Goal: Information Seeking & Learning: Find specific fact

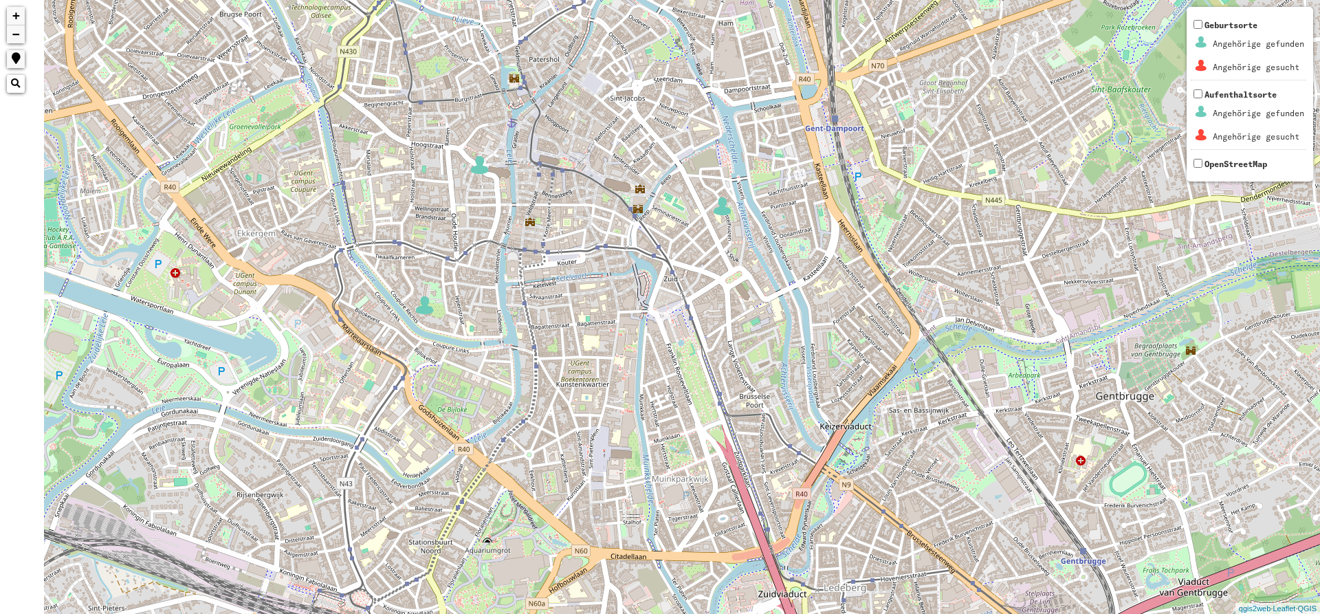
drag, startPoint x: 523, startPoint y: 366, endPoint x: 548, endPoint y: 357, distance: 26.3
click at [548, 357] on div "+ − Nothing found. Geburtsorte Angehörige gefunden Angehörige gesucht Aufenthal…" at bounding box center [660, 307] width 1320 height 614
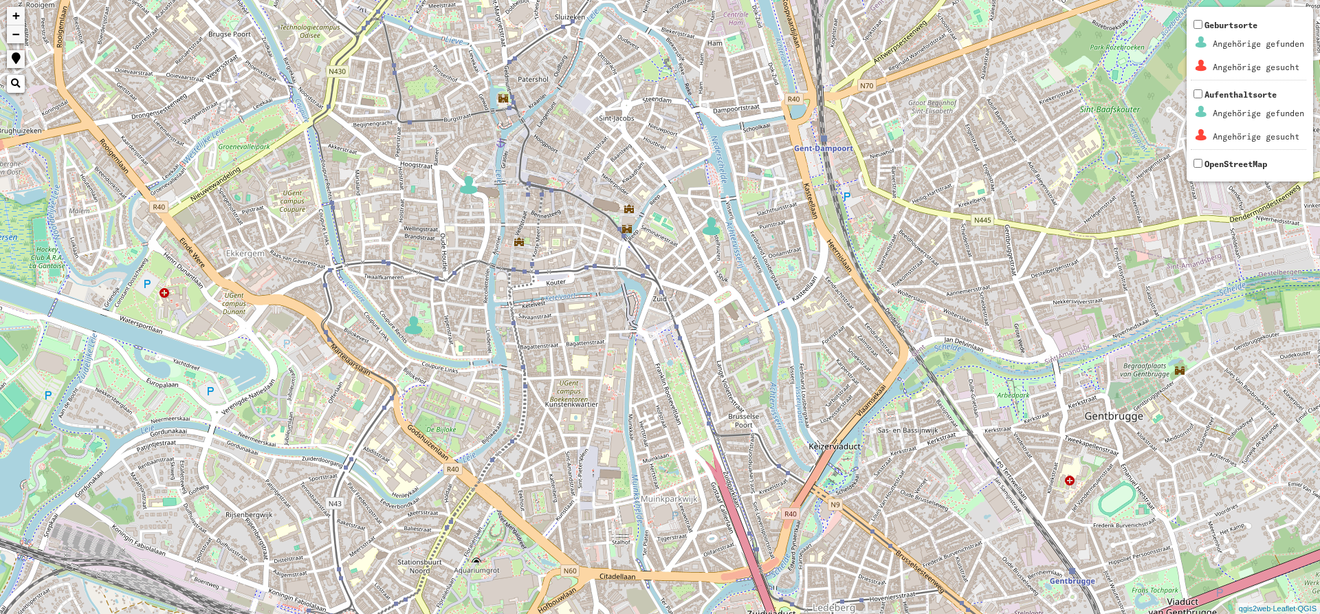
click at [708, 287] on div "+ − Nothing found. Geburtsorte Angehörige gefunden Angehörige gesucht Aufenthal…" at bounding box center [660, 307] width 1320 height 614
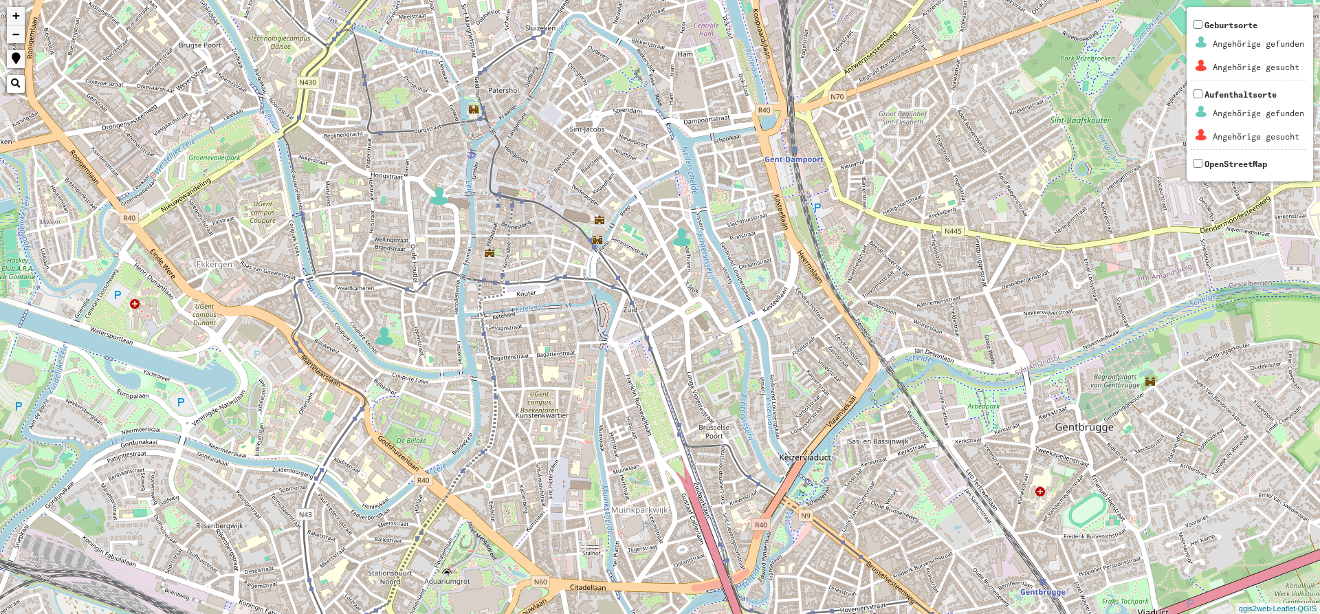
drag, startPoint x: 706, startPoint y: 250, endPoint x: 682, endPoint y: 259, distance: 26.1
click at [682, 259] on div "+ − Nothing found. Geburtsorte Angehörige gefunden Angehörige gesucht Aufenthal…" at bounding box center [660, 307] width 1320 height 614
click at [687, 241] on img at bounding box center [682, 237] width 21 height 21
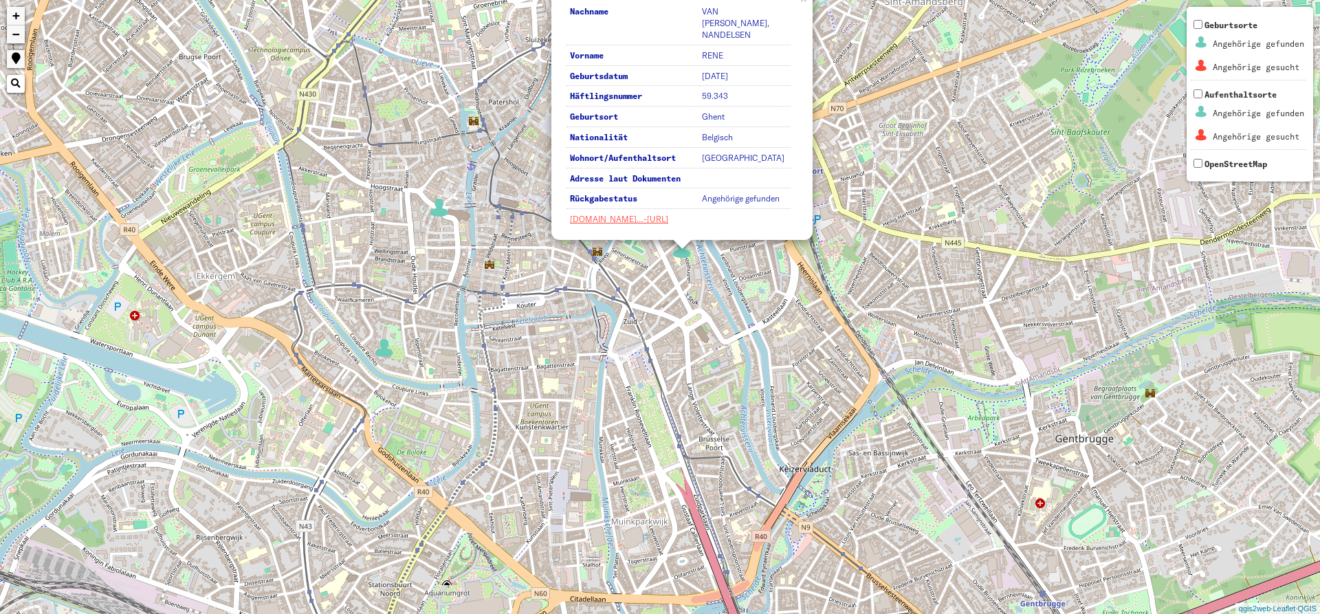
click at [448, 217] on img at bounding box center [439, 207] width 21 height 21
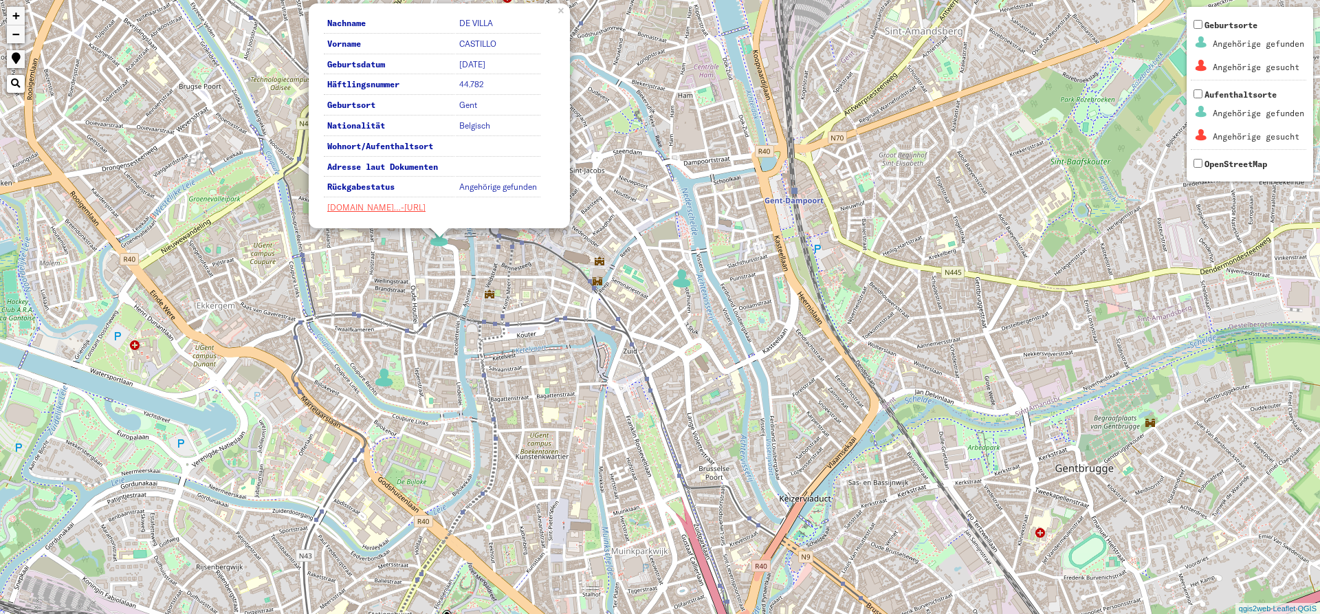
click at [384, 397] on div "Nachname DE VILLA Vorname CASTILLO Geburtsdatum [DATE] Häftlingsnummer 44.782 G…" at bounding box center [660, 307] width 1320 height 614
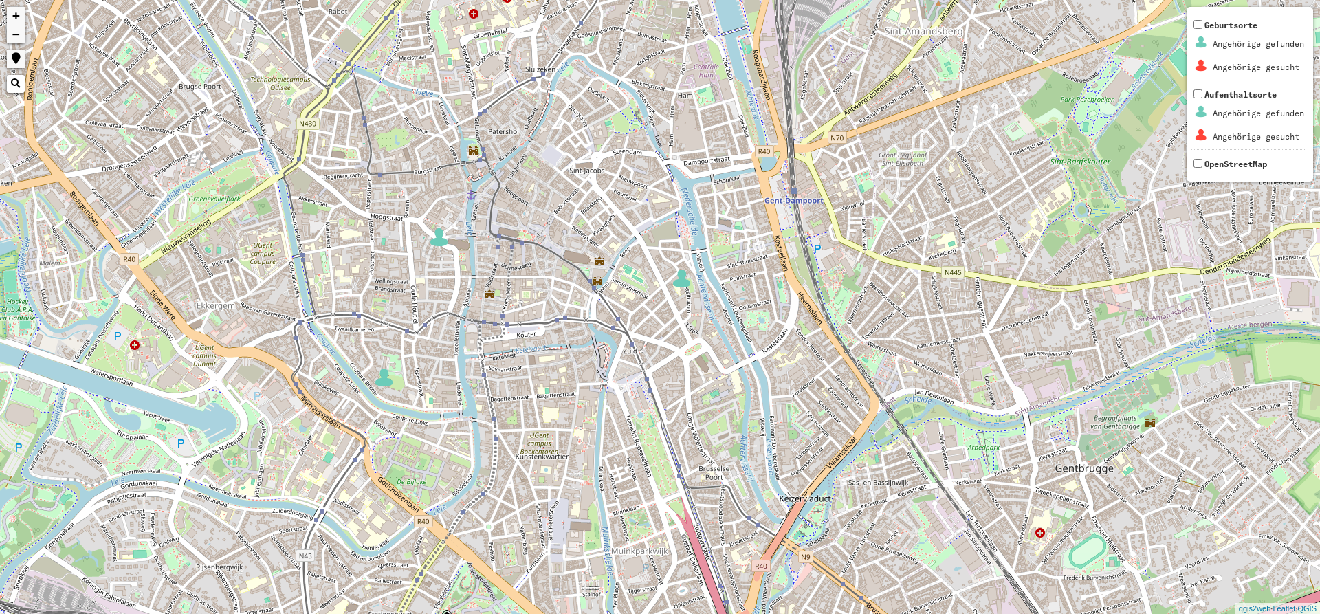
click at [389, 389] on div "+ − Nothing found. Geburtsorte Angehörige gefunden Angehörige gesucht Aufenthal…" at bounding box center [660, 307] width 1320 height 614
click at [388, 380] on img at bounding box center [384, 377] width 21 height 21
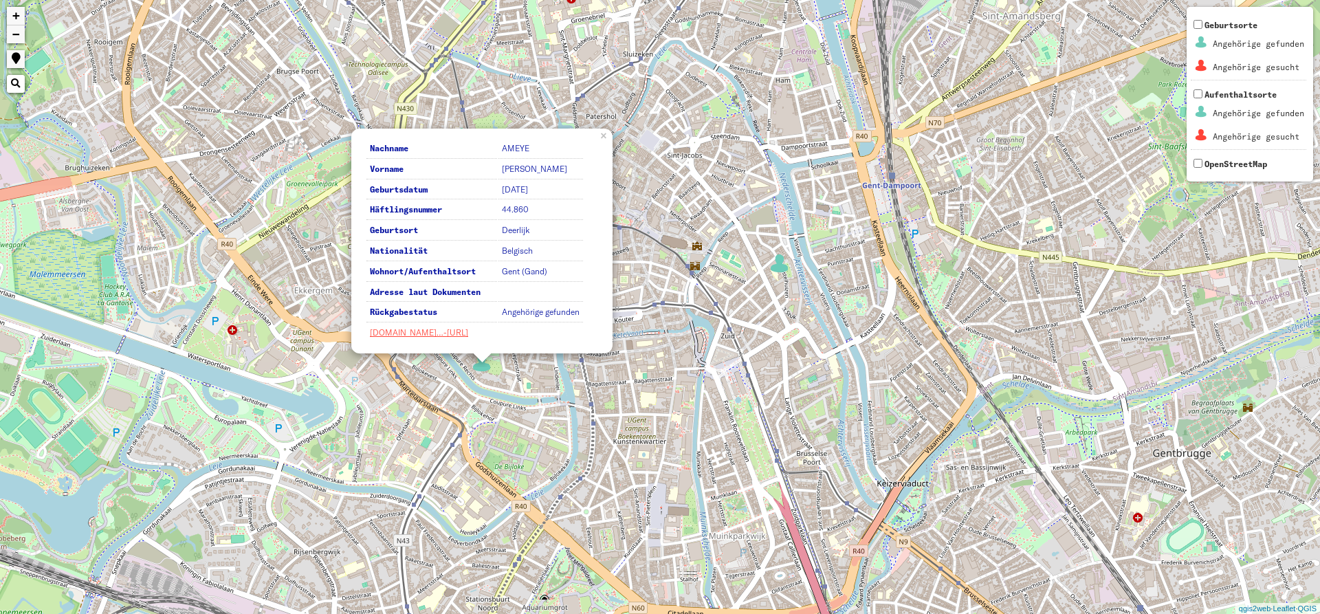
drag, startPoint x: 353, startPoint y: 428, endPoint x: 462, endPoint y: 412, distance: 110.6
click at [462, 412] on div "Nachname AMEYE Vorname [PERSON_NAME] Geburtsdatum [DATE] Häftlingsnummer 44.860…" at bounding box center [660, 307] width 1320 height 614
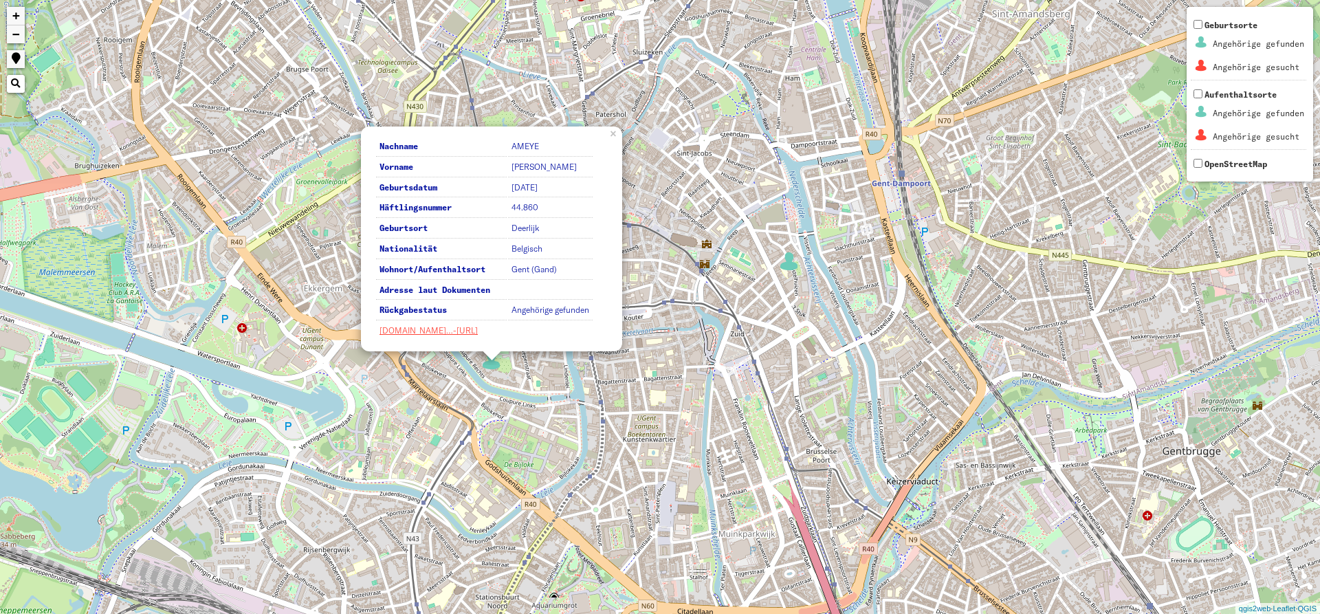
click at [483, 425] on div "Nachname AMEYE Vorname [PERSON_NAME] Geburtsdatum [DATE] Häftlingsnummer 44.860…" at bounding box center [660, 307] width 1320 height 614
click at [677, 455] on div "Nachname AMEYE Vorname [PERSON_NAME] Geburtsdatum [DATE] Häftlingsnummer 44.860…" at bounding box center [660, 307] width 1320 height 614
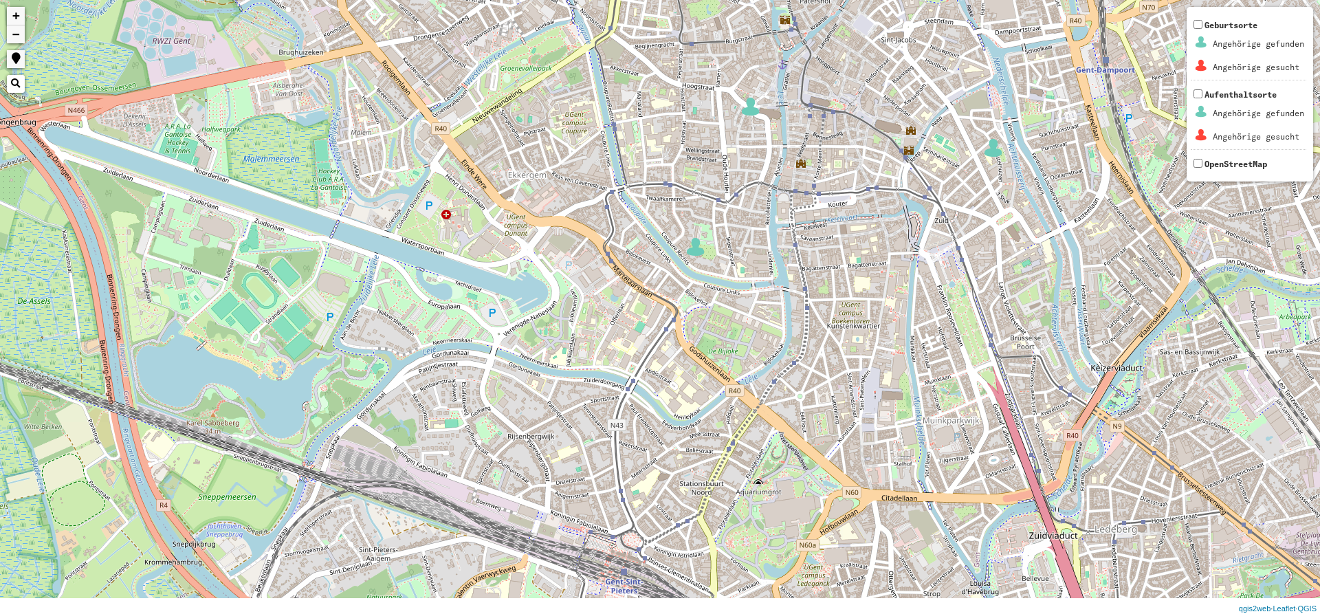
drag, startPoint x: 571, startPoint y: 455, endPoint x: 571, endPoint y: 402, distance: 53.6
click at [571, 402] on div "+ − Nothing found. Geburtsorte Angehörige gefunden Angehörige gesucht Aufenthal…" at bounding box center [660, 307] width 1320 height 614
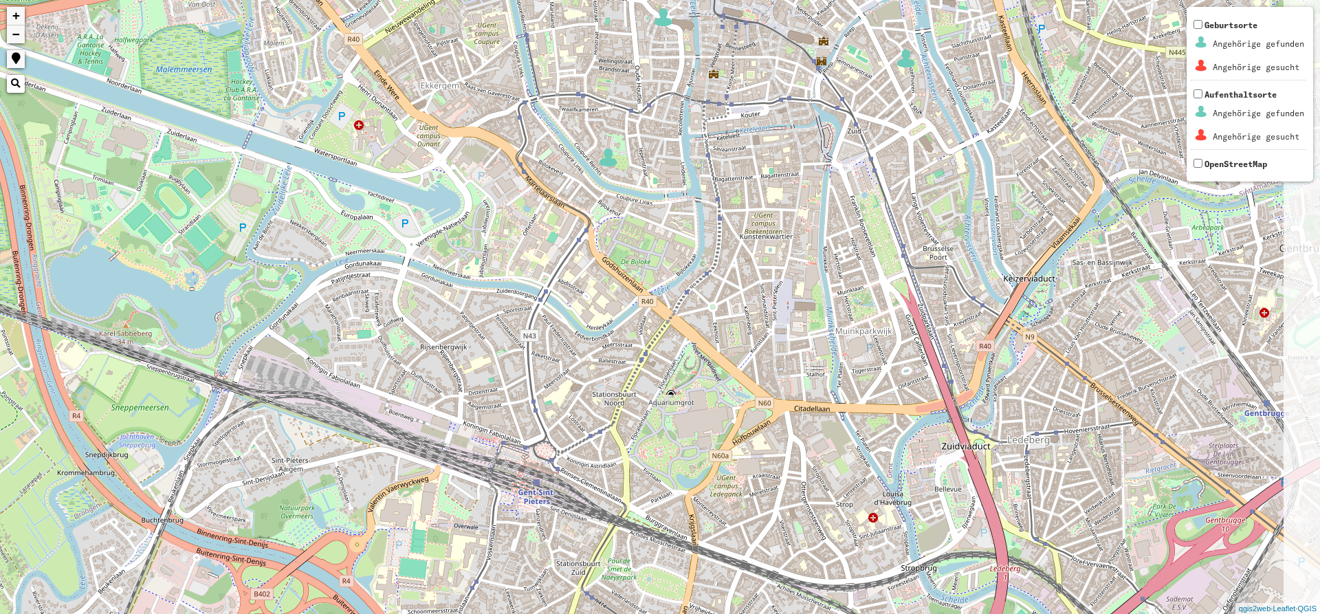
drag, startPoint x: 595, startPoint y: 481, endPoint x: 479, endPoint y: 342, distance: 181.1
click at [479, 342] on div "+ − Nothing found. Geburtsorte Angehörige gefunden Angehörige gesucht Aufenthal…" at bounding box center [660, 307] width 1320 height 614
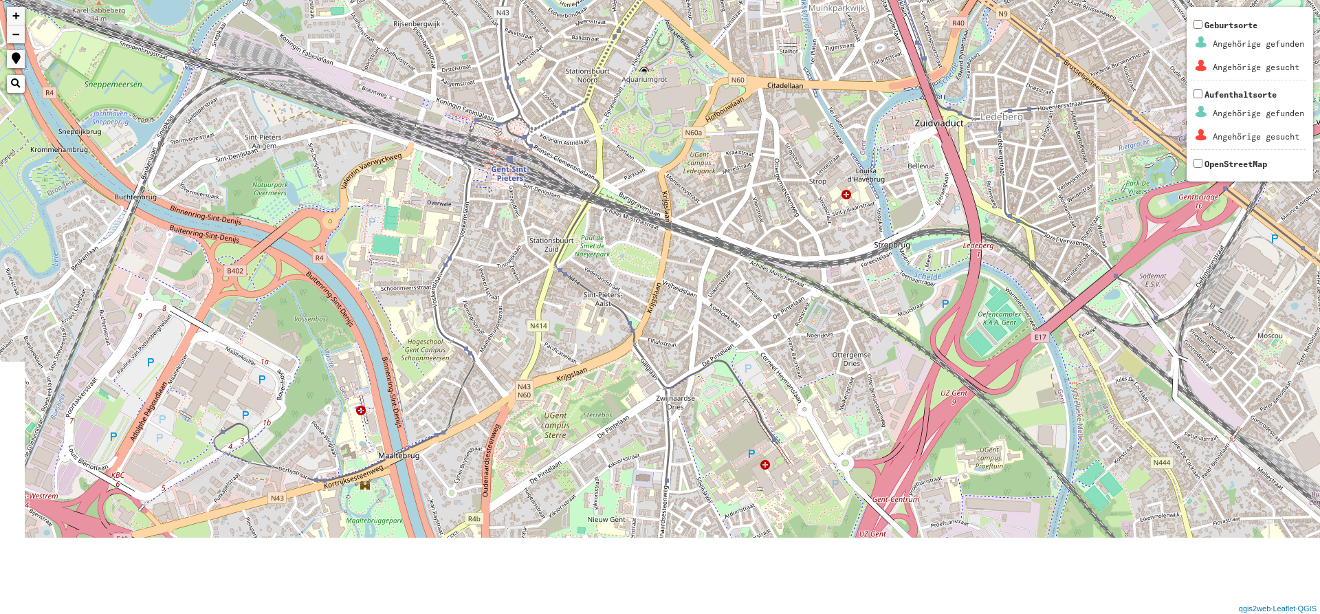
drag, startPoint x: 453, startPoint y: 439, endPoint x: 474, endPoint y: 187, distance: 253.2
click at [474, 187] on div "+ − Nothing found. Geburtsorte Angehörige gefunden Angehörige gesucht Aufenthal…" at bounding box center [660, 307] width 1320 height 614
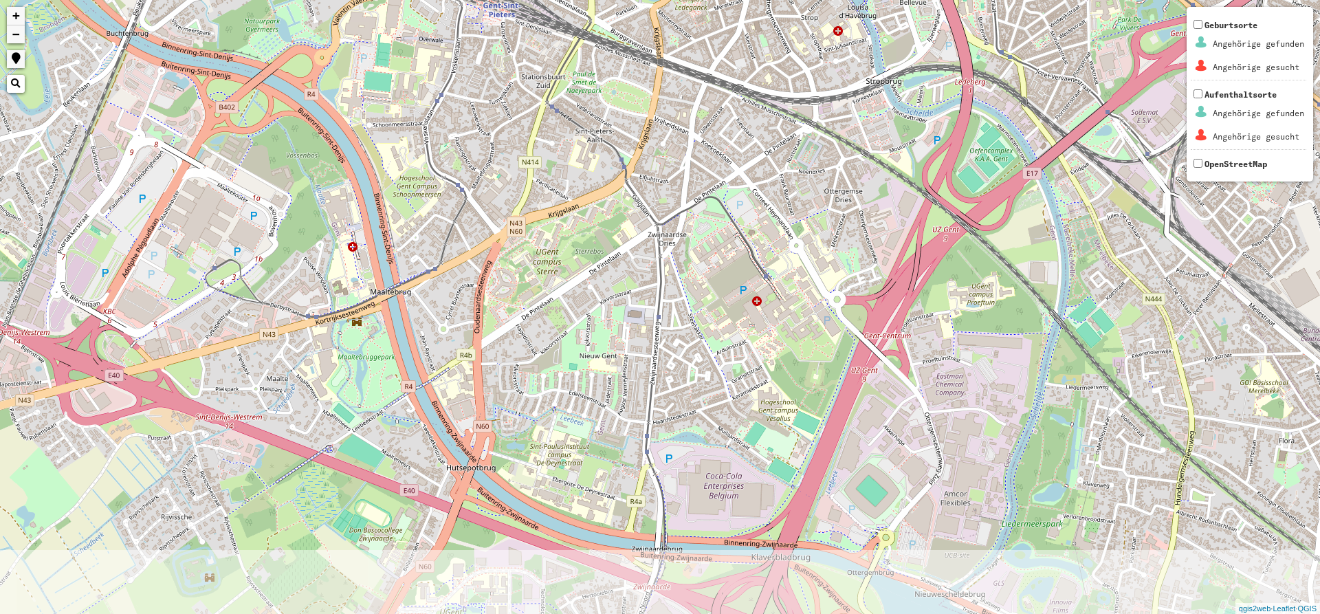
drag, startPoint x: 627, startPoint y: 506, endPoint x: 603, endPoint y: 345, distance: 162.6
click at [603, 345] on div "+ − Nothing found. Geburtsorte Angehörige gefunden Angehörige gesucht Aufenthal…" at bounding box center [660, 307] width 1320 height 614
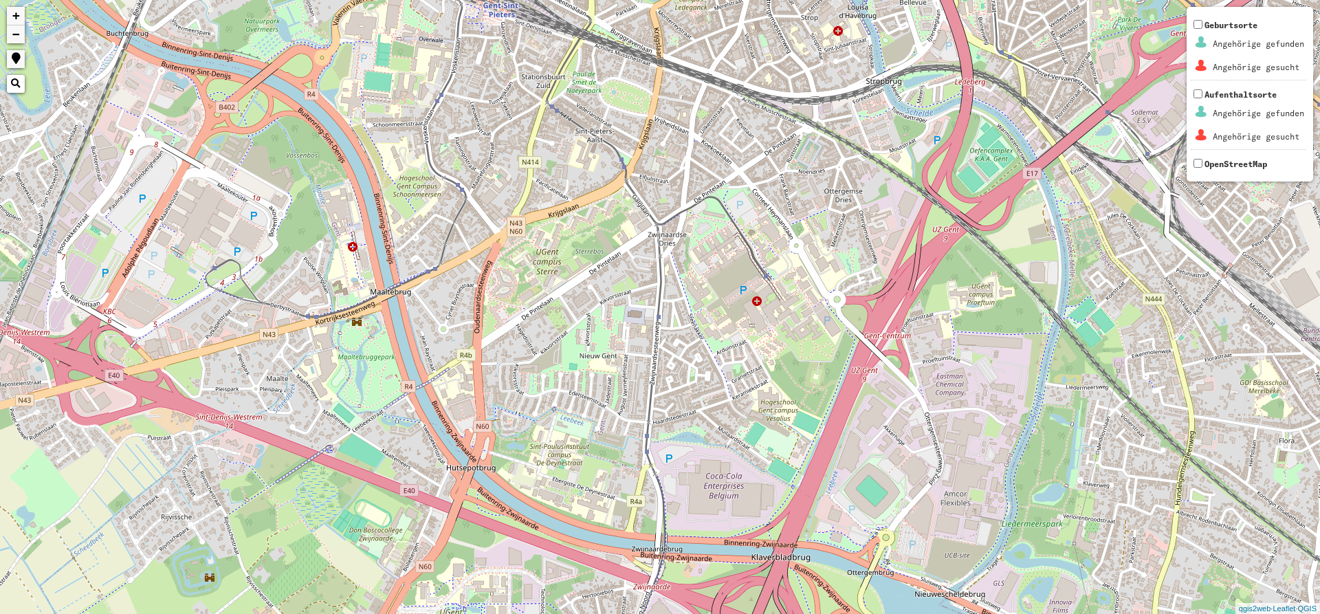
click at [760, 313] on div "+ − Nothing found. Geburtsorte Angehörige gefunden Angehörige gesucht Aufenthal…" at bounding box center [660, 307] width 1320 height 614
drag, startPoint x: 772, startPoint y: 292, endPoint x: 772, endPoint y: 302, distance: 9.6
click at [772, 301] on div "+ − Nothing found. Geburtsorte Angehörige gefunden Angehörige gesucht Aufenthal…" at bounding box center [660, 307] width 1320 height 614
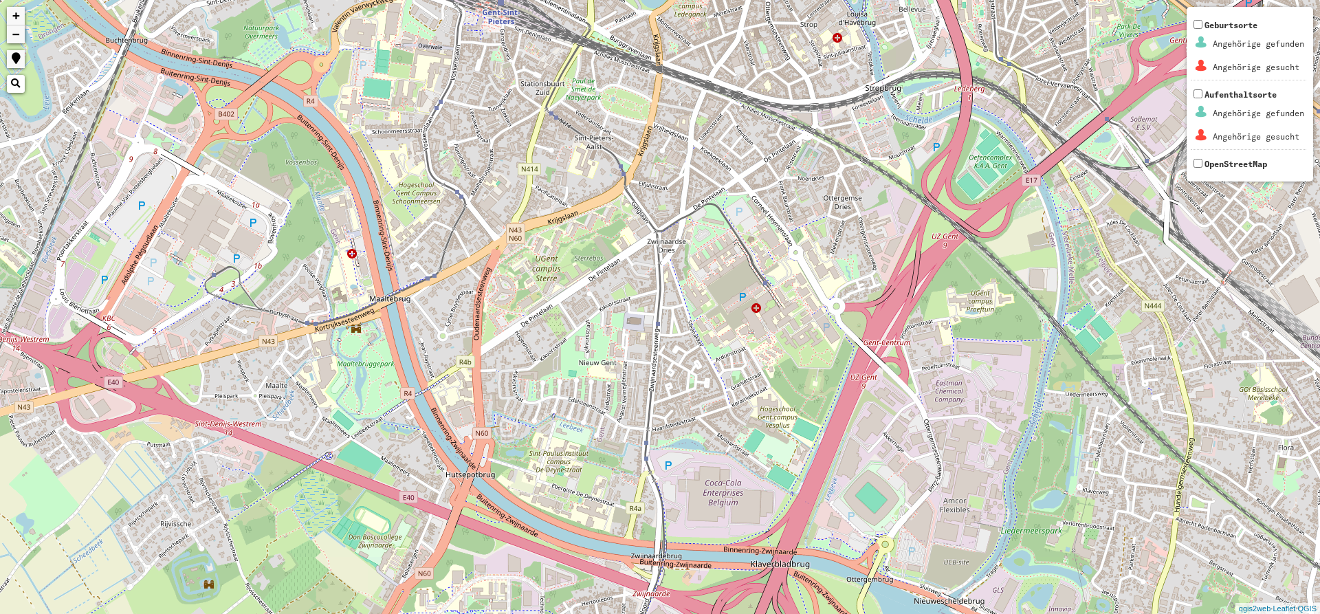
click at [761, 301] on div "+ − Nothing found. Geburtsorte Angehörige gefunden Angehörige gesucht Aufenthal…" at bounding box center [660, 307] width 1320 height 614
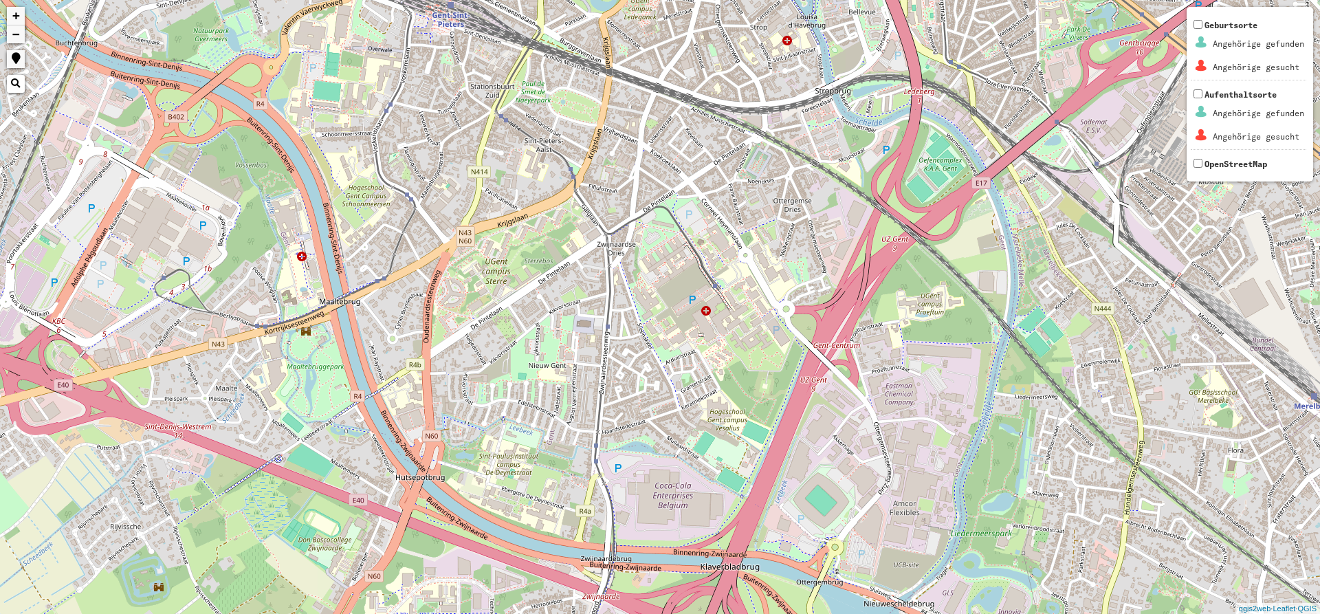
click at [701, 312] on div "+ − Nothing found. Geburtsorte Angehörige gefunden Angehörige gesucht Aufenthal…" at bounding box center [660, 307] width 1320 height 614
drag, startPoint x: 706, startPoint y: 312, endPoint x: 792, endPoint y: 14, distance: 310.0
click at [707, 309] on div "+ − Nothing found. Geburtsorte Angehörige gefunden Angehörige gesucht Aufenthal…" at bounding box center [660, 307] width 1320 height 614
click at [787, 50] on div "+ − Nothing found. Geburtsorte Angehörige gefunden Angehörige gesucht Aufenthal…" at bounding box center [660, 307] width 1320 height 614
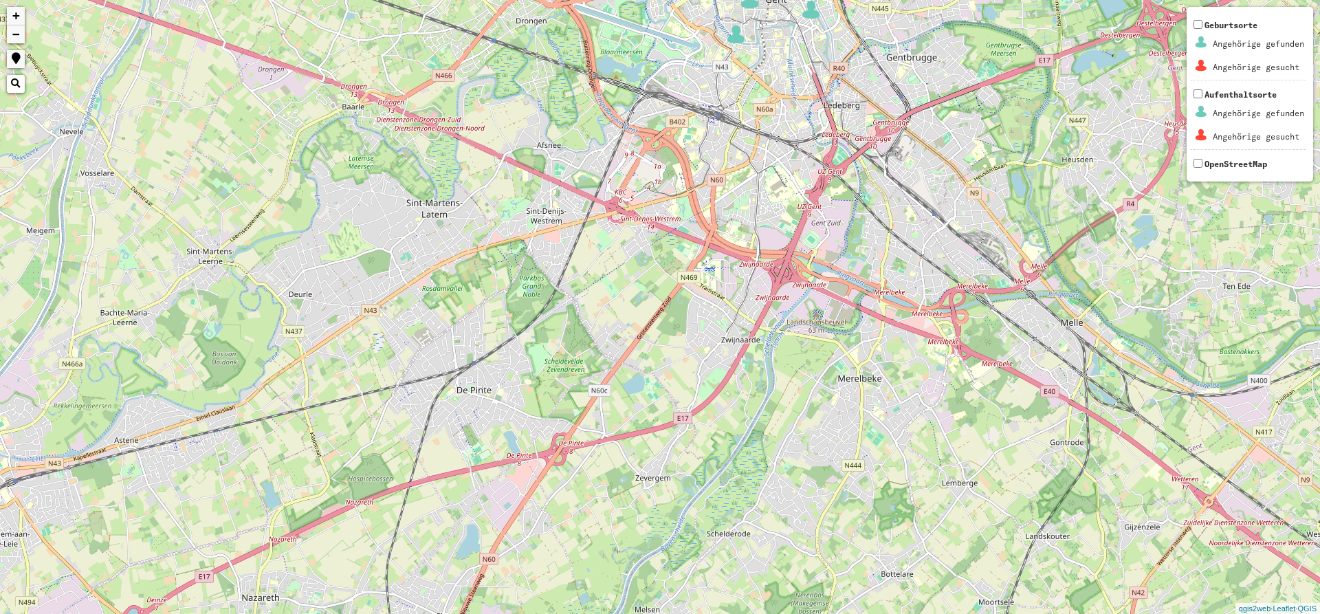
drag, startPoint x: 737, startPoint y: 237, endPoint x: 719, endPoint y: 283, distance: 49.7
click at [719, 283] on div "+ − Nothing found. Geburtsorte Angehörige gefunden Angehörige gesucht Aufenthal…" at bounding box center [660, 307] width 1320 height 614
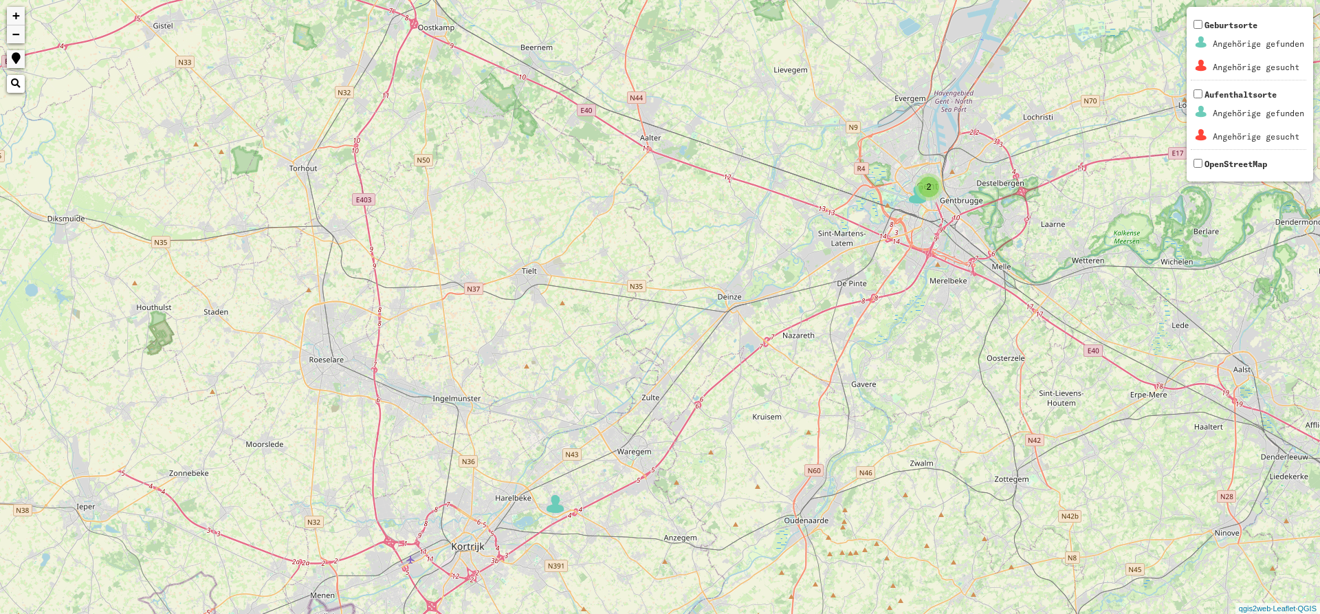
drag, startPoint x: 747, startPoint y: 281, endPoint x: 327, endPoint y: 362, distance: 427.4
click at [327, 362] on div "2 2 2 2 3 3 + − Nothing found. Geburtsorte Angehörige gefunden Angehörige gesuc…" at bounding box center [660, 307] width 1320 height 614
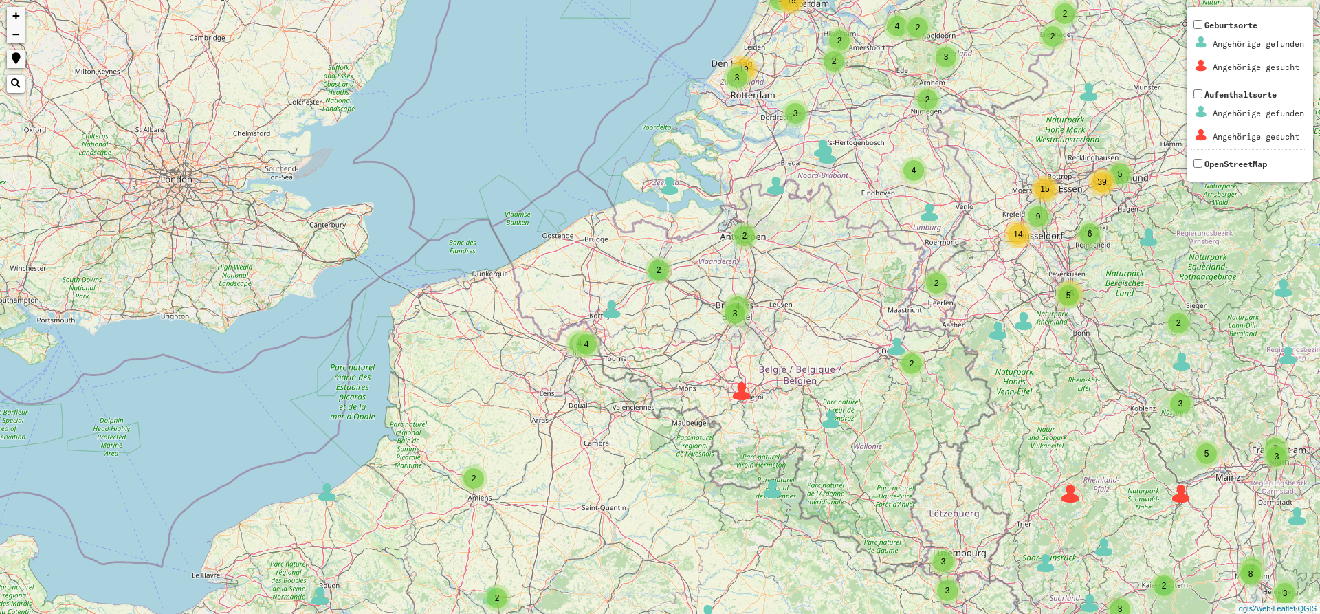
drag, startPoint x: 907, startPoint y: 290, endPoint x: 857, endPoint y: 248, distance: 65.4
click at [878, 260] on div "3 2 10 2 3 3 35 6 5 2 4 2 5 4 2 17 2 2 2 3 3 2 3 2 8 2 2 4 13 6 8 3 6 6 2 7 2 9…" at bounding box center [660, 307] width 1320 height 614
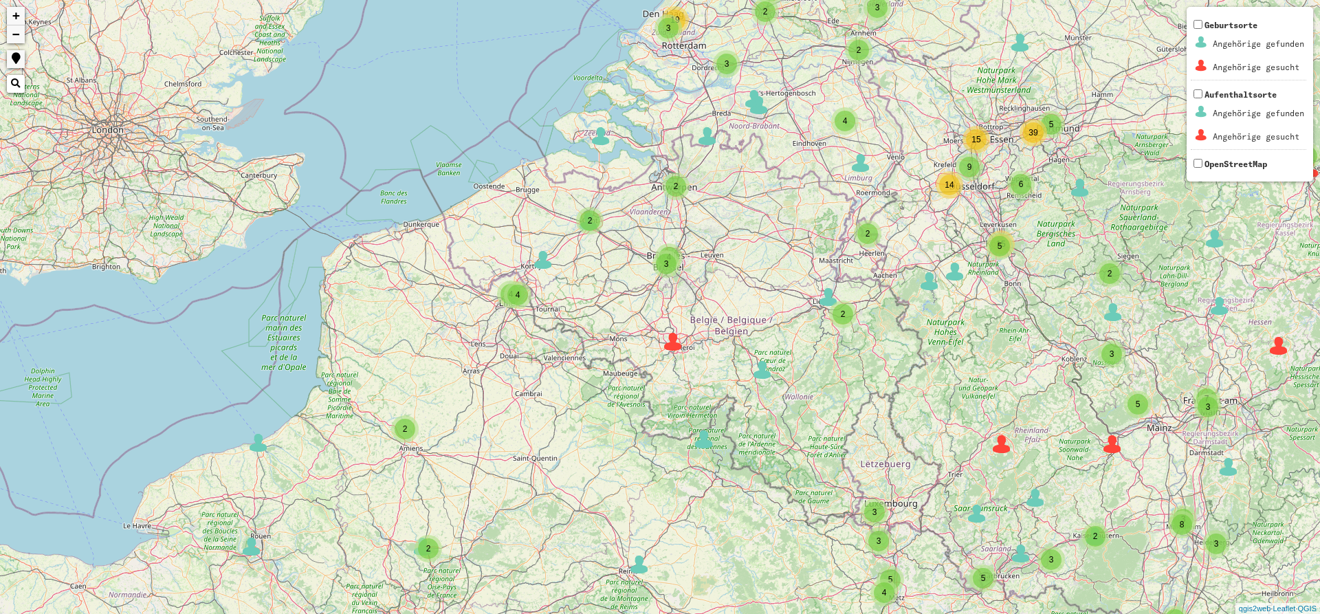
drag, startPoint x: 966, startPoint y: 208, endPoint x: 715, endPoint y: 124, distance: 264.0
click at [748, 135] on div "3 2 10 2 3 3 35 6 5 2 4 2 5 4 2 17 2 2 2 3 3 2 3 2 8 2 2 4 13 6 8 3 6 6 2 7 2 9…" at bounding box center [660, 307] width 1320 height 614
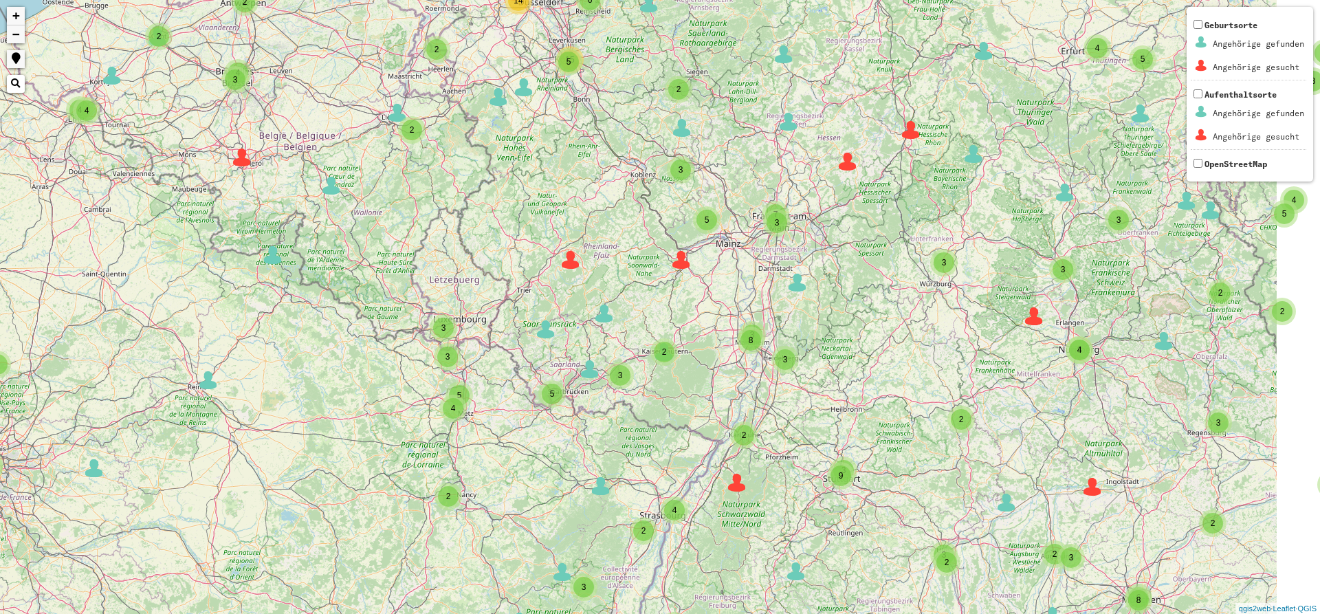
drag, startPoint x: 847, startPoint y: 287, endPoint x: 633, endPoint y: 171, distance: 242.8
click at [633, 171] on div "3 2 10 2 3 3 35 6 5 2 4 2 5 4 2 17 2 2 2 3 3 2 3 2 8 2 2 4 13 6 8 3 6 6 2 7 2 9…" at bounding box center [660, 307] width 1320 height 614
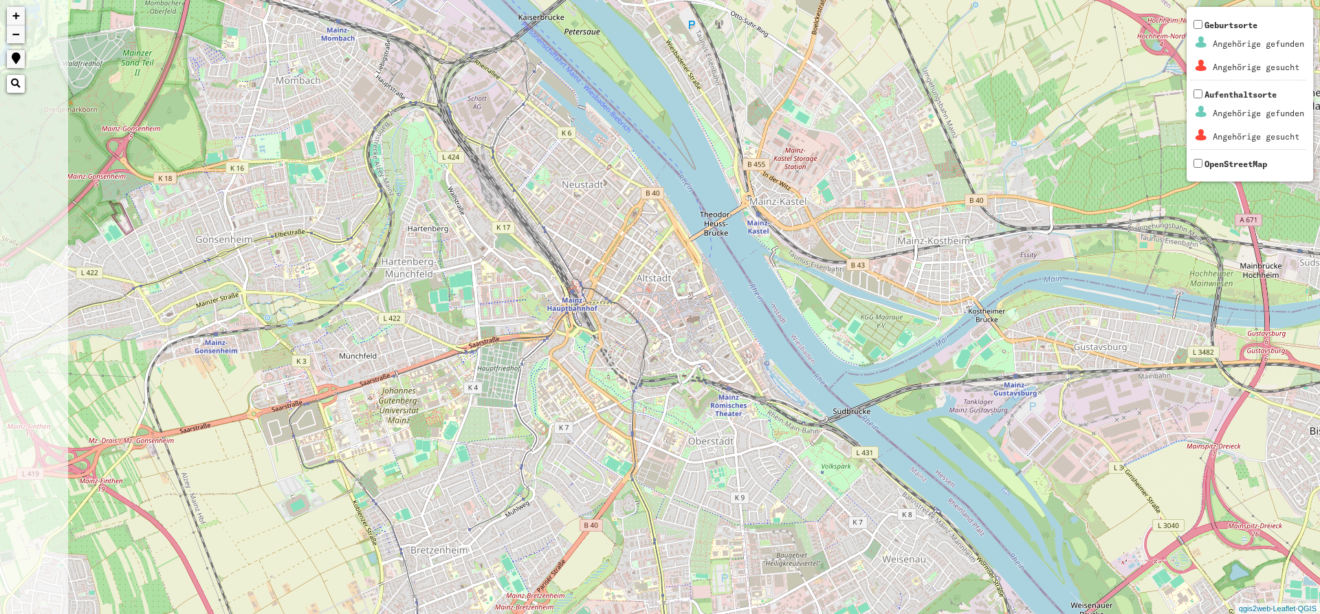
drag, startPoint x: 602, startPoint y: 389, endPoint x: 695, endPoint y: 361, distance: 97.7
click at [695, 361] on div "+ − Nothing found. Geburtsorte Angehörige gefunden Angehörige gesucht Aufenthal…" at bounding box center [660, 307] width 1320 height 614
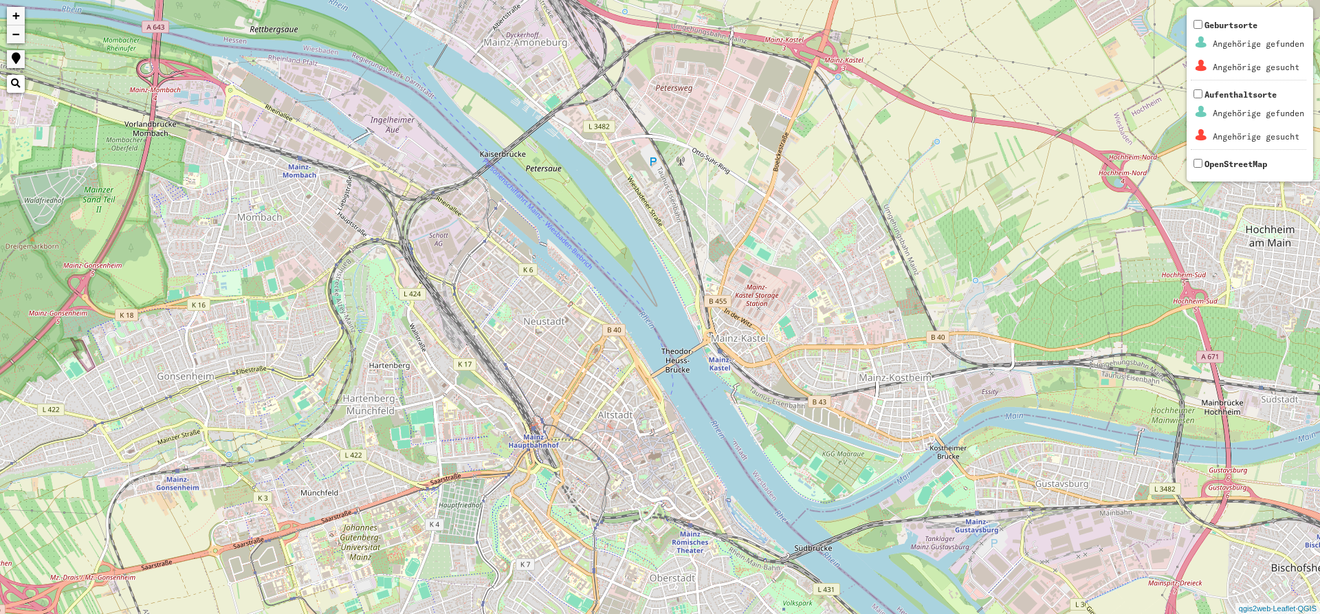
drag, startPoint x: 644, startPoint y: 263, endPoint x: 615, endPoint y: 409, distance: 148.8
click at [614, 409] on div "+ − Nothing found. Geburtsorte Angehörige gefunden Angehörige gesucht Aufenthal…" at bounding box center [660, 307] width 1320 height 614
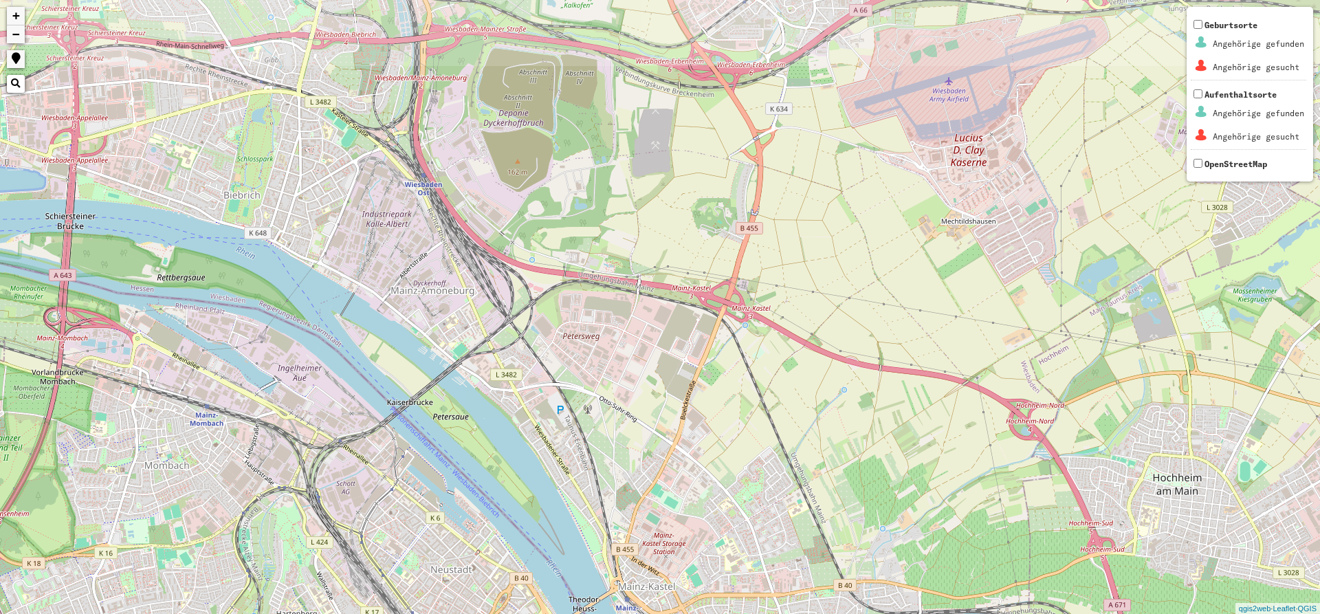
drag, startPoint x: 607, startPoint y: 409, endPoint x: 525, endPoint y: 646, distance: 251.9
click at [525, 613] on html "+ − Nothing found. Geburtsorte Angehörige gefunden Angehörige gesucht Aufenthal…" at bounding box center [660, 307] width 1320 height 614
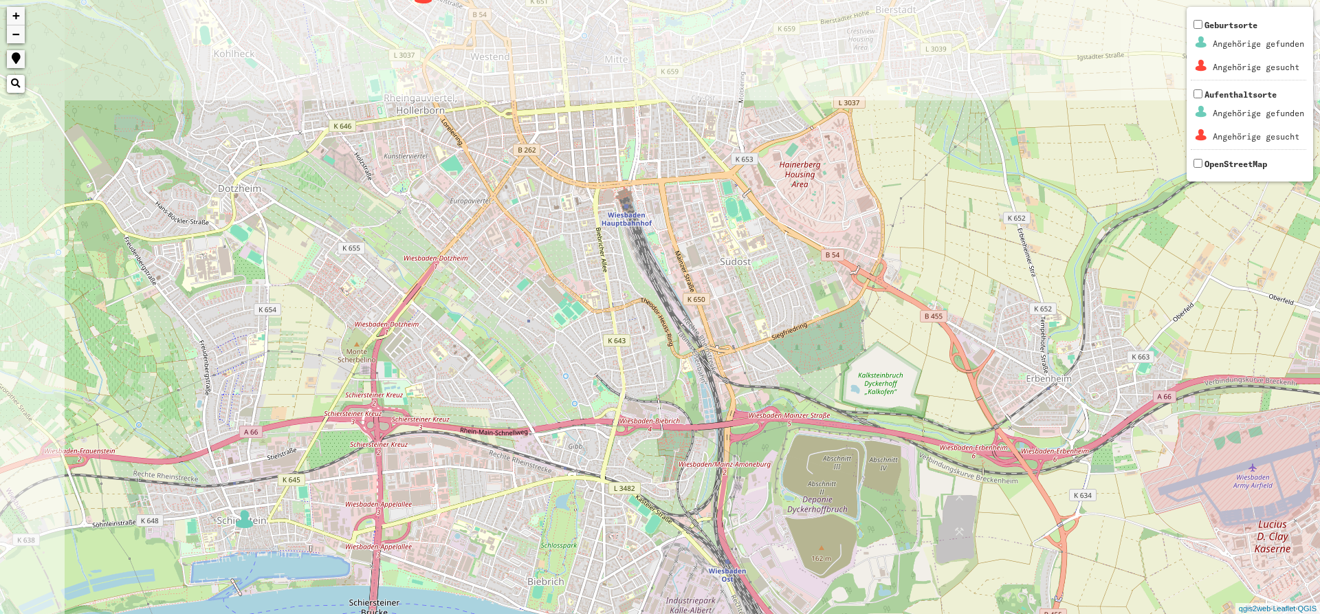
drag, startPoint x: 454, startPoint y: 16, endPoint x: 737, endPoint y: 406, distance: 481.6
click at [737, 406] on div "+ − Nothing found. Geburtsorte Angehörige gefunden Angehörige gesucht Aufenthal…" at bounding box center [660, 307] width 1320 height 614
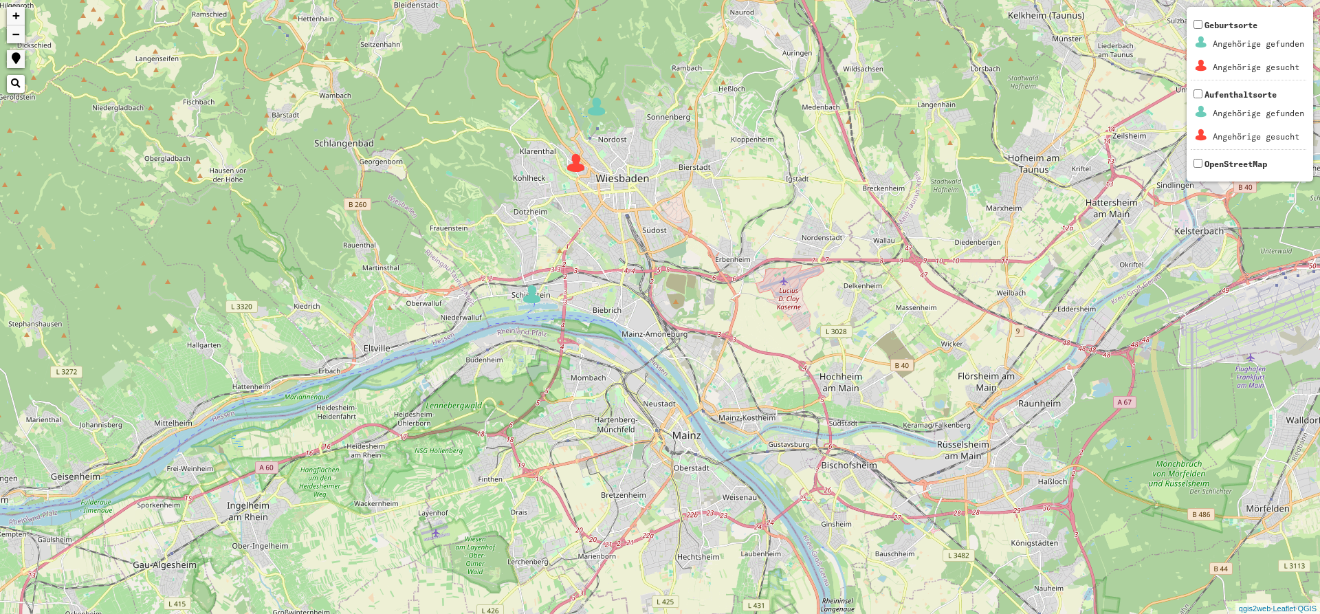
click at [573, 165] on img at bounding box center [576, 163] width 21 height 21
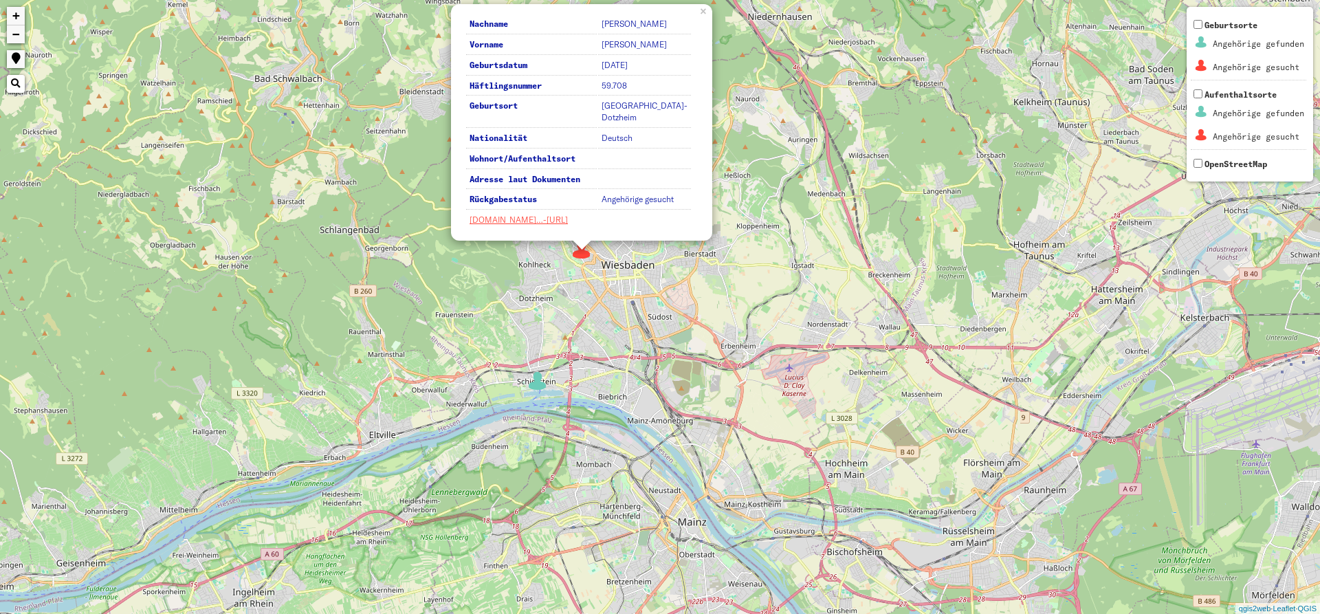
drag, startPoint x: 708, startPoint y: 290, endPoint x: 713, endPoint y: 307, distance: 17.4
click at [713, 307] on div "3 5 Nachname [PERSON_NAME] Vorname [PERSON_NAME] Geburtsdatum [DATE] Häftlingsn…" at bounding box center [660, 307] width 1320 height 614
drag, startPoint x: 630, startPoint y: 369, endPoint x: 645, endPoint y: 340, distance: 32.6
click at [645, 340] on div "3 5 Nachname [PERSON_NAME] Vorname [PERSON_NAME] Geburtsdatum [DATE] Häftlingsn…" at bounding box center [660, 307] width 1320 height 614
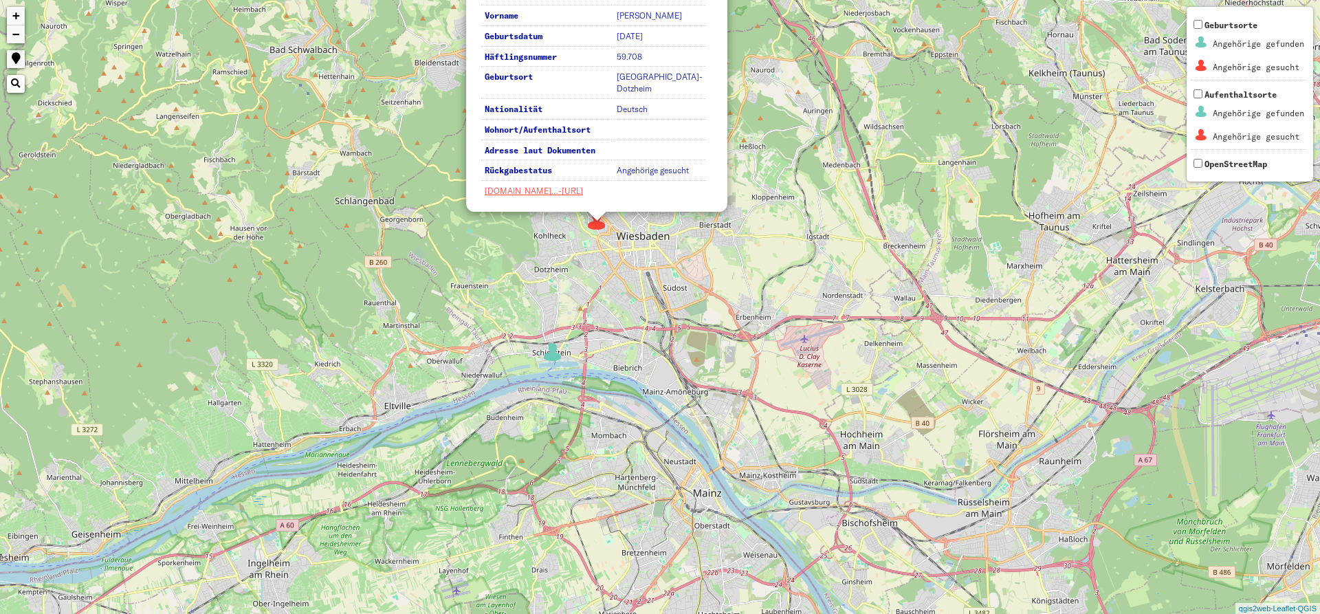
click at [554, 371] on div "3 5 Nachname [PERSON_NAME] Vorname [PERSON_NAME] Geburtsdatum [DATE] Häftlingsn…" at bounding box center [660, 307] width 1320 height 614
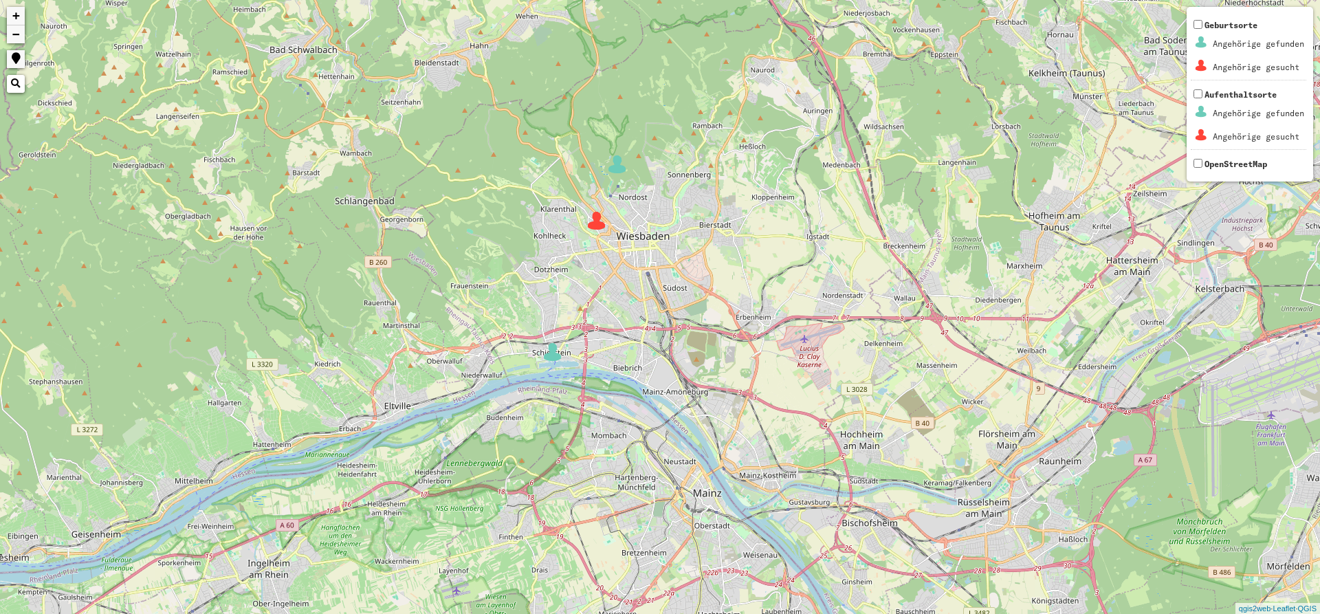
click at [557, 357] on img at bounding box center [553, 352] width 21 height 21
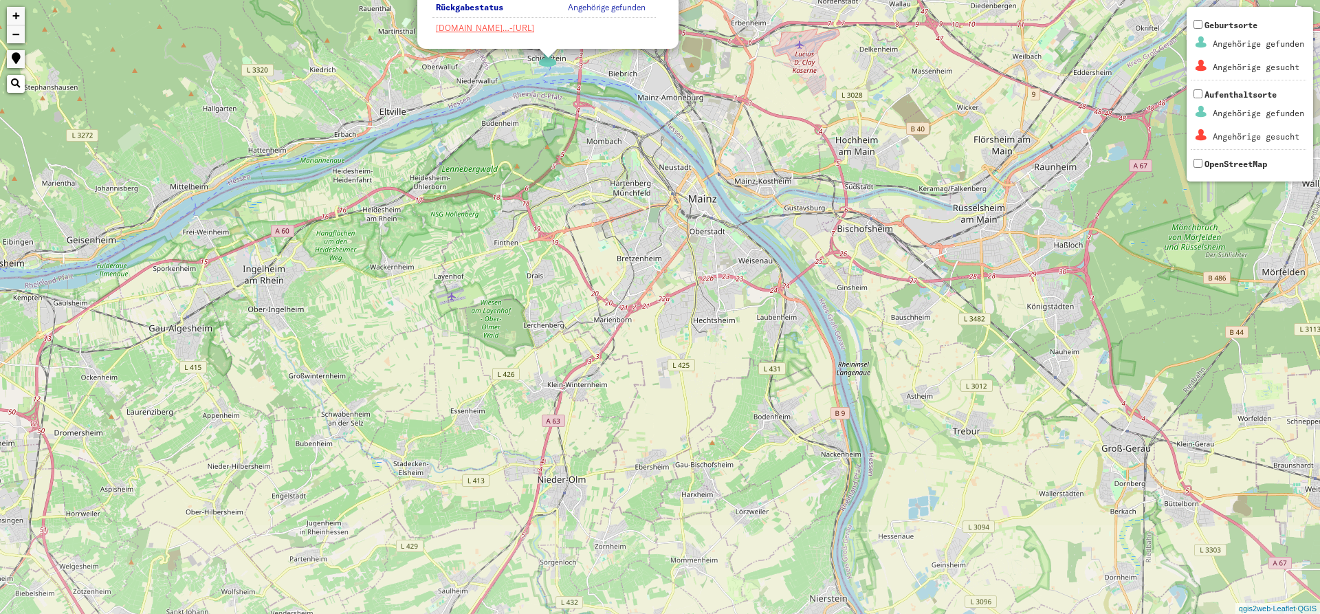
drag, startPoint x: 770, startPoint y: 477, endPoint x: 748, endPoint y: 190, distance: 287.6
click at [748, 190] on div "3 5 Nachname [PERSON_NAME] Vorname [PERSON_NAME] Geburtsdatum [DATE] Häftlingsn…" at bounding box center [660, 307] width 1320 height 614
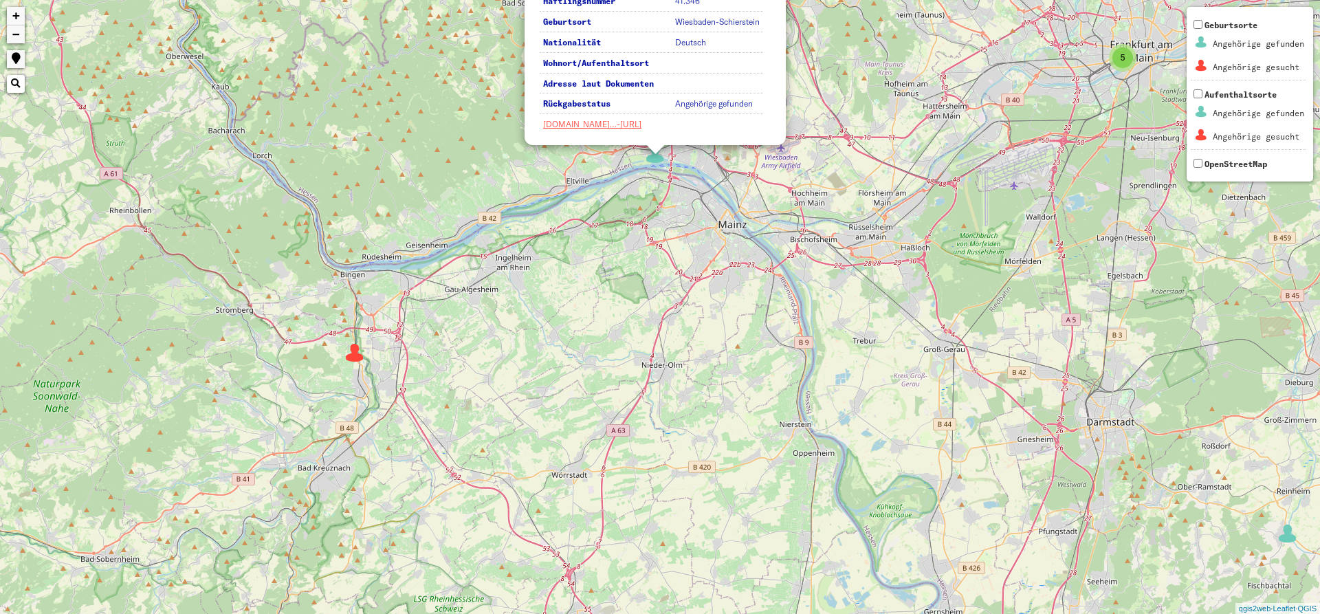
drag, startPoint x: 753, startPoint y: 285, endPoint x: 732, endPoint y: 312, distance: 34.8
click at [732, 312] on div "2 3 2 5 2 6 2 Nachname MEURER Vorname [PERSON_NAME] Geburtsdatum [DATE] Häftlin…" at bounding box center [660, 307] width 1320 height 614
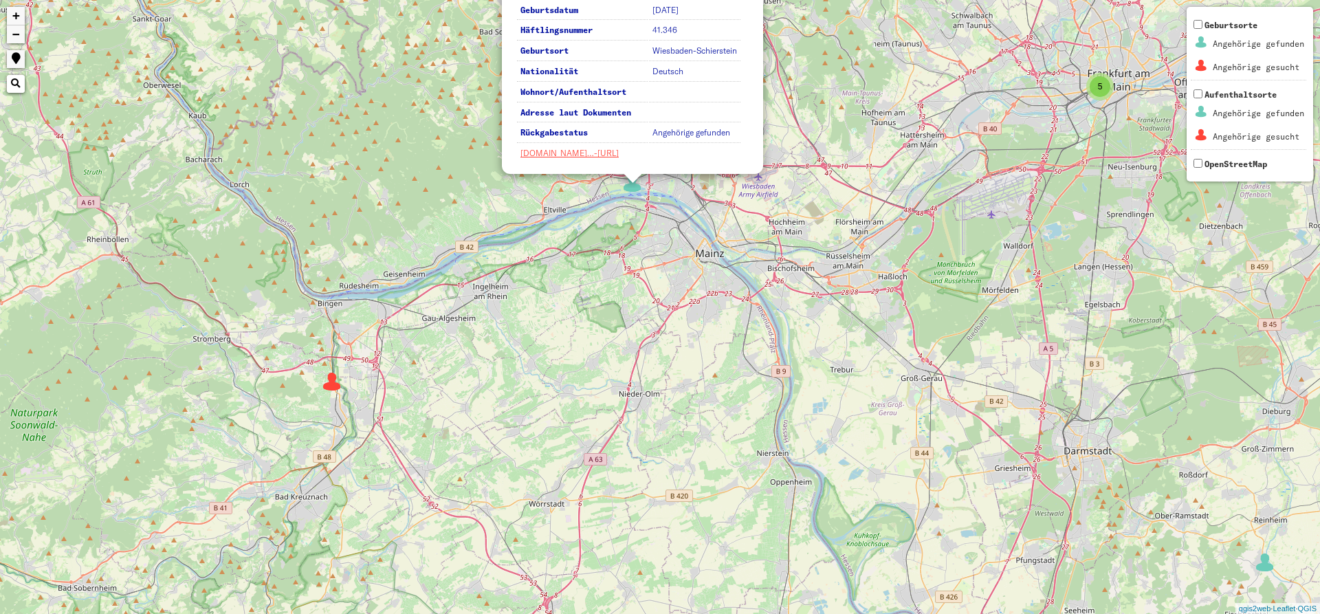
click at [345, 385] on div "2 3 2 5 2 6 2 Nachname MEURER Vorname [PERSON_NAME] Geburtsdatum [DATE] Häftlin…" at bounding box center [660, 307] width 1320 height 614
click at [318, 382] on div "2 3 2 5 2 6 2 Nachname MEURER Vorname [PERSON_NAME] Geburtsdatum [DATE] Häftlin…" at bounding box center [660, 307] width 1320 height 614
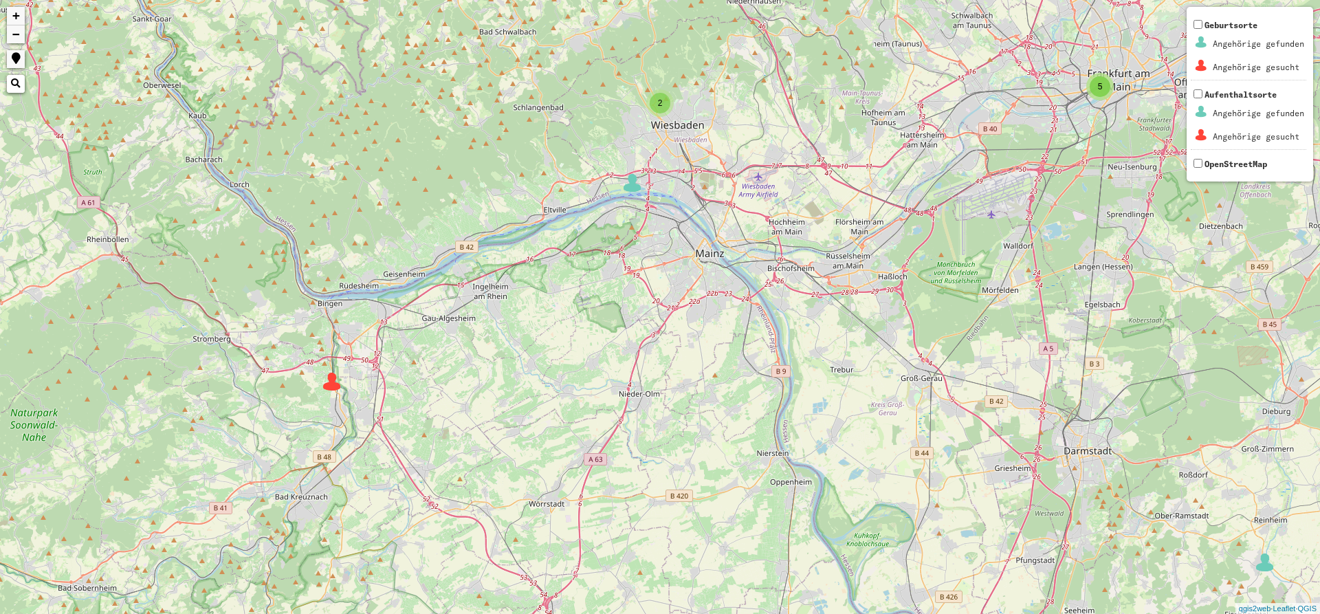
click at [329, 384] on img at bounding box center [332, 381] width 21 height 21
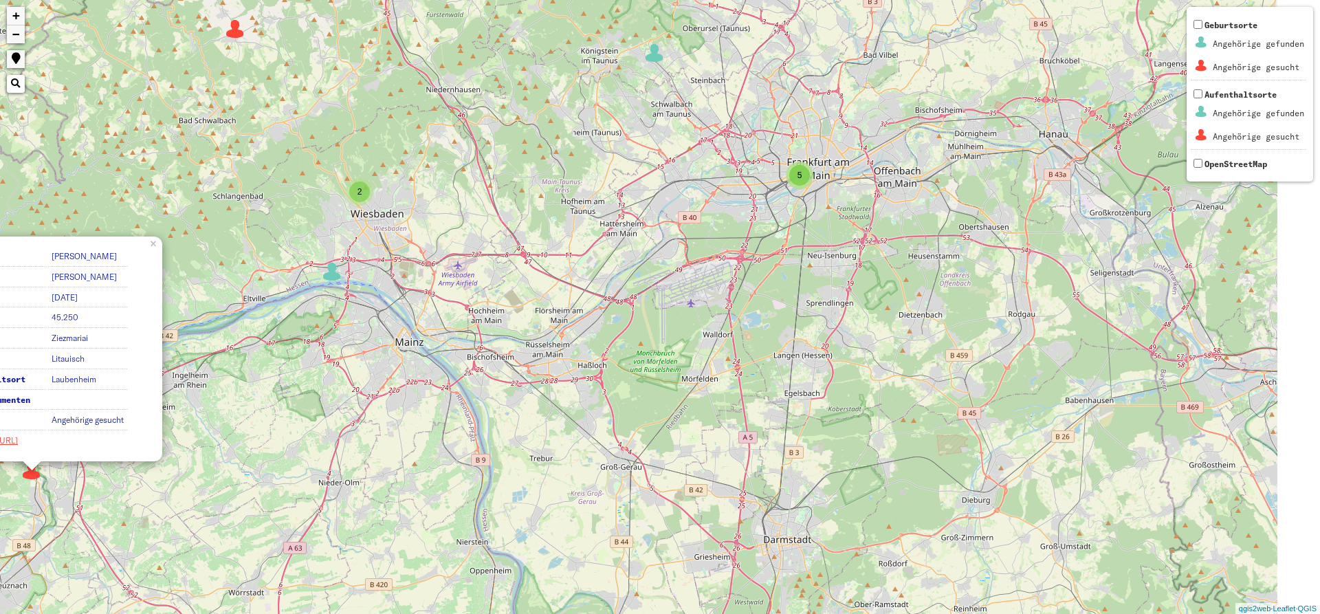
drag, startPoint x: 800, startPoint y: 418, endPoint x: 457, endPoint y: 523, distance: 358.3
click at [483, 514] on div "2 3 2 5 2 6 2 Nachname [PERSON_NAME] Vorname [PERSON_NAME] Geburtsdatum [DATE] …" at bounding box center [660, 307] width 1320 height 614
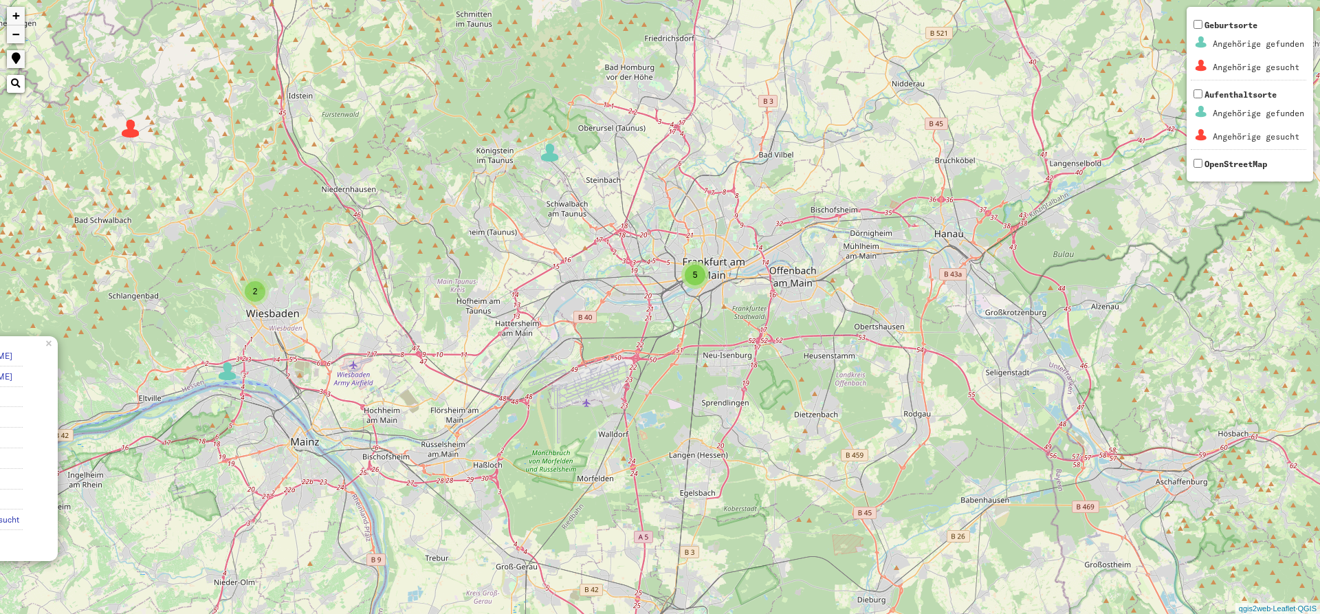
click at [779, 269] on div "2 3 2 5 6 Nachname [PERSON_NAME] Vorname [PERSON_NAME] Geburtsdatum [DATE] Häft…" at bounding box center [660, 307] width 1320 height 614
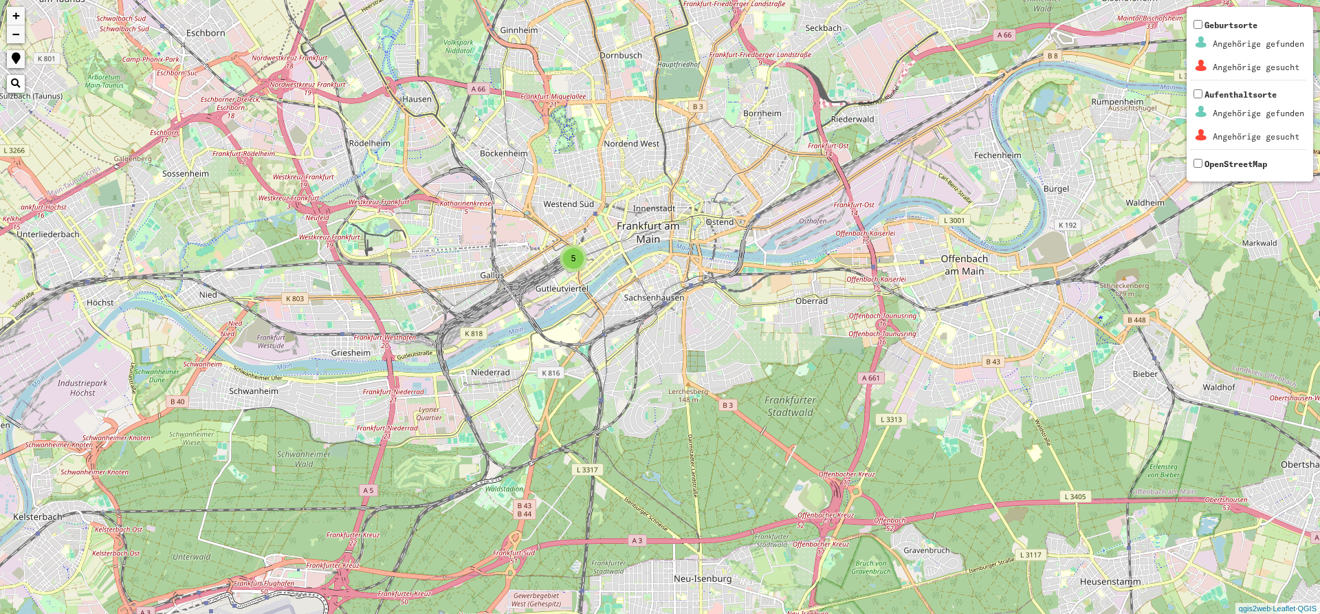
click at [572, 261] on span "5" at bounding box center [574, 259] width 5 height 10
click at [608, 289] on img at bounding box center [606, 284] width 21 height 21
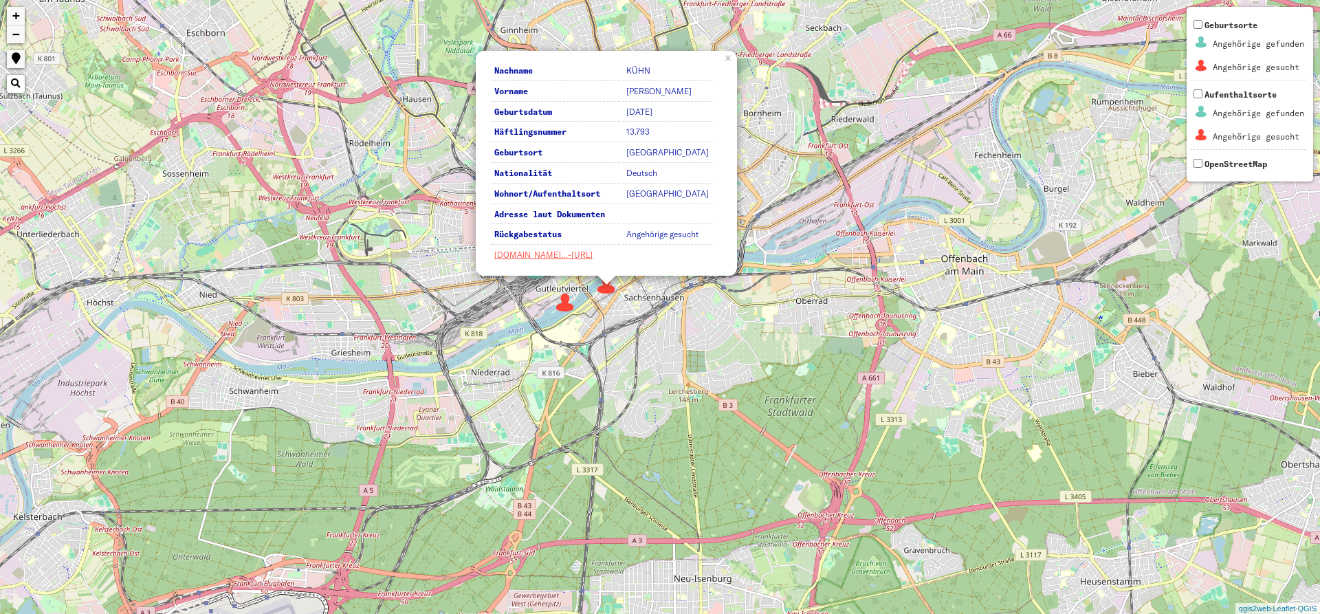
click at [565, 296] on img at bounding box center [565, 302] width 21 height 21
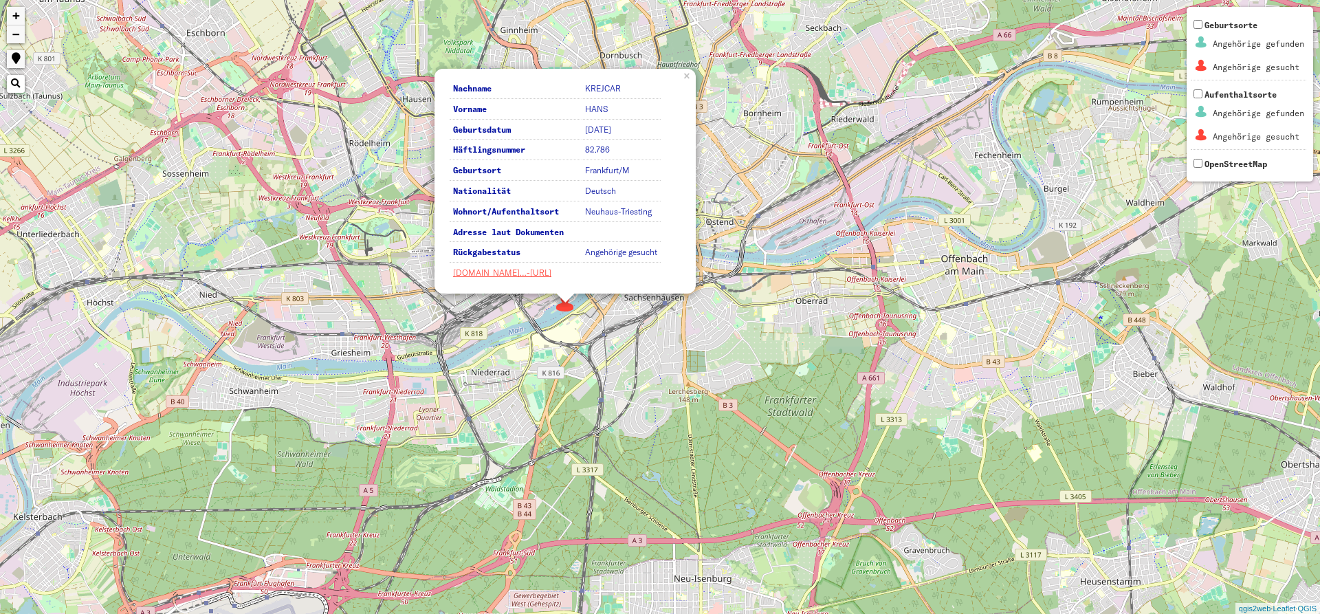
click at [591, 298] on div "3 5 Nachname [PERSON_NAME] Vorname HANS Geburtsdatum [DATE] Häftlingsnummer 82.…" at bounding box center [660, 307] width 1320 height 614
click at [620, 318] on div "3 5 Nachname [PERSON_NAME] Vorname HANS Geburtsdatum [DATE] Häftlingsnummer 82.…" at bounding box center [660, 307] width 1320 height 614
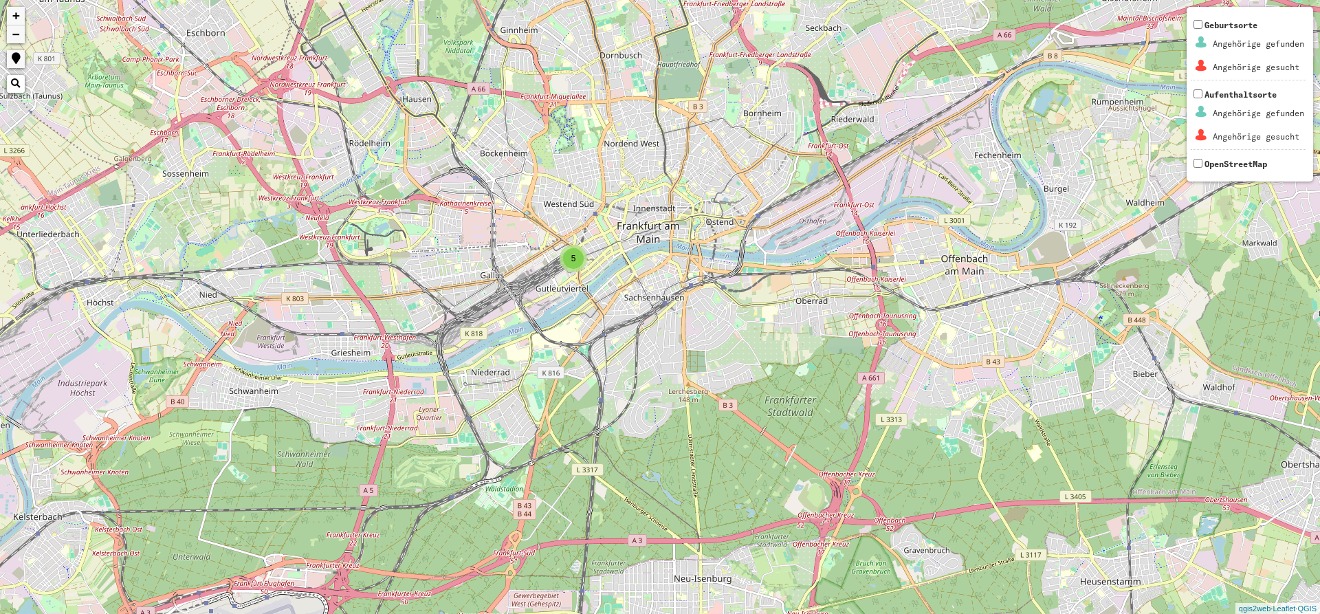
click at [574, 263] on div "5" at bounding box center [573, 258] width 21 height 21
click at [609, 237] on img at bounding box center [601, 240] width 21 height 21
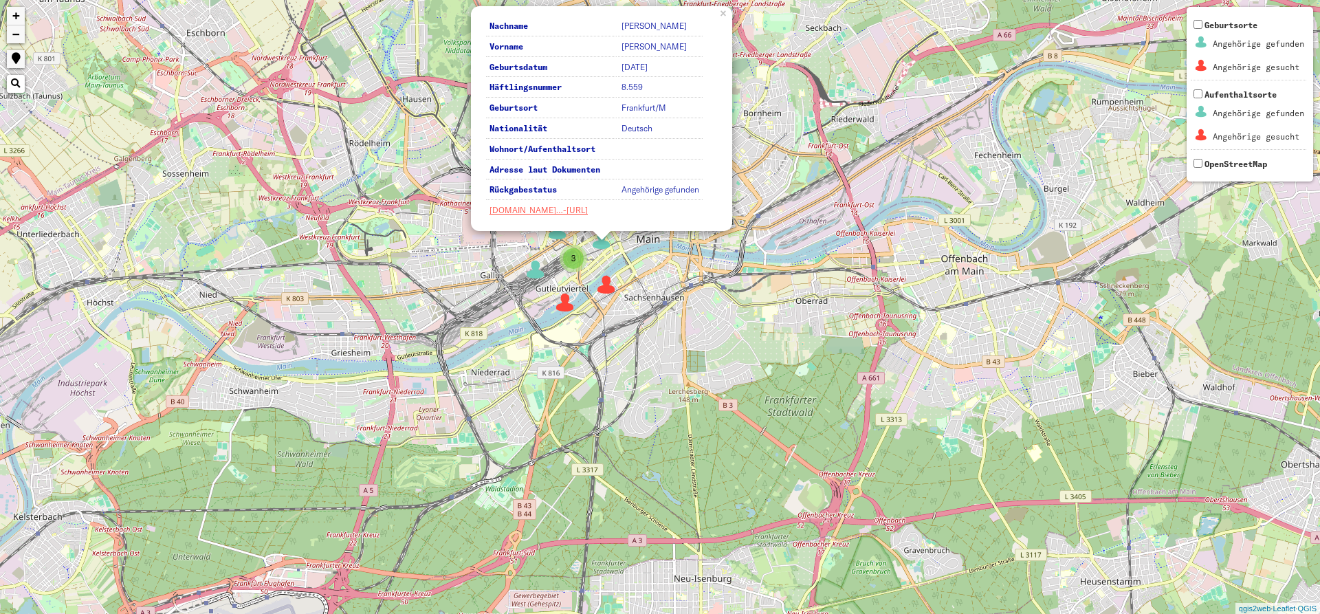
click at [558, 235] on img at bounding box center [557, 230] width 21 height 21
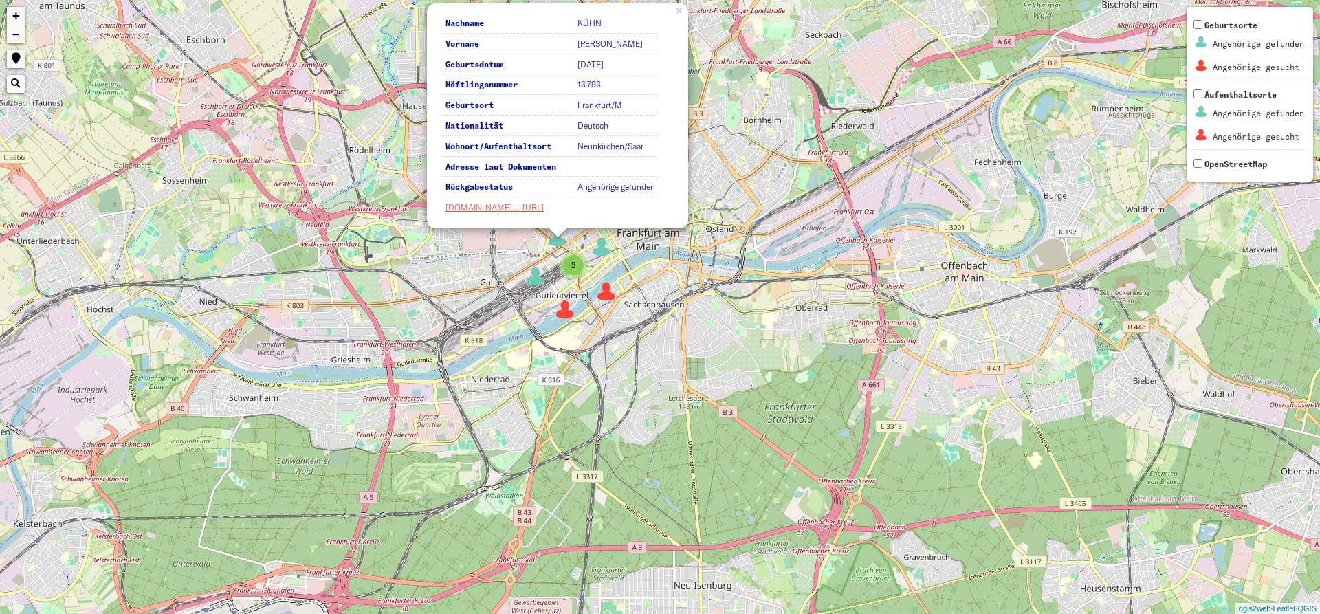
click at [613, 291] on img at bounding box center [606, 291] width 21 height 21
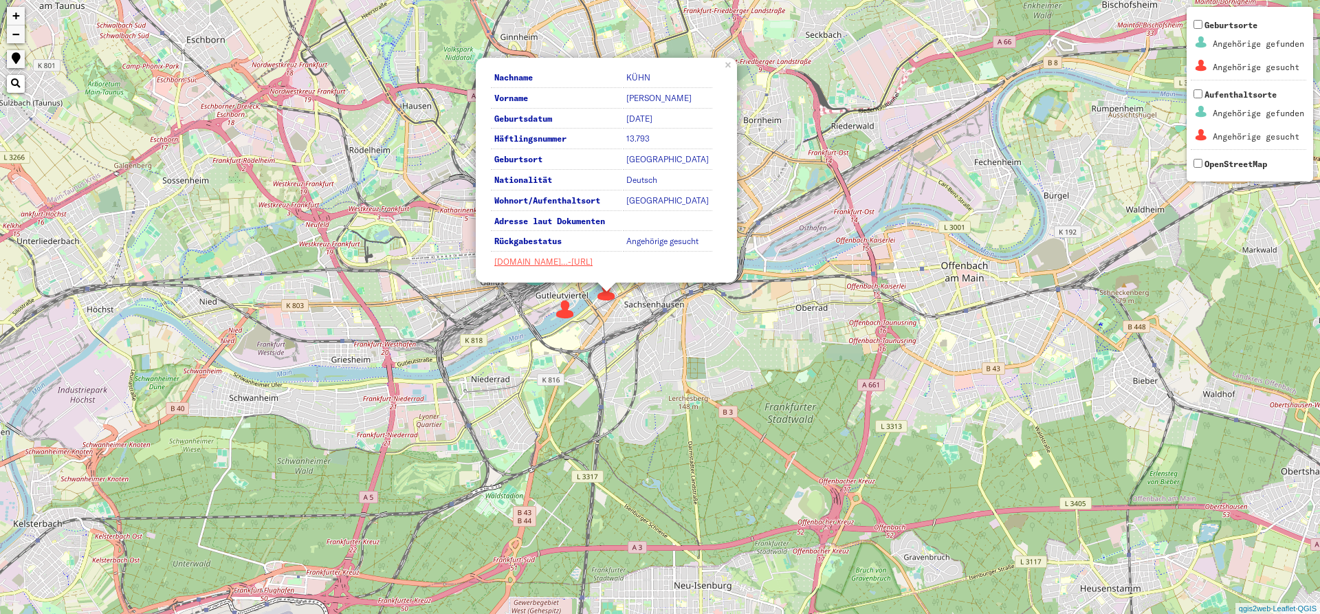
click at [561, 309] on img at bounding box center [565, 309] width 21 height 21
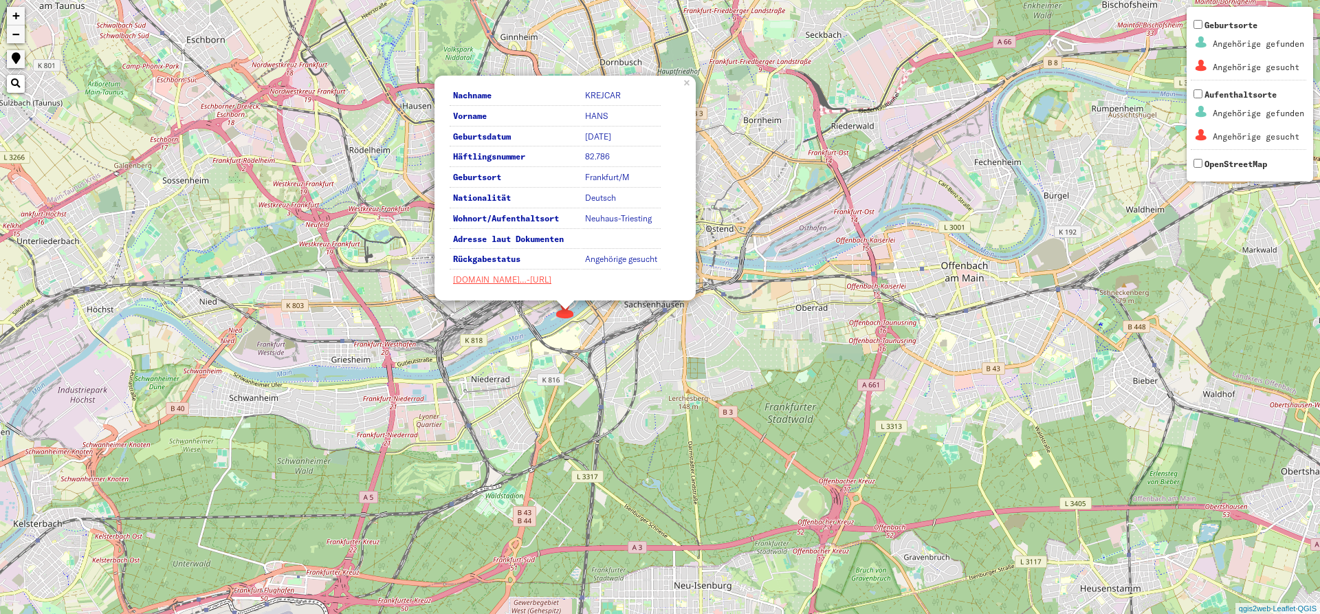
click at [621, 306] on div "3 5 Nachname [PERSON_NAME] Vorname HANS Geburtsdatum [DATE] Häftlingsnummer 82.…" at bounding box center [660, 307] width 1320 height 614
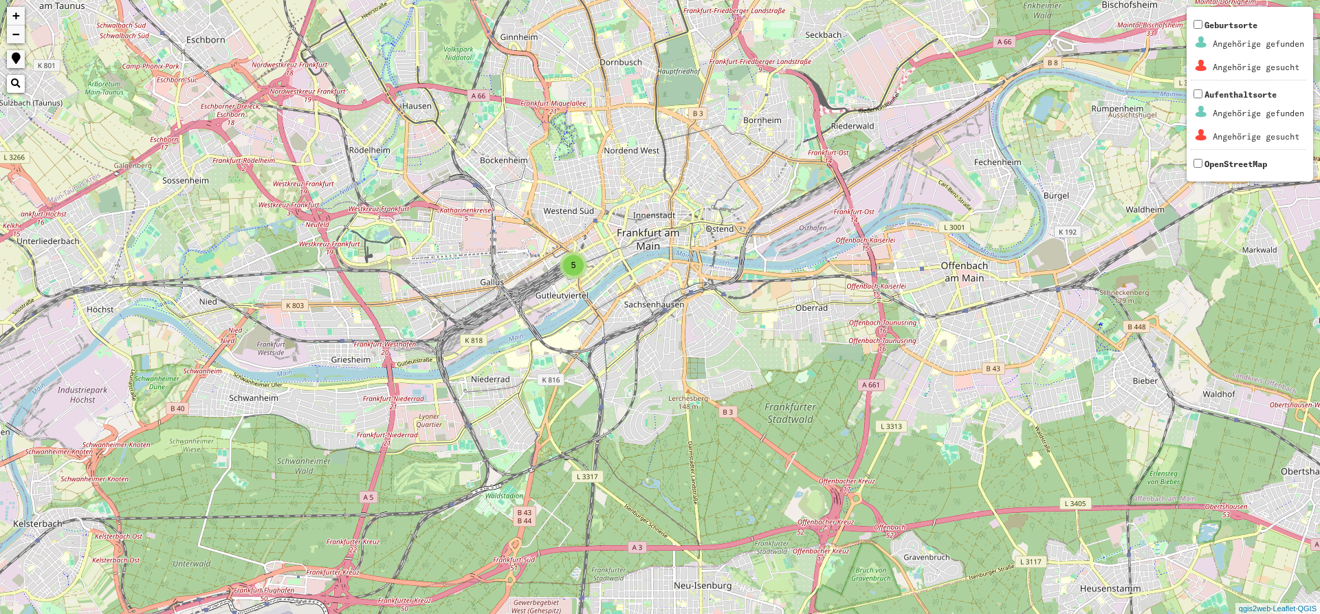
click at [578, 259] on div "5" at bounding box center [573, 265] width 21 height 21
click at [537, 277] on img at bounding box center [535, 276] width 21 height 21
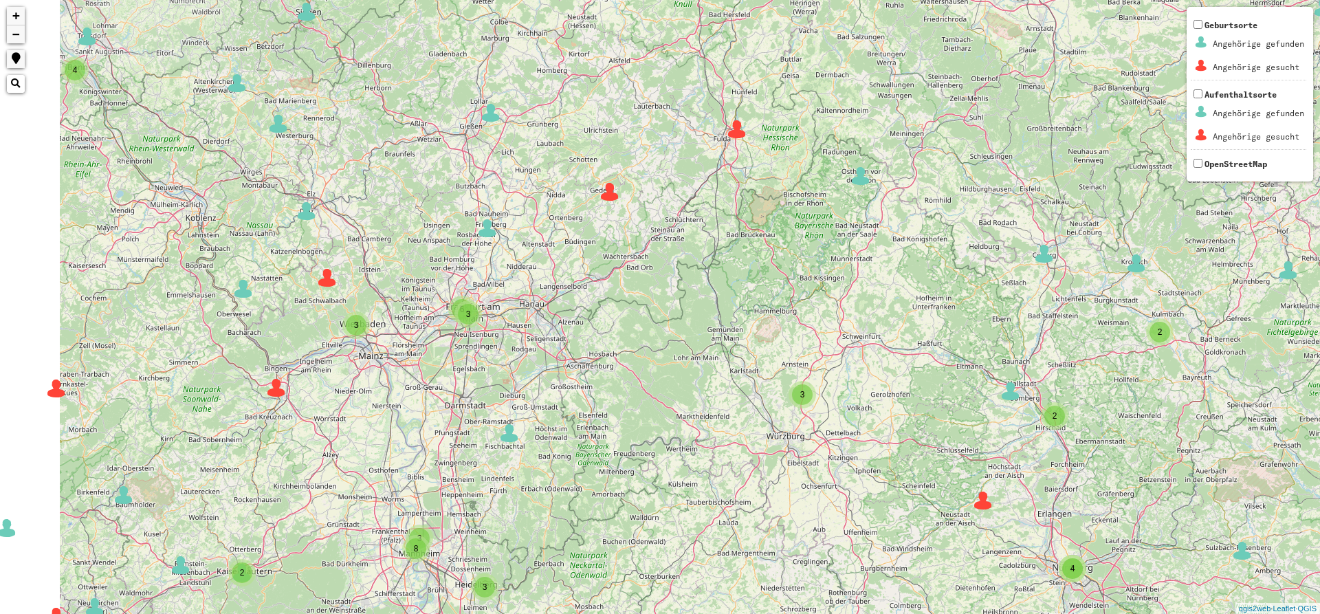
drag, startPoint x: 288, startPoint y: 313, endPoint x: 624, endPoint y: 343, distance: 337.0
click at [624, 343] on div "2 5 2 3 3 5 2 3 3 2 2 2 3 3 2 3 2 8 2 13 2 4 3 2 3 3 4 4 4 3 2 2 3 4 8 2 2 4 4 …" at bounding box center [660, 307] width 1320 height 614
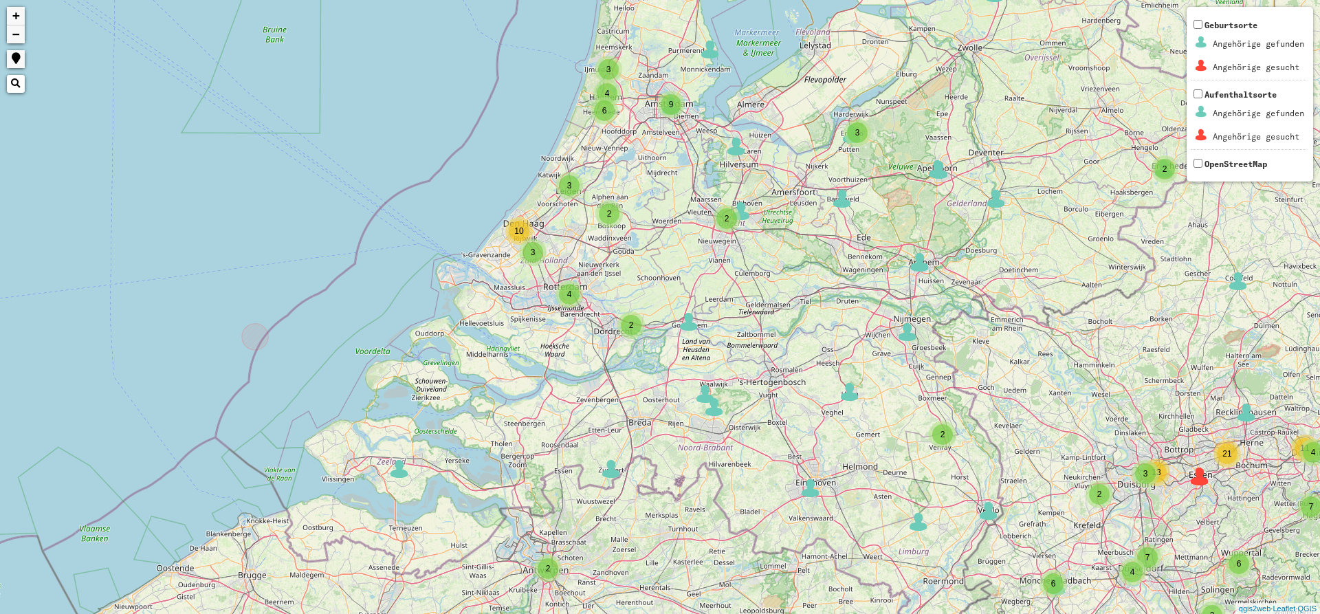
drag, startPoint x: 770, startPoint y: 180, endPoint x: 735, endPoint y: 217, distance: 50.6
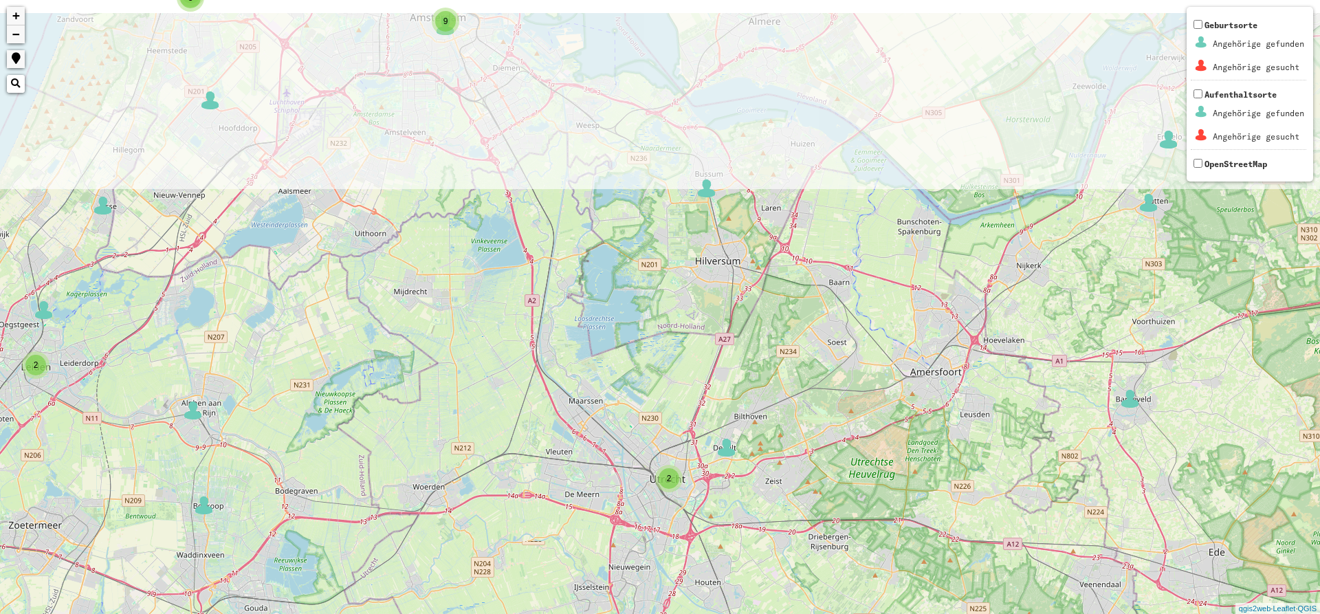
drag, startPoint x: 719, startPoint y: 249, endPoint x: 715, endPoint y: 388, distance: 139.0
click at [715, 388] on div "2 3 2 2 2 4 2 8 4 3 9 2 + − Nothing found. Geburtsorte Angehörige gefunden Ange…" at bounding box center [660, 307] width 1320 height 614
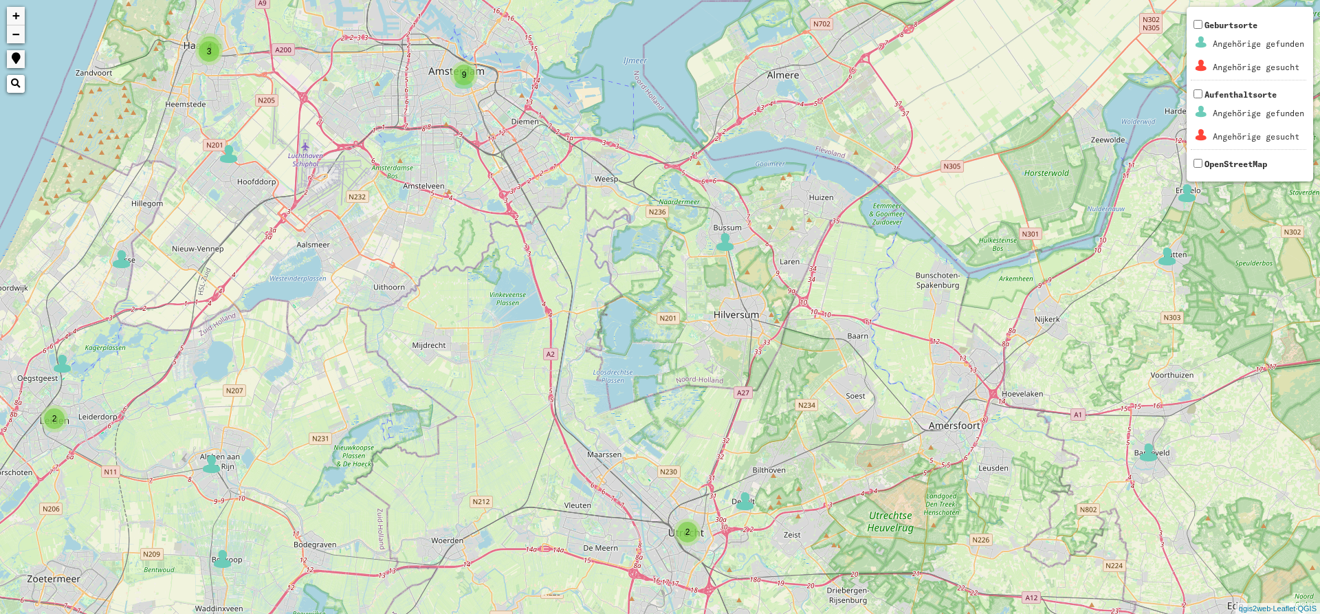
drag, startPoint x: 620, startPoint y: 257, endPoint x: 675, endPoint y: 477, distance: 227.4
click at [675, 477] on div "2 3 2 2 2 4 2 8 4 3 9 2 + − Nothing found. Geburtsorte Angehörige gefunden Ange…" at bounding box center [660, 307] width 1320 height 614
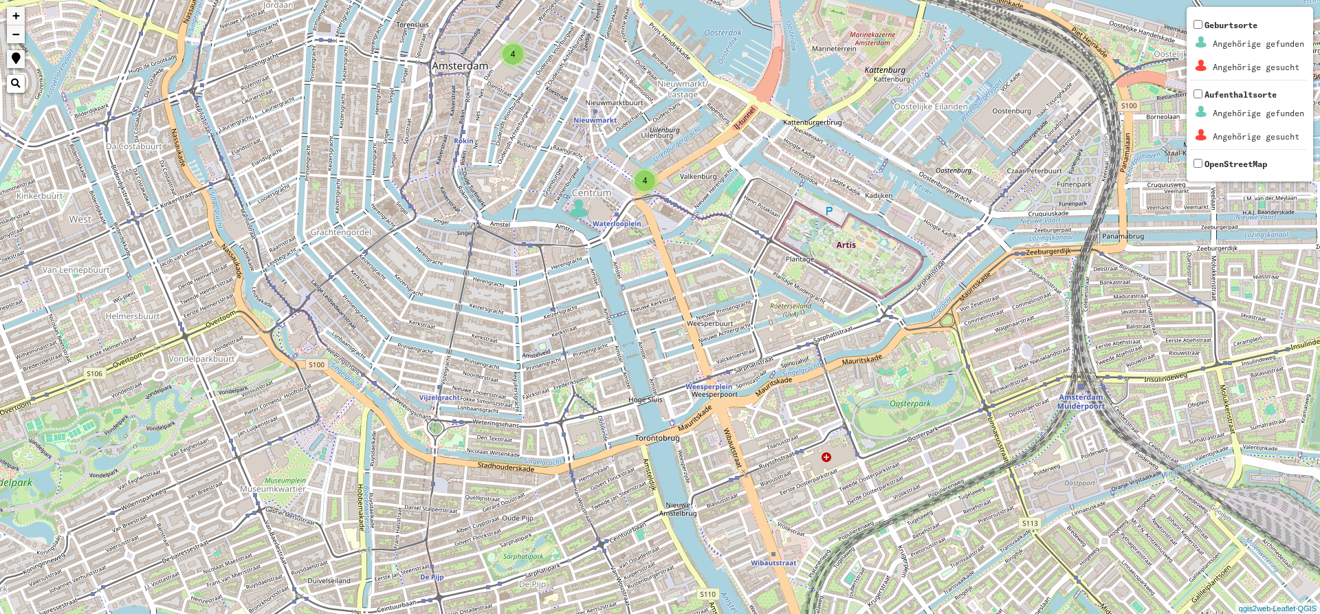
drag, startPoint x: 594, startPoint y: 168, endPoint x: 600, endPoint y: 276, distance: 108.8
click at [600, 276] on div "4 4 + − Nothing found. Geburtsorte Angehörige gefunden Angehörige gesucht Aufen…" at bounding box center [660, 307] width 1320 height 614
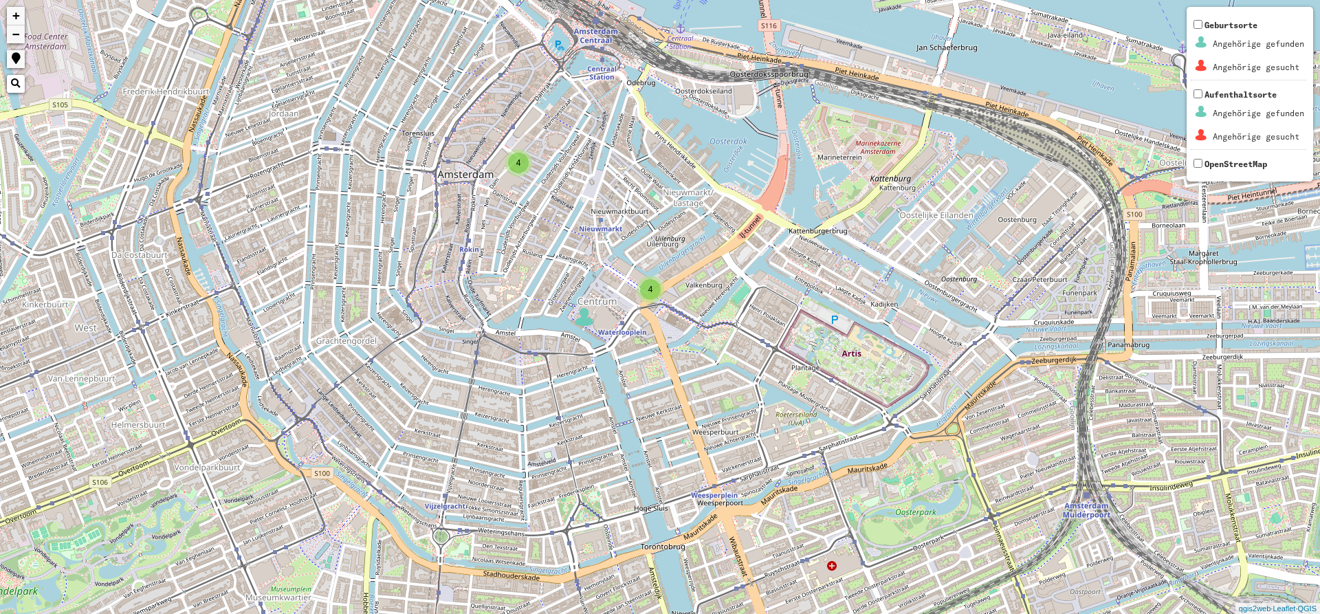
click at [580, 320] on img at bounding box center [584, 317] width 21 height 21
click at [580, 318] on img at bounding box center [584, 317] width 21 height 21
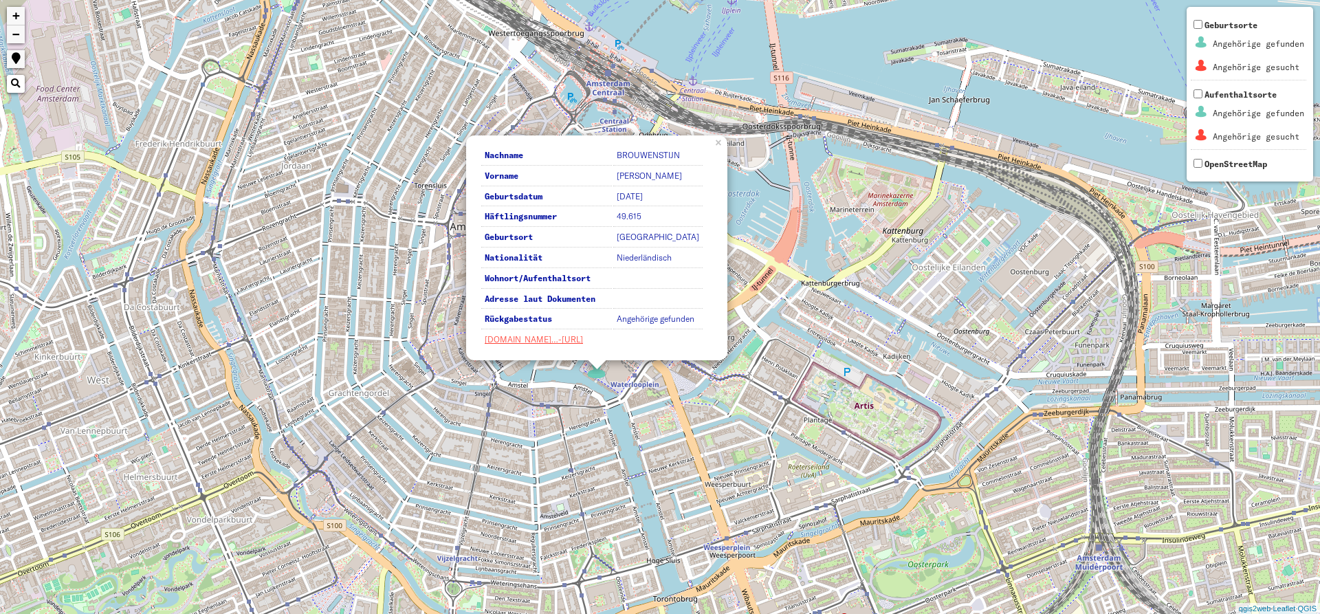
drag, startPoint x: 680, startPoint y: 463, endPoint x: 678, endPoint y: 470, distance: 7.7
click at [680, 473] on div "4 4 Nachname BROUWENSTIJN Vorname [PERSON_NAME] Geburtsdatum [DATE] Häftlingsnu…" at bounding box center [660, 307] width 1320 height 614
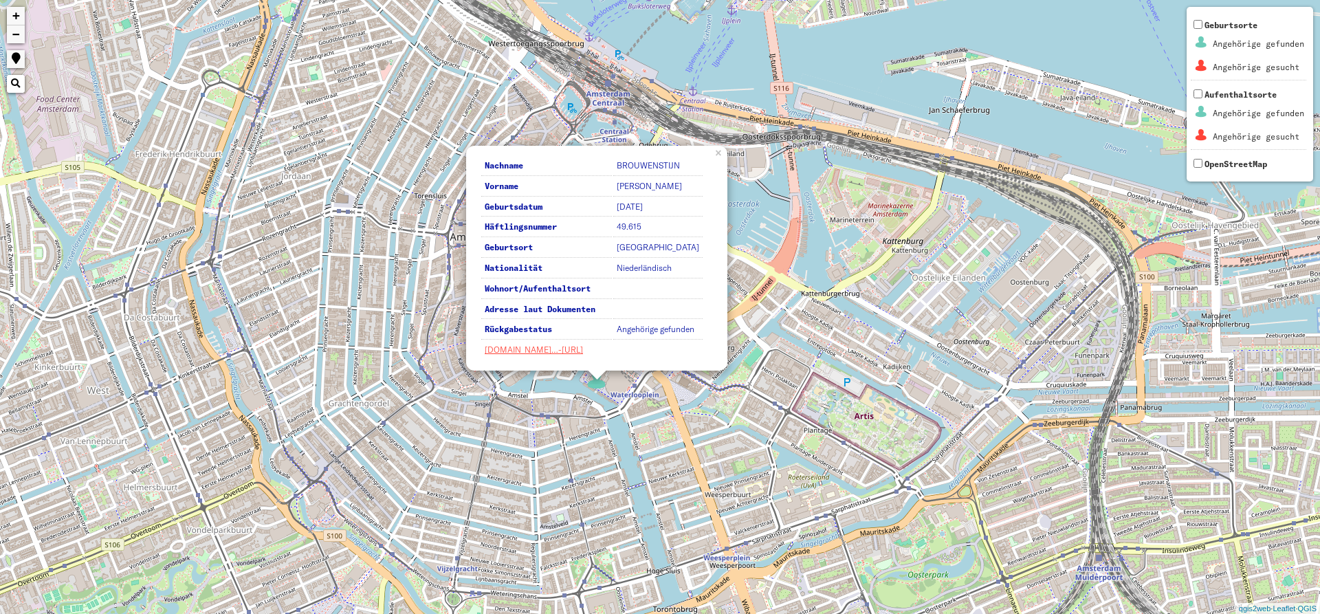
click at [676, 434] on div "4 4 Nachname BROUWENSTIJN Vorname [PERSON_NAME] Geburtsdatum [DATE] Häftlingsnu…" at bounding box center [660, 307] width 1320 height 614
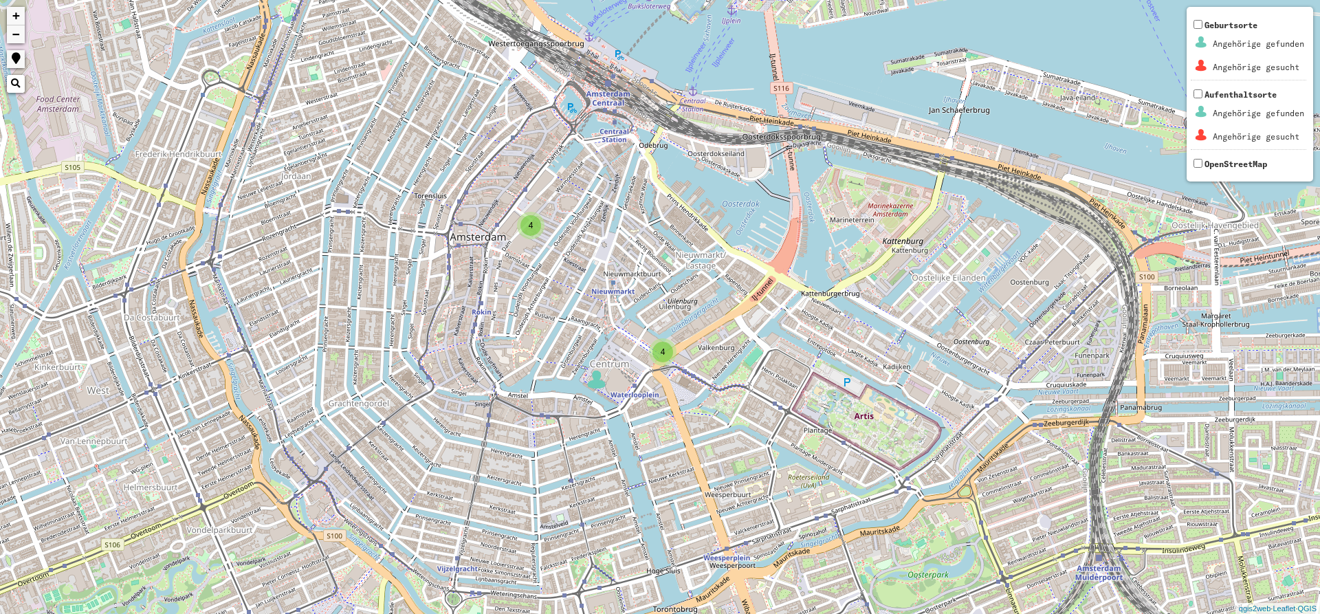
click at [669, 351] on div "4" at bounding box center [663, 352] width 21 height 21
click at [684, 328] on img at bounding box center [679, 330] width 21 height 21
click at [675, 328] on img at bounding box center [679, 331] width 21 height 21
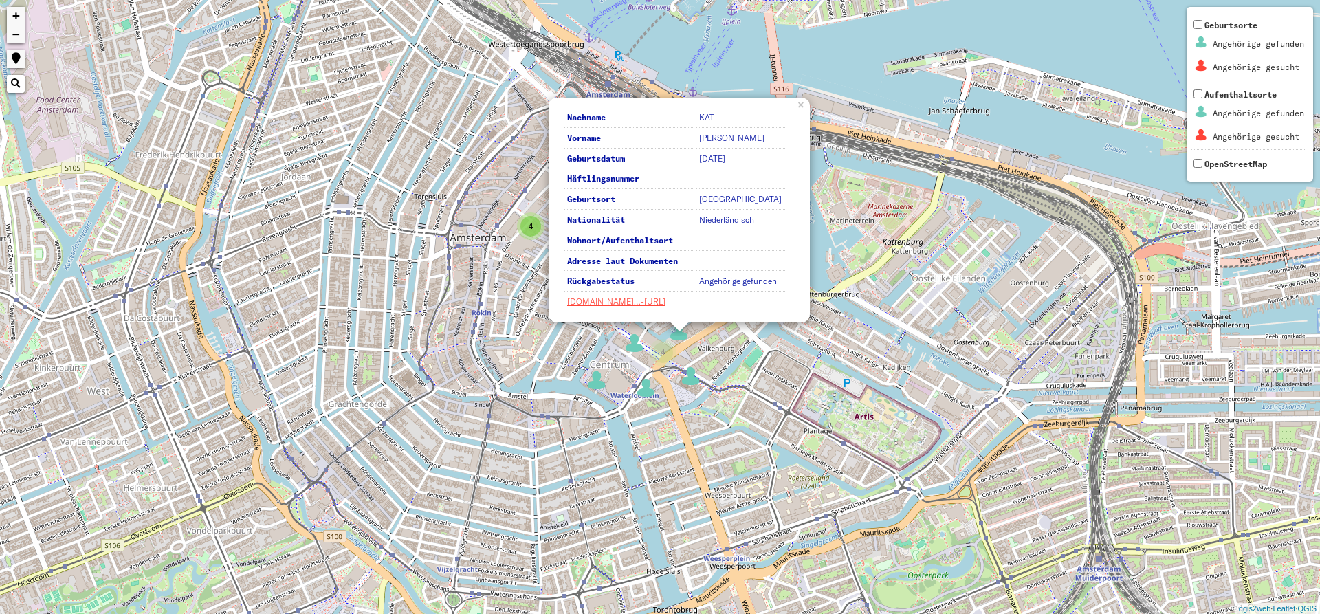
click at [644, 334] on img at bounding box center [634, 343] width 21 height 21
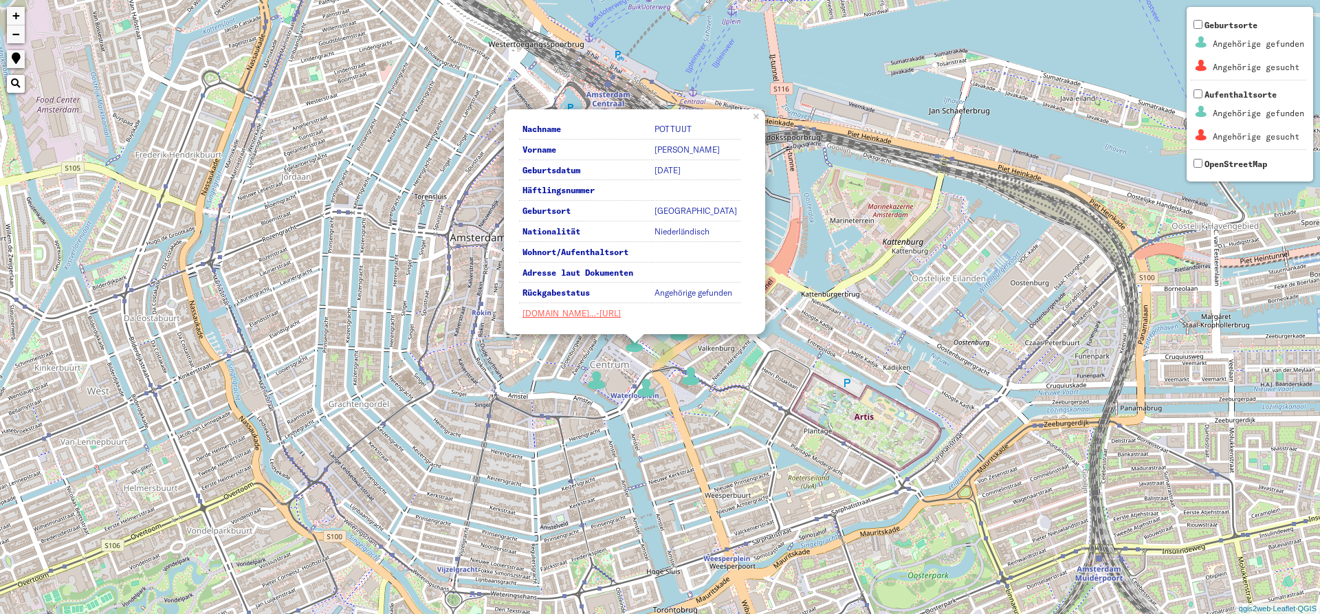
click at [702, 369] on div "4 4 Nachname POTTUIJT Vorname [PERSON_NAME] Geburtsdatum [DATE] Häftlingsnummer…" at bounding box center [660, 307] width 1320 height 614
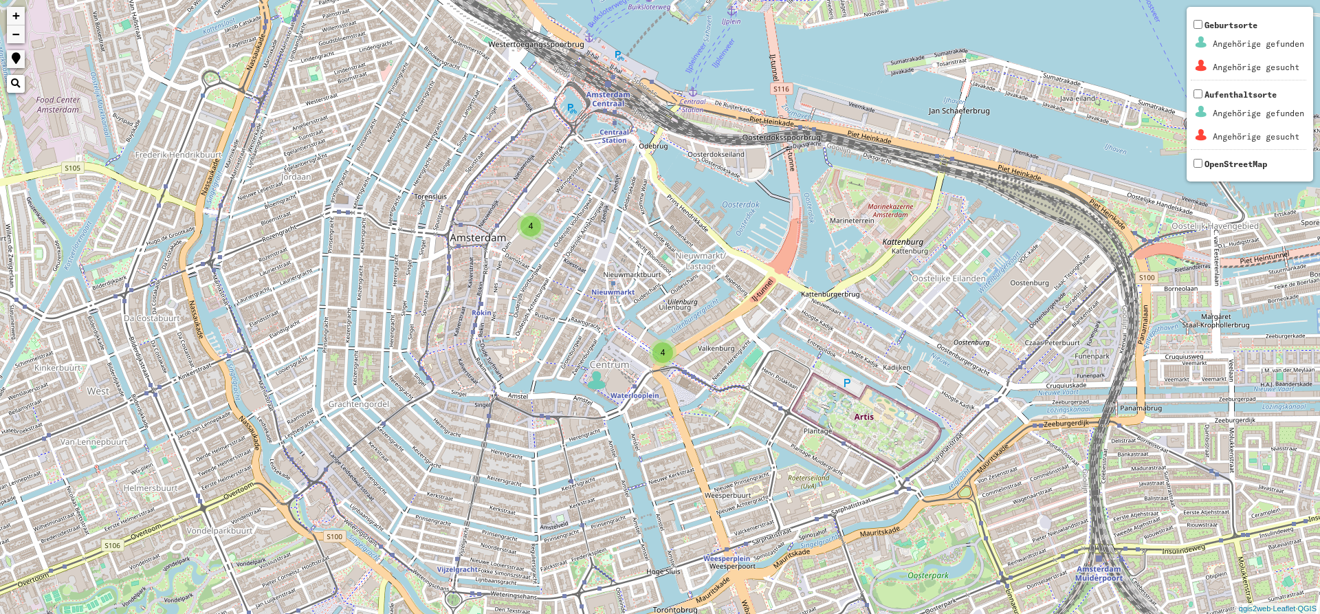
click at [669, 351] on div "4" at bounding box center [663, 353] width 21 height 21
click at [690, 375] on img at bounding box center [691, 376] width 21 height 21
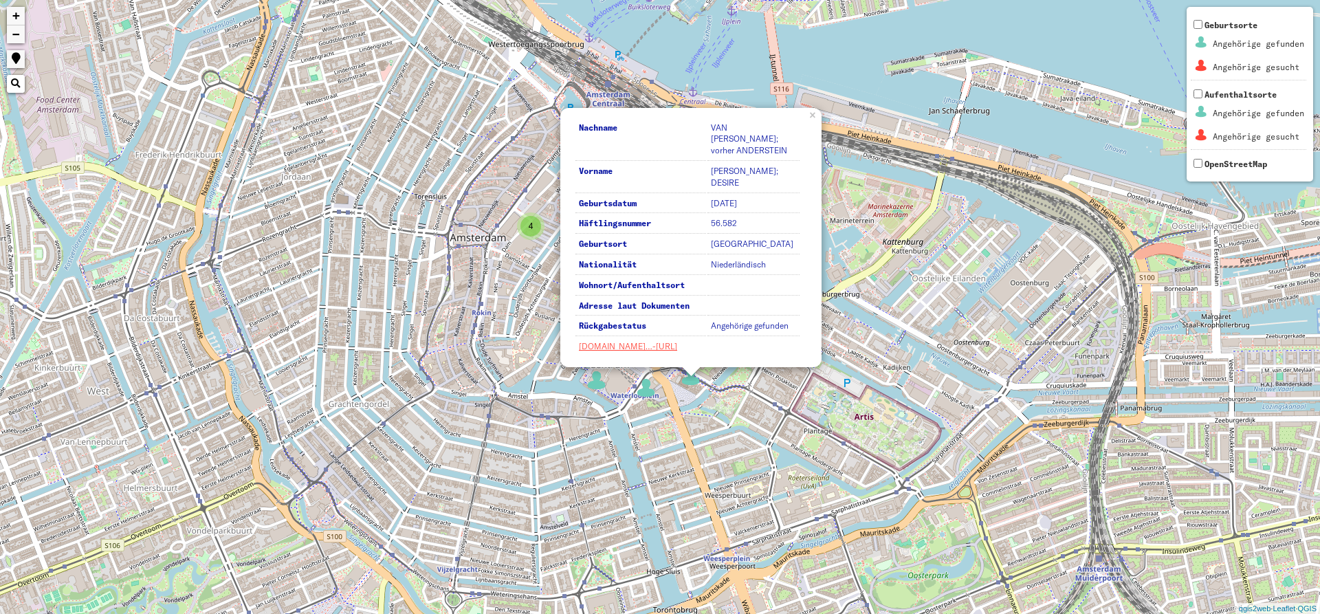
click at [654, 384] on img at bounding box center [646, 388] width 21 height 21
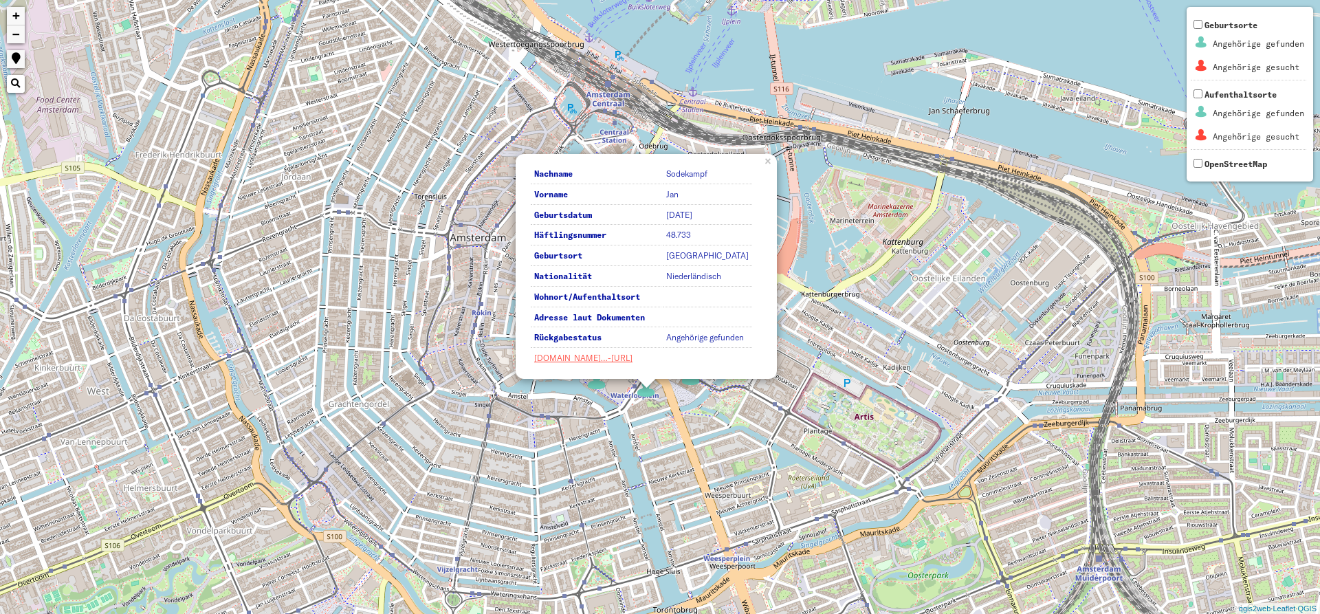
drag, startPoint x: 462, startPoint y: 164, endPoint x: 537, endPoint y: 247, distance: 112.0
click at [532, 237] on div "4 4 Nachname [PERSON_NAME] Vorname [PERSON_NAME] Geburtsdatum [DATE] Häftlingsn…" at bounding box center [660, 307] width 1320 height 614
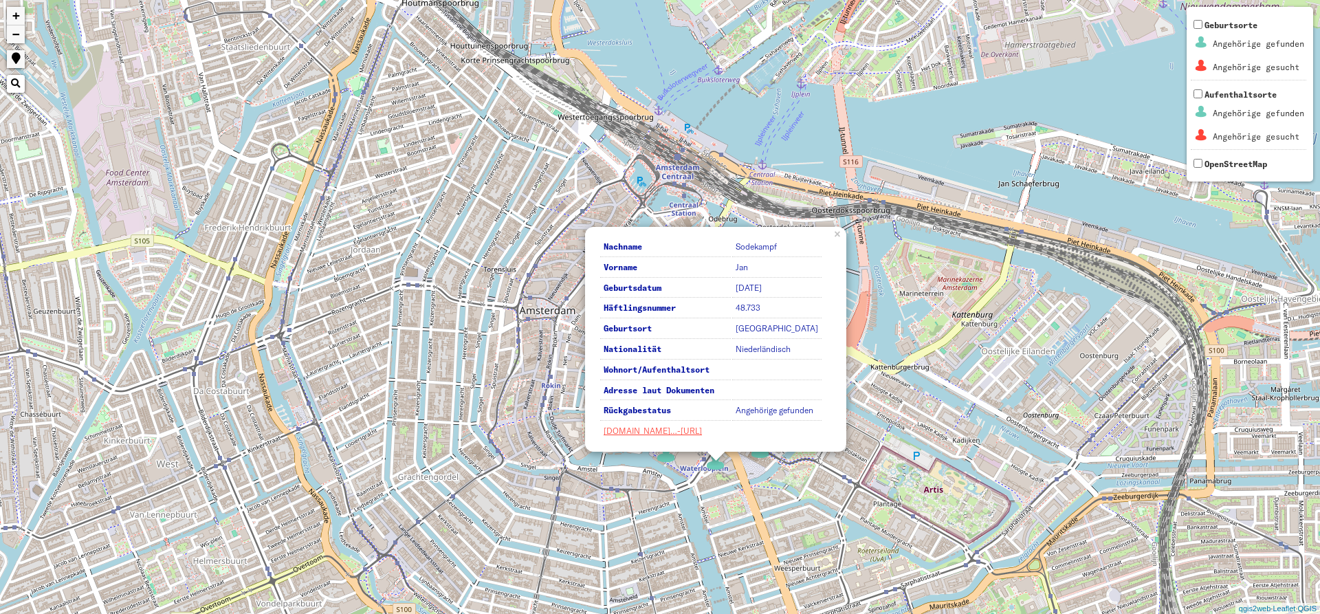
drag, startPoint x: 552, startPoint y: 256, endPoint x: 563, endPoint y: 264, distance: 14.3
click at [556, 261] on div "4 4 Nachname [PERSON_NAME] Vorname [PERSON_NAME] Geburtsdatum [DATE] Häftlingsn…" at bounding box center [660, 307] width 1320 height 614
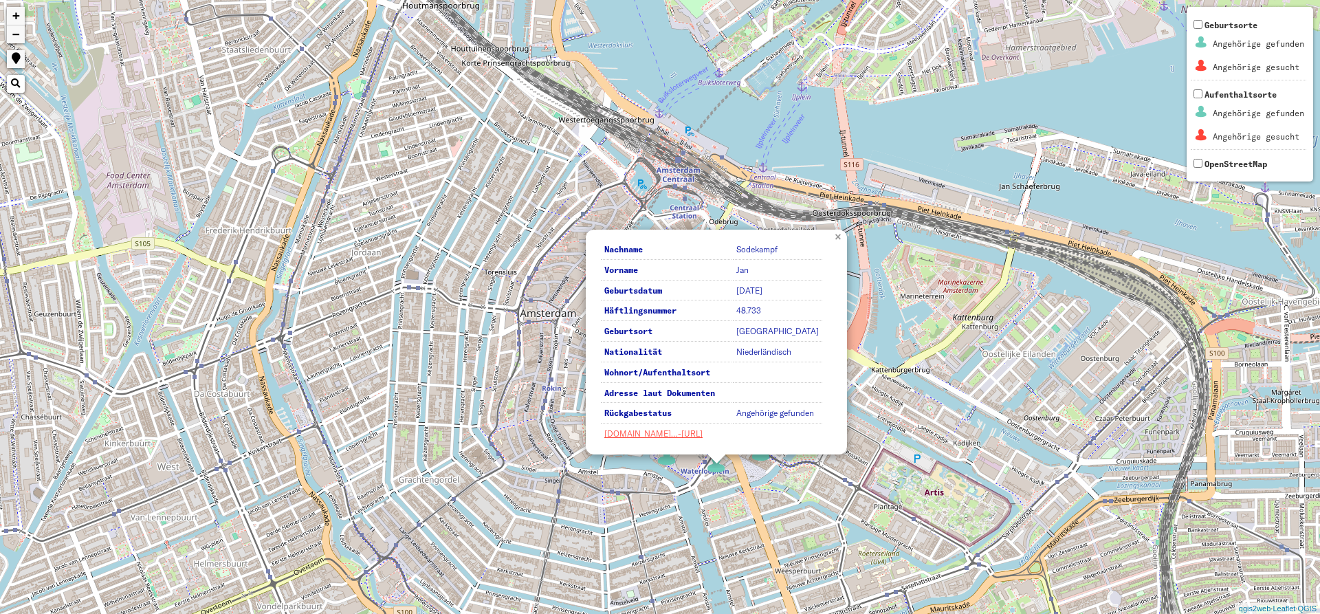
click at [837, 239] on link "×" at bounding box center [839, 236] width 15 height 12
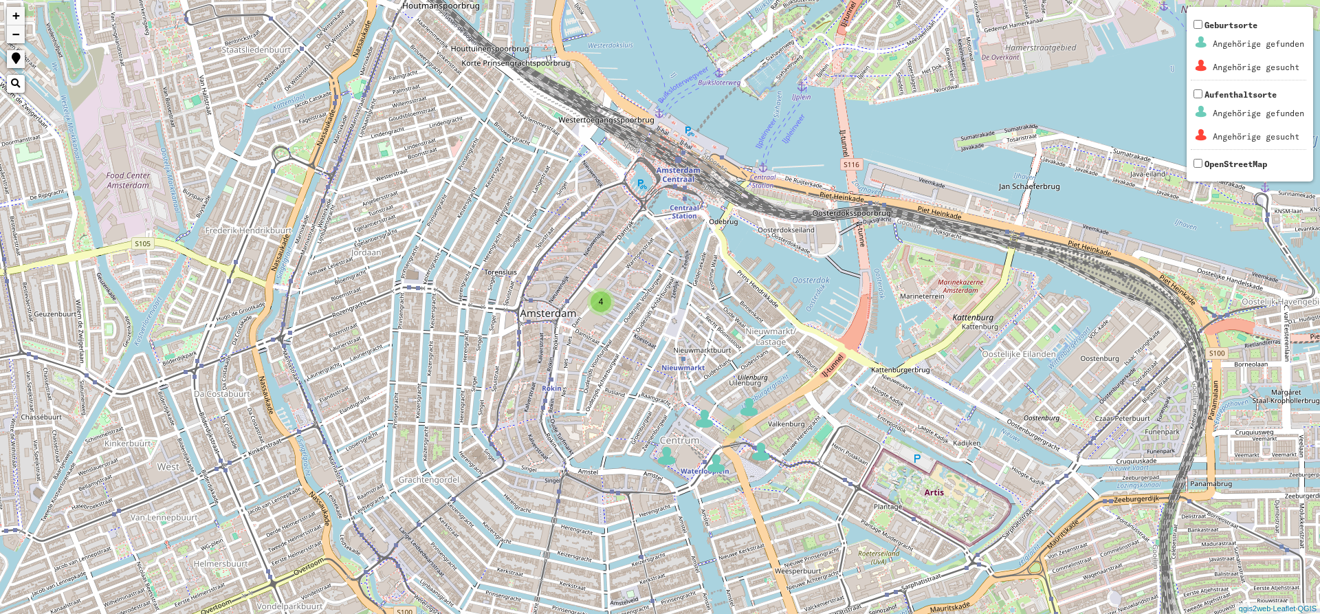
click at [598, 310] on div "4" at bounding box center [601, 302] width 21 height 21
click at [619, 279] on img at bounding box center [617, 280] width 21 height 21
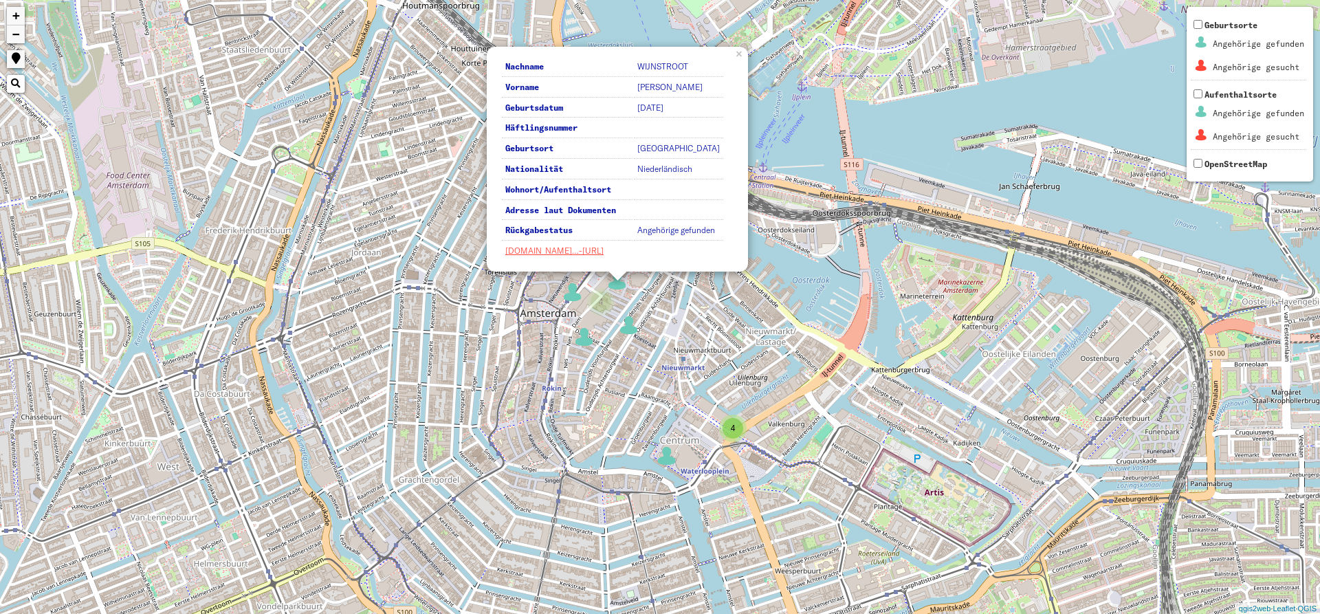
click at [623, 317] on img at bounding box center [629, 325] width 21 height 21
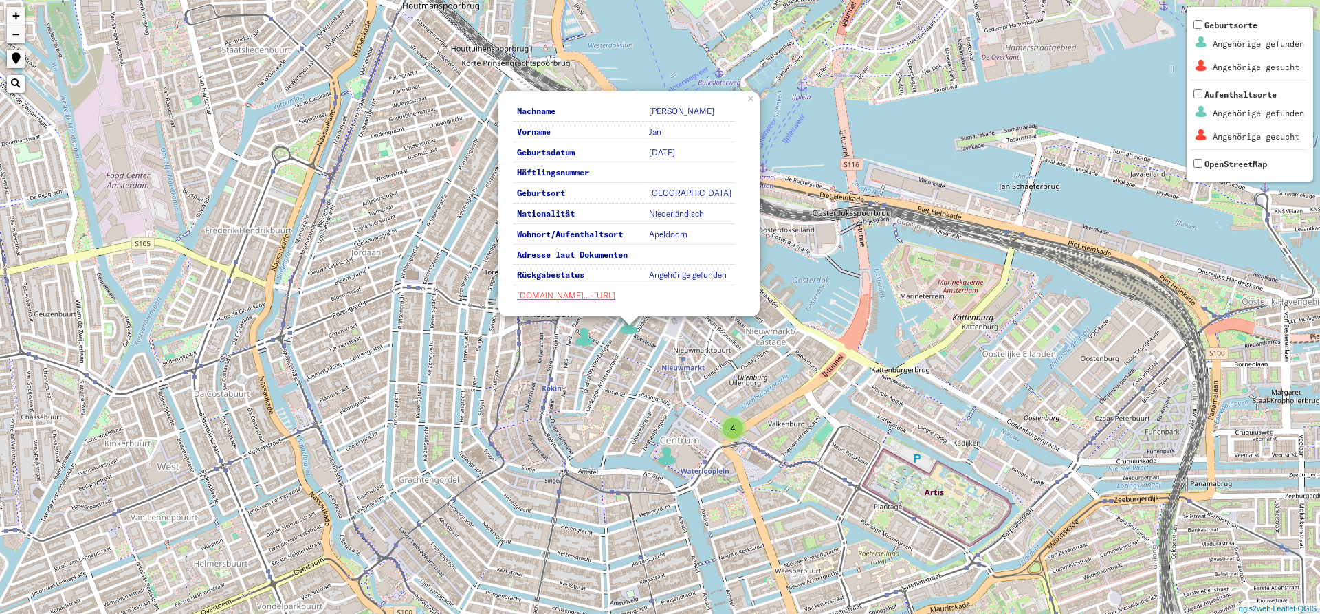
click at [571, 331] on div "4 4 Nachname VAN [PERSON_NAME] Vorname [PERSON_NAME] Geburtsdatum [DATE] Häftli…" at bounding box center [660, 307] width 1320 height 614
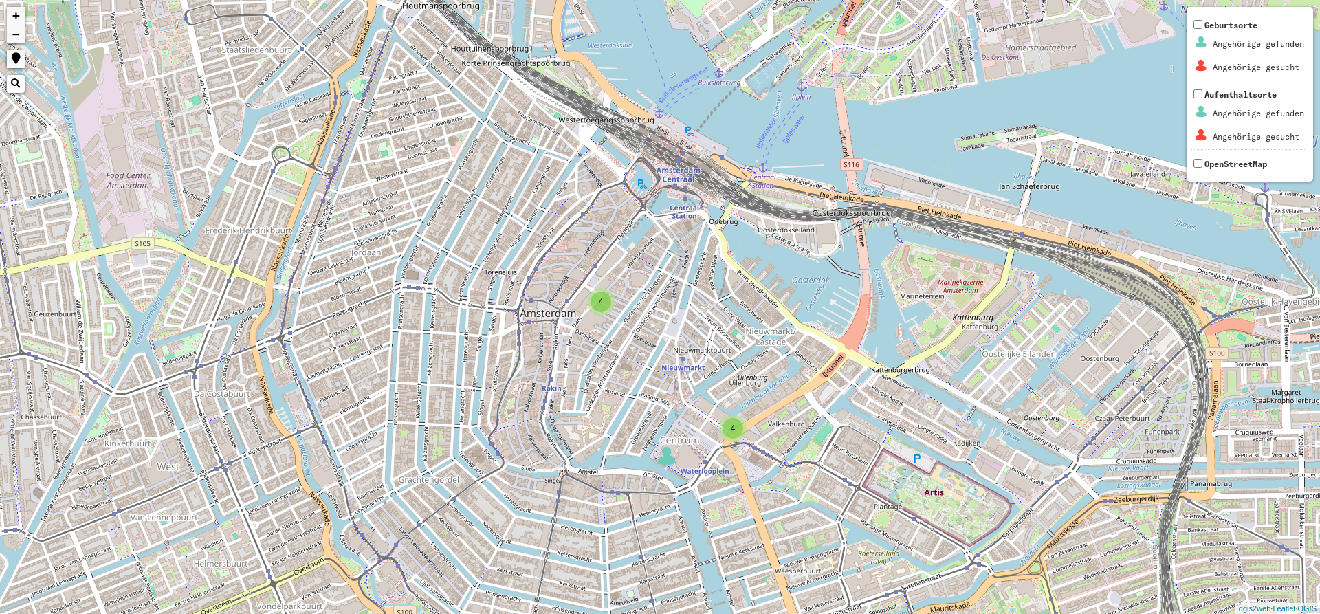
click at [607, 305] on div "4" at bounding box center [601, 302] width 21 height 21
click at [573, 281] on div "4 4 + − Nothing found. Geburtsorte Angehörige gefunden Angehörige gesucht Aufen…" at bounding box center [660, 307] width 1320 height 614
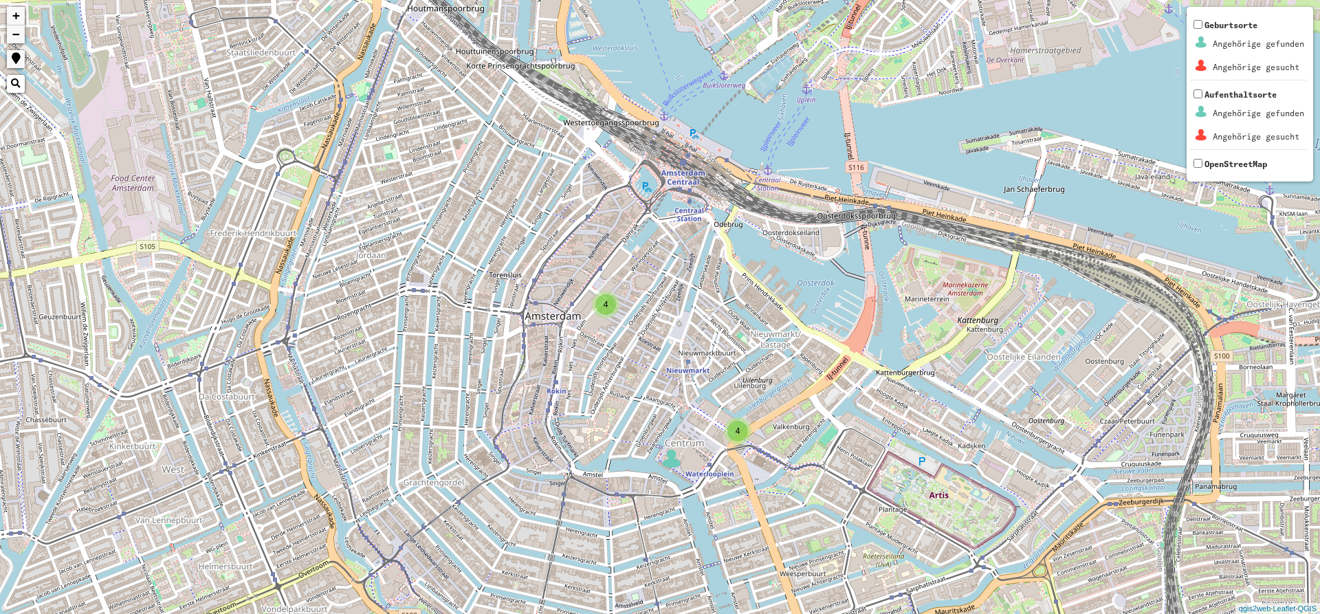
drag, startPoint x: 594, startPoint y: 299, endPoint x: 603, endPoint y: 304, distance: 10.2
click at [603, 304] on div "4" at bounding box center [606, 304] width 21 height 21
click at [604, 304] on span "4" at bounding box center [606, 305] width 5 height 10
click at [576, 304] on img at bounding box center [577, 295] width 21 height 21
click at [576, 304] on img at bounding box center [579, 296] width 21 height 21
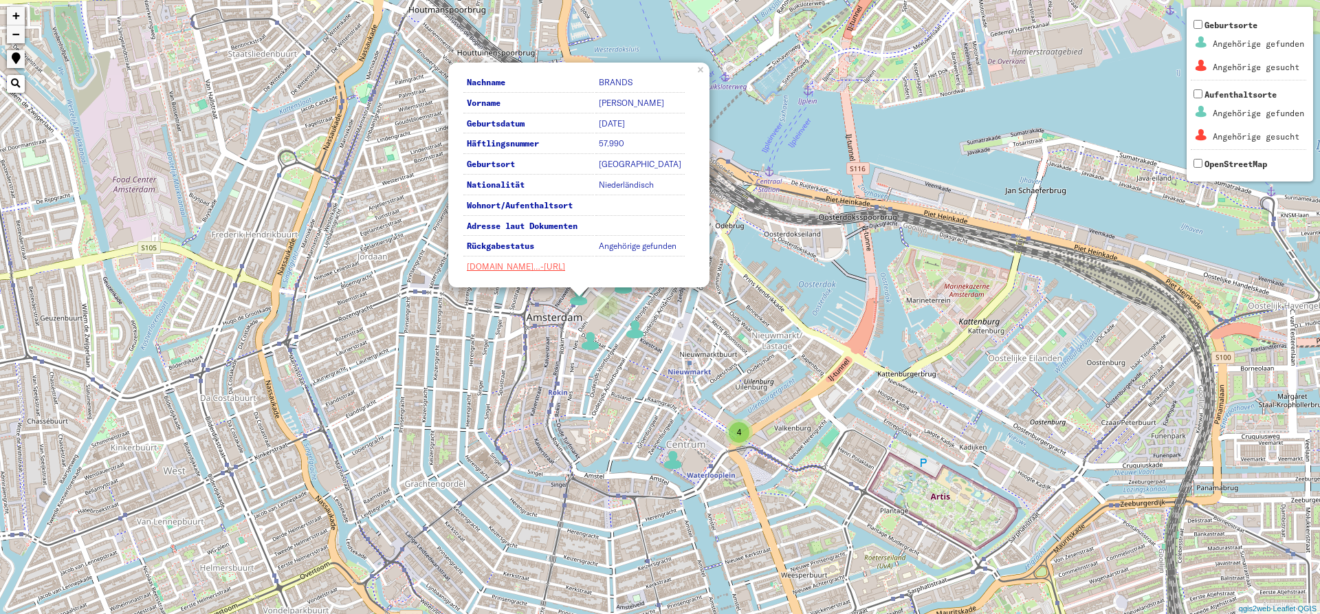
click at [588, 336] on img at bounding box center [590, 341] width 21 height 21
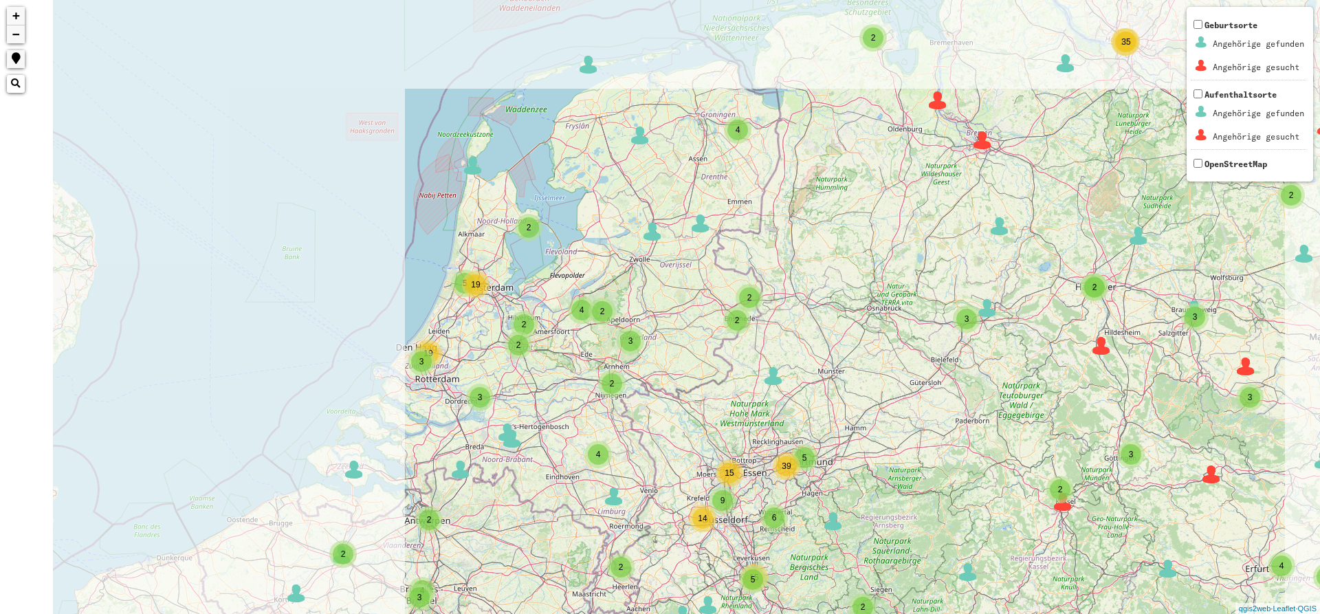
drag, startPoint x: 389, startPoint y: 315, endPoint x: 616, endPoint y: 307, distance: 226.4
click at [616, 307] on div "33 5 2 3 3 2 2 16 4 4 4 4 3 3 6 3 2 2 2 4 3 10 6 3 9 7 6 8 3 4 2 13 7 11 21 5 2…" at bounding box center [660, 307] width 1320 height 614
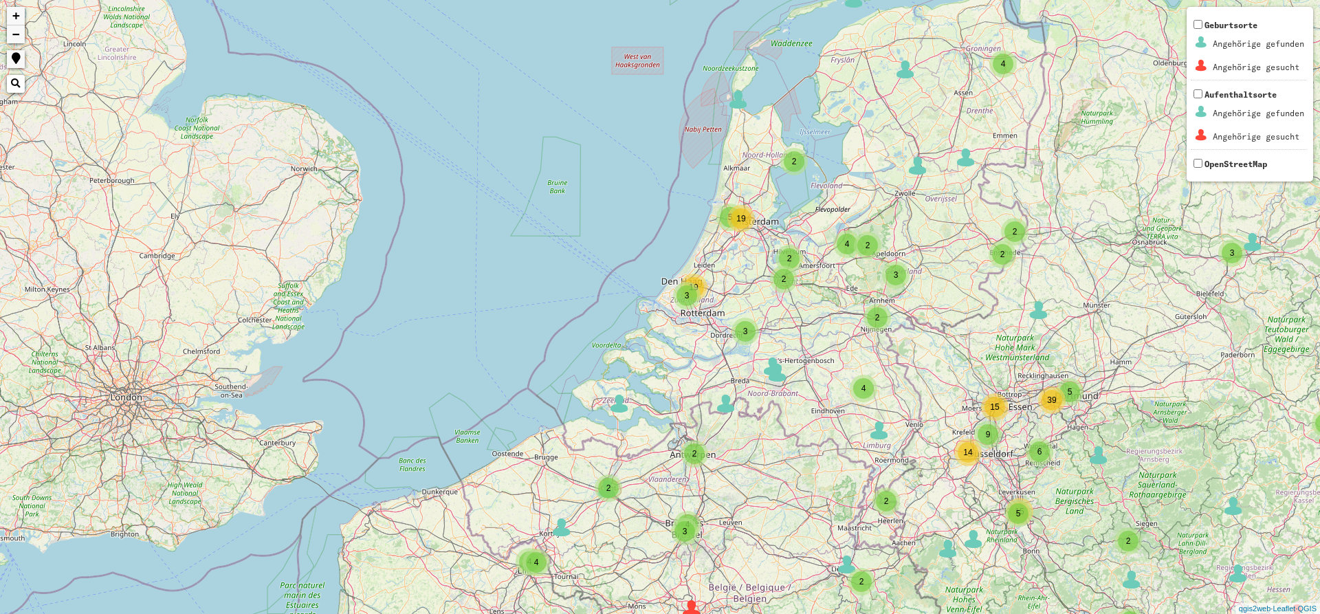
drag, startPoint x: 540, startPoint y: 329, endPoint x: 831, endPoint y: 219, distance: 311.7
click at [836, 219] on div "3 2 2 2 3 10 53 2 3 3 35 6 5 2 4 2 5 4 2 17 2 2 3 3 2 3 2 8 2 4 13 6 2 5 3 2 2 …" at bounding box center [660, 307] width 1320 height 614
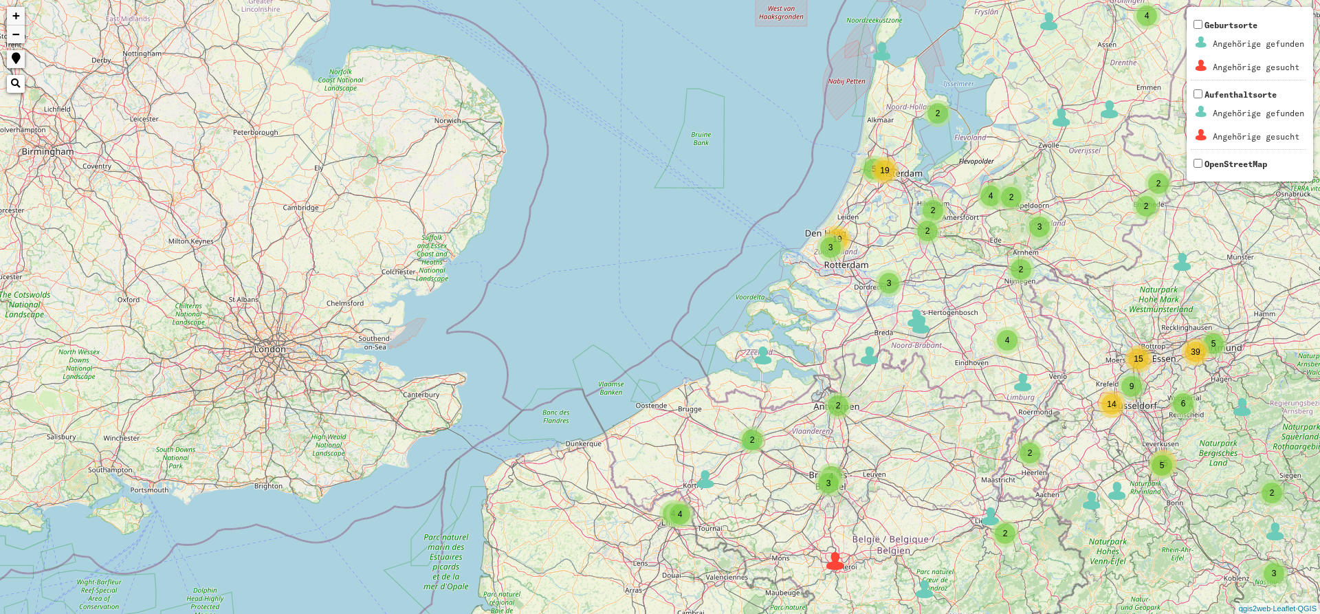
drag, startPoint x: 594, startPoint y: 447, endPoint x: 576, endPoint y: 318, distance: 129.8
click at [576, 318] on div "3 2 2 3 3 35 6 5 2 4 2 5 4 2 17 2 2 3 3 2 3 2 8 2 4 13 2 5 3 2 2 2 2 3 3 3 5 5 …" at bounding box center [660, 307] width 1320 height 614
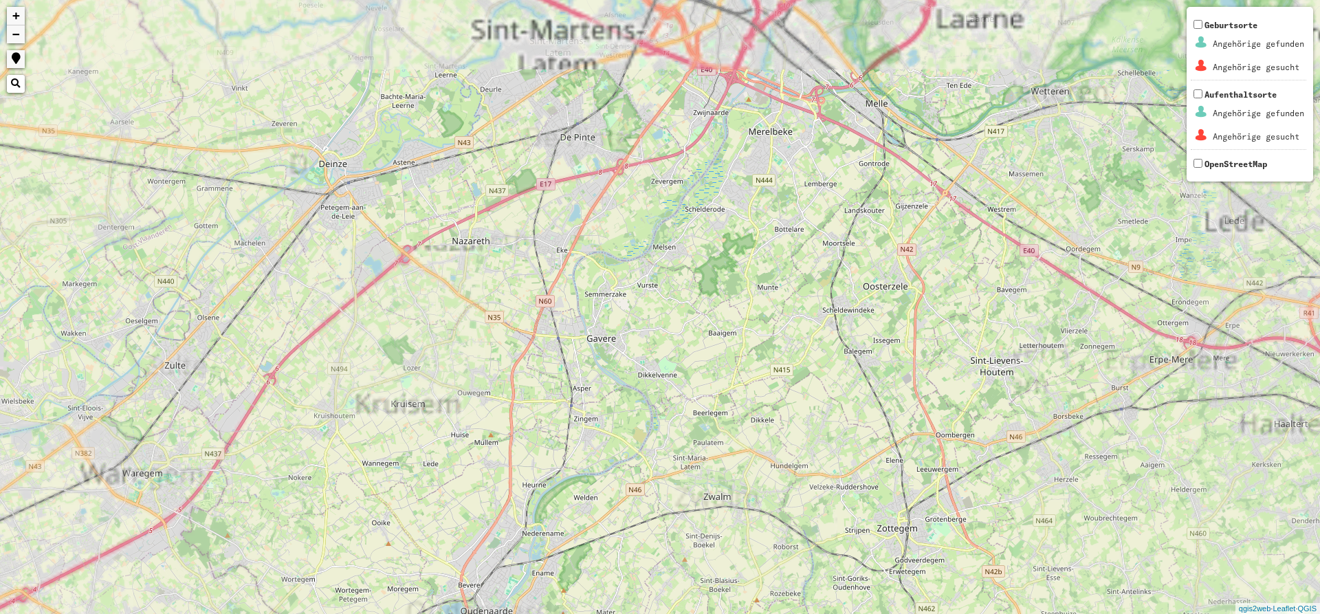
drag, startPoint x: 572, startPoint y: 270, endPoint x: 554, endPoint y: 344, distance: 75.6
click at [554, 344] on div "3 2 2 2 3 3 2 2 3 3 + − Nothing found. Geburtsorte Angehörige gefunden Angehöri…" at bounding box center [660, 307] width 1320 height 614
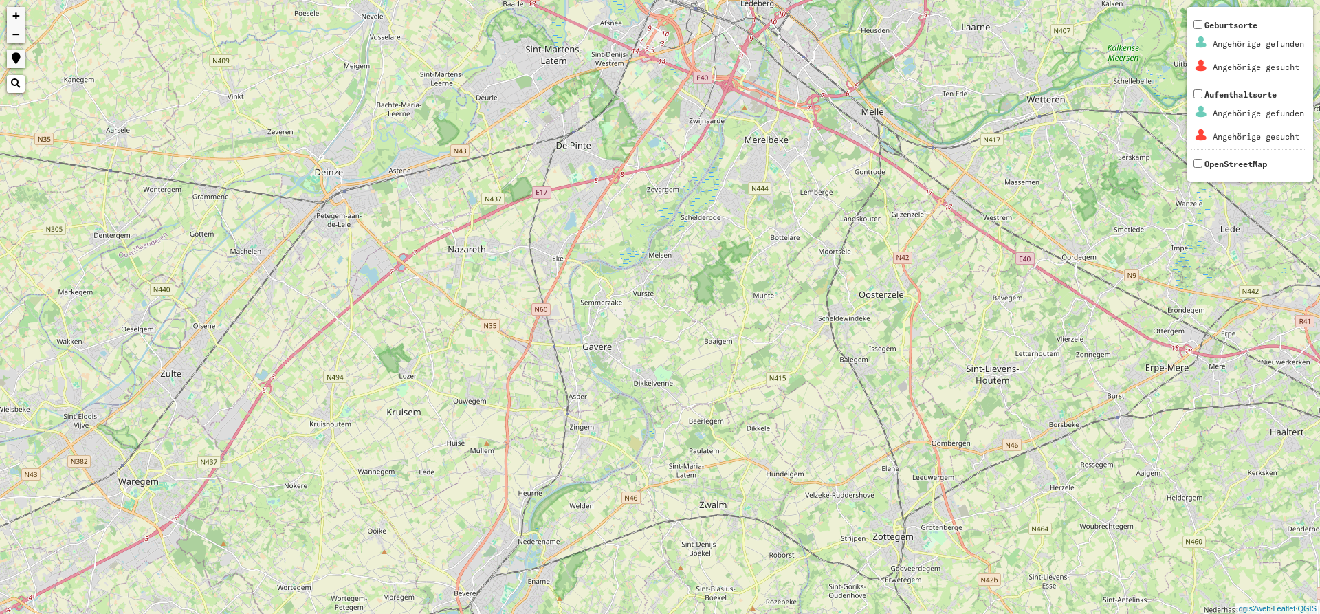
drag, startPoint x: 486, startPoint y: 273, endPoint x: 302, endPoint y: 426, distance: 239.8
click at [302, 426] on div "2 2 3 3 2 + − Nothing found. Geburtsorte Angehörige gefunden Angehörige gesucht…" at bounding box center [660, 307] width 1320 height 614
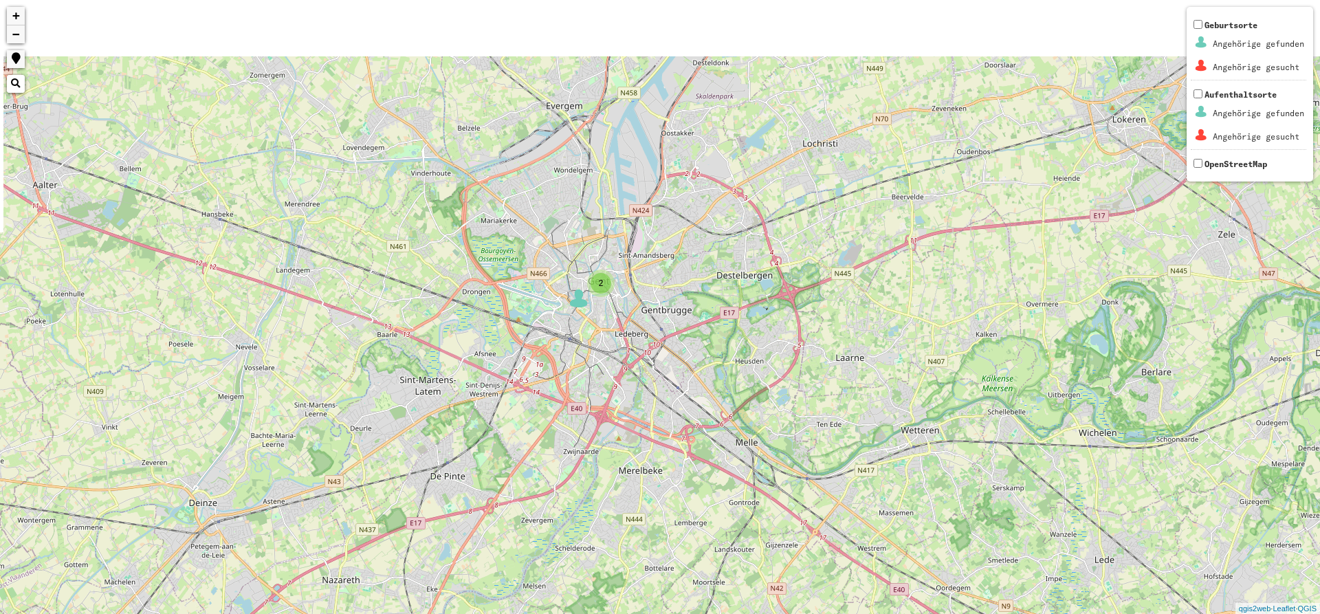
drag, startPoint x: 872, startPoint y: 367, endPoint x: 887, endPoint y: 413, distance: 48.3
click at [887, 413] on div "2 2 3 2 + − Nothing found. Geburtsorte Angehörige gefunden Angehörige gesucht A…" at bounding box center [660, 307] width 1320 height 614
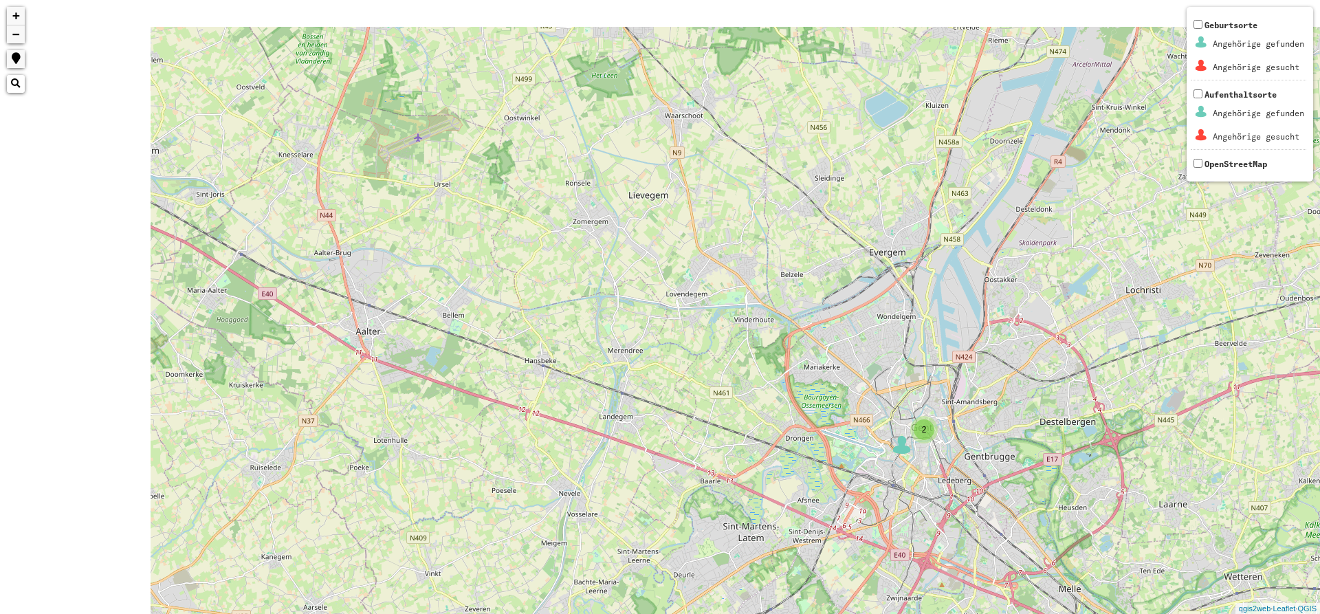
drag, startPoint x: 345, startPoint y: 278, endPoint x: 710, endPoint y: 436, distance: 398.0
click at [706, 434] on div "2 3 2 + − Nothing found. Geburtsorte Angehörige gefunden Angehörige gesucht Auf…" at bounding box center [660, 307] width 1320 height 614
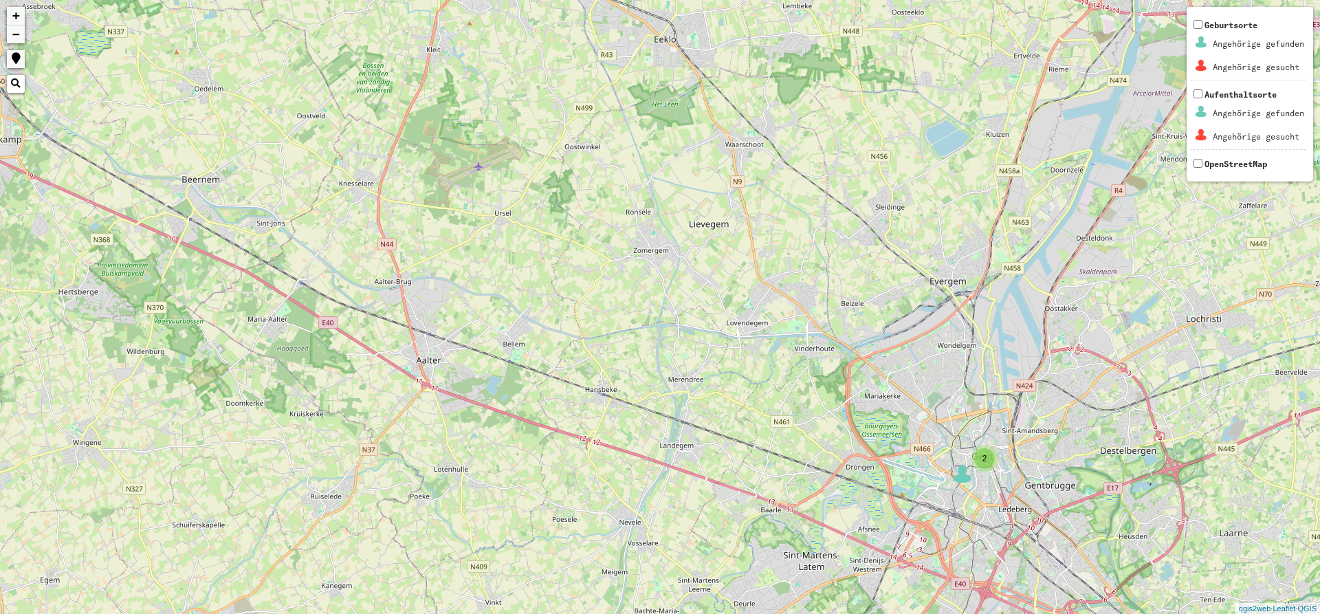
drag, startPoint x: 464, startPoint y: 316, endPoint x: 915, endPoint y: 477, distance: 478.6
click at [923, 477] on div "2 3 2 + − Nothing found. Geburtsorte Angehörige gefunden Angehörige gesucht Auf…" at bounding box center [660, 307] width 1320 height 614
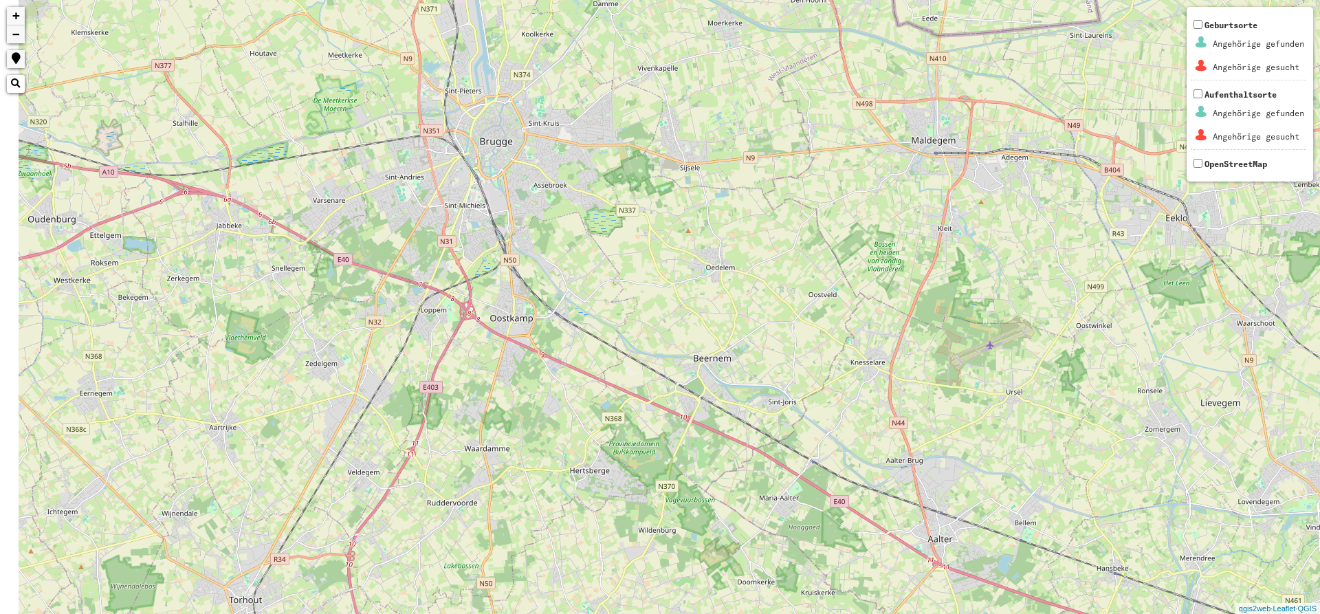
drag, startPoint x: 367, startPoint y: 318, endPoint x: 829, endPoint y: 485, distance: 491.9
click at [829, 485] on div "2 + − Nothing found. Geburtsorte Angehörige gefunden Angehörige gesucht Aufenth…" at bounding box center [660, 307] width 1320 height 614
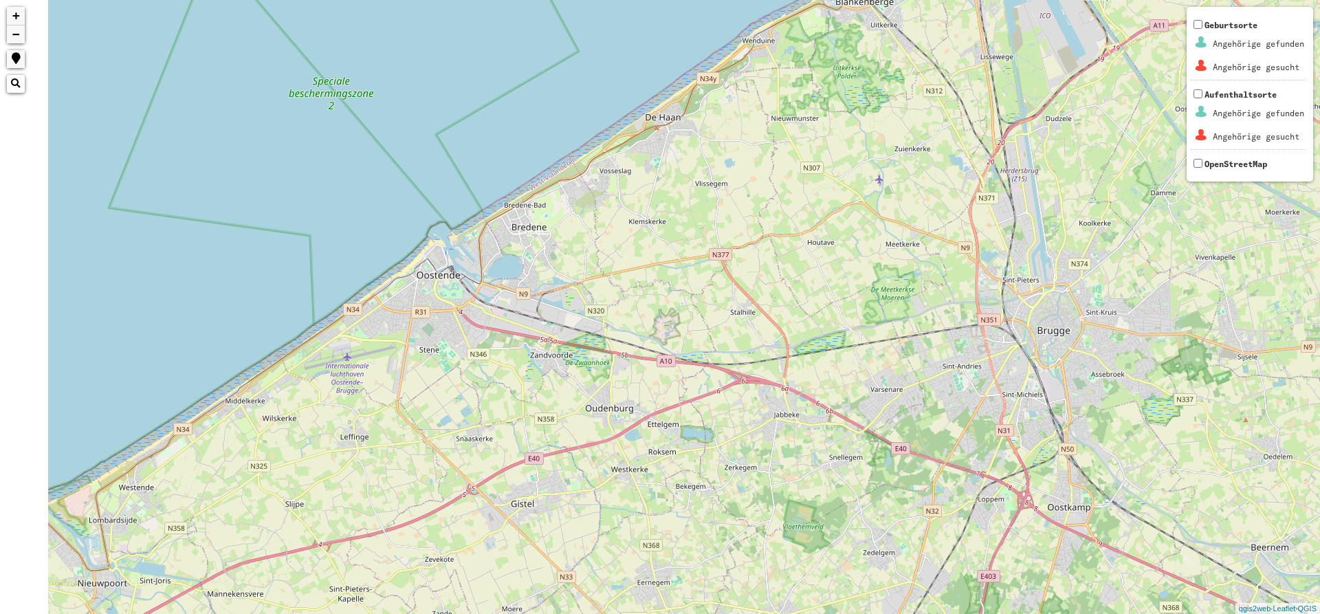
drag, startPoint x: 523, startPoint y: 199, endPoint x: 640, endPoint y: 227, distance: 120.1
click at [631, 223] on div "2 + − Nothing found. Geburtsorte Angehörige gefunden Angehörige gesucht Aufenth…" at bounding box center [660, 307] width 1320 height 614
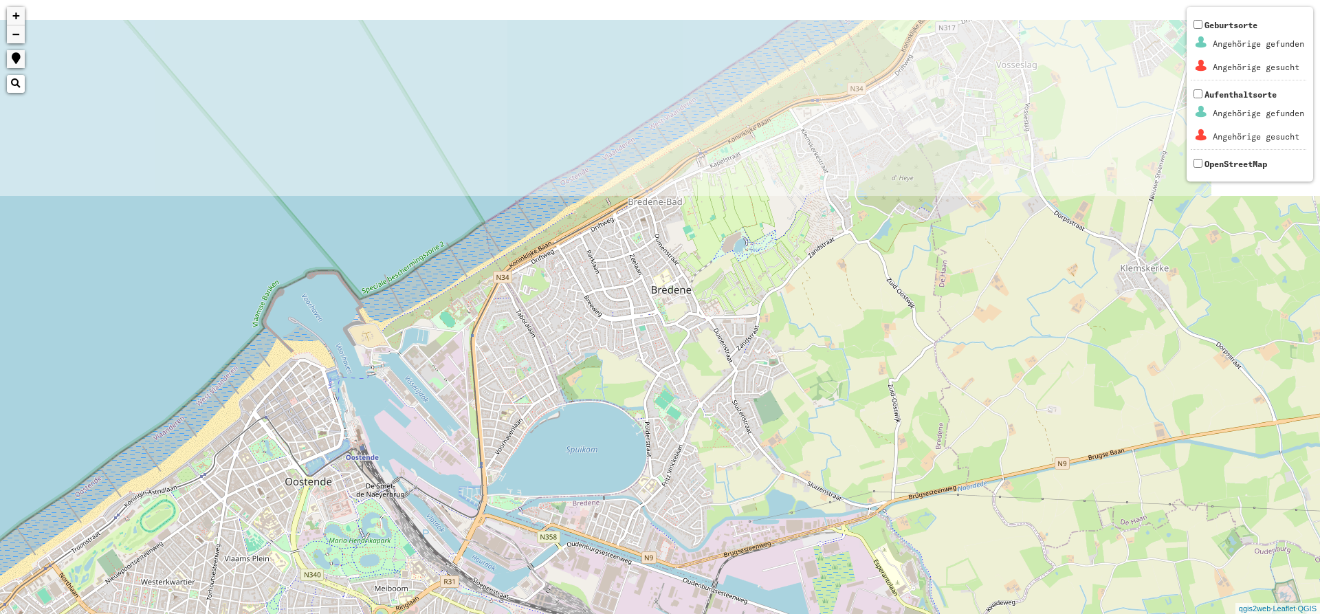
drag, startPoint x: 536, startPoint y: 212, endPoint x: 598, endPoint y: 431, distance: 228.1
click at [598, 431] on div "+ − Nothing found. Geburtsorte Angehörige gefunden Angehörige gesucht Aufenthal…" at bounding box center [660, 307] width 1320 height 614
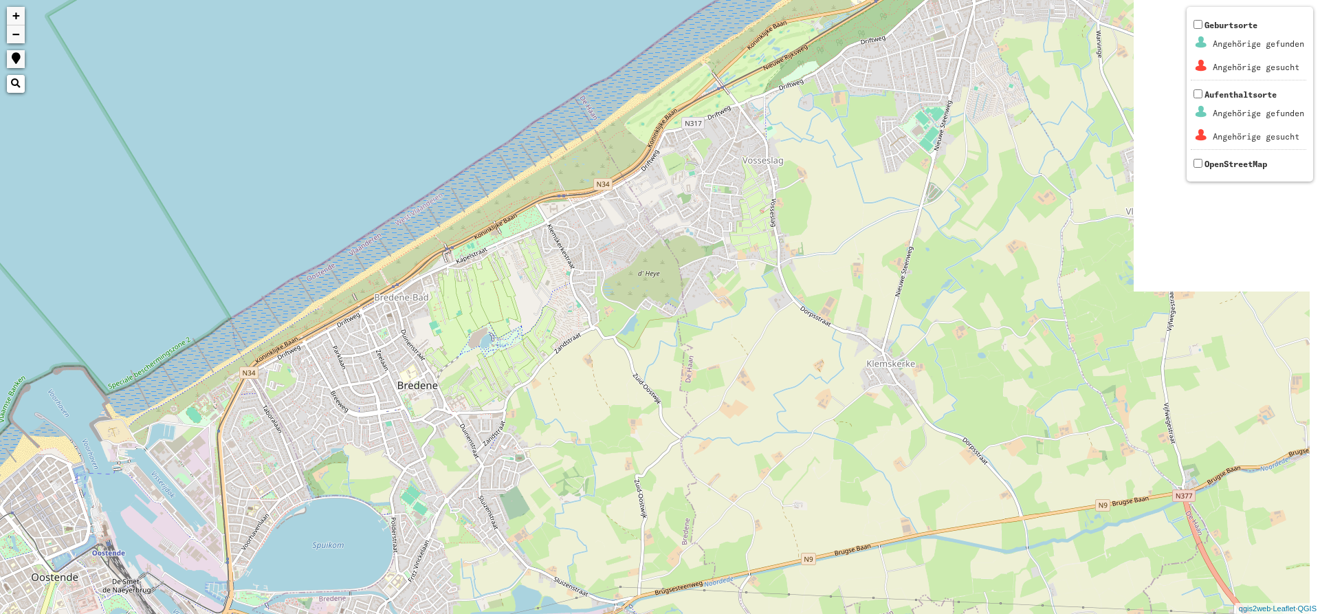
drag, startPoint x: 917, startPoint y: 375, endPoint x: 656, endPoint y: 472, distance: 278.4
click at [656, 472] on div "+ − Nothing found. Geburtsorte Angehörige gefunden Angehörige gesucht Aufenthal…" at bounding box center [660, 307] width 1320 height 614
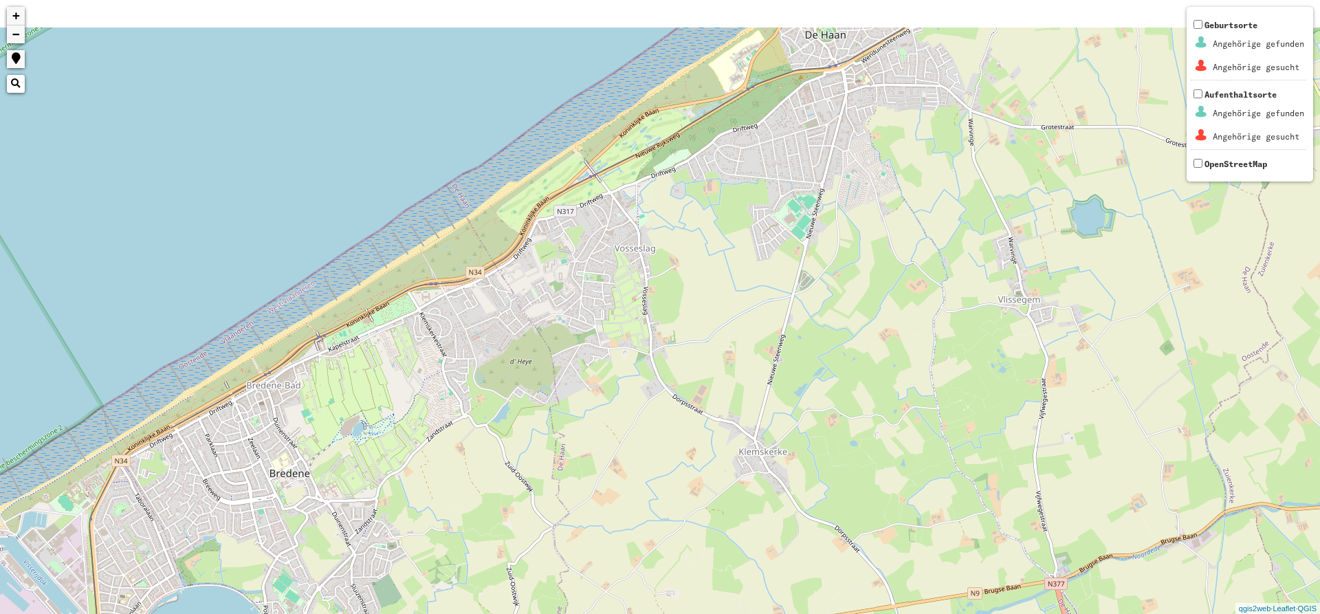
drag, startPoint x: 794, startPoint y: 320, endPoint x: 657, endPoint y: 420, distance: 169.5
click at [657, 420] on div "+ − Nothing found. Geburtsorte Angehörige gefunden Angehörige gesucht Aufenthal…" at bounding box center [660, 307] width 1320 height 614
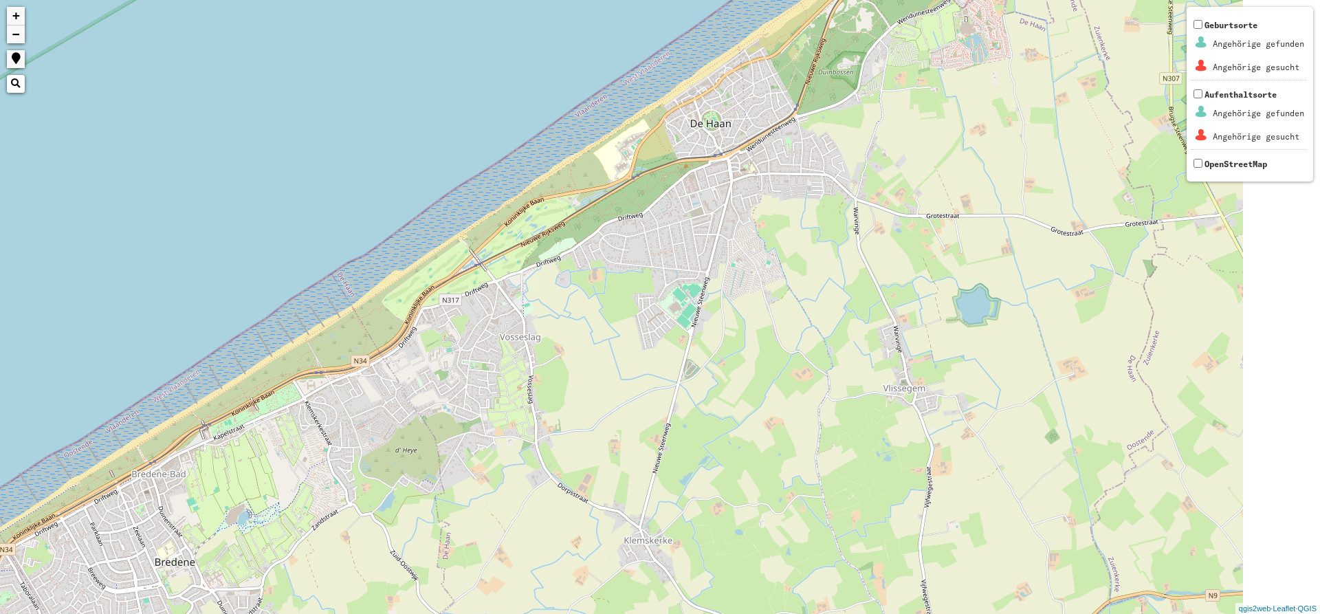
drag, startPoint x: 805, startPoint y: 426, endPoint x: 720, endPoint y: 466, distance: 93.8
click at [720, 466] on div "+ − Nothing found. Geburtsorte Angehörige gefunden Angehörige gesucht Aufenthal…" at bounding box center [660, 307] width 1320 height 614
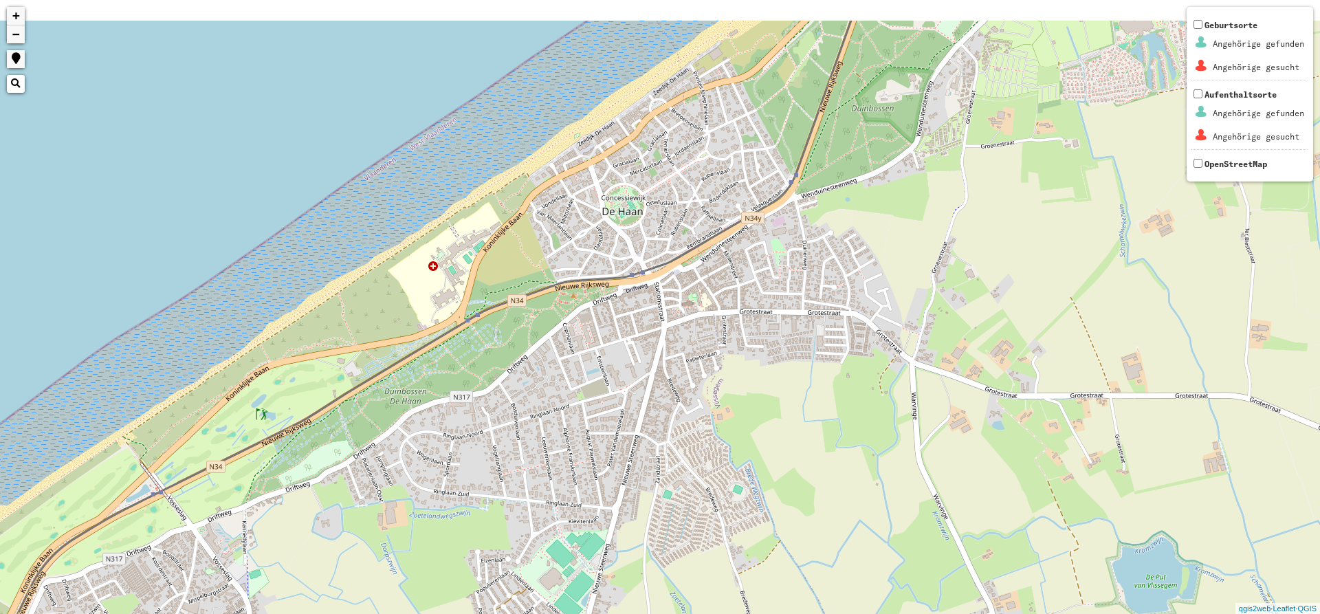
drag, startPoint x: 725, startPoint y: 127, endPoint x: 676, endPoint y: 220, distance: 104.9
click at [676, 220] on div "+ − Nothing found. Geburtsorte Angehörige gefunden Angehörige gesucht Aufenthal…" at bounding box center [660, 307] width 1320 height 614
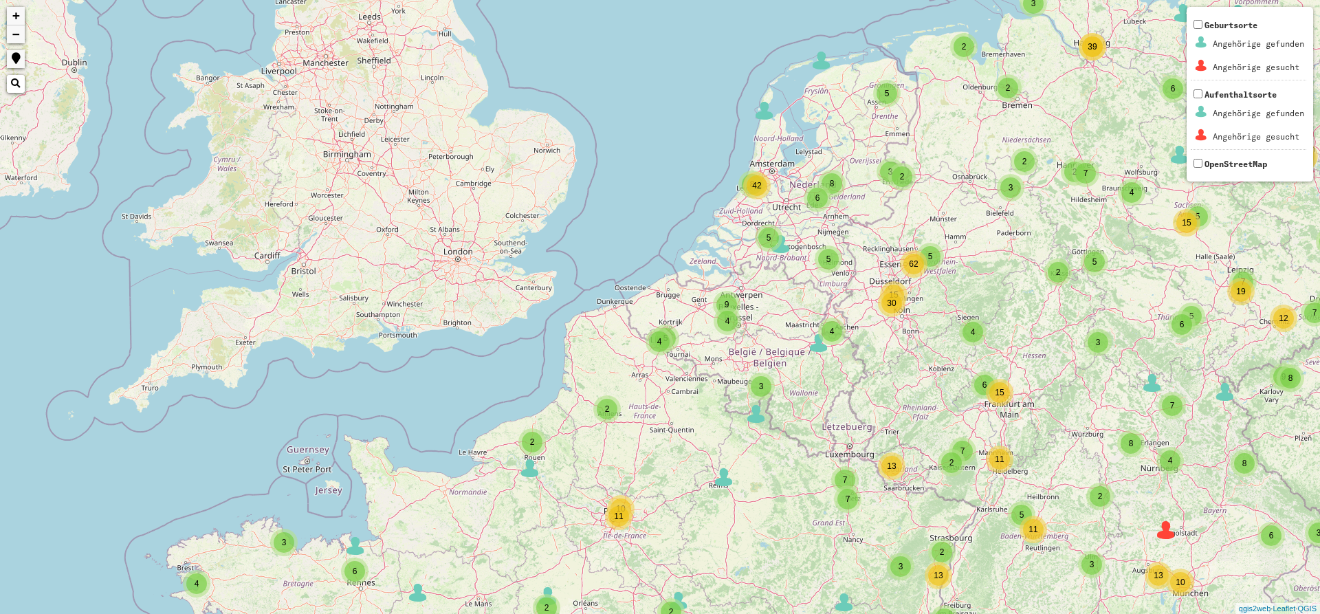
drag, startPoint x: 796, startPoint y: 366, endPoint x: 673, endPoint y: 299, distance: 139.4
click at [692, 316] on div "2 3 6 2 2 2 2 6 3 6 3 10 54 2 3 3 4 2 35 7 5 7 9 5 2 2 18 2 3 3 2 2 3 5 7 10 4 …" at bounding box center [660, 307] width 1320 height 614
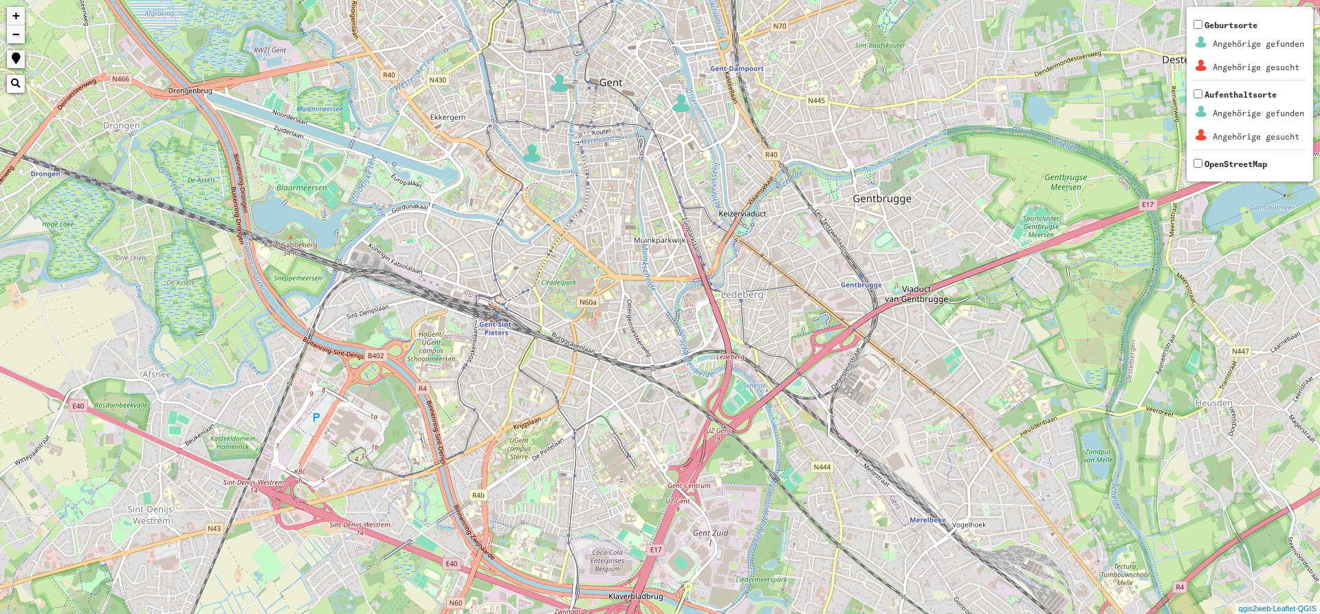
click at [554, 85] on img at bounding box center [560, 83] width 21 height 21
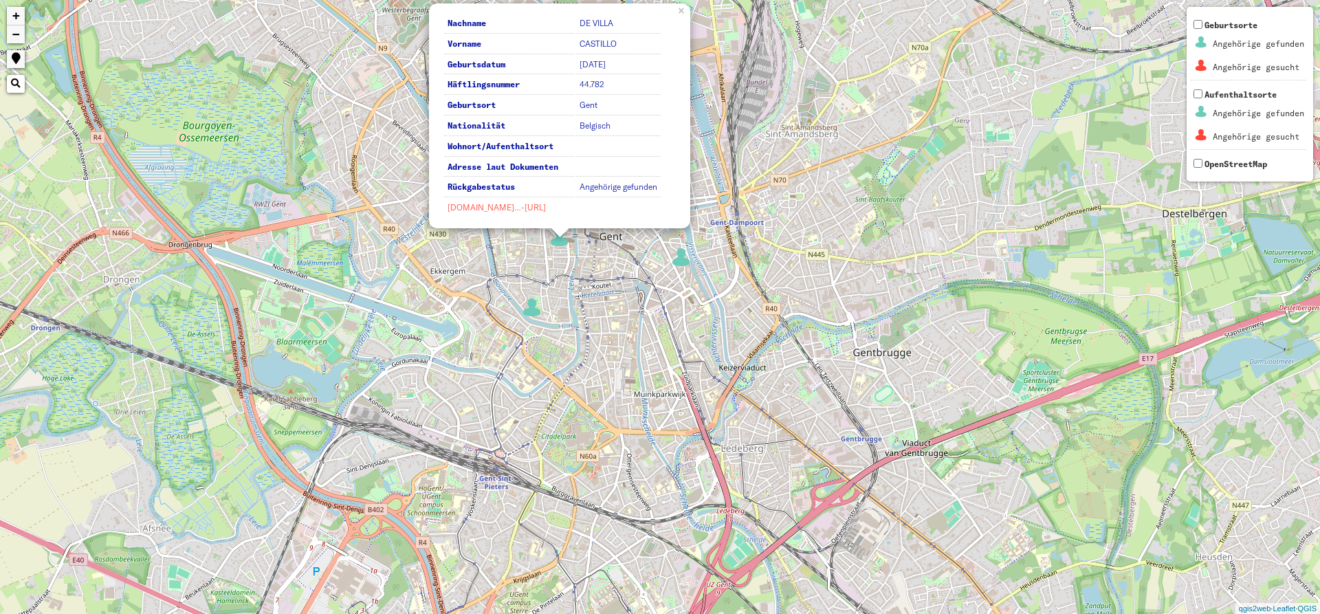
click at [532, 208] on link "[DOMAIN_NAME]…-[URL]" at bounding box center [497, 207] width 98 height 10
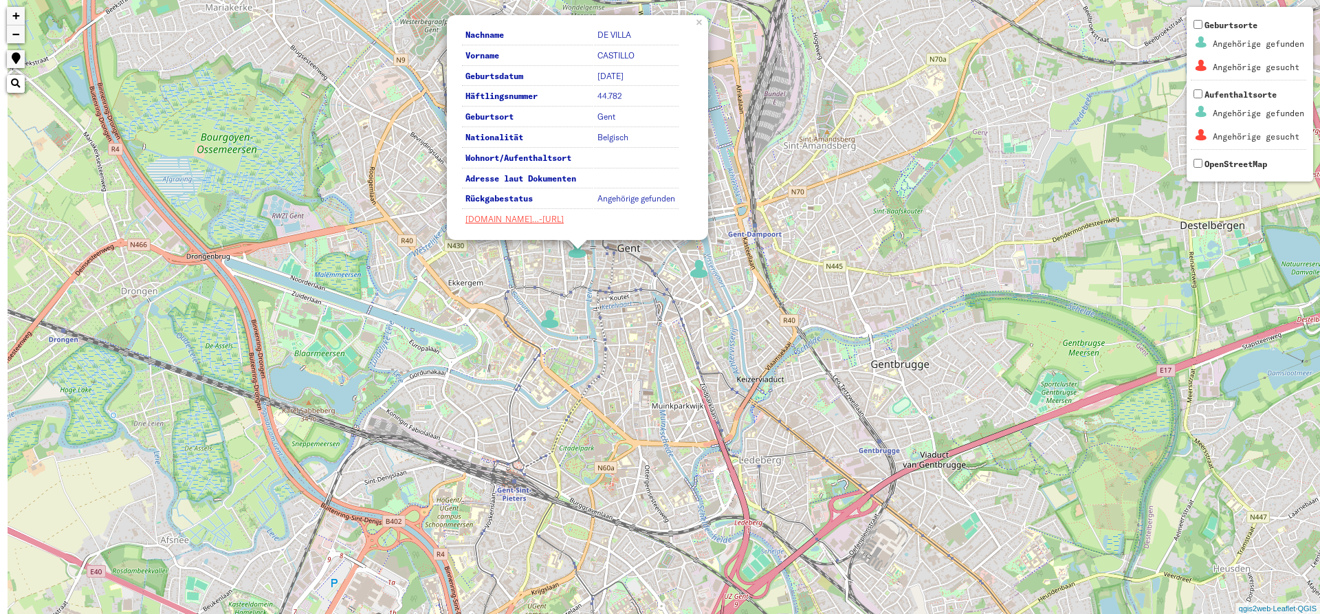
drag, startPoint x: 534, startPoint y: 369, endPoint x: 565, endPoint y: 390, distance: 37.2
click at [563, 390] on div "Nachname DE VILLA Vorname CASTILLO Geburtsdatum [DATE] Häftlingsnummer 44.782 G…" at bounding box center [660, 307] width 1320 height 614
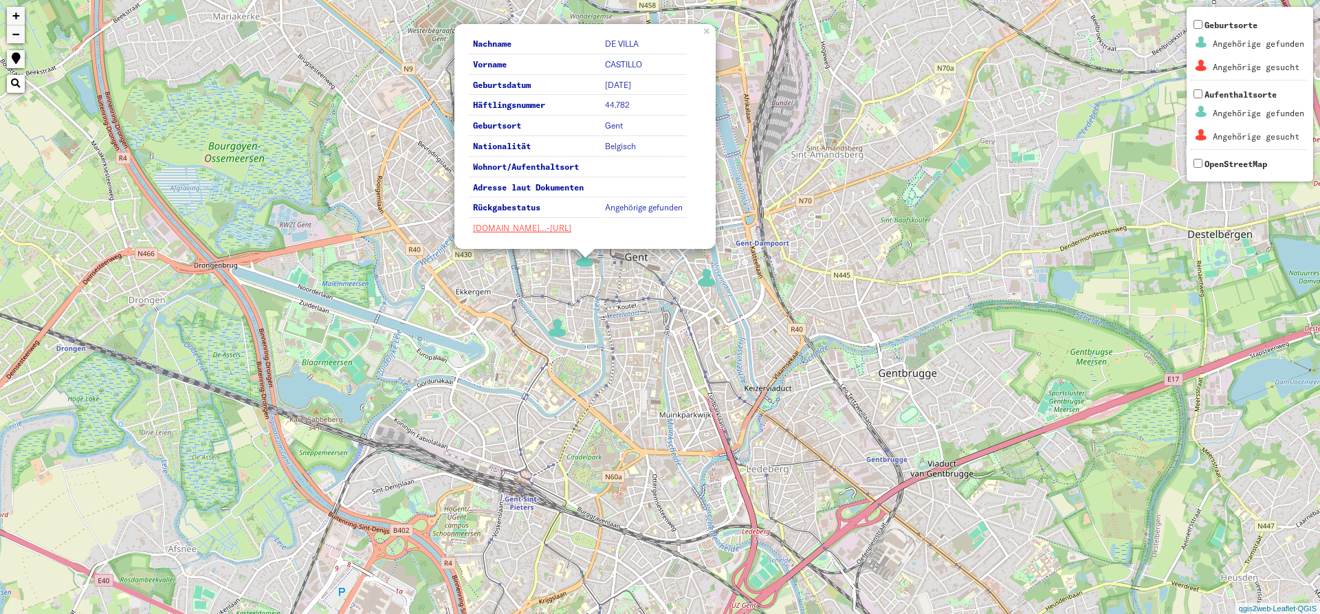
click at [569, 328] on div "Nachname DE VILLA Vorname CASTILLO Geburtsdatum [DATE] Häftlingsnummer 44.782 G…" at bounding box center [660, 307] width 1320 height 614
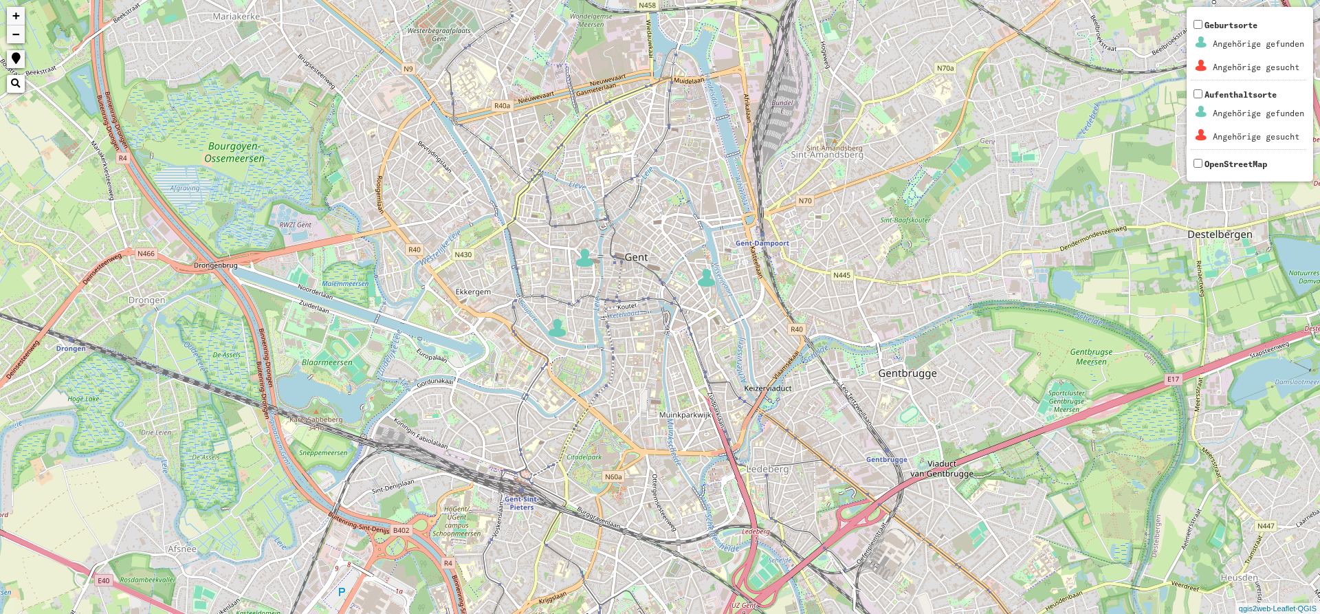
click at [569, 331] on div "+ − Nothing found. Geburtsorte Angehörige gefunden Angehörige gesucht Aufenthal…" at bounding box center [660, 307] width 1320 height 614
click at [556, 339] on img at bounding box center [557, 329] width 21 height 21
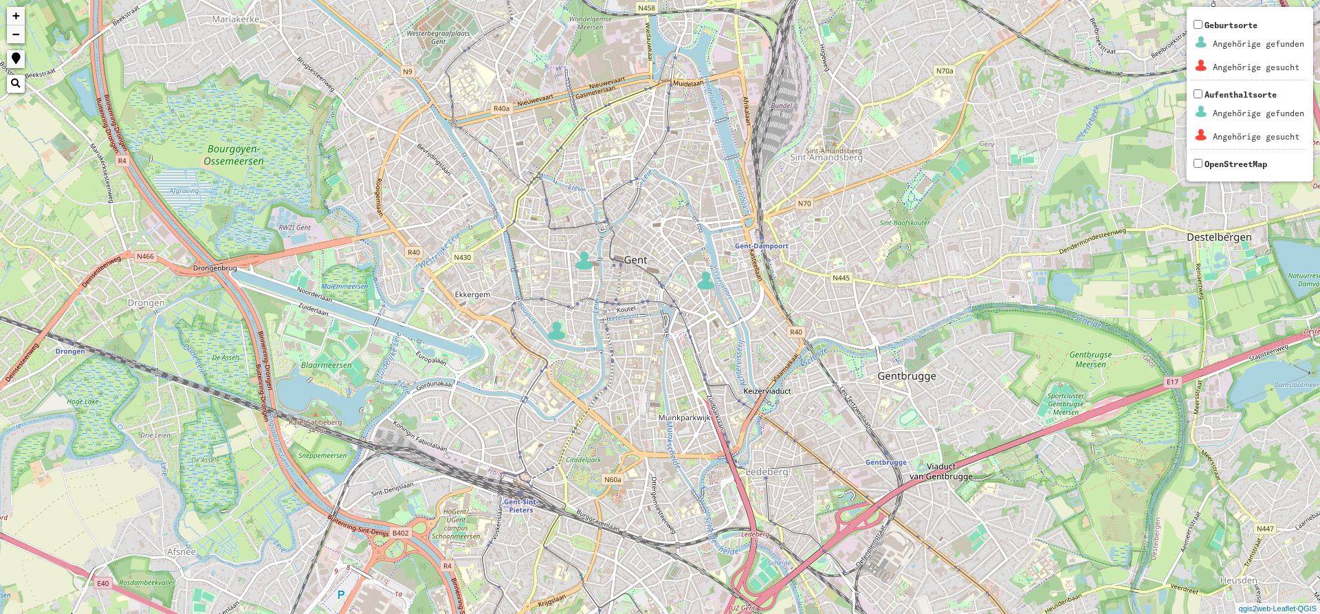
click at [556, 339] on img at bounding box center [557, 330] width 21 height 21
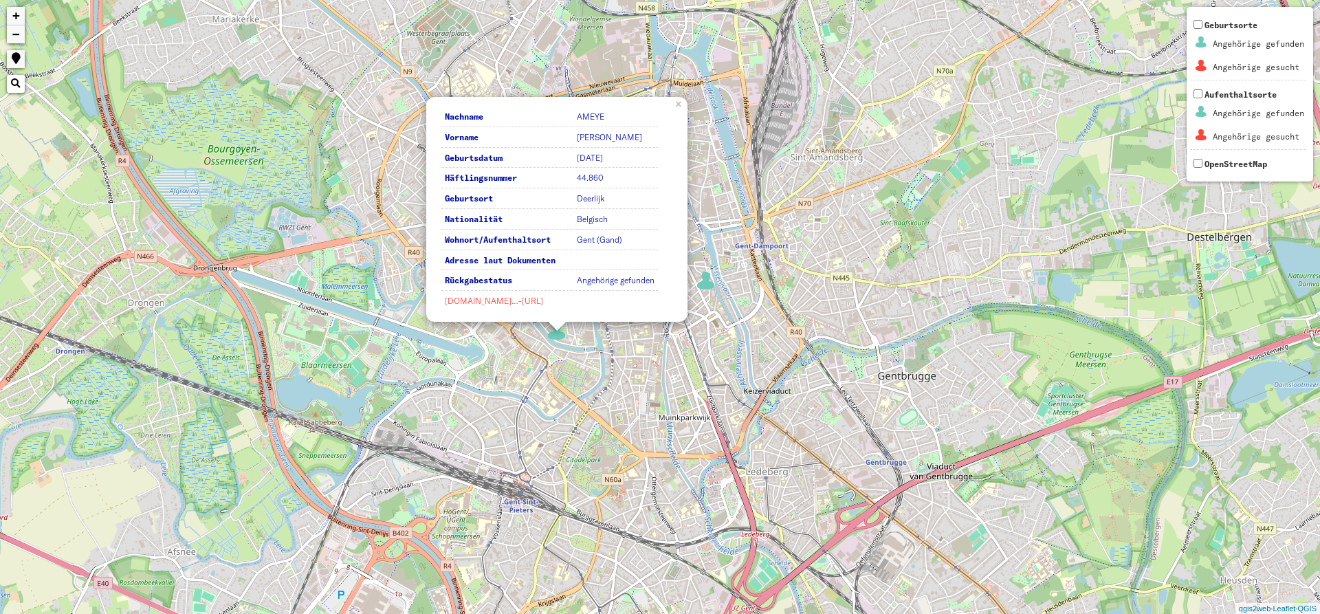
click at [530, 305] on link "[DOMAIN_NAME]…-[URL]" at bounding box center [494, 301] width 98 height 10
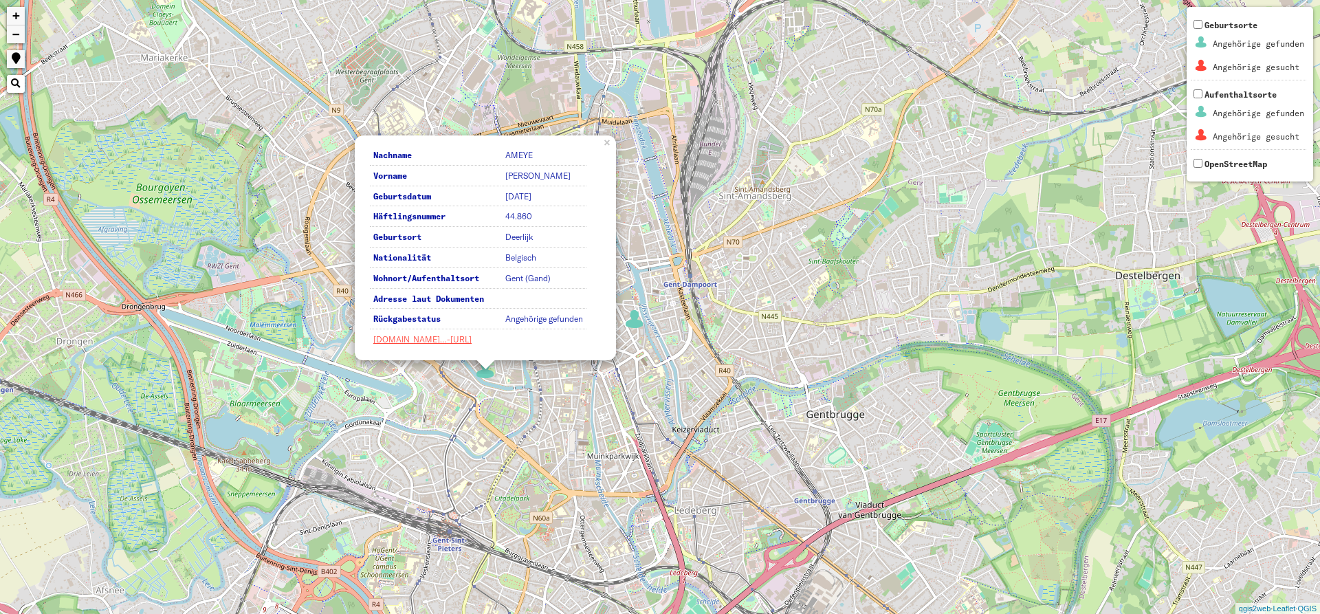
drag, startPoint x: 607, startPoint y: 433, endPoint x: 530, endPoint y: 478, distance: 90.0
click at [530, 478] on div "Nachname AMEYE Vorname [PERSON_NAME] Geburtsdatum [DATE] Häftlingsnummer 44.860…" at bounding box center [660, 307] width 1320 height 614
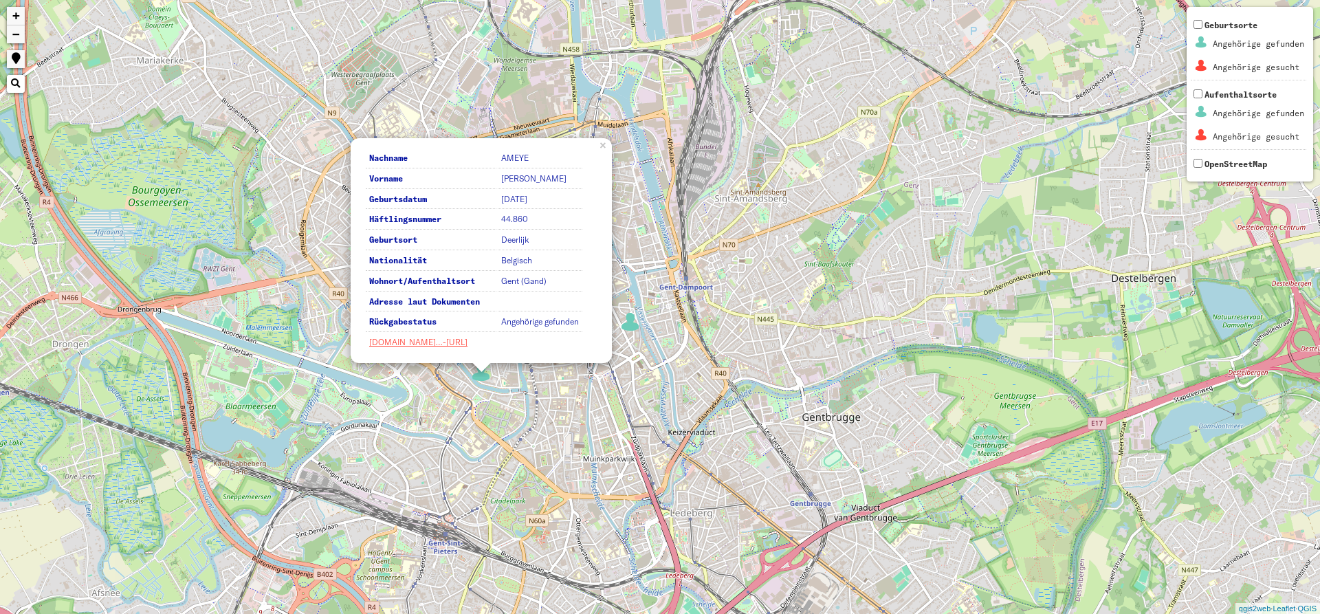
click at [731, 373] on div "Nachname AMEYE Vorname [PERSON_NAME] Geburtsdatum [DATE] Häftlingsnummer 44.860…" at bounding box center [660, 307] width 1320 height 614
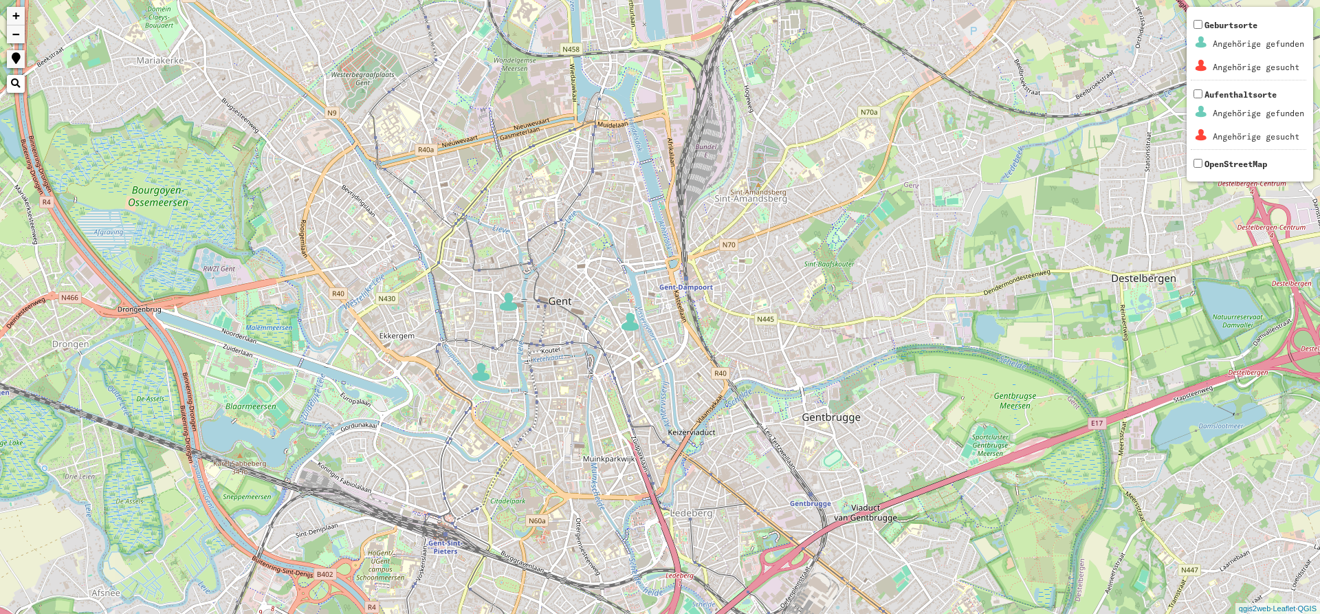
click at [633, 336] on div "+ − Nothing found. Geburtsorte Angehörige gefunden Angehörige gesucht Aufenthal…" at bounding box center [660, 307] width 1320 height 614
click at [630, 316] on img at bounding box center [630, 322] width 21 height 21
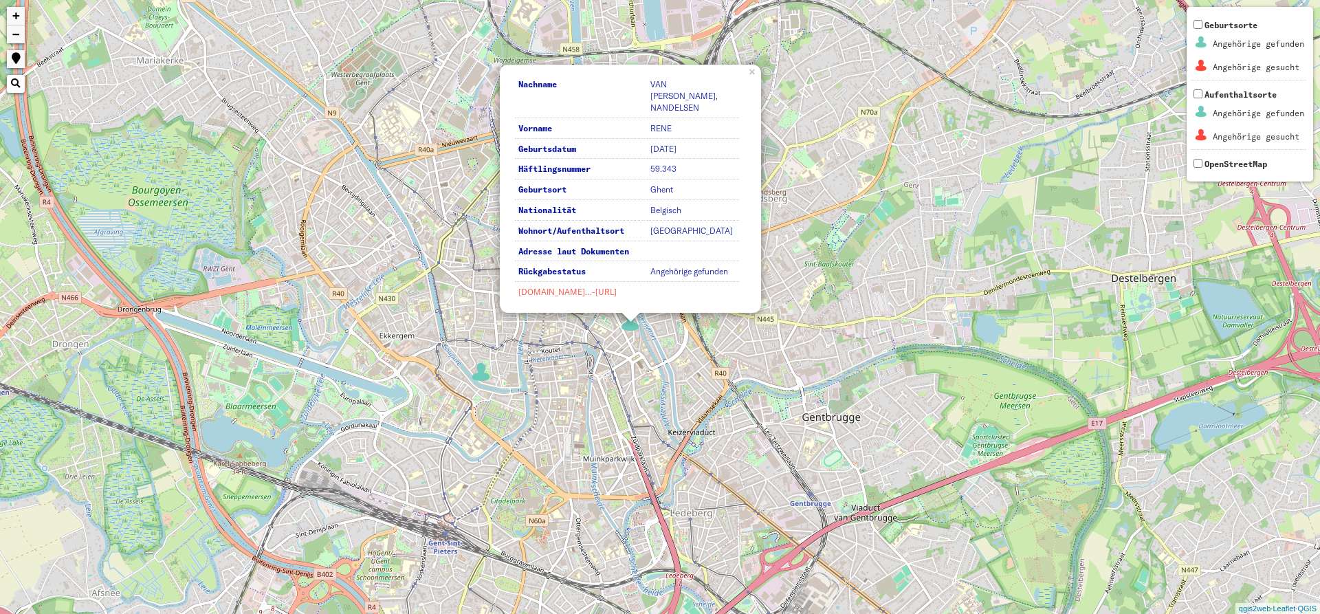
click at [587, 288] on link "[DOMAIN_NAME]…-[URL]" at bounding box center [568, 292] width 98 height 10
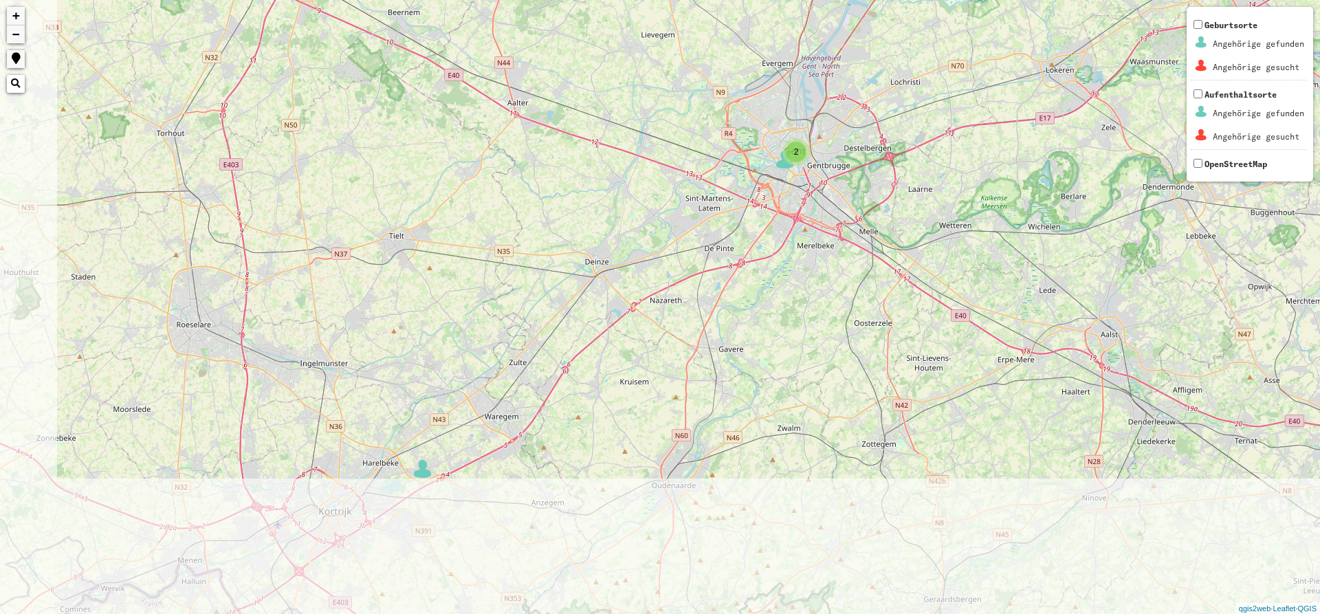
drag, startPoint x: 671, startPoint y: 457, endPoint x: 805, endPoint y: 243, distance: 252.1
click at [807, 244] on div "2 2 2 2 3 3 + − Nothing found. Geburtsorte Angehörige gefunden Angehörige gesuc…" at bounding box center [660, 307] width 1320 height 614
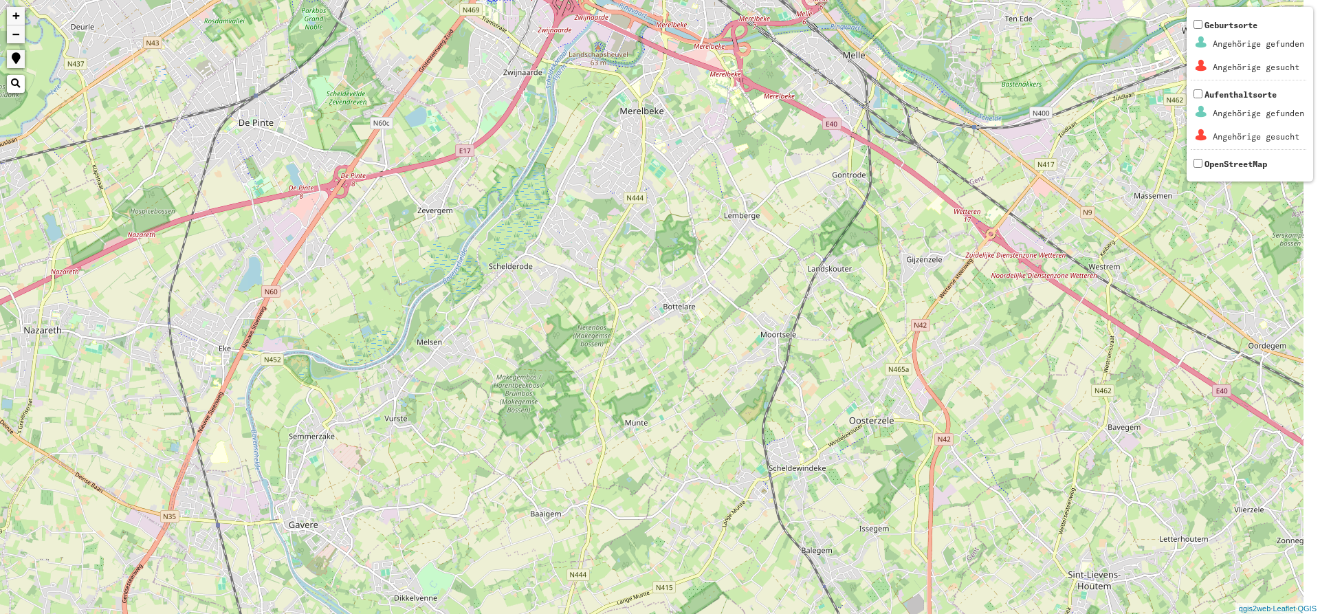
drag, startPoint x: 779, startPoint y: 276, endPoint x: 655, endPoint y: 345, distance: 140.7
click at [660, 343] on div "2 + − Nothing found. Geburtsorte Angehörige gefunden Angehörige gesucht Aufenth…" at bounding box center [660, 307] width 1320 height 614
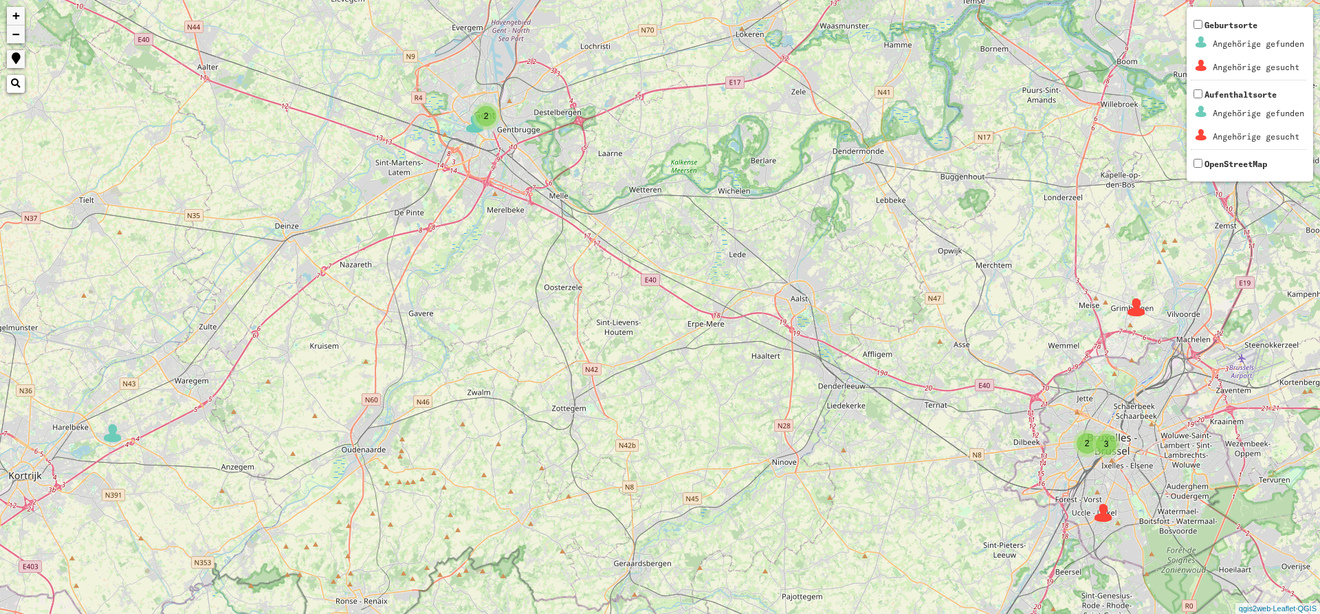
drag, startPoint x: 594, startPoint y: 199, endPoint x: 489, endPoint y: 330, distance: 168.3
click at [489, 330] on div "2 2 2 2 3 3 + − Nothing found. Geburtsorte Angehörige gefunden Angehörige gesuc…" at bounding box center [660, 307] width 1320 height 614
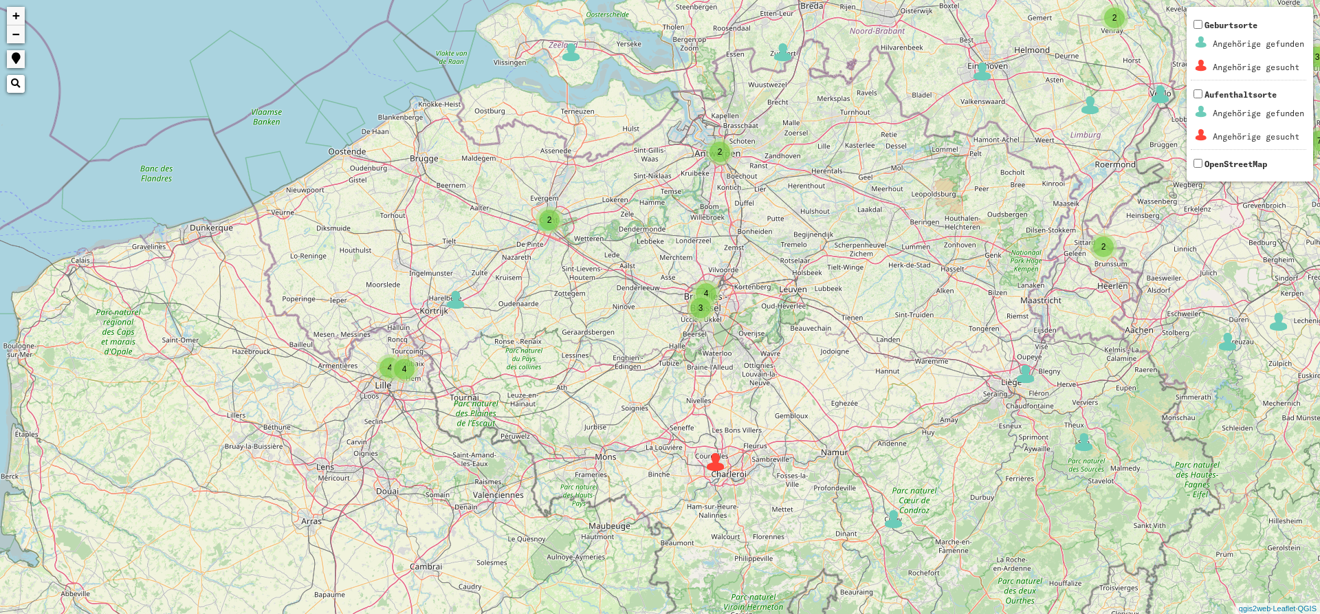
drag, startPoint x: 604, startPoint y: 301, endPoint x: 567, endPoint y: 314, distance: 39.1
click at [567, 314] on div "3 2 2 2 3 3 2 3 2 2 4 3 2 3 3 4 4 4 3 2 2 2 3 4 8 2 2 2 2 4 4 2 6 2 2 3 3 6 2 2…" at bounding box center [660, 307] width 1320 height 614
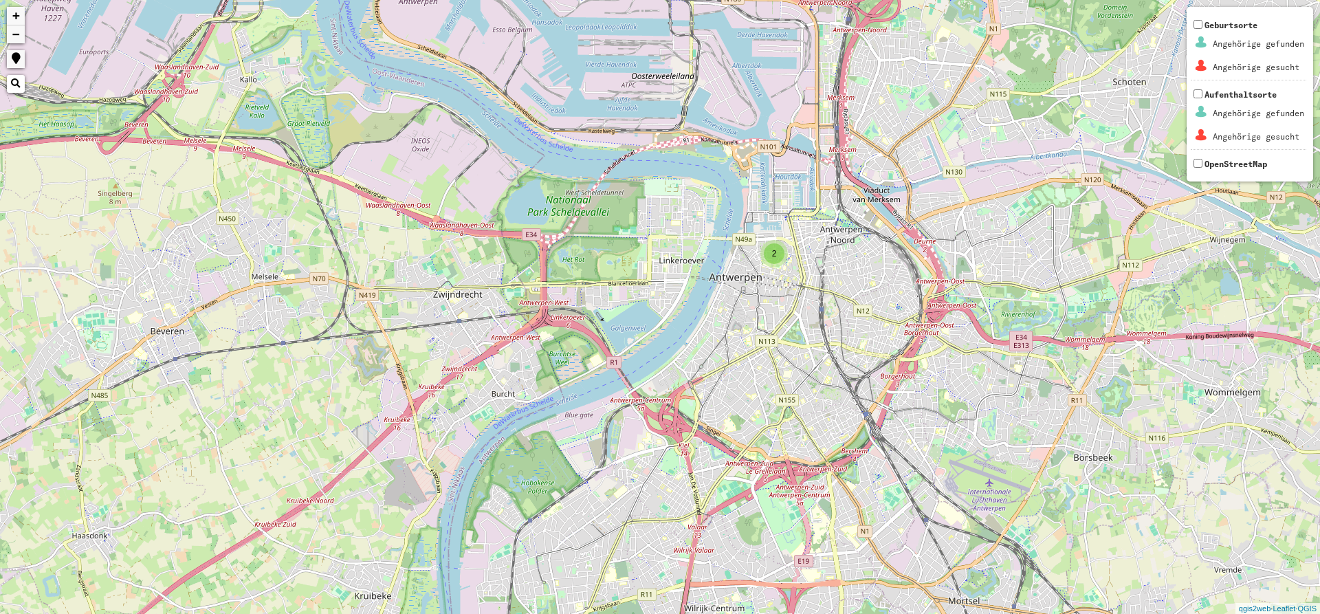
drag, startPoint x: 717, startPoint y: 277, endPoint x: 710, endPoint y: 276, distance: 7.7
click at [710, 276] on div "2 + − Nothing found. Geburtsorte Angehörige gefunden Angehörige gesucht Aufenth…" at bounding box center [660, 307] width 1320 height 614
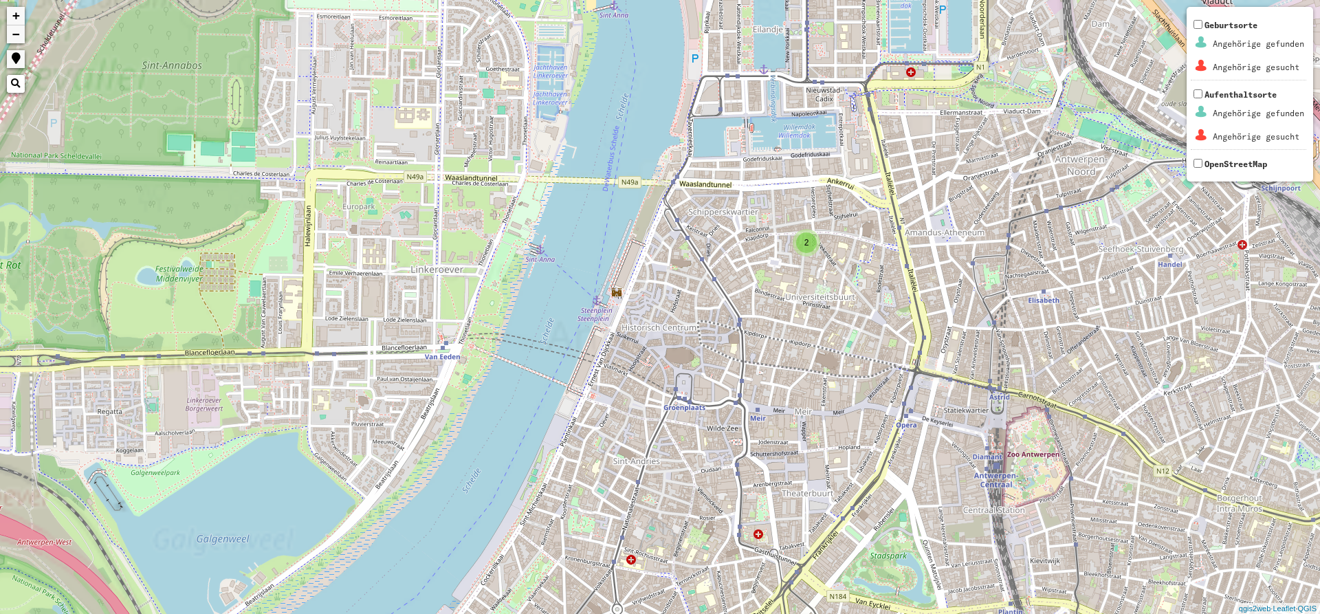
drag, startPoint x: 771, startPoint y: 316, endPoint x: 736, endPoint y: 312, distance: 35.3
click at [736, 312] on div "2 2 + − Nothing found. Geburtsorte Angehörige gefunden Angehörige gesucht Aufen…" at bounding box center [660, 307] width 1320 height 614
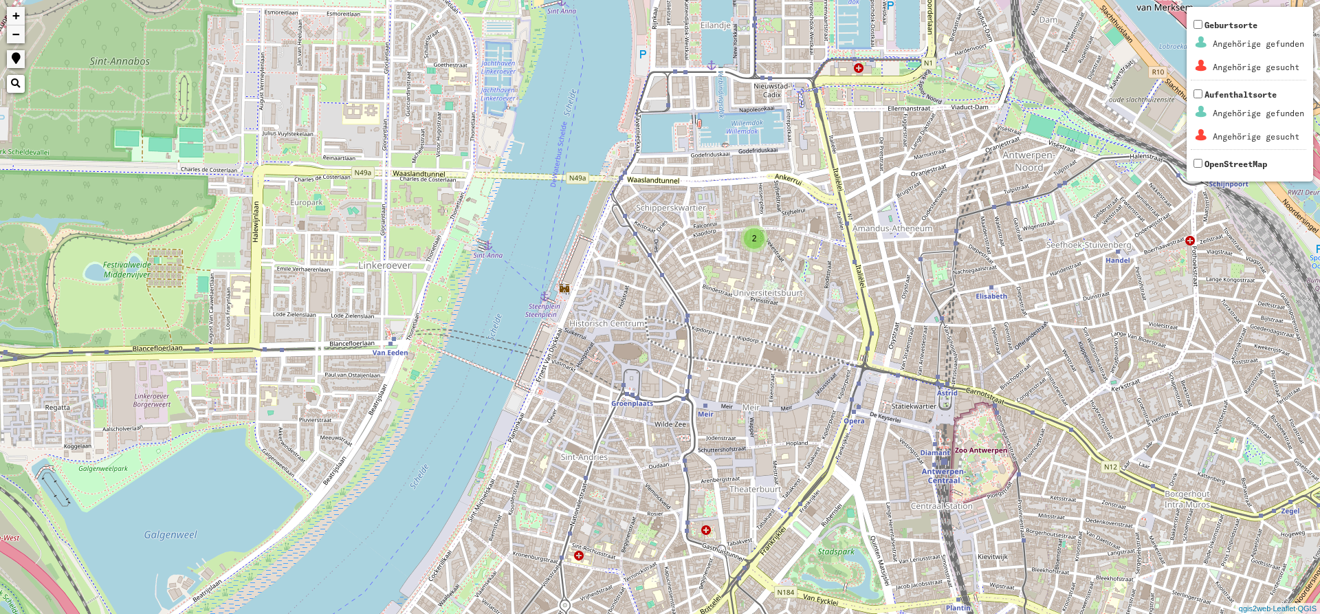
click at [752, 241] on span "2" at bounding box center [754, 239] width 5 height 10
click at [726, 231] on img at bounding box center [735, 234] width 21 height 21
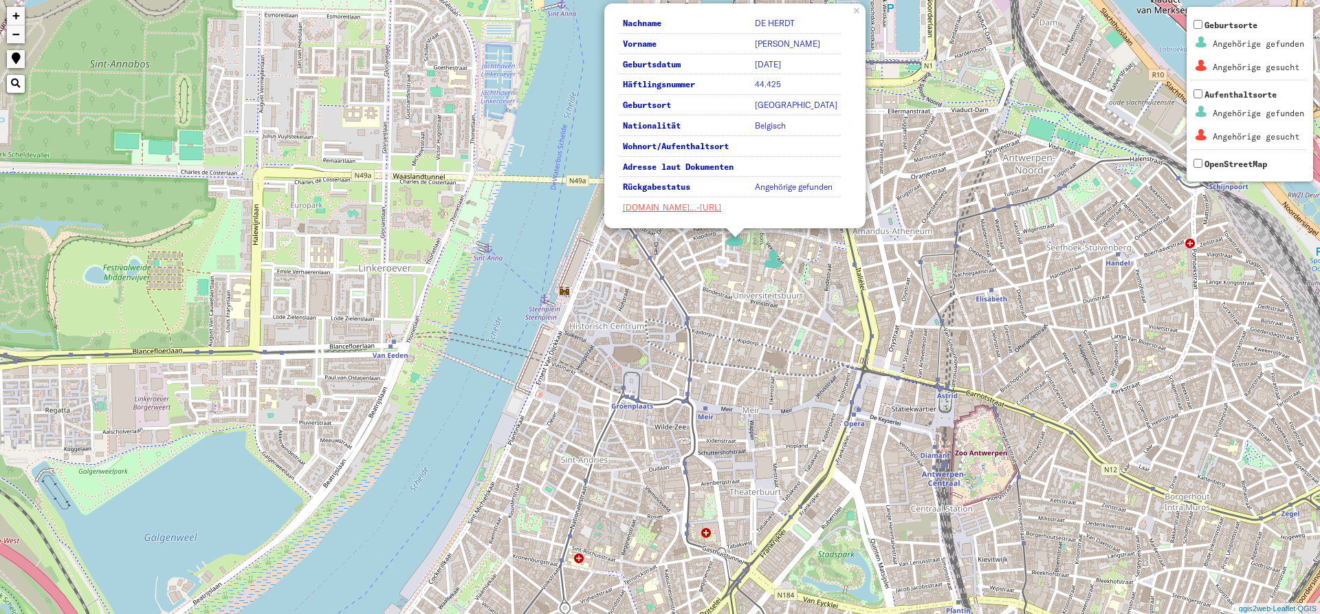
click at [777, 268] on img at bounding box center [773, 259] width 21 height 21
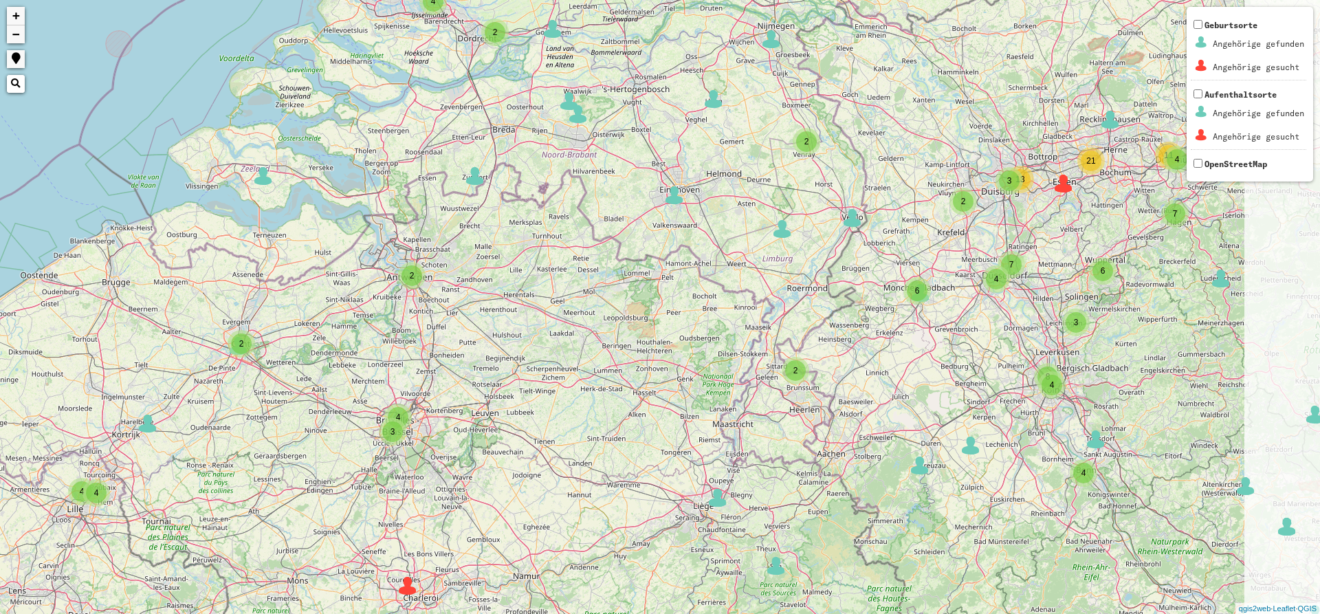
drag, startPoint x: 697, startPoint y: 235, endPoint x: 616, endPoint y: 177, distance: 99.6
click at [616, 177] on div "3 5 2 3 2 2 2 3 2 3 2 4 3 2 3 3 4 4 4 3 2 2 3 4 8 2 2 2 4 4 2 6 3 6 2 2 6 3 8 2…" at bounding box center [660, 307] width 1320 height 614
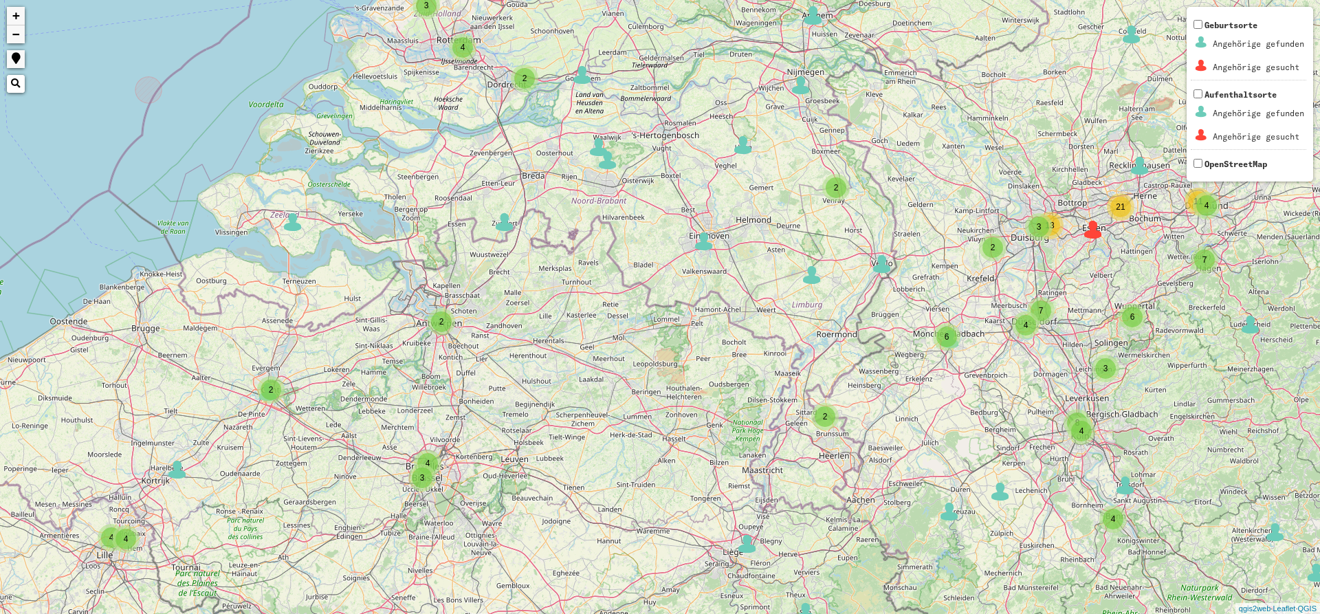
drag, startPoint x: 616, startPoint y: 177, endPoint x: 648, endPoint y: 273, distance: 100.7
click at [648, 273] on div "3 5 2 3 2 2 2 3 2 3 2 4 3 2 3 3 4 4 4 3 2 2 3 4 8 2 2 2 4 4 2 6 3 6 2 2 6 3 8 2…" at bounding box center [660, 307] width 1320 height 614
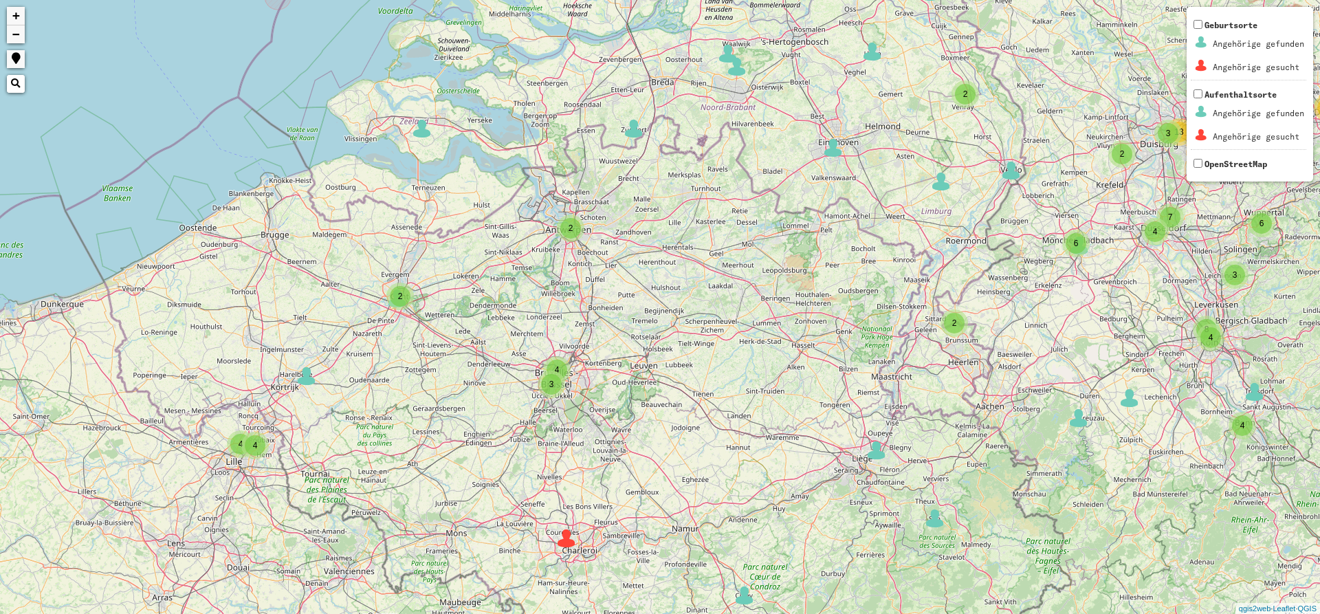
drag, startPoint x: 545, startPoint y: 313, endPoint x: 674, endPoint y: 219, distance: 159.6
click at [674, 219] on div "3 5 2 3 2 2 2 2 3 2 4 3 2 3 3 4 4 4 3 2 2 3 4 2 2 2 4 4 2 3 6 2 3 8 2 2 3 2 2 3…" at bounding box center [660, 307] width 1320 height 614
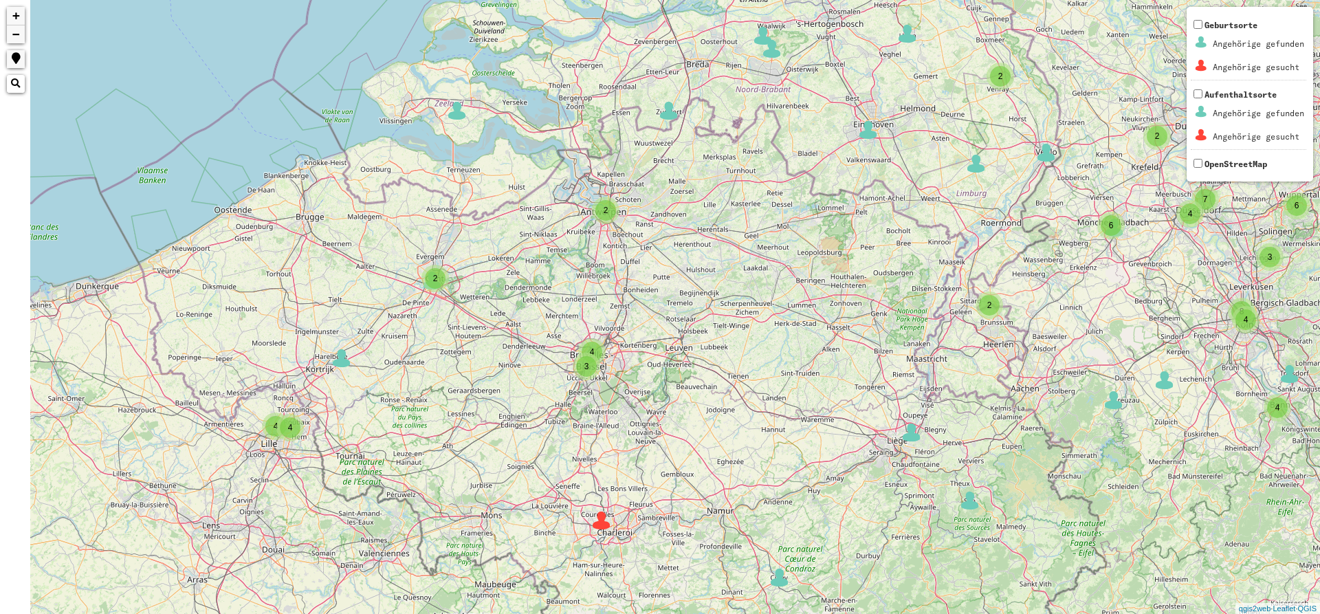
drag, startPoint x: 559, startPoint y: 319, endPoint x: 730, endPoint y: 223, distance: 195.9
click at [730, 223] on div "3 5 2 2 2 2 2 3 2 4 3 2 3 3 4 4 4 3 2 2 3 4 2 2 2 4 4 2 3 6 2 3 8 2 2 3 2 2 3 3…" at bounding box center [660, 307] width 1320 height 614
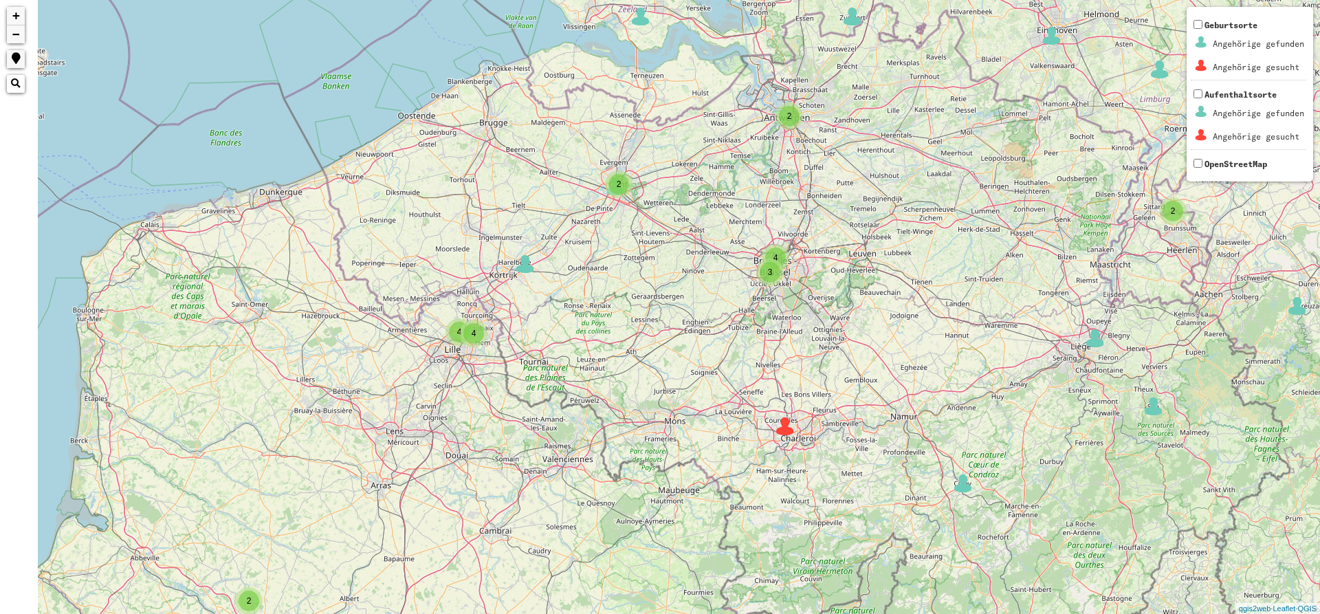
drag, startPoint x: 711, startPoint y: 312, endPoint x: 816, endPoint y: 270, distance: 112.9
click at [816, 270] on div "3 2 2 2 2 2 3 2 4 3 2 3 3 4 4 4 3 2 2 3 4 2 2 2 4 4 2 3 6 2 3 8 2 2 3 2 2 3 3 2…" at bounding box center [660, 307] width 1320 height 614
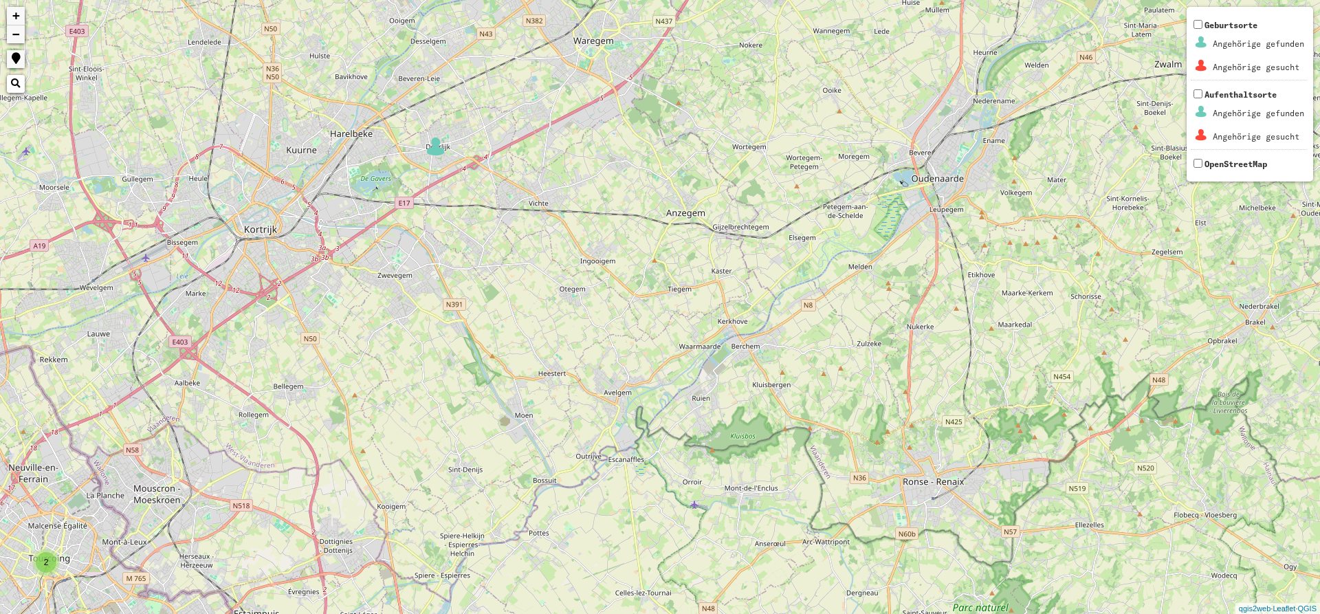
click at [431, 151] on img at bounding box center [436, 146] width 21 height 21
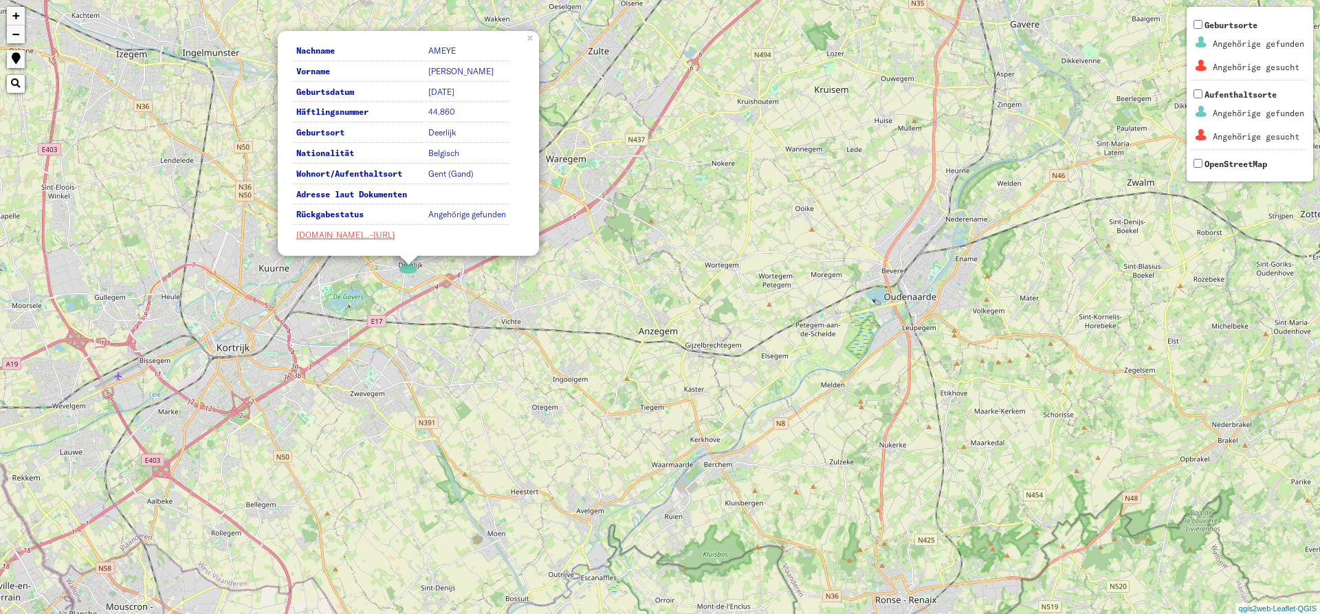
drag, startPoint x: 640, startPoint y: 140, endPoint x: 580, endPoint y: 211, distance: 92.7
click at [576, 207] on div "2 2 3 3 Nachname AMEYE Vorname [PERSON_NAME] Geburtsdatum [DATE] Häftlingsnumme…" at bounding box center [660, 307] width 1320 height 614
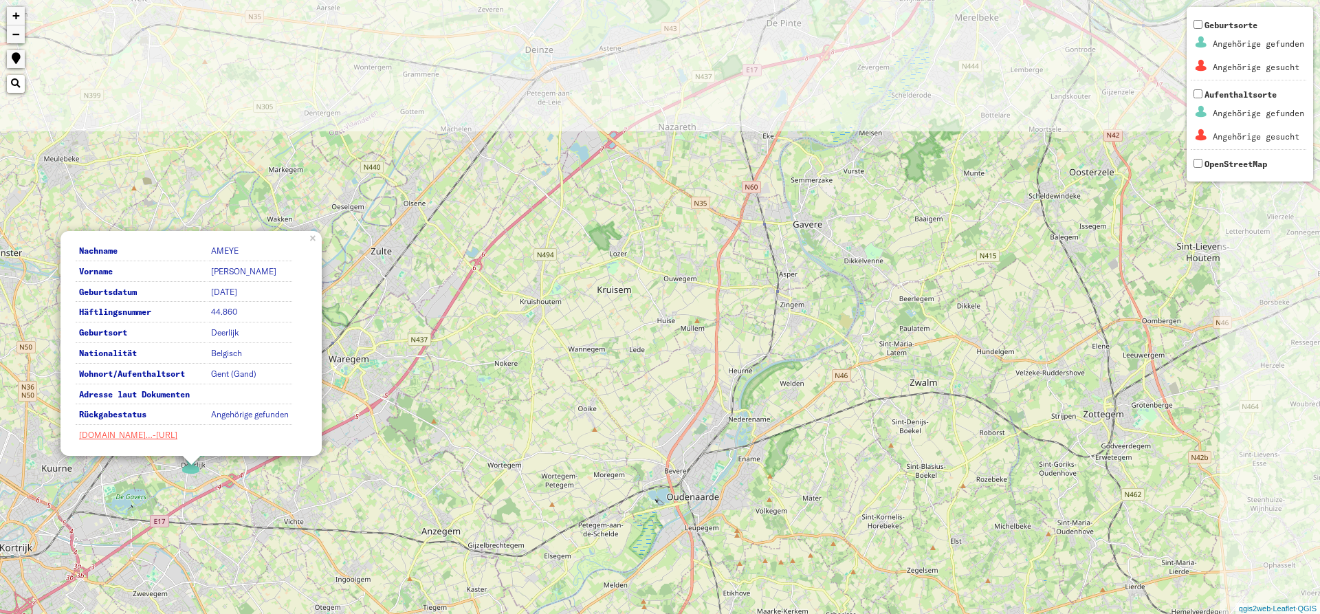
drag, startPoint x: 792, startPoint y: 135, endPoint x: 450, endPoint y: 516, distance: 511.4
click at [450, 512] on div "2 2 3 3 Nachname AMEYE Vorname [PERSON_NAME] Geburtsdatum [DATE] Häftlingsnumme…" at bounding box center [660, 307] width 1320 height 614
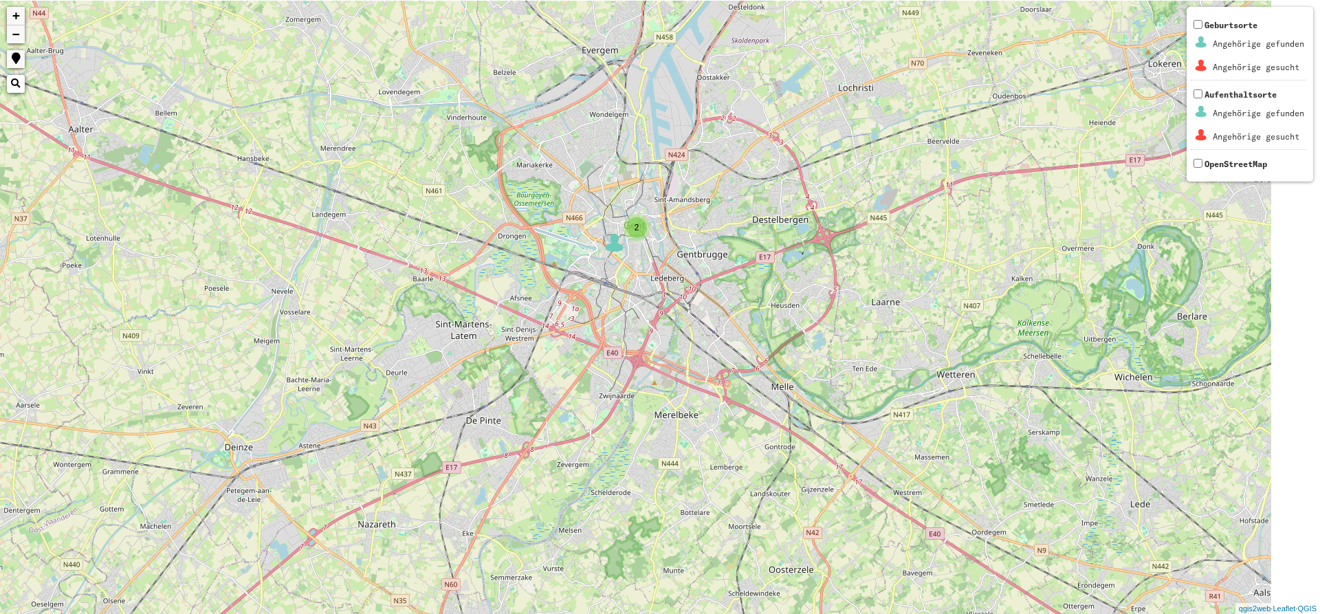
drag, startPoint x: 651, startPoint y: 270, endPoint x: 576, endPoint y: 398, distance: 148.3
click at [576, 398] on div "2 2 3 2 Nachname AMEYE Vorname [PERSON_NAME] Geburtsdatum [DATE] Häftlingsnumme…" at bounding box center [660, 307] width 1320 height 614
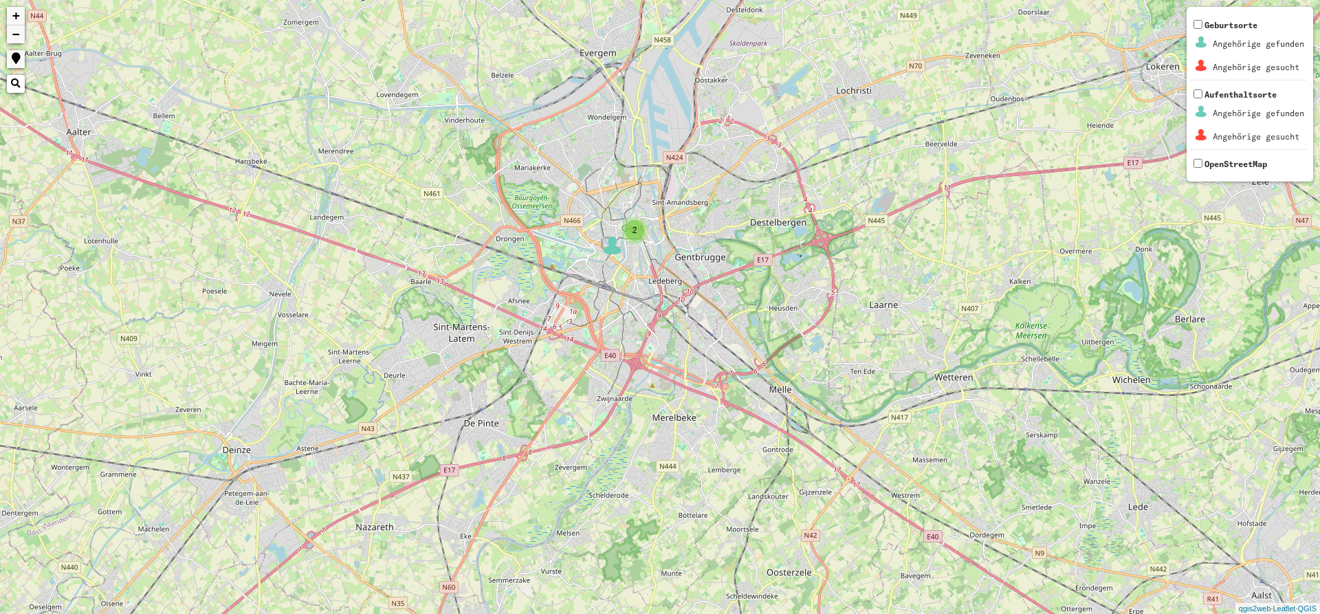
click at [612, 252] on img at bounding box center [612, 245] width 21 height 21
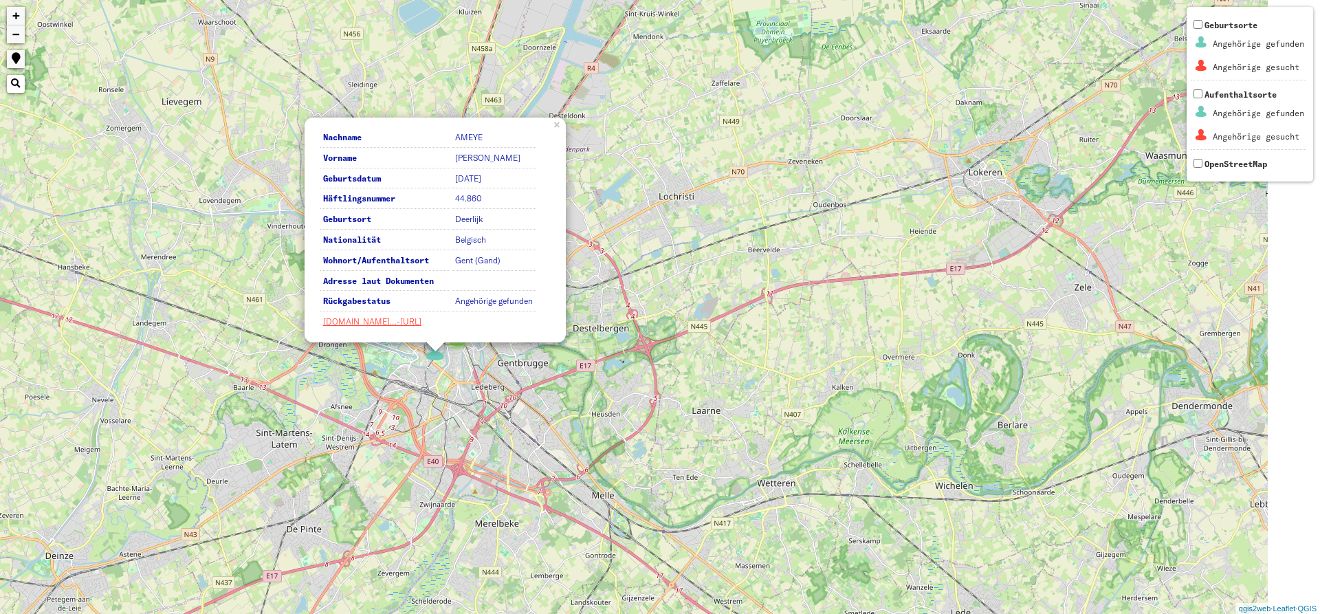
drag, startPoint x: 340, startPoint y: 275, endPoint x: 131, endPoint y: 333, distance: 216.2
click at [145, 378] on div "2 3 2 Nachname AMEYE Vorname [PERSON_NAME] Geburtsdatum [DATE] Häftlingsnummer …" at bounding box center [660, 307] width 1320 height 614
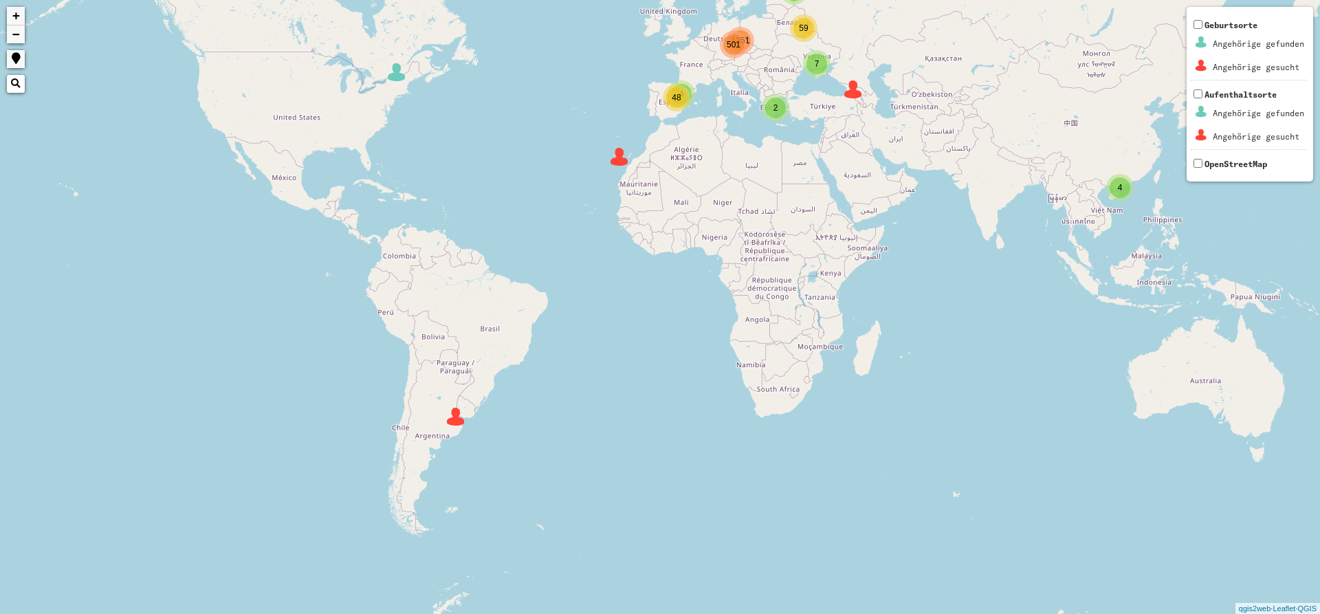
drag, startPoint x: 1021, startPoint y: 269, endPoint x: 768, endPoint y: 269, distance: 253.1
click at [768, 269] on div "2 7 6 5 4 501 4 3 2 32 59 48 1351 + − Nothing found. Geburtsorte Angehörige gef…" at bounding box center [660, 307] width 1320 height 614
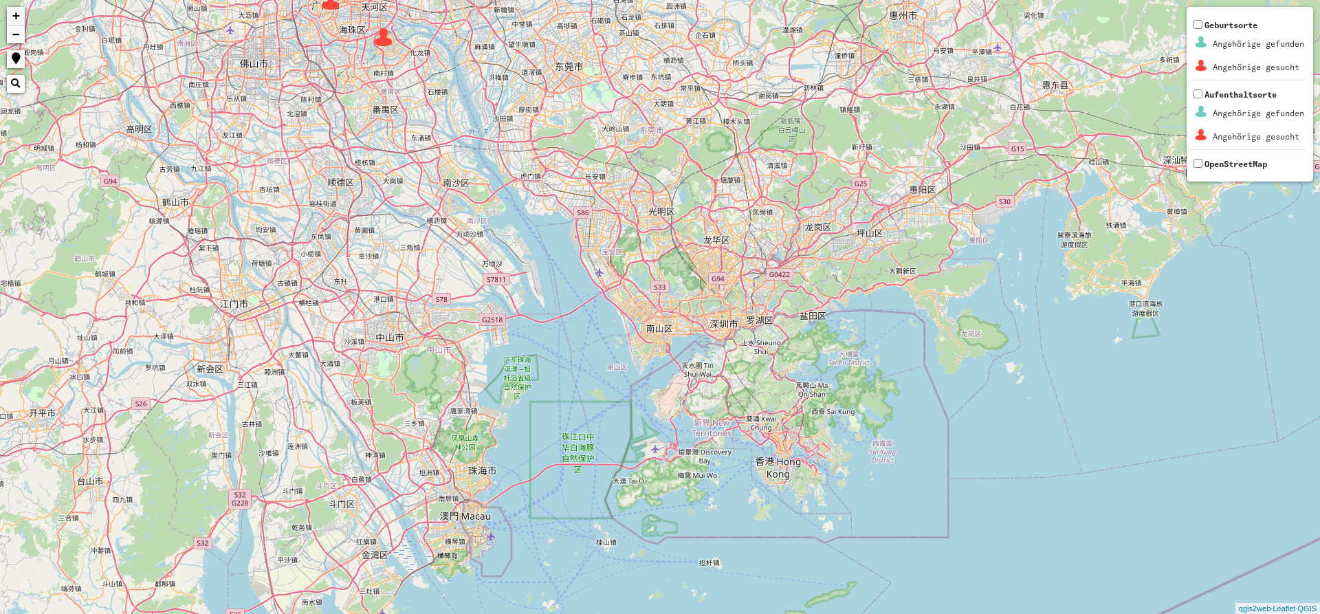
drag, startPoint x: 461, startPoint y: 90, endPoint x: 633, endPoint y: 272, distance: 251.0
click at [629, 279] on div "2 + − Nothing found. Geburtsorte Angehörige gefunden Angehörige gesucht Aufenth…" at bounding box center [660, 307] width 1320 height 614
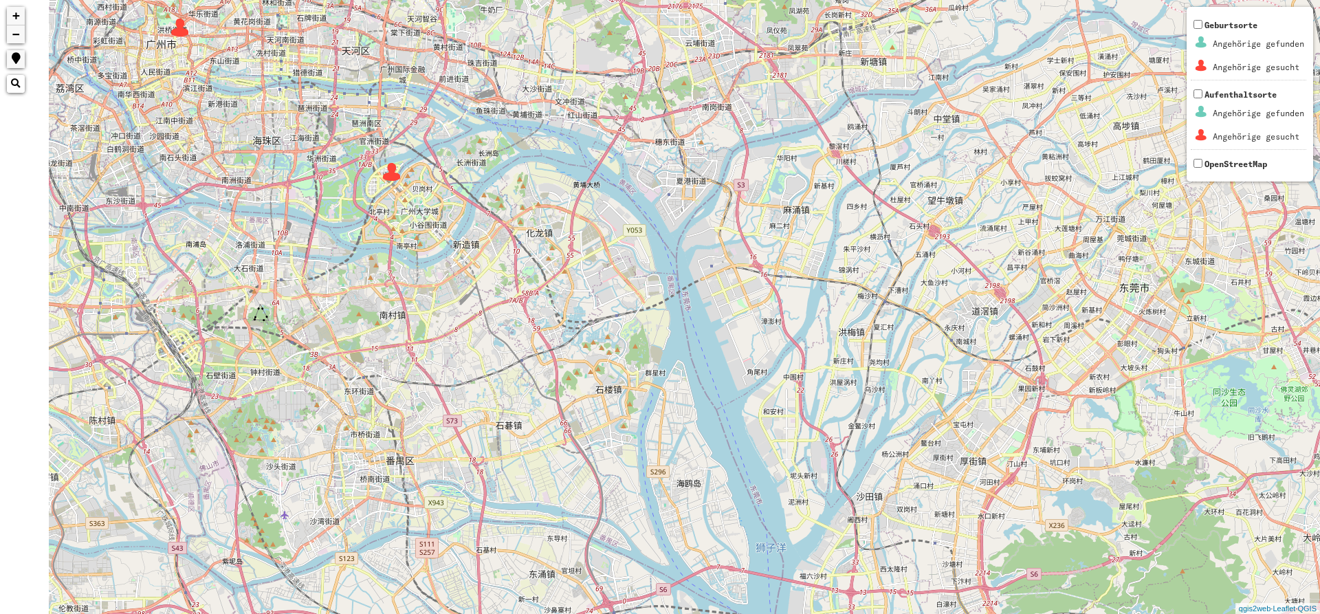
drag, startPoint x: 510, startPoint y: 215, endPoint x: 680, endPoint y: 318, distance: 197.8
click at [678, 315] on div "+ − Nothing found. Geburtsorte Angehörige gefunden Angehörige gesucht Aufenthal…" at bounding box center [660, 307] width 1320 height 614
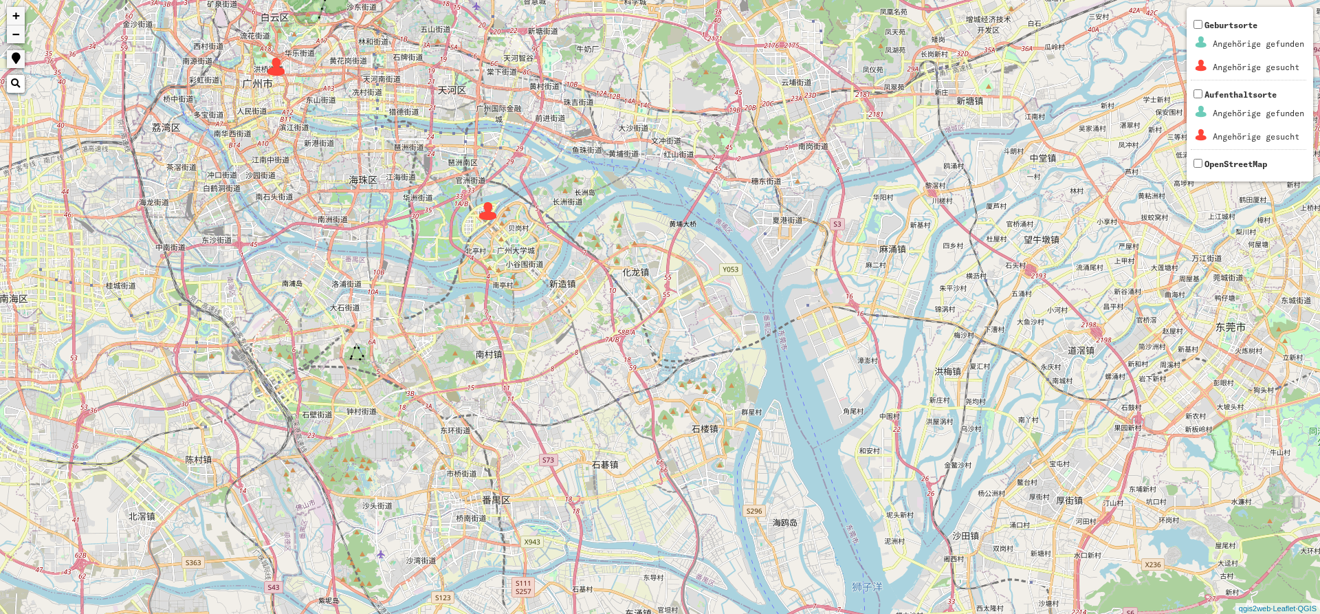
click at [492, 219] on img at bounding box center [488, 211] width 21 height 21
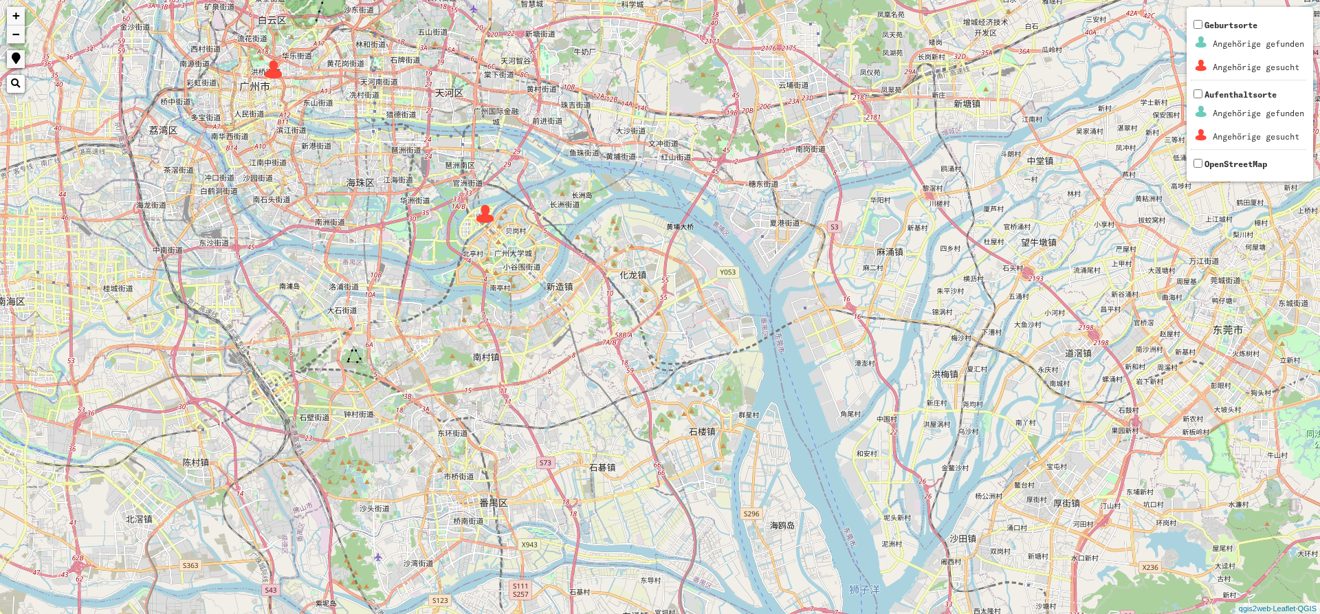
click at [492, 219] on img at bounding box center [485, 214] width 21 height 21
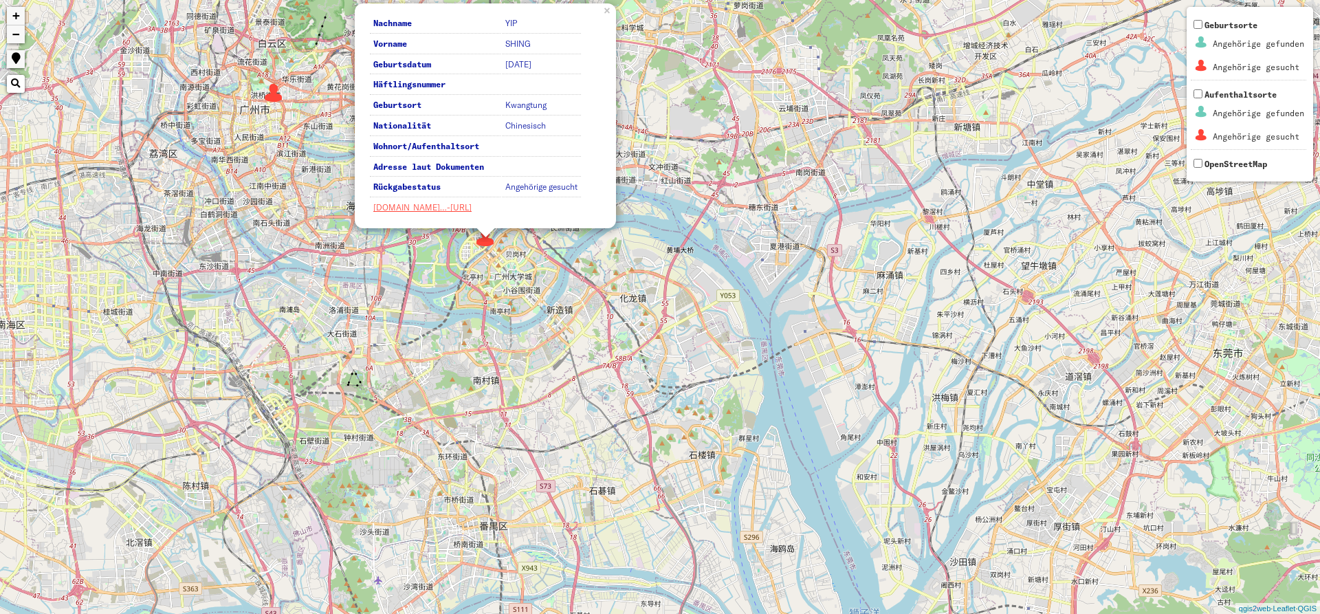
click at [276, 107] on div "Nachname YIP Vorname [PERSON_NAME] Geburtsdatum [DATE] Häftlingsnummer Geburtso…" at bounding box center [660, 307] width 1320 height 614
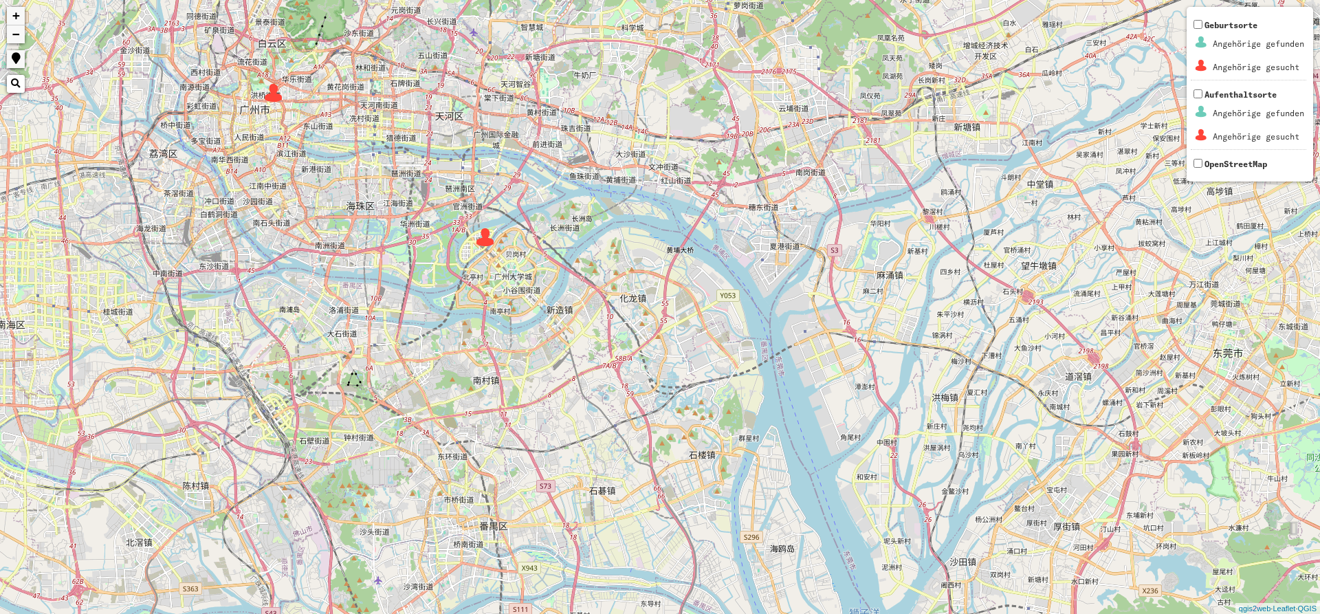
click at [276, 107] on div "+ − Nothing found. Geburtsorte Angehörige gefunden Angehörige gesucht Aufenthal…" at bounding box center [660, 307] width 1320 height 614
click at [272, 96] on img at bounding box center [273, 93] width 21 height 21
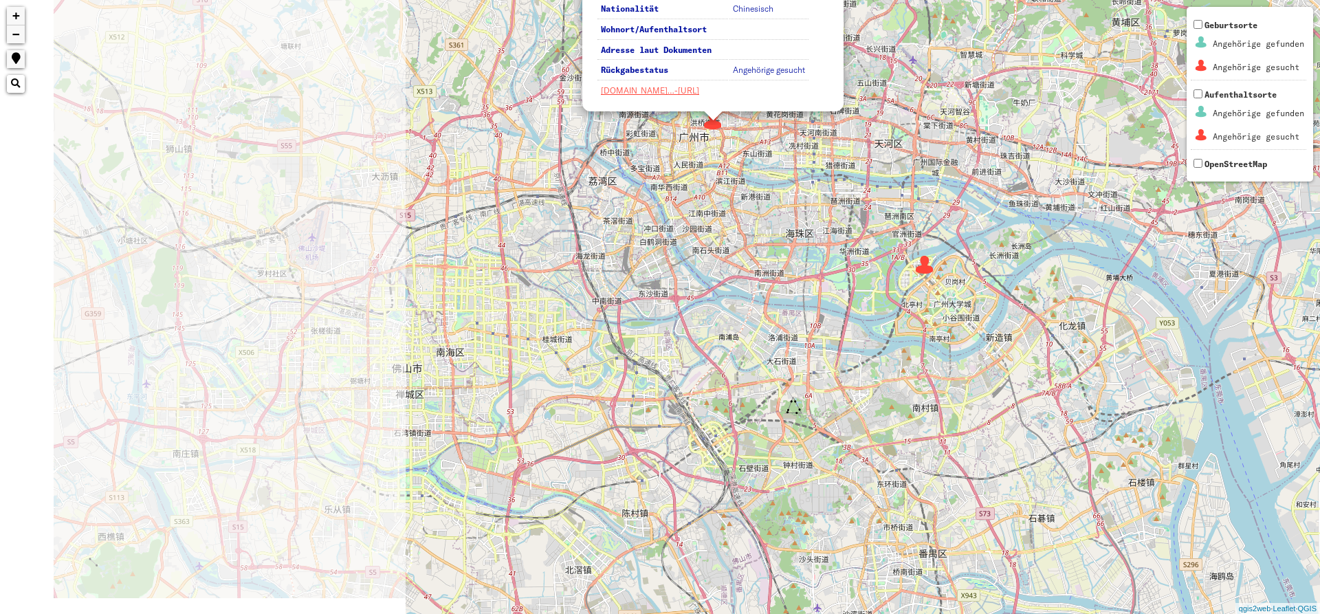
drag, startPoint x: 202, startPoint y: 393, endPoint x: 671, endPoint y: 258, distance: 487.4
click at [670, 259] on div "Nachname CHOW HOW Vorname Geburtsdatum [DATE] Häftlingsnummer Geburtsort Kanton…" at bounding box center [660, 307] width 1320 height 614
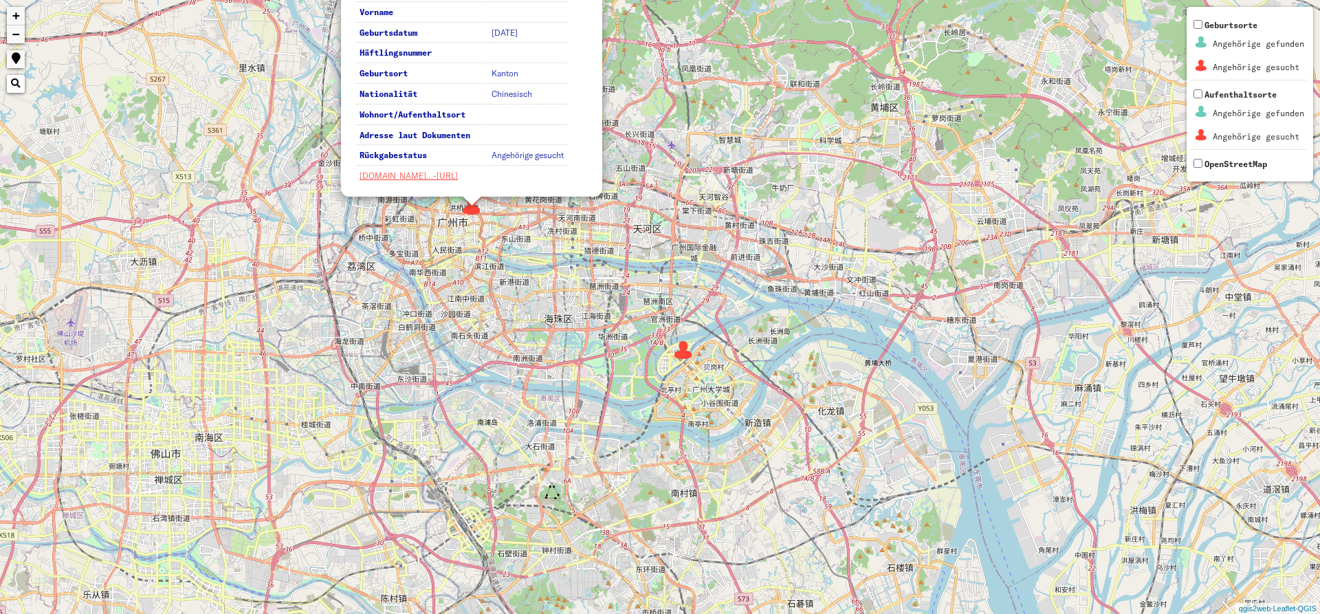
drag, startPoint x: 566, startPoint y: 288, endPoint x: 298, endPoint y: 379, distance: 283.2
click at [298, 379] on div "Nachname CHOW HOW Vorname Geburtsdatum [DATE] Häftlingsnummer Geburtsort Kanton…" at bounding box center [660, 307] width 1320 height 614
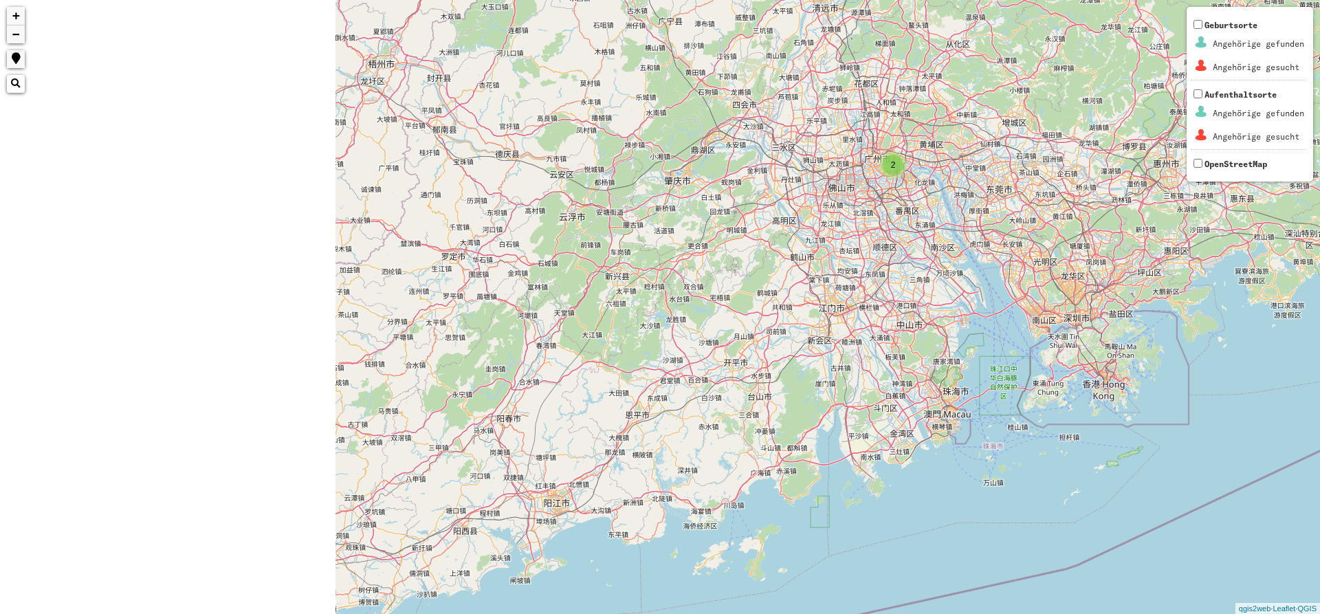
click at [845, 182] on div "2 Nachname CHOW HOW Vorname Geburtsdatum [DATE] Häftlingsnummer Geburtsort Kant…" at bounding box center [660, 307] width 1320 height 614
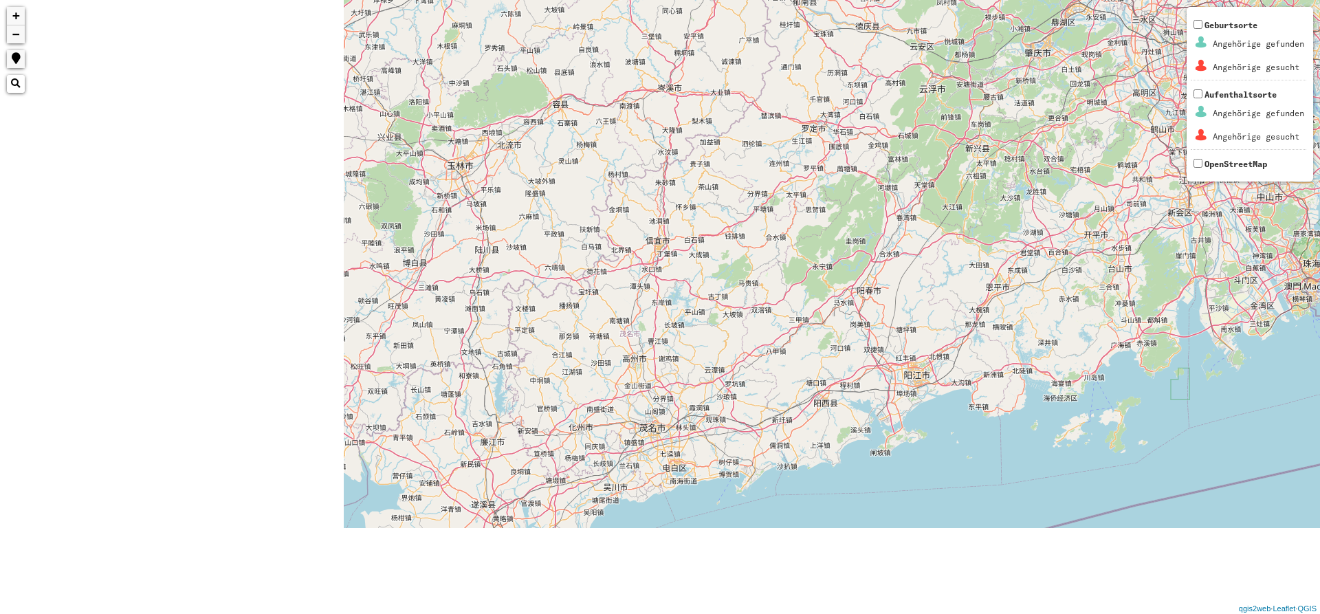
drag, startPoint x: 512, startPoint y: 322, endPoint x: 948, endPoint y: 175, distance: 460.0
click at [904, 191] on div "2 + − Nothing found. Geburtsorte Angehörige gefunden Angehörige gesucht Aufenth…" at bounding box center [660, 307] width 1320 height 614
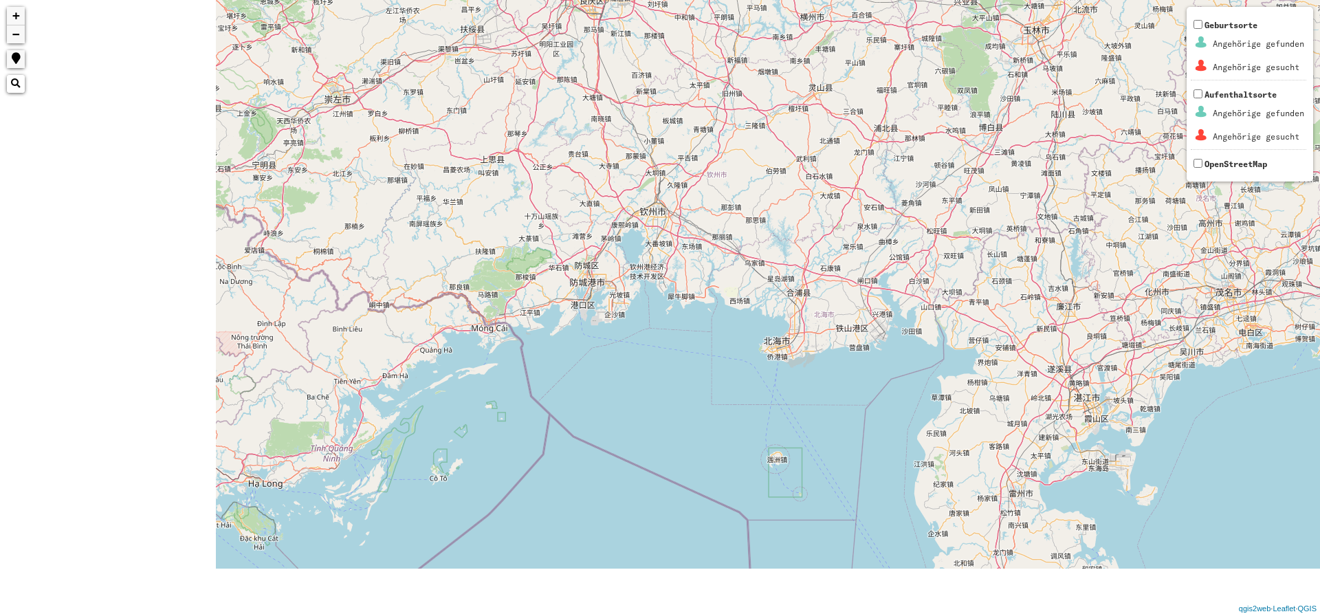
drag, startPoint x: 868, startPoint y: 384, endPoint x: 1045, endPoint y: 333, distance: 184.1
click at [1043, 338] on div "2 2 + − Nothing found. Geburtsorte Angehörige gefunden Angehörige gesucht Aufen…" at bounding box center [660, 307] width 1320 height 614
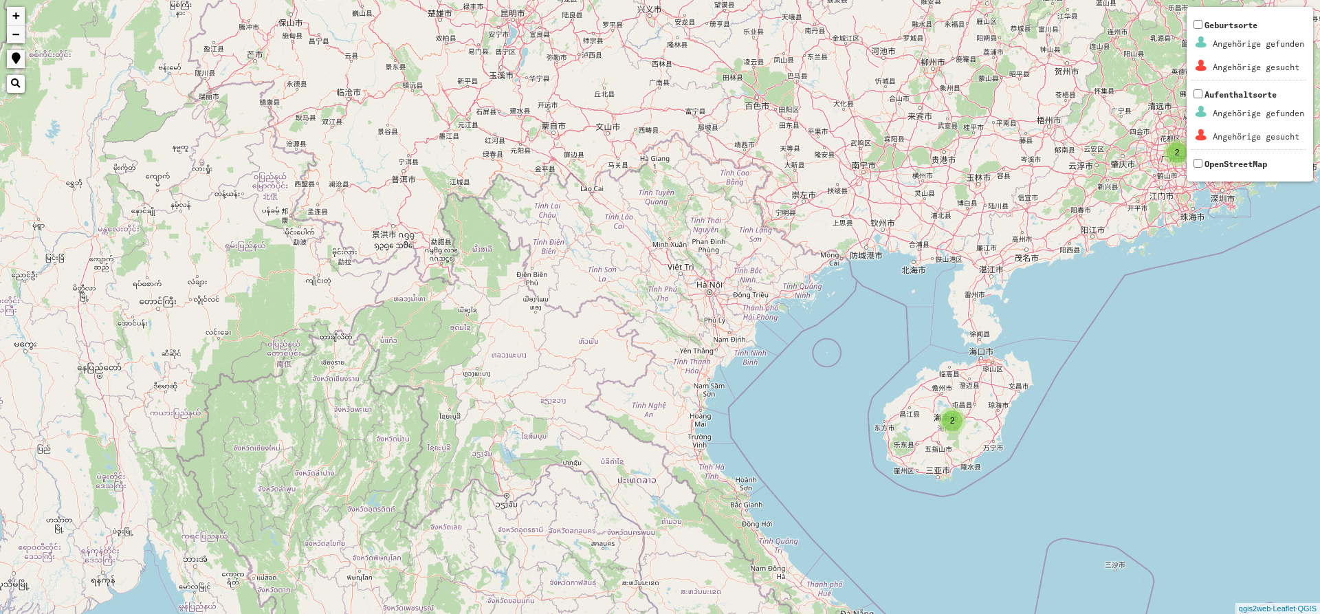
click at [957, 420] on div "2" at bounding box center [952, 421] width 21 height 21
click at [928, 415] on img at bounding box center [933, 416] width 21 height 21
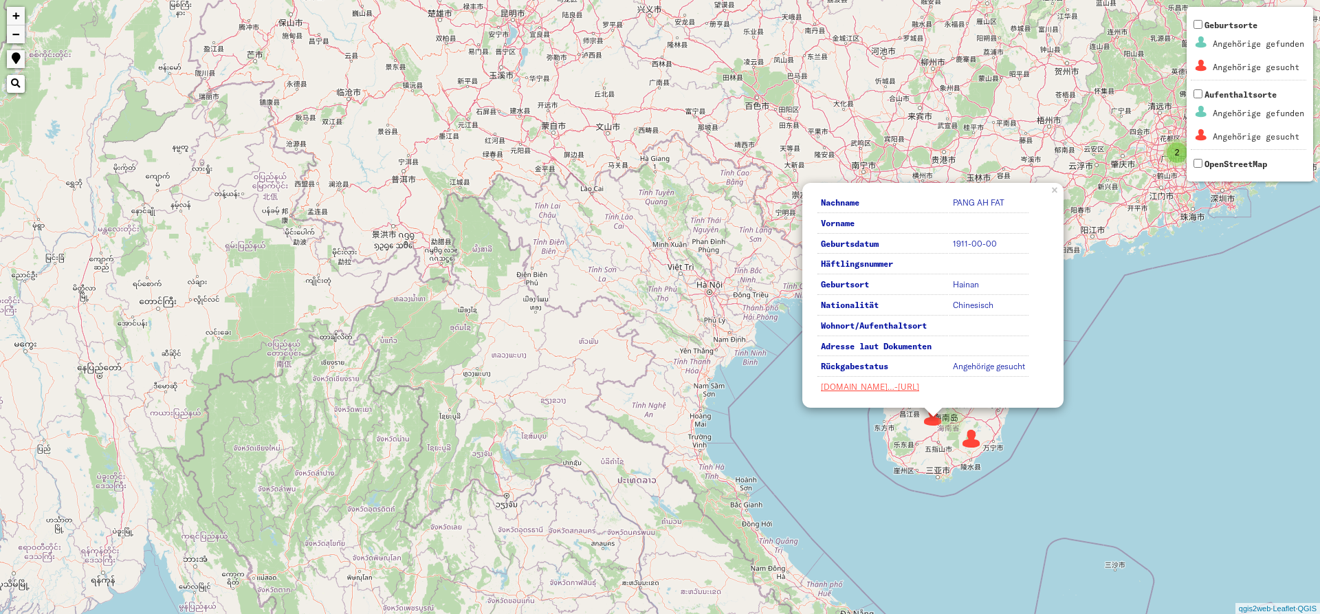
click at [961, 359] on td "Angehörige gesucht" at bounding box center [989, 367] width 79 height 19
click at [986, 453] on div "2 2 Nachname [PERSON_NAME] FAT Vorname Geburtsdatum 1911-00-00 Häftlingsnummer …" at bounding box center [660, 307] width 1320 height 614
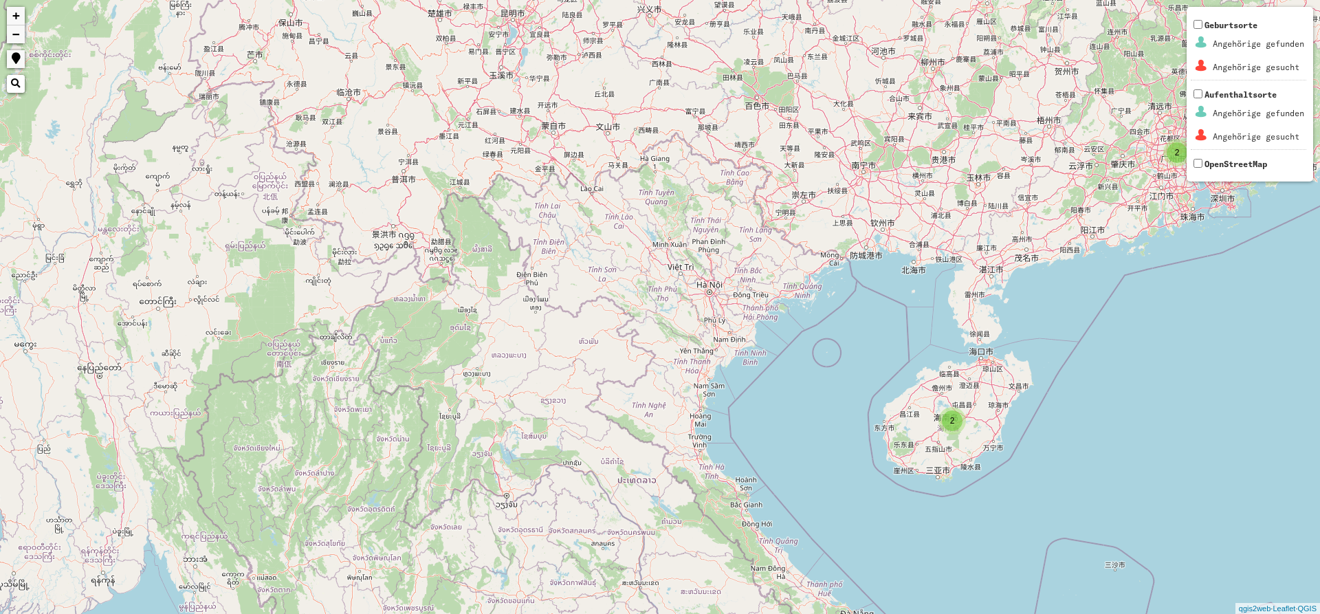
click at [963, 417] on div "2" at bounding box center [953, 421] width 28 height 28
click at [971, 443] on img at bounding box center [971, 438] width 21 height 21
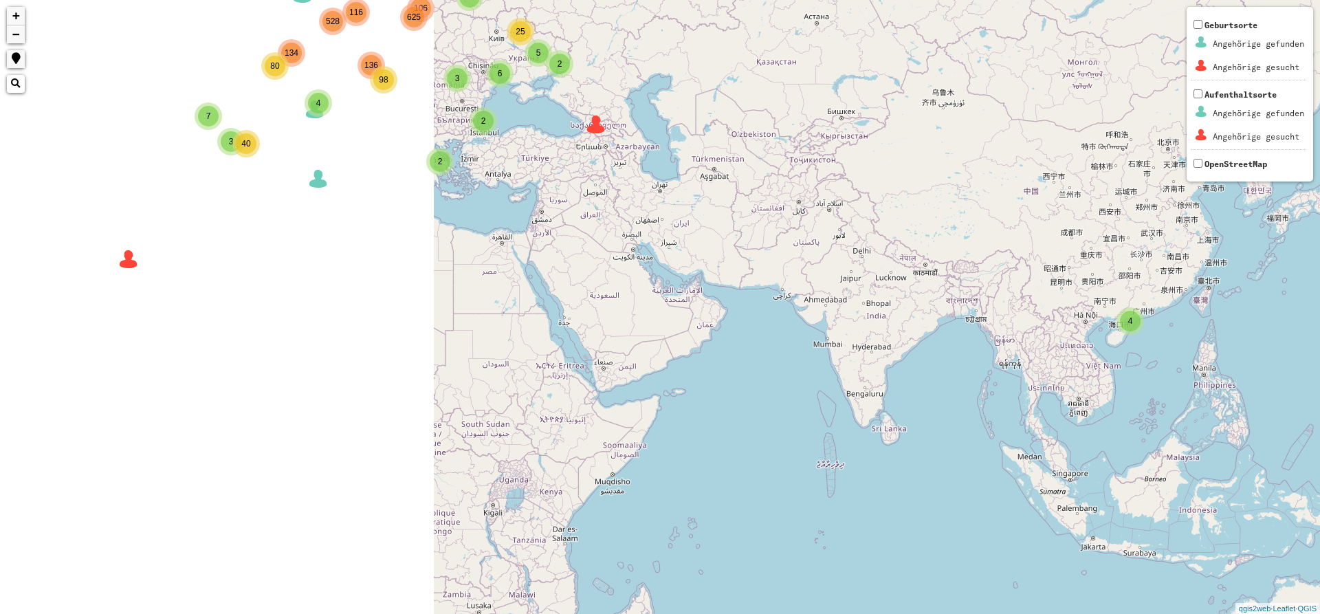
drag, startPoint x: 466, startPoint y: 184, endPoint x: 1023, endPoint y: 307, distance: 571.3
click at [1023, 307] on div "2 5 3 3 4 3 9 106 116 136 134 4 2 2 5 27 6 5 2 21 25 7 40 3 4 12 80 528 625 98 …" at bounding box center [660, 307] width 1320 height 614
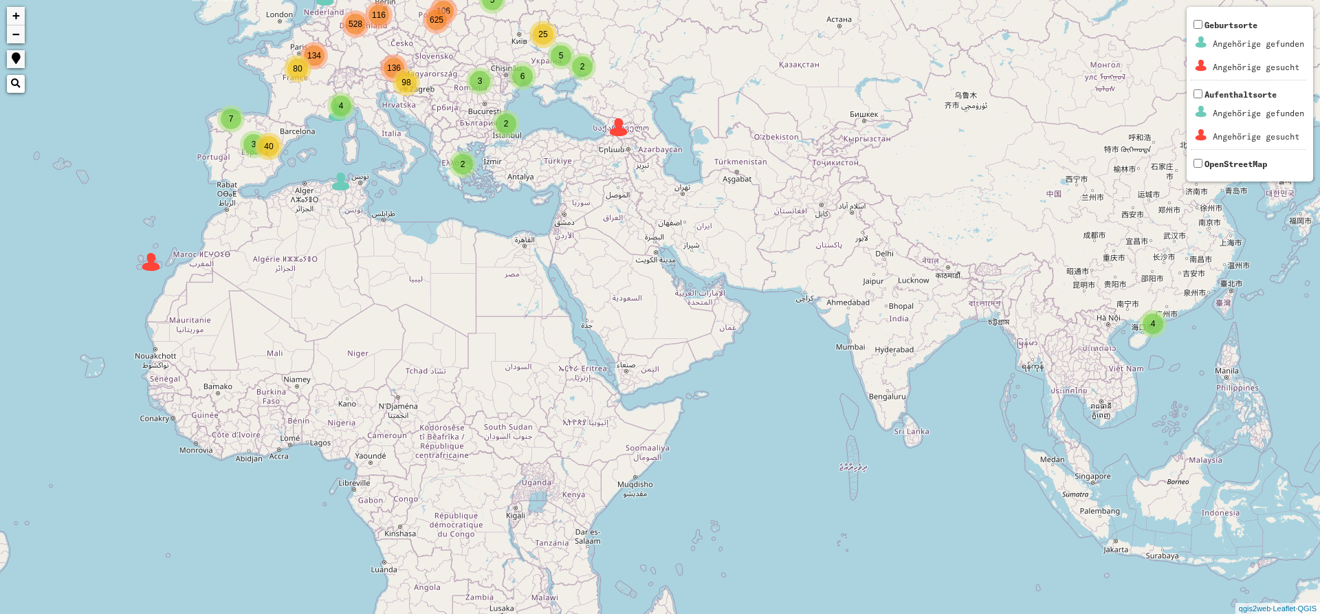
click at [608, 132] on div "2 5 3 3 4 3 9 106 116 136 134 4 2 2 5 27 6 5 2 21 25 7 40 3 4 12 80 528 625 98 …" at bounding box center [660, 307] width 1320 height 614
click at [624, 142] on div "2 5 3 3 4 3 9 106 116 136 134 4 2 2 5 27 6 5 2 21 25 7 40 3 4 12 80 528 625 98 …" at bounding box center [660, 307] width 1320 height 614
click at [614, 142] on div "2 5 3 3 4 3 9 106 116 136 134 4 2 2 5 27 6 5 2 21 25 7 40 3 4 12 80 528 625 98 …" at bounding box center [660, 307] width 1320 height 614
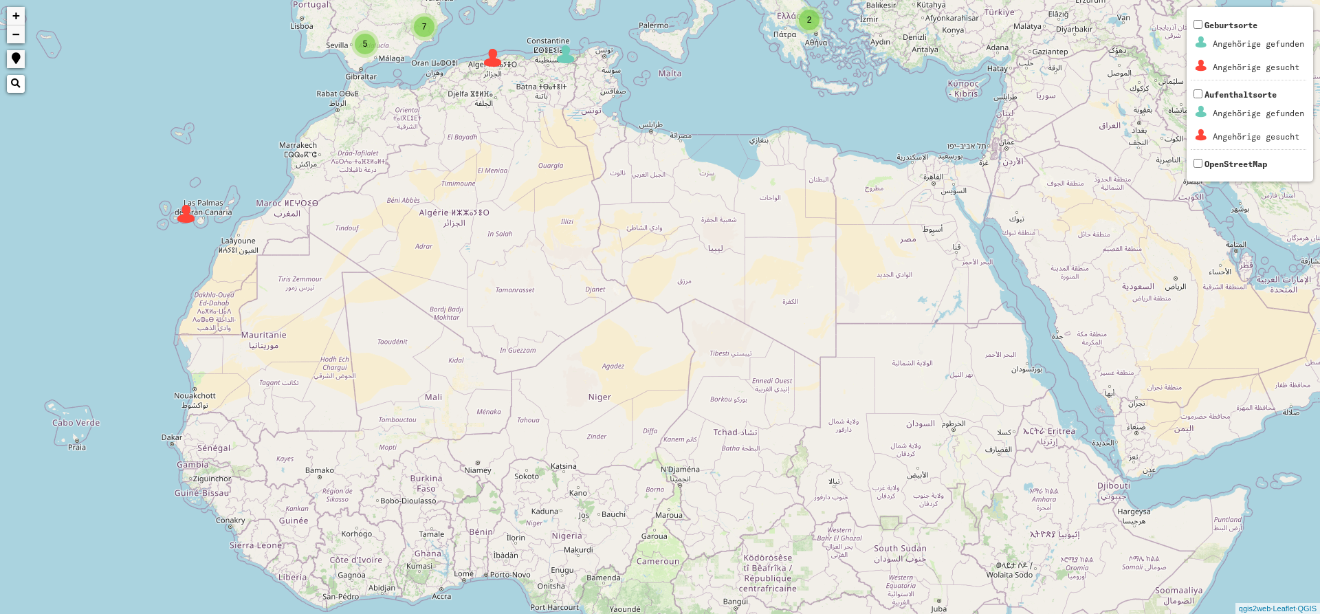
drag, startPoint x: 285, startPoint y: 254, endPoint x: 680, endPoint y: 306, distance: 397.4
click at [731, 316] on div "2 5 4 9 106 116 136 134 4 5 27 6 21 25 7 40 12 80 528 625 98 4 3 3 2 3 8 3 8 93…" at bounding box center [660, 307] width 1320 height 614
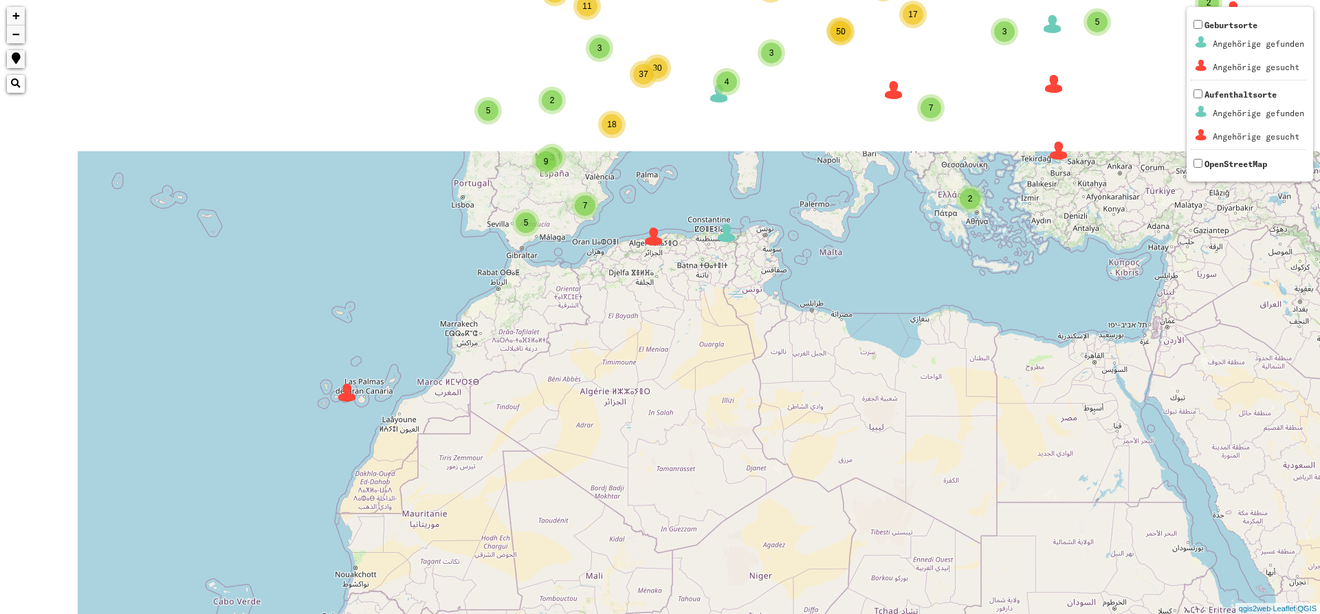
drag, startPoint x: 301, startPoint y: 195, endPoint x: 470, endPoint y: 378, distance: 250.2
click at [470, 378] on div "4 3 3 2 3 8 3 8 93 4 87 25 43 42 50 50 12 11 24 37 2 2 2 2 4 5 12 10 5 5 2 2 2 …" at bounding box center [660, 307] width 1320 height 614
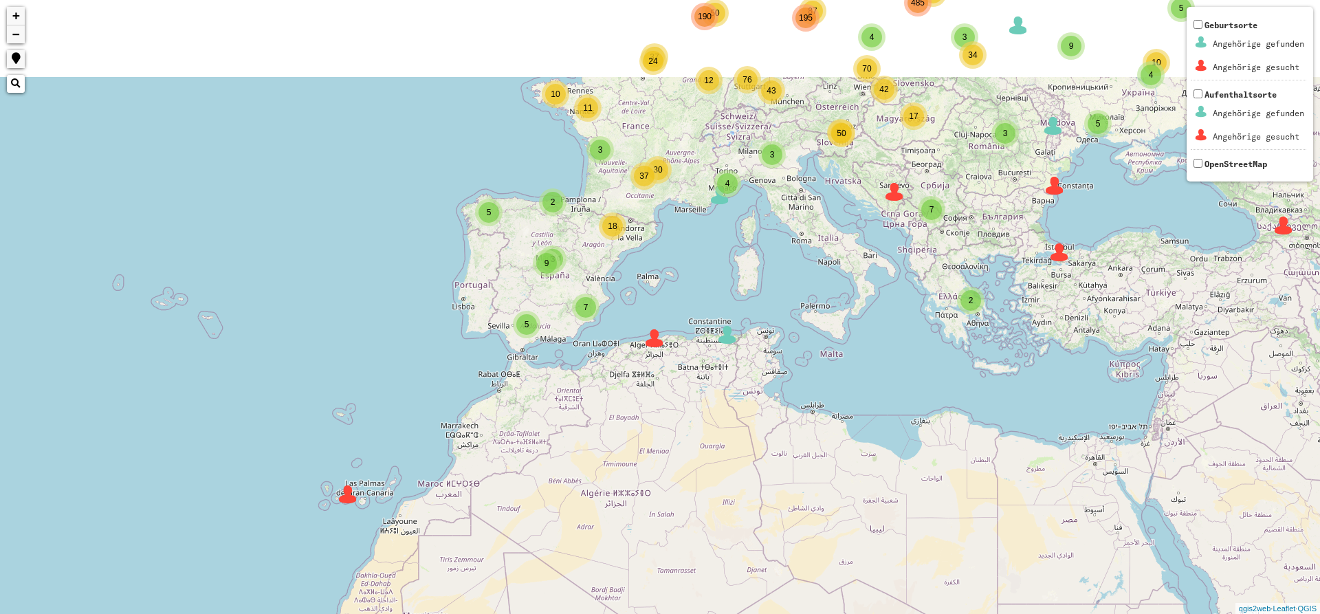
drag, startPoint x: 647, startPoint y: 221, endPoint x: 633, endPoint y: 321, distance: 101.4
click at [633, 321] on div "4 3 3 2 3 8 3 8 93 4 87 25 43 42 50 50 12 11 24 37 2 2 2 2 4 5 12 10 5 5 2 2 2 …" at bounding box center [660, 307] width 1320 height 614
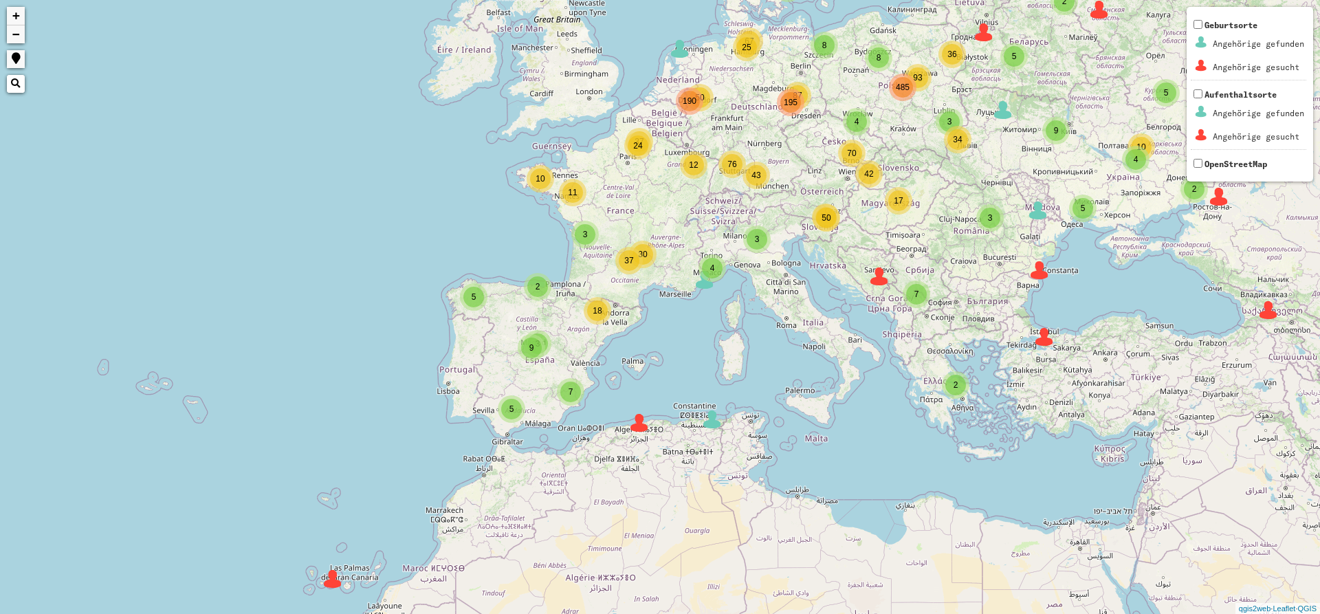
drag, startPoint x: 725, startPoint y: 154, endPoint x: 724, endPoint y: 214, distance: 59.8
click at [724, 214] on div "4 3 3 2 3 8 3 8 93 4 87 25 43 42 50 50 12 11 24 37 2 2 2 2 4 5 12 10 5 5 2 2 2 …" at bounding box center [660, 307] width 1320 height 614
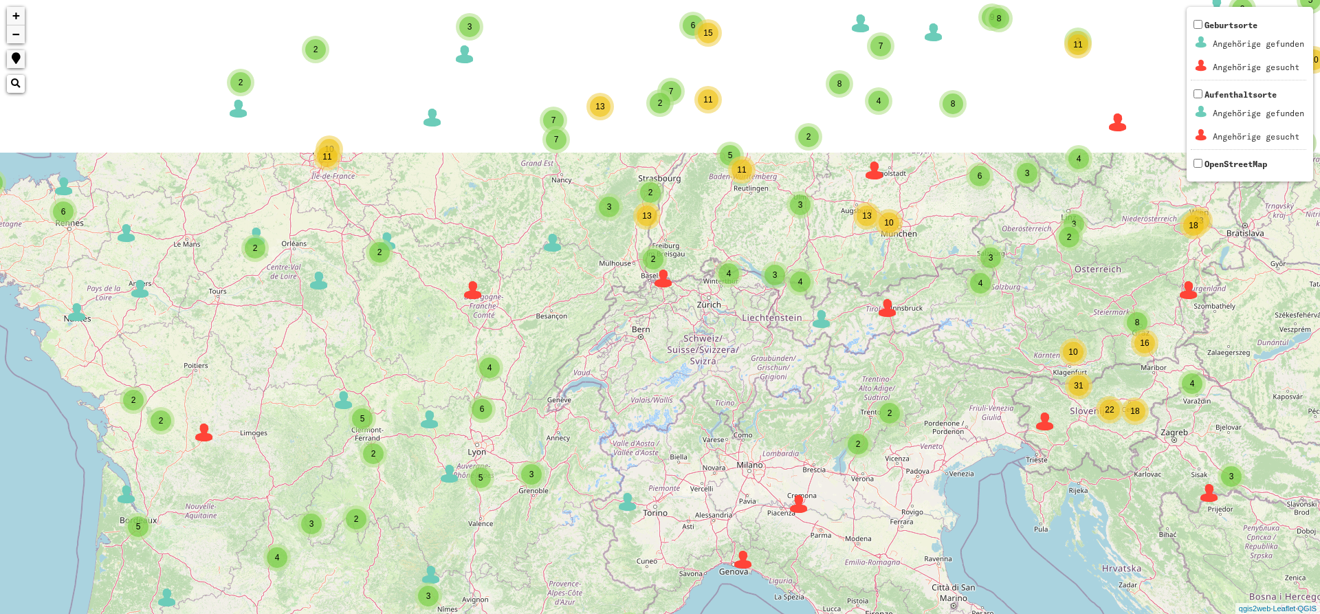
drag, startPoint x: 539, startPoint y: 102, endPoint x: 550, endPoint y: 335, distance: 232.7
click at [541, 345] on div "2 2 2 6 2 2 2 2 6 3 6 3 10 54 2 3 3 4 2 35 7 5 7 9 5 2 2 18 2 3 3 2 2 3 5 7 10 …" at bounding box center [660, 307] width 1320 height 614
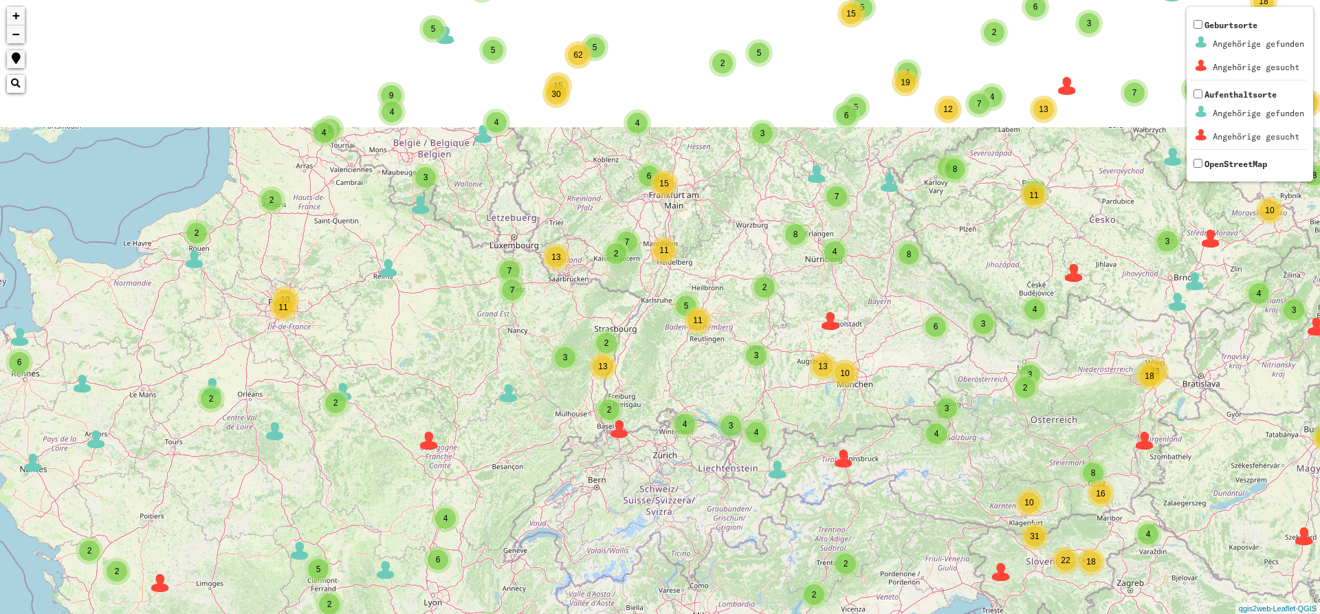
drag, startPoint x: 603, startPoint y: 261, endPoint x: 536, endPoint y: 337, distance: 101.4
click at [552, 371] on div "3" at bounding box center [566, 358] width 28 height 28
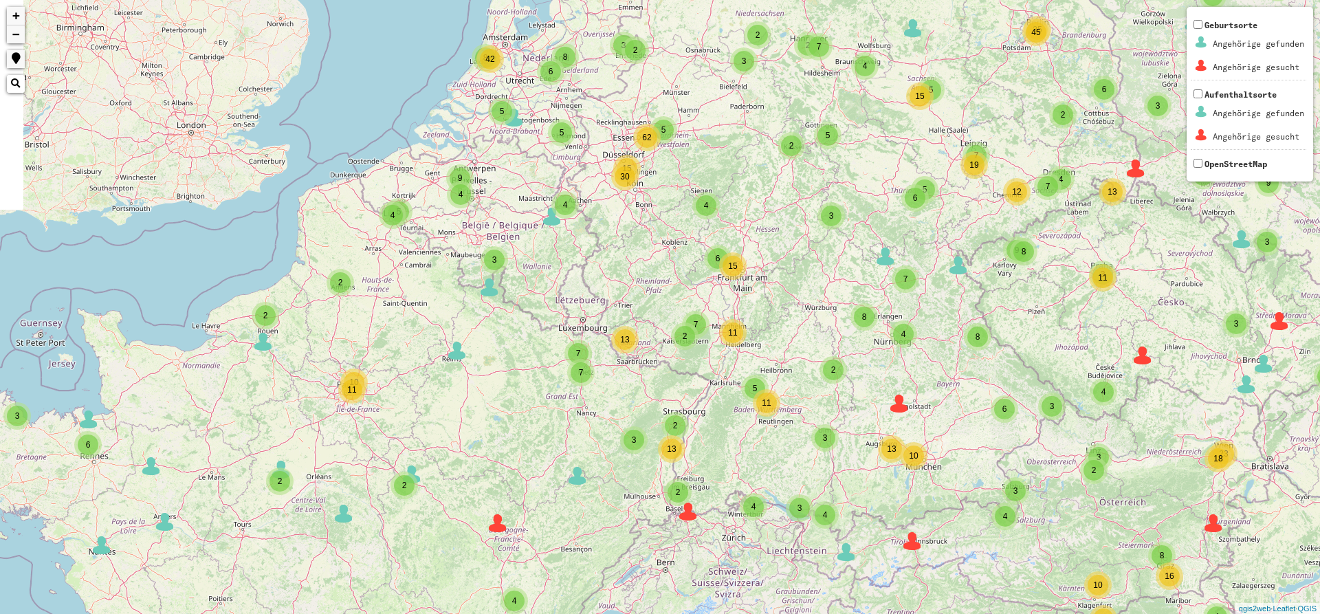
drag, startPoint x: 494, startPoint y: 235, endPoint x: 619, endPoint y: 246, distance: 125.0
click at [619, 246] on div "2 2 2 6 2 2 2 2 6 3 6 3 10 54 2 3 3 4 2 35 7 5 7 9 5 2 2 18 2 3 3 2 2 3 5 7 10 …" at bounding box center [660, 307] width 1320 height 614
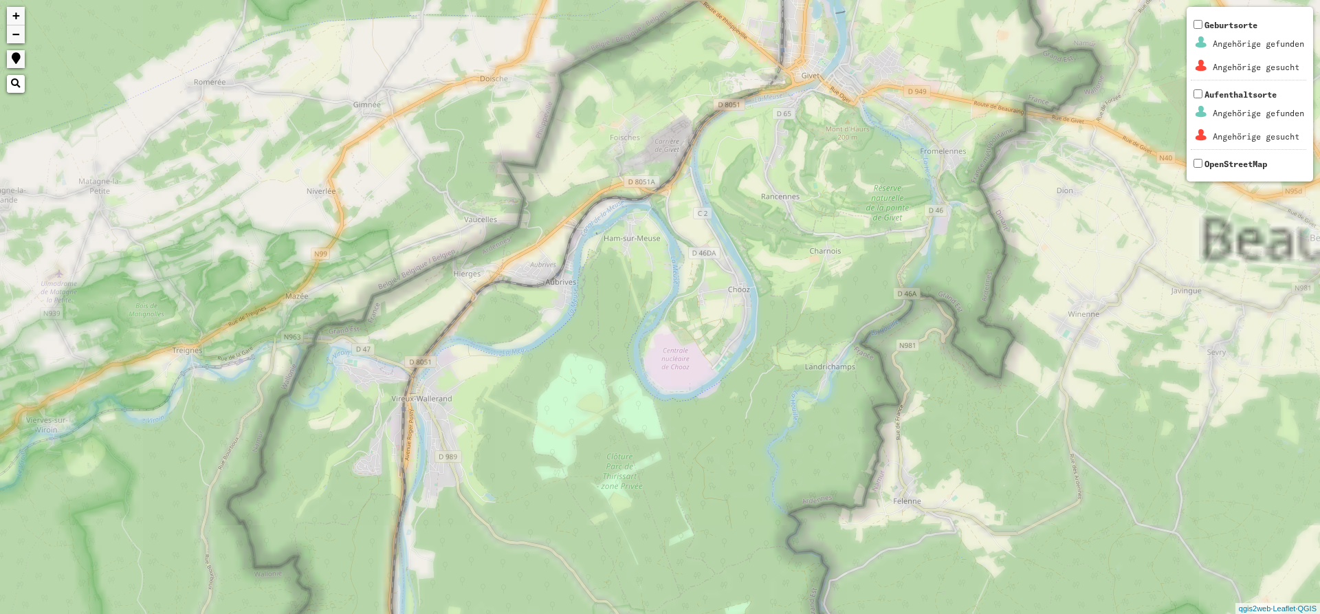
drag, startPoint x: 503, startPoint y: 223, endPoint x: 757, endPoint y: 289, distance: 262.2
click at [752, 290] on div "+ − Nothing found. Geburtsorte Angehörige gefunden Angehörige gesucht Aufenthal…" at bounding box center [660, 307] width 1320 height 614
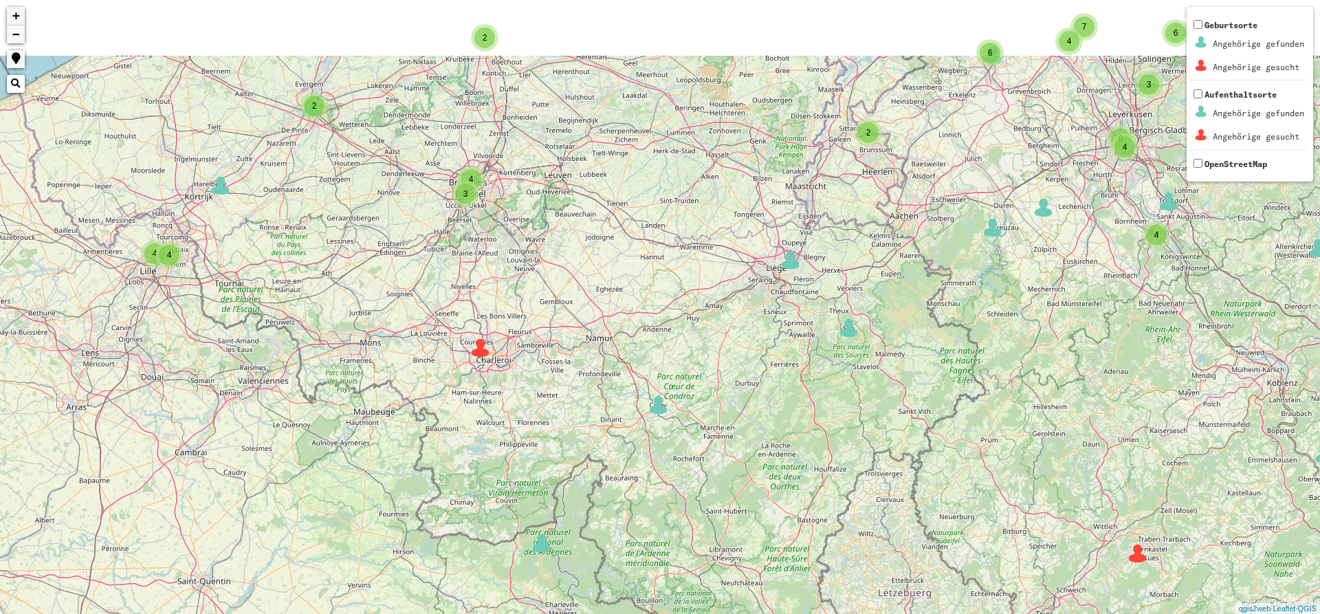
drag, startPoint x: 545, startPoint y: 531, endPoint x: 565, endPoint y: 550, distance: 27.8
click at [565, 550] on div "3 5 2 3 2 2 2 3 3 2 3 2 8 2 4 3 2 3 3 4 4 4 3 2 2 4 2 3 4 8 2 2 2 4 4 2 6 2 2 6…" at bounding box center [660, 307] width 1320 height 614
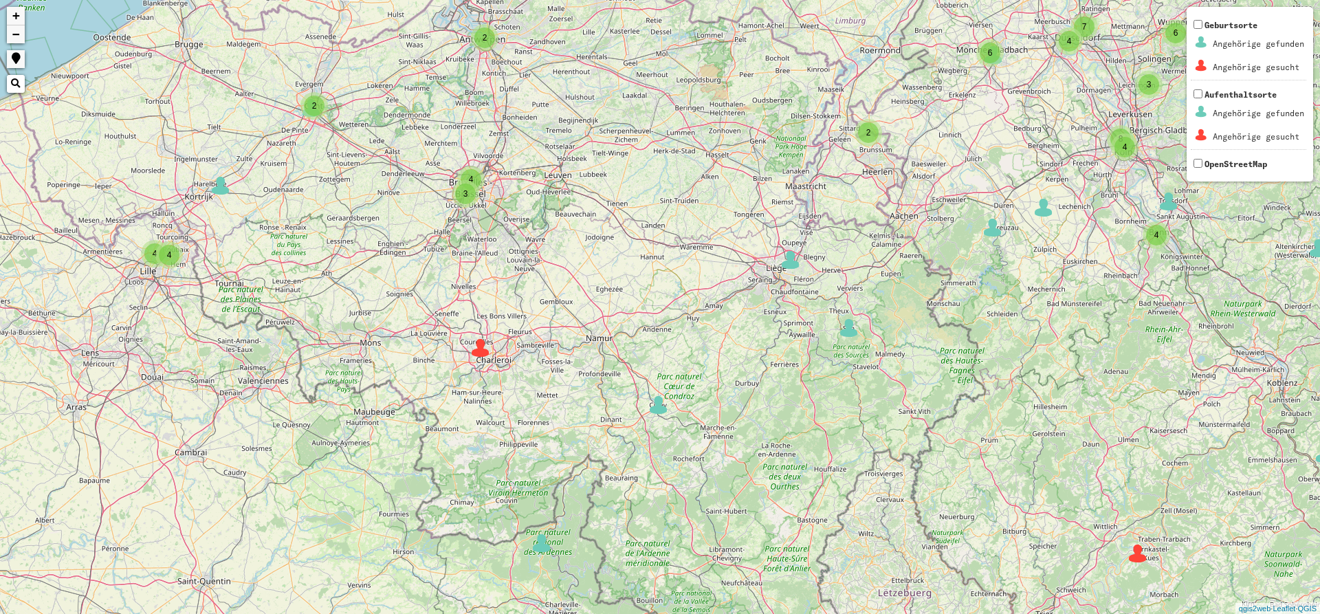
click at [655, 406] on img at bounding box center [659, 405] width 21 height 21
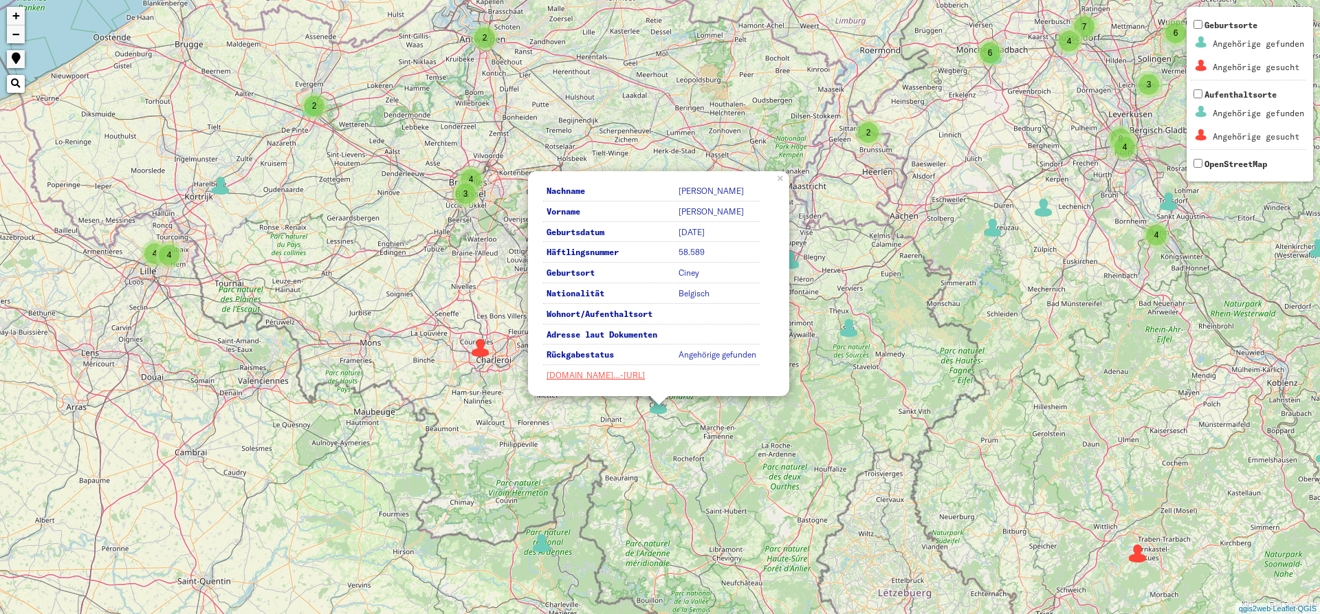
click at [486, 353] on img at bounding box center [480, 348] width 21 height 21
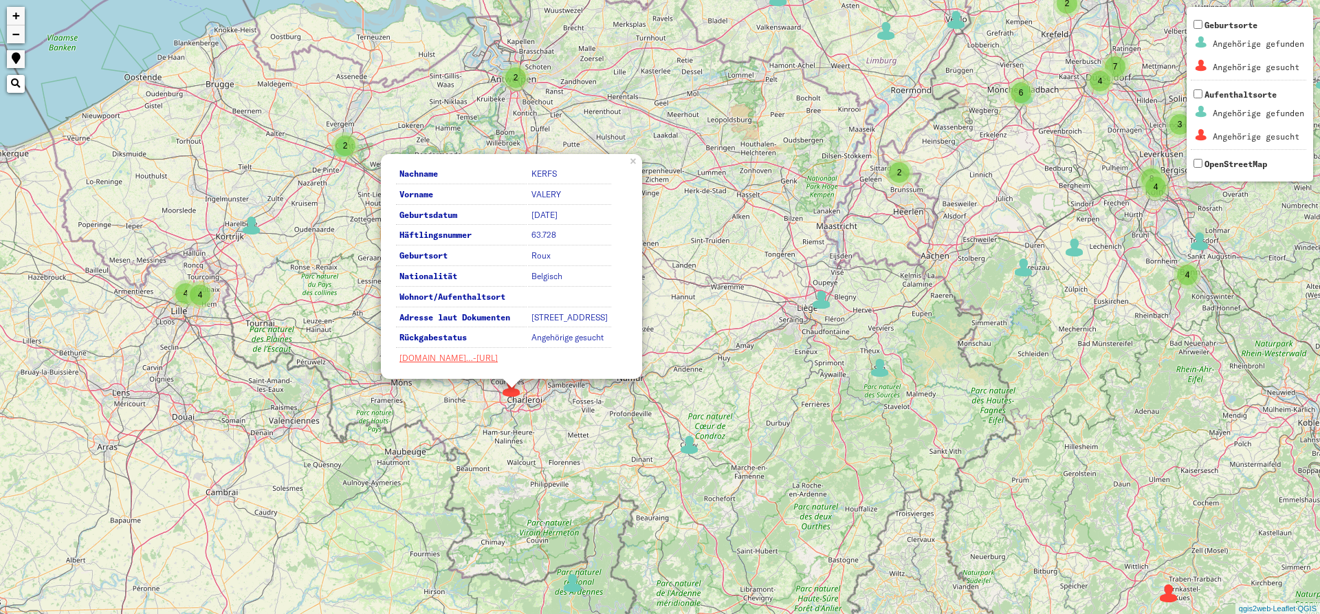
drag, startPoint x: 836, startPoint y: 453, endPoint x: 918, endPoint y: 506, distance: 98.4
click at [927, 510] on div "3 5 2 3 2 2 2 3 3 2 3 2 2 4 3 2 3 3 4 4 4 3 2 2 2 3 4 8 2 2 2 4 4 2 6 2 2 2 3 3…" at bounding box center [660, 307] width 1320 height 614
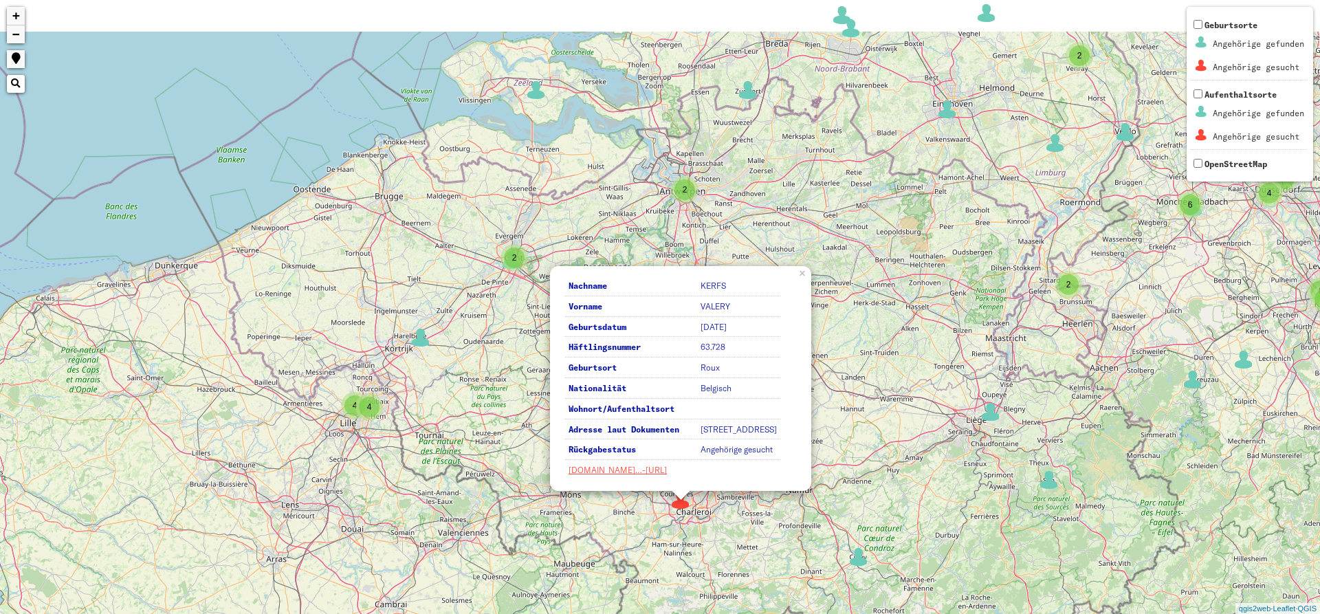
drag, startPoint x: 941, startPoint y: 442, endPoint x: 950, endPoint y: 443, distance: 9.7
click at [953, 445] on div "3 5 2 2 2 2 3 2 3 2 4 3 2 3 3 4 4 4 3 2 2 2 3 4 8 2 2 2 4 4 2 6 3 3 6 2 2 6 3 8…" at bounding box center [660, 307] width 1320 height 614
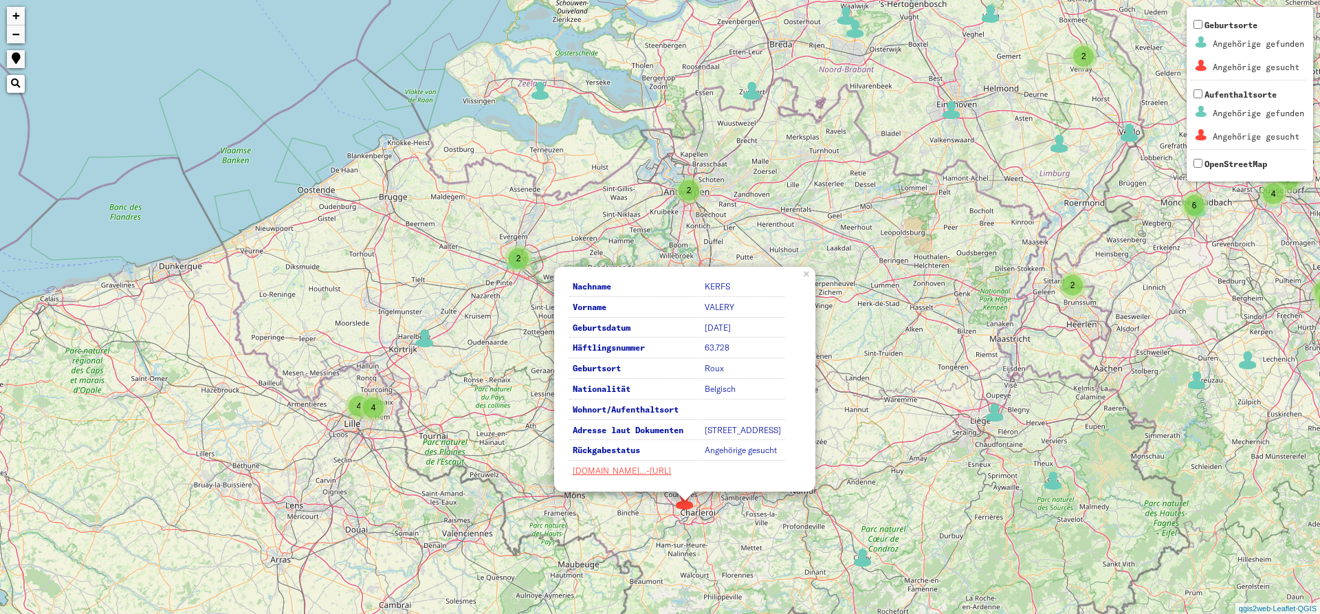
click at [517, 264] on div "2" at bounding box center [518, 258] width 21 height 21
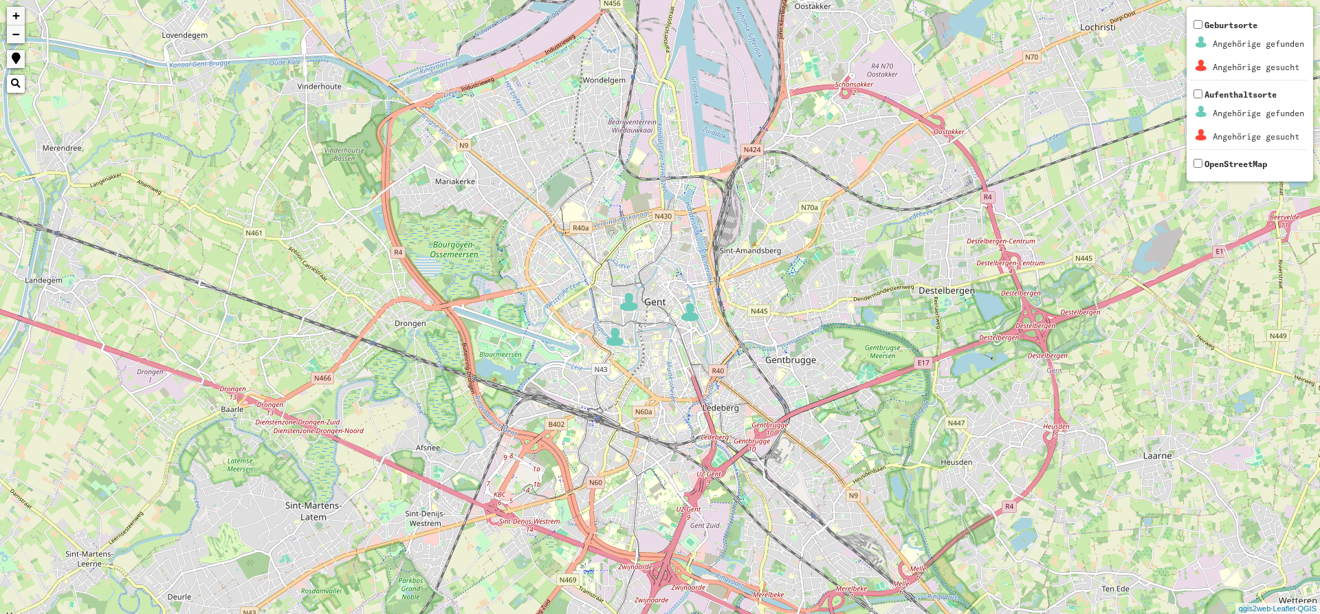
click at [620, 345] on img at bounding box center [615, 337] width 21 height 21
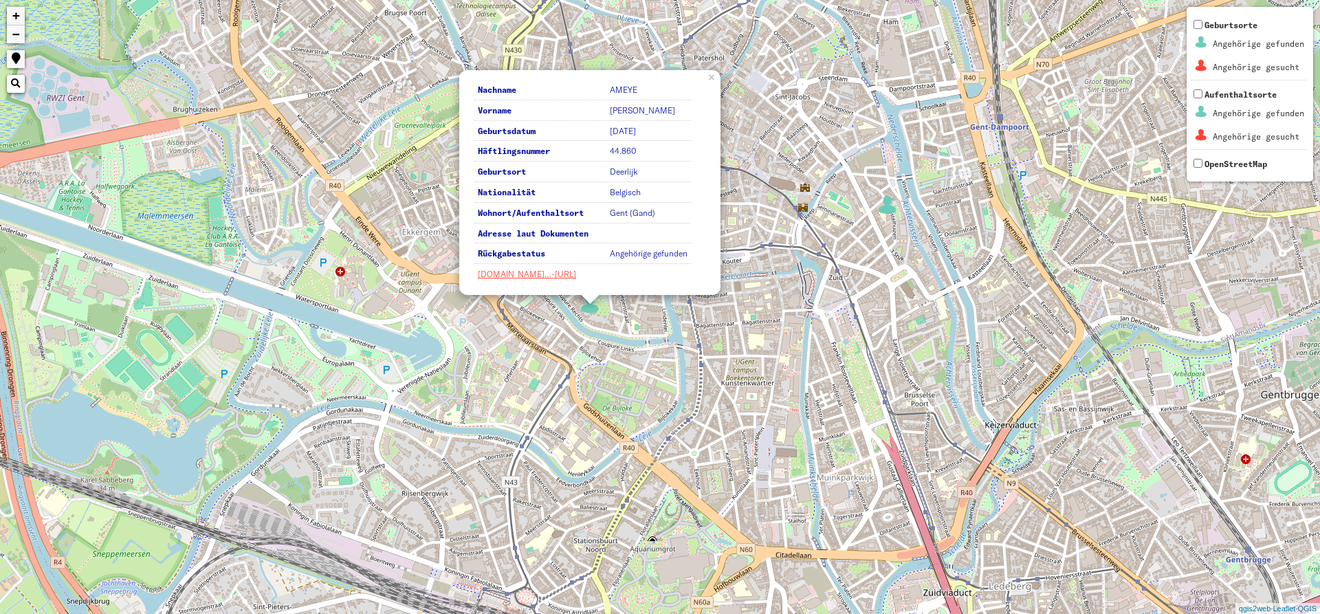
drag, startPoint x: 633, startPoint y: 356, endPoint x: 628, endPoint y: 364, distance: 9.0
click at [631, 362] on div "Nachname AMEYE Vorname [PERSON_NAME] Geburtsdatum [DATE] Häftlingsnummer 44.860…" at bounding box center [660, 307] width 1320 height 614
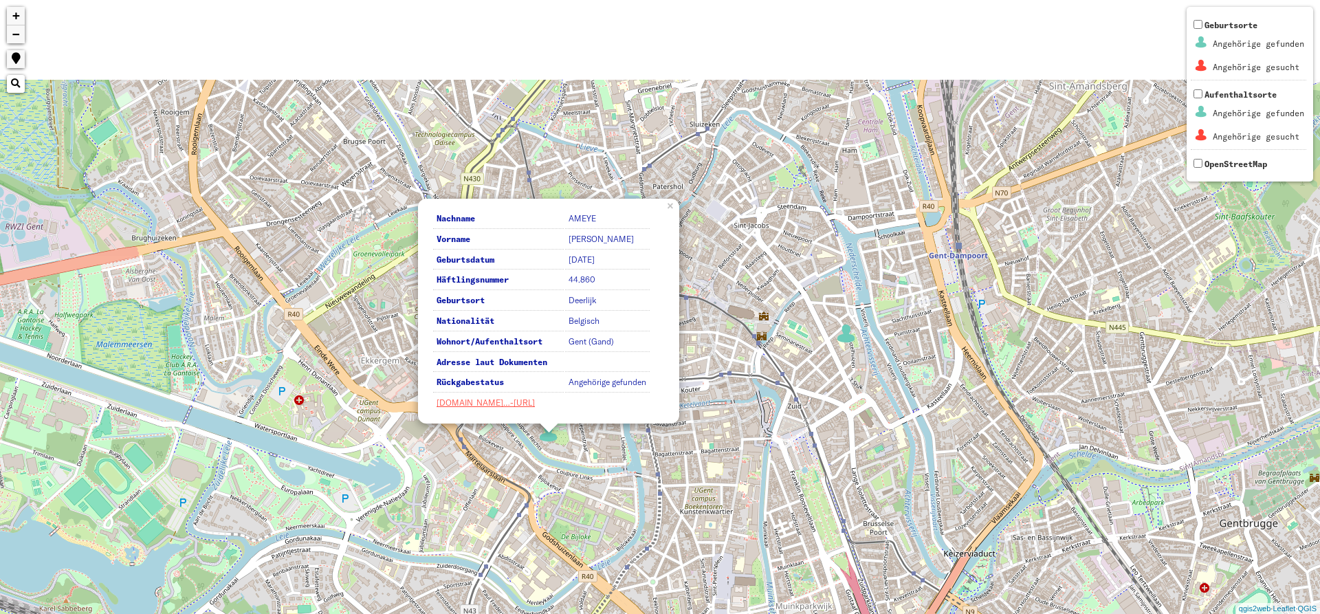
drag, startPoint x: 651, startPoint y: 342, endPoint x: 609, endPoint y: 465, distance: 130.1
click at [609, 465] on div "Nachname AMEYE Vorname [PERSON_NAME] Geburtsdatum [DATE] Häftlingsnummer 44.860…" at bounding box center [660, 307] width 1320 height 614
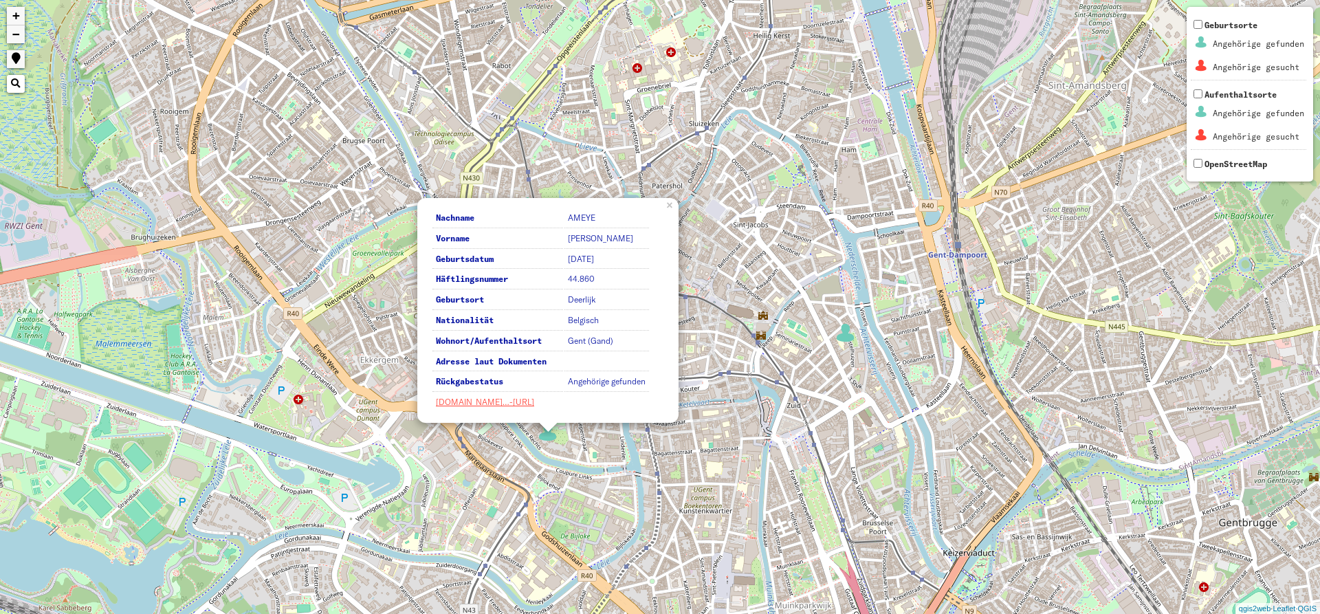
click at [732, 189] on div "Nachname AMEYE Vorname [PERSON_NAME] Geburtsdatum [DATE] Häftlingsnummer 44.860…" at bounding box center [660, 307] width 1320 height 614
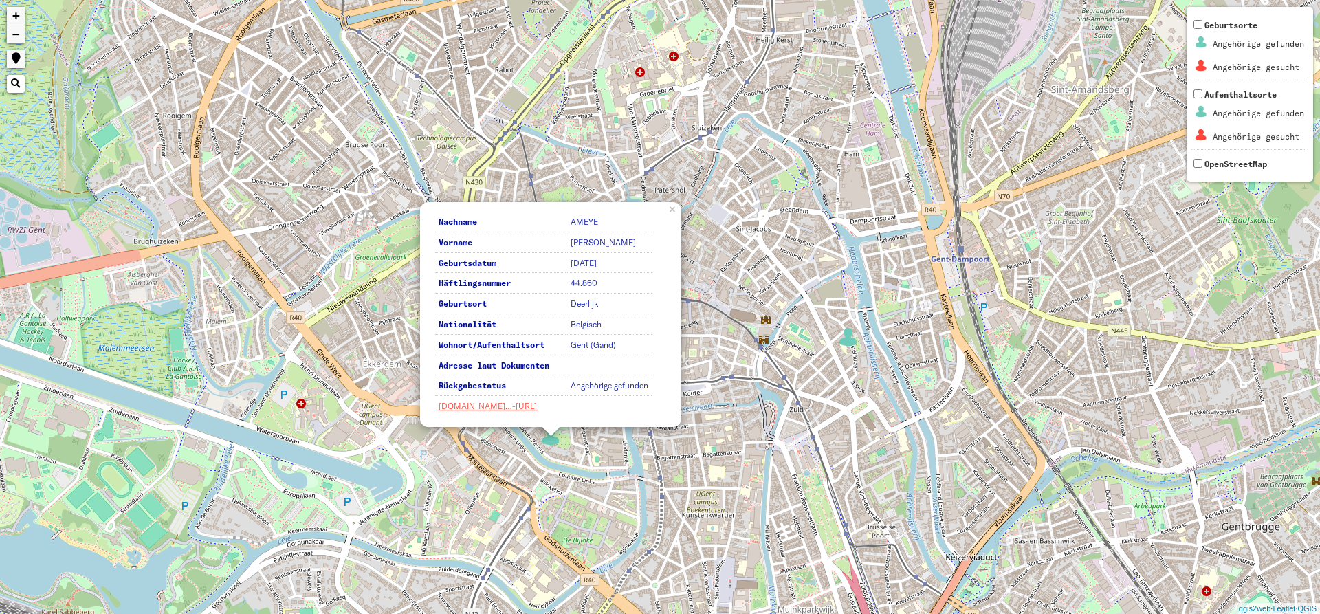
click at [762, 226] on div "Nachname AMEYE Vorname [PERSON_NAME] Geburtsdatum [DATE] Häftlingsnummer 44.860…" at bounding box center [660, 307] width 1320 height 614
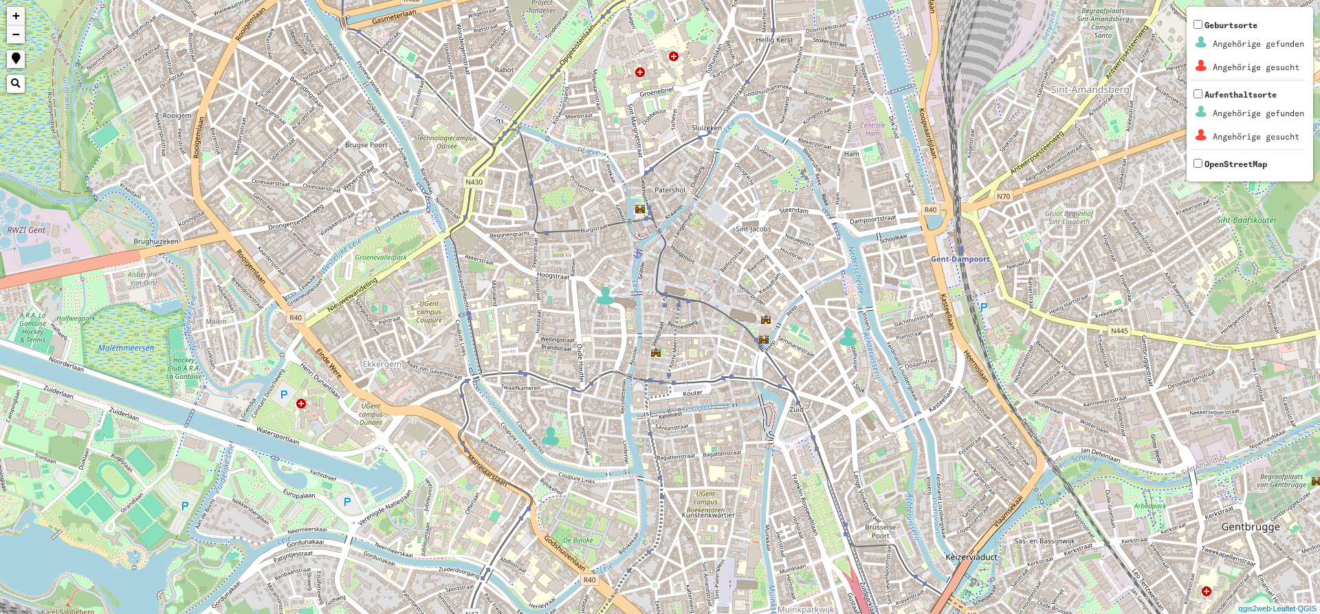
click at [763, 343] on div "+ − Nothing found. Geburtsorte Angehörige gefunden Angehörige gesucht Aufenthal…" at bounding box center [660, 307] width 1320 height 614
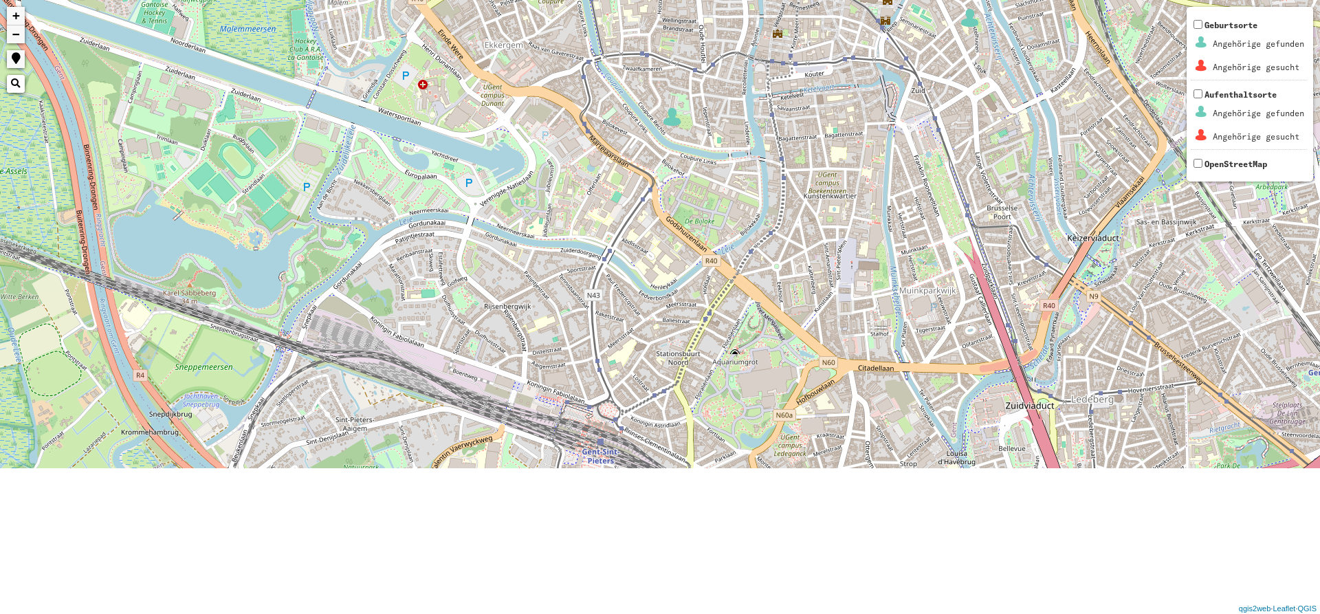
drag, startPoint x: 475, startPoint y: 459, endPoint x: 558, endPoint y: 117, distance: 351.8
click at [574, 127] on div "+ − Nothing found. Geburtsorte Angehörige gefunden Angehörige gesucht Aufenthal…" at bounding box center [660, 307] width 1320 height 614
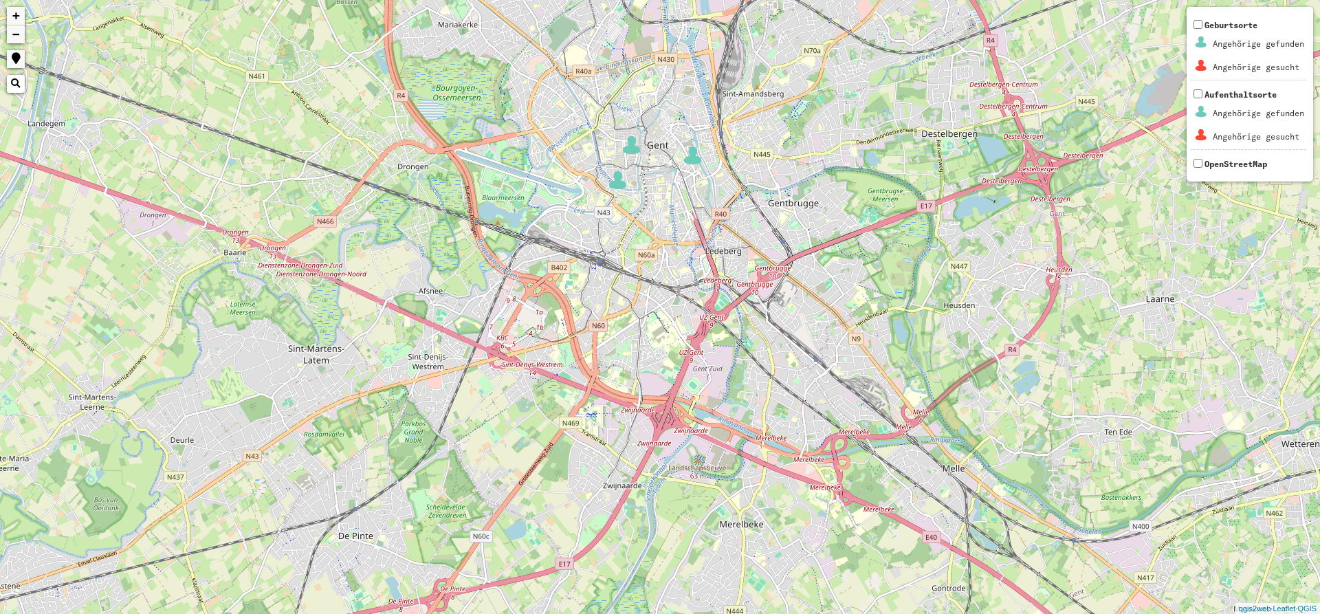
click at [633, 144] on img at bounding box center [632, 145] width 21 height 21
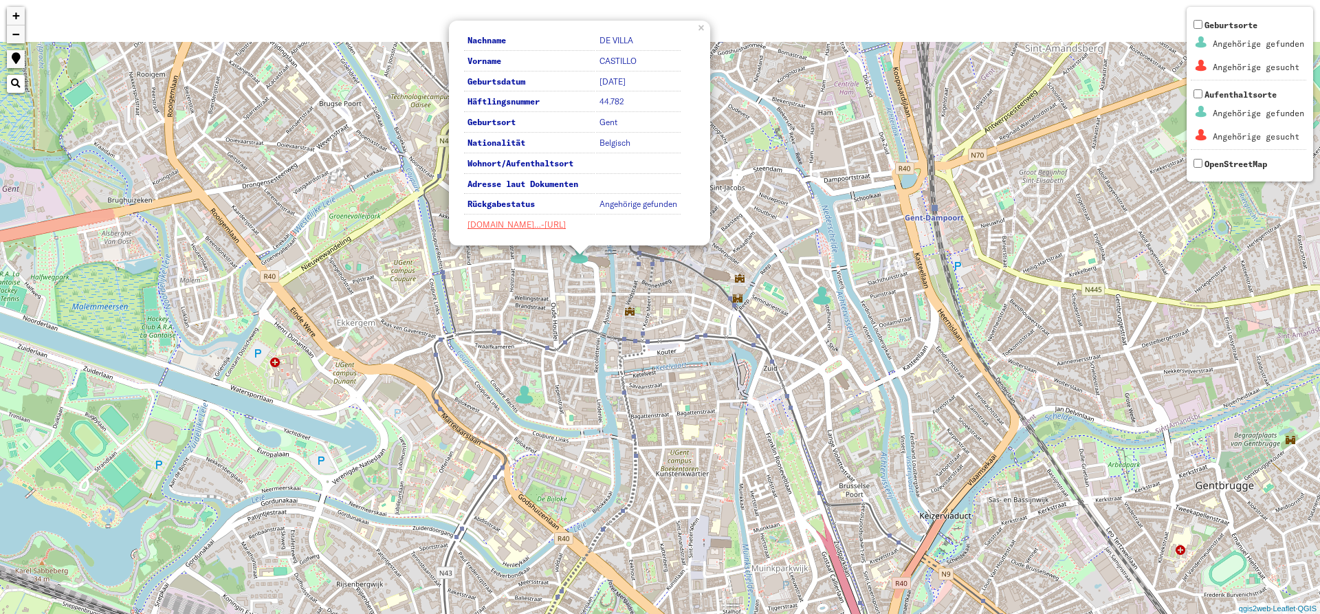
drag, startPoint x: 583, startPoint y: 169, endPoint x: 590, endPoint y: 312, distance: 143.3
click at [590, 313] on div "Nachname DE VILLA Vorname CASTILLO Geburtsdatum [DATE] Häftlingsnummer 44.782 G…" at bounding box center [660, 307] width 1320 height 614
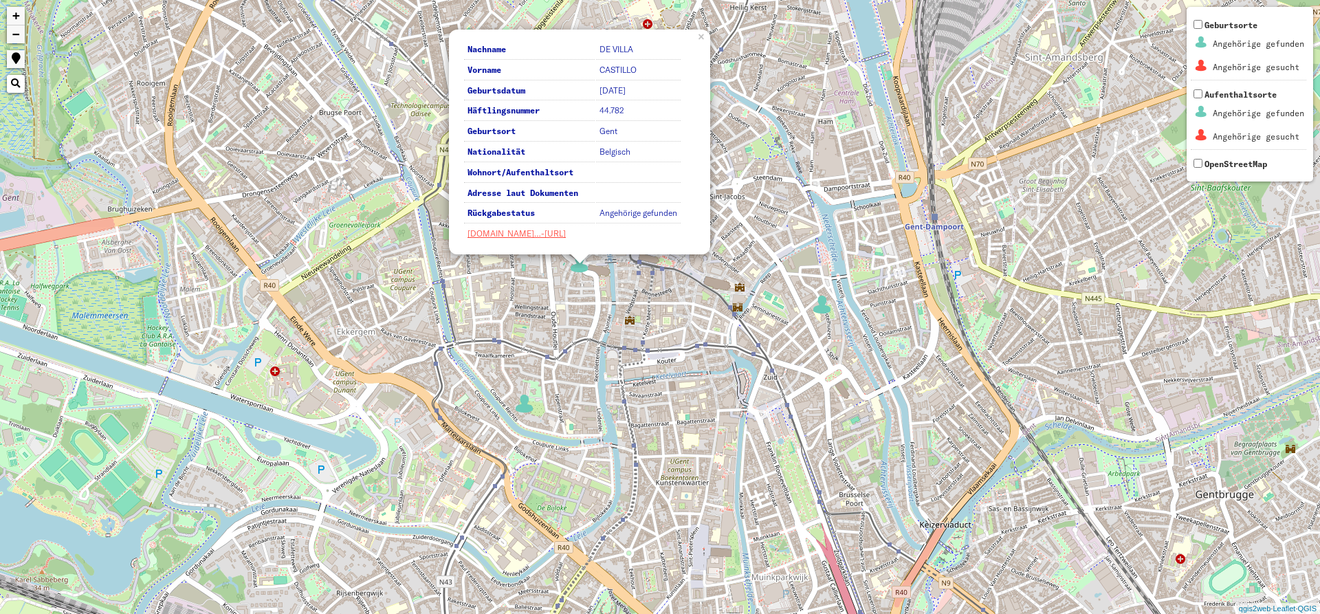
click at [595, 314] on div "Nachname DE VILLA Vorname CASTILLO Geburtsdatum [DATE] Häftlingsnummer 44.782 G…" at bounding box center [660, 307] width 1320 height 614
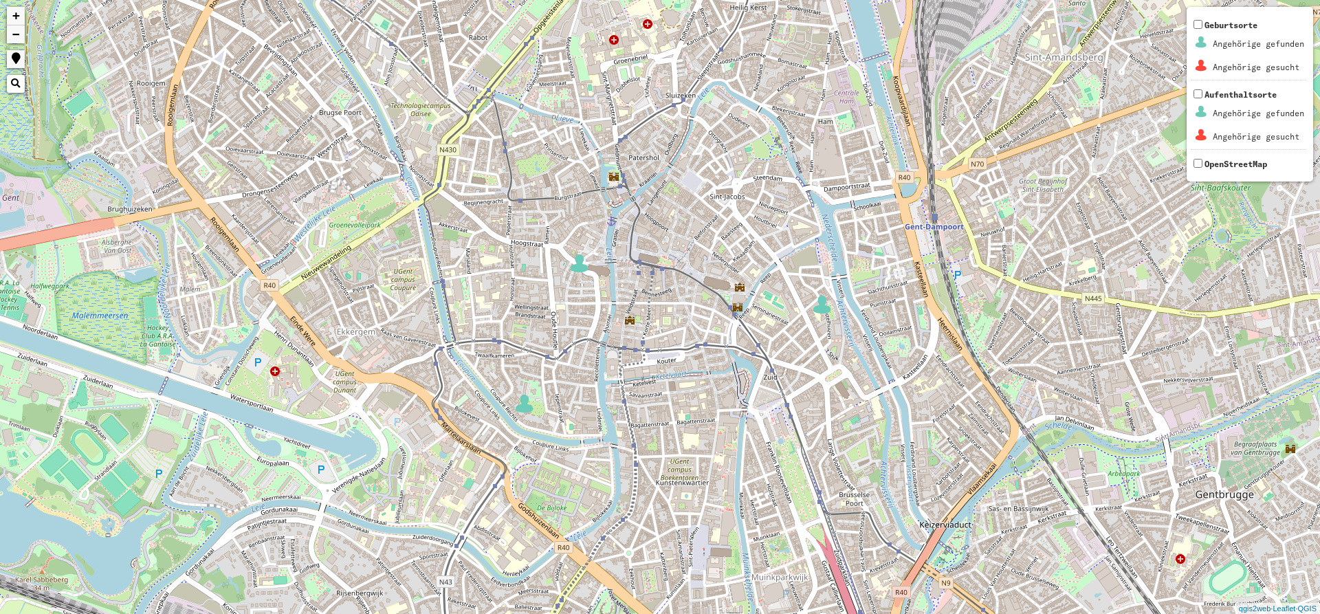
click at [597, 324] on div "+ − Nothing found. Geburtsorte Angehörige gefunden Angehörige gesucht Aufenthal…" at bounding box center [660, 307] width 1320 height 614
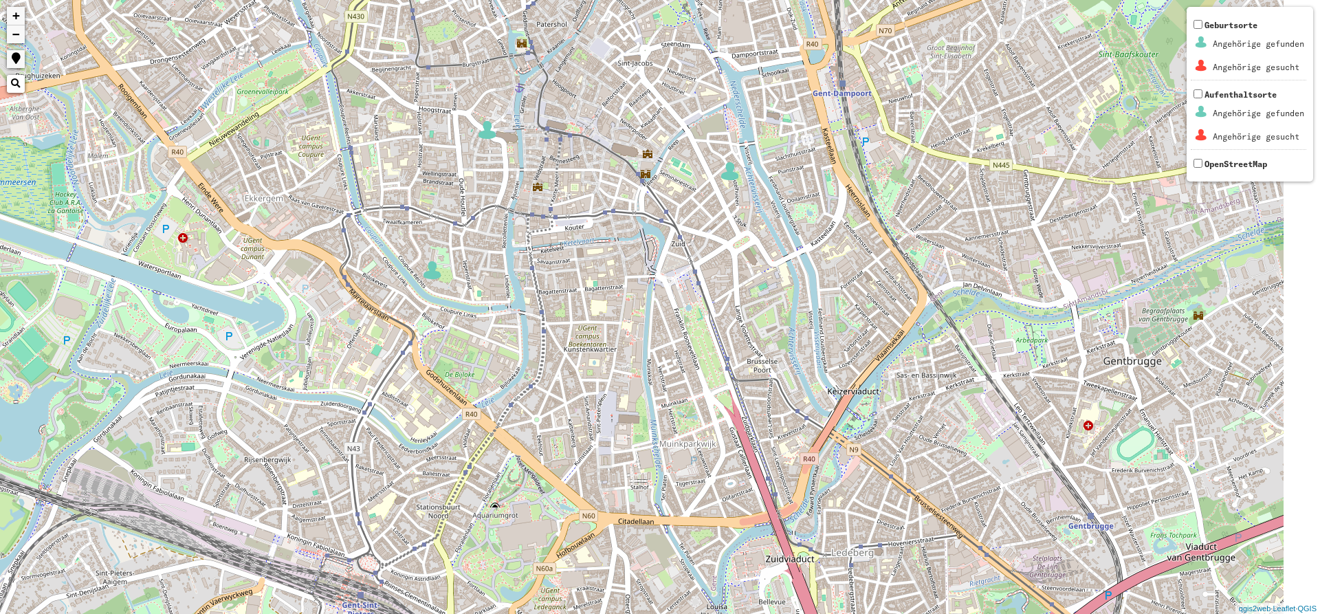
drag, startPoint x: 618, startPoint y: 165, endPoint x: 568, endPoint y: 109, distance: 75.5
click at [568, 109] on div "+ − Nothing found. Geburtsorte Angehörige gefunden Angehörige gesucht Aufenthal…" at bounding box center [660, 307] width 1320 height 614
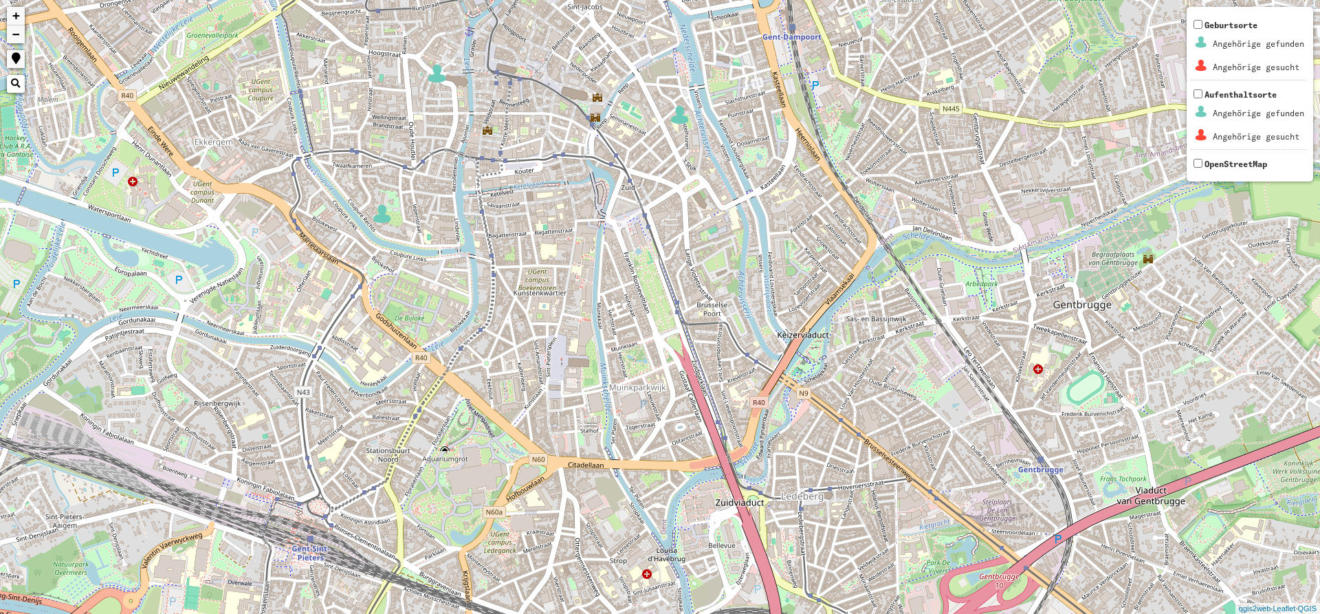
click at [688, 116] on img at bounding box center [680, 115] width 21 height 21
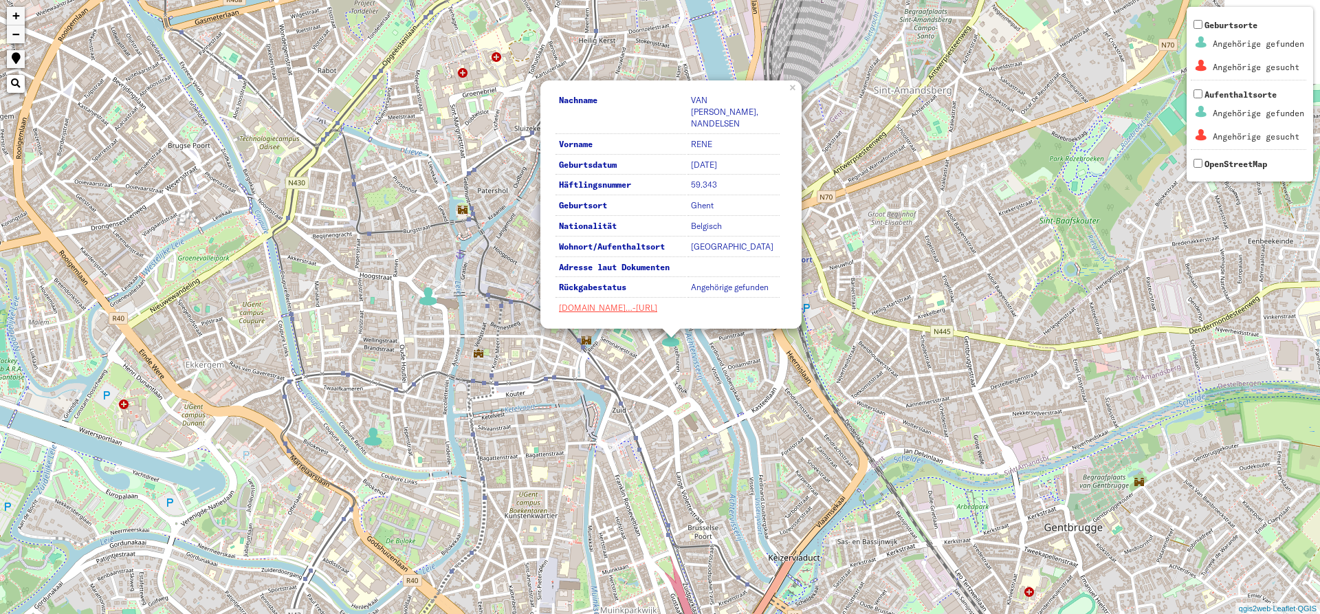
drag, startPoint x: 718, startPoint y: 349, endPoint x: 707, endPoint y: 442, distance: 93.5
click at [707, 442] on div "Nachname VAN [PERSON_NAME], NANDELSEN Vorname [PERSON_NAME] Geburtsdatum [DATE]…" at bounding box center [660, 307] width 1320 height 614
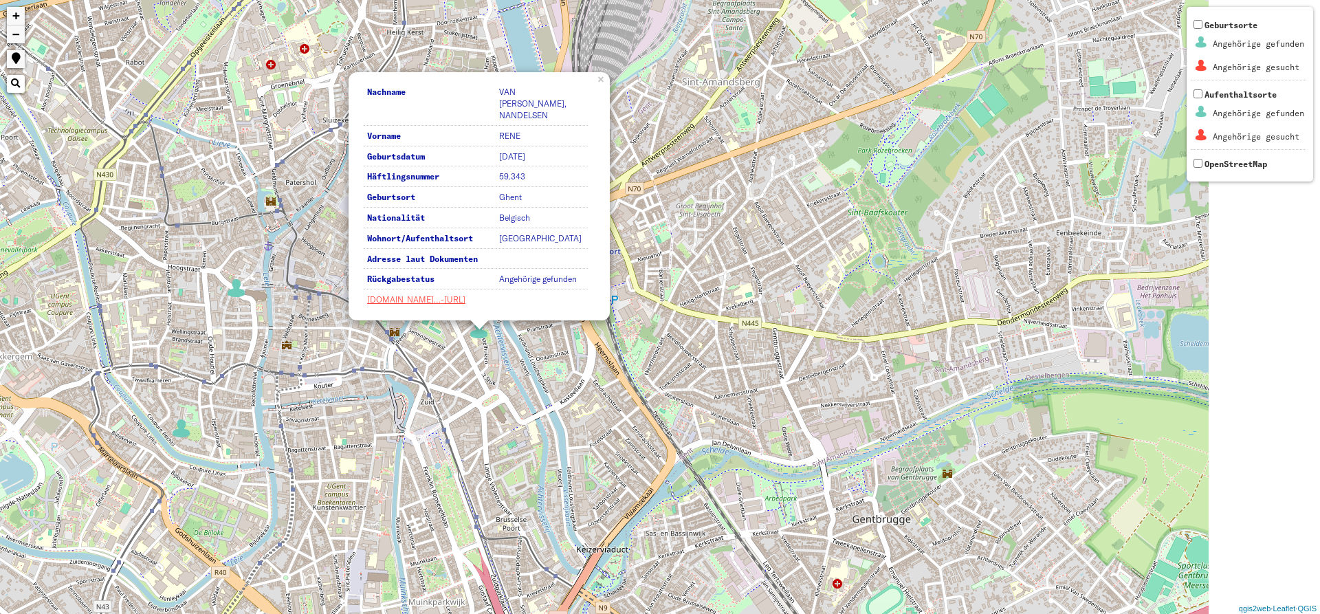
drag, startPoint x: 1086, startPoint y: 380, endPoint x: 838, endPoint y: 338, distance: 251.8
click at [842, 344] on div "Nachname VAN [PERSON_NAME], NANDELSEN Vorname [PERSON_NAME] Geburtsdatum [DATE]…" at bounding box center [660, 307] width 1320 height 614
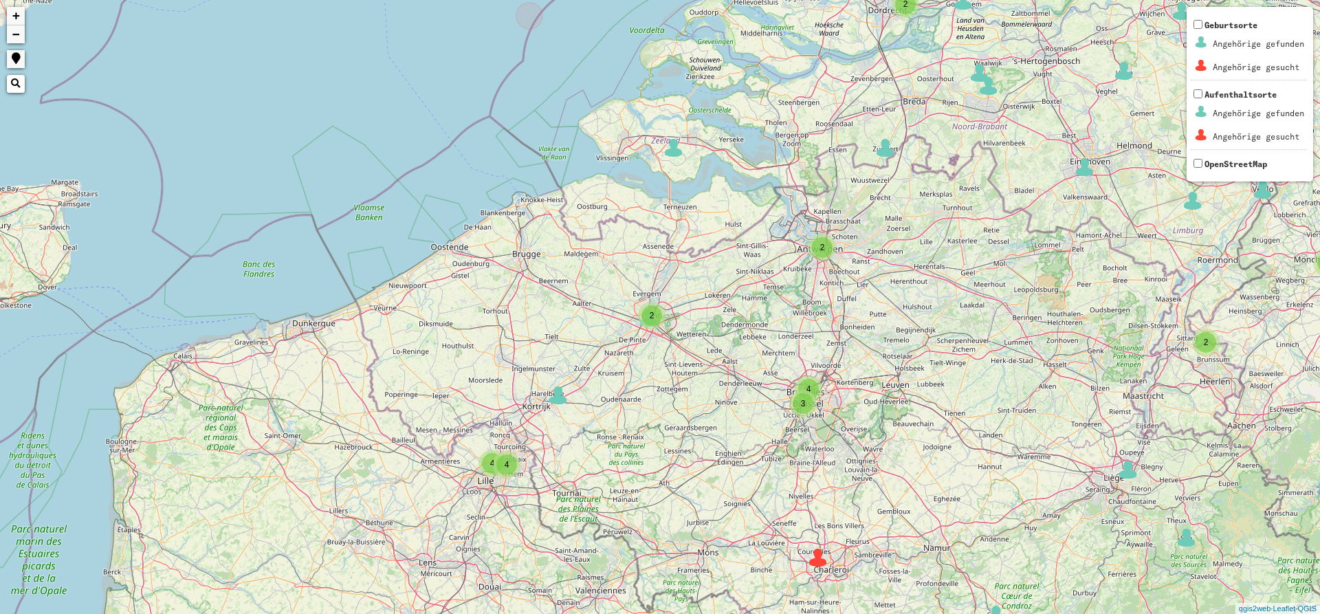
click at [812, 393] on div "3" at bounding box center [804, 404] width 28 height 28
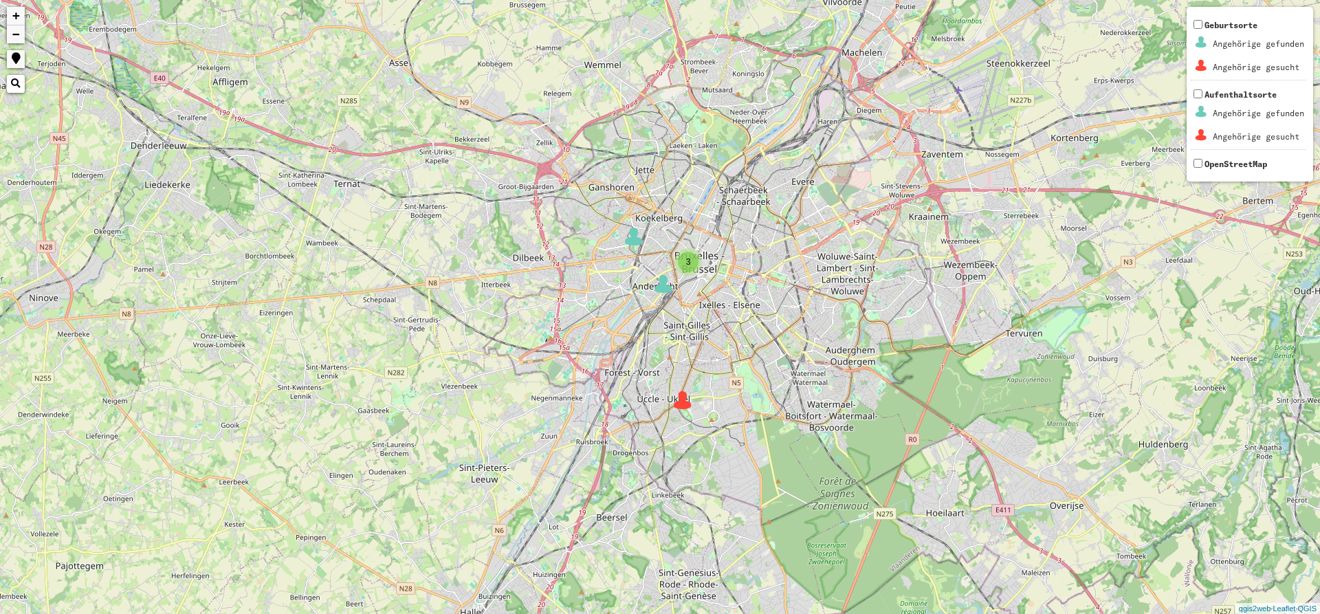
click at [664, 285] on img at bounding box center [663, 284] width 21 height 21
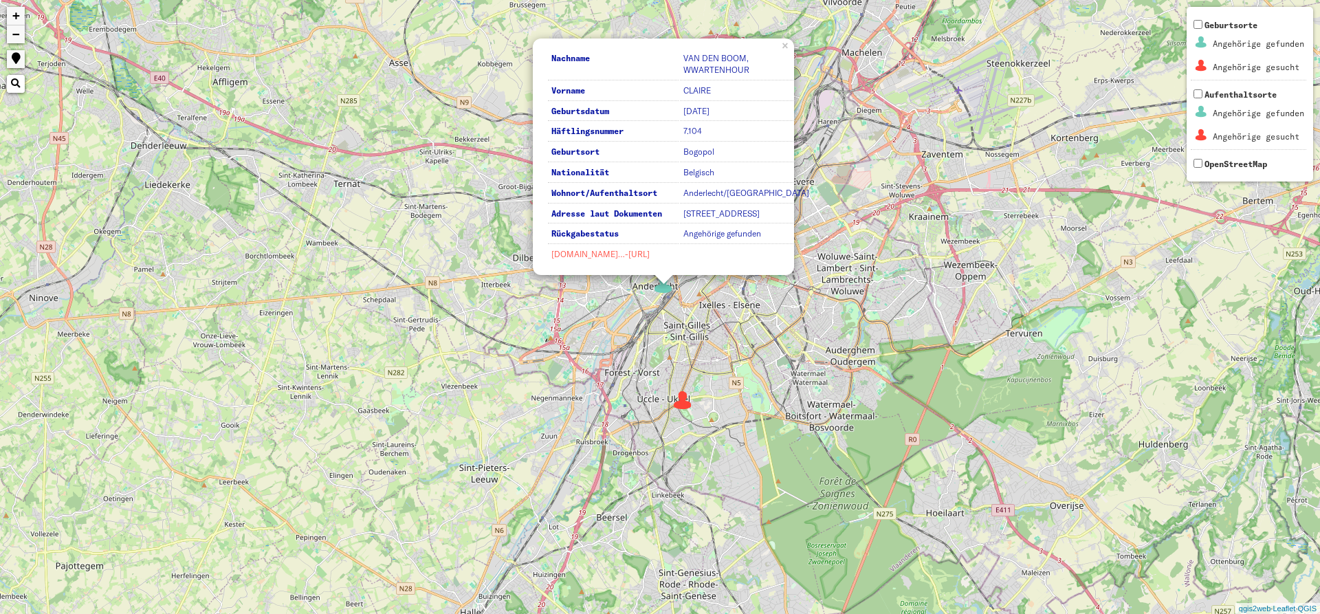
click at [611, 252] on link "[DOMAIN_NAME]…-[URL]" at bounding box center [601, 254] width 98 height 10
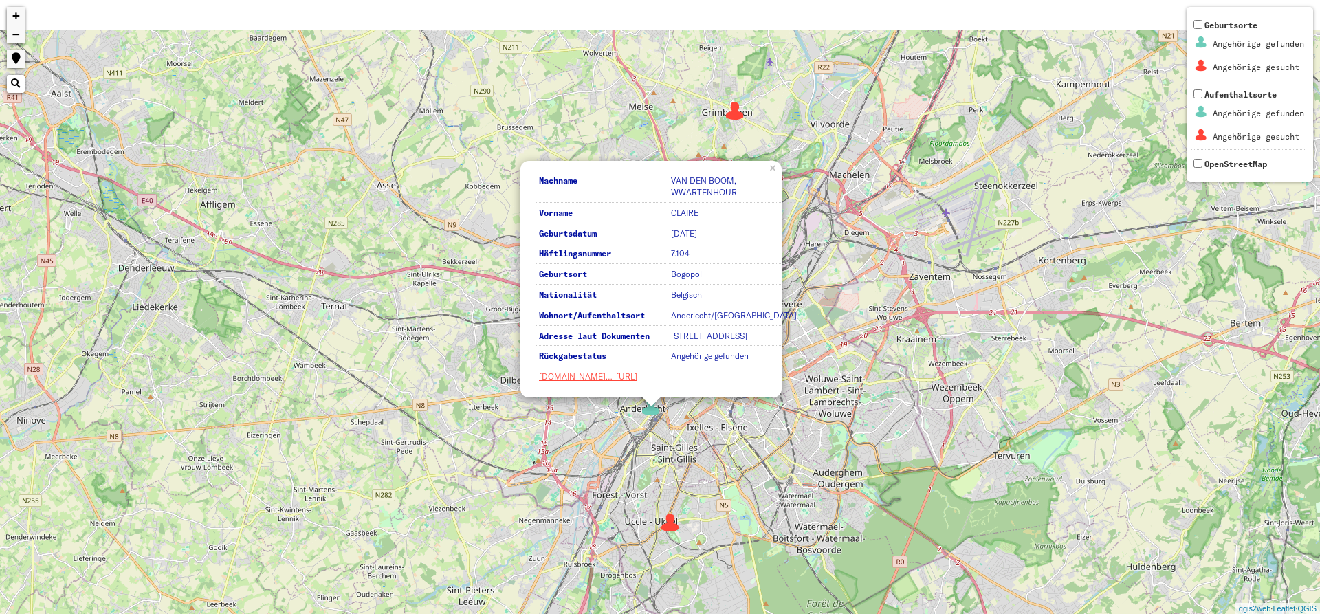
drag, startPoint x: 669, startPoint y: 470, endPoint x: 668, endPoint y: 497, distance: 26.2
click at [668, 497] on div "2 3 Nachname VAN DEN BOOM, WWARTENHOUR Vorname [PERSON_NAME] Geburtsdatum [DATE…" at bounding box center [660, 307] width 1320 height 614
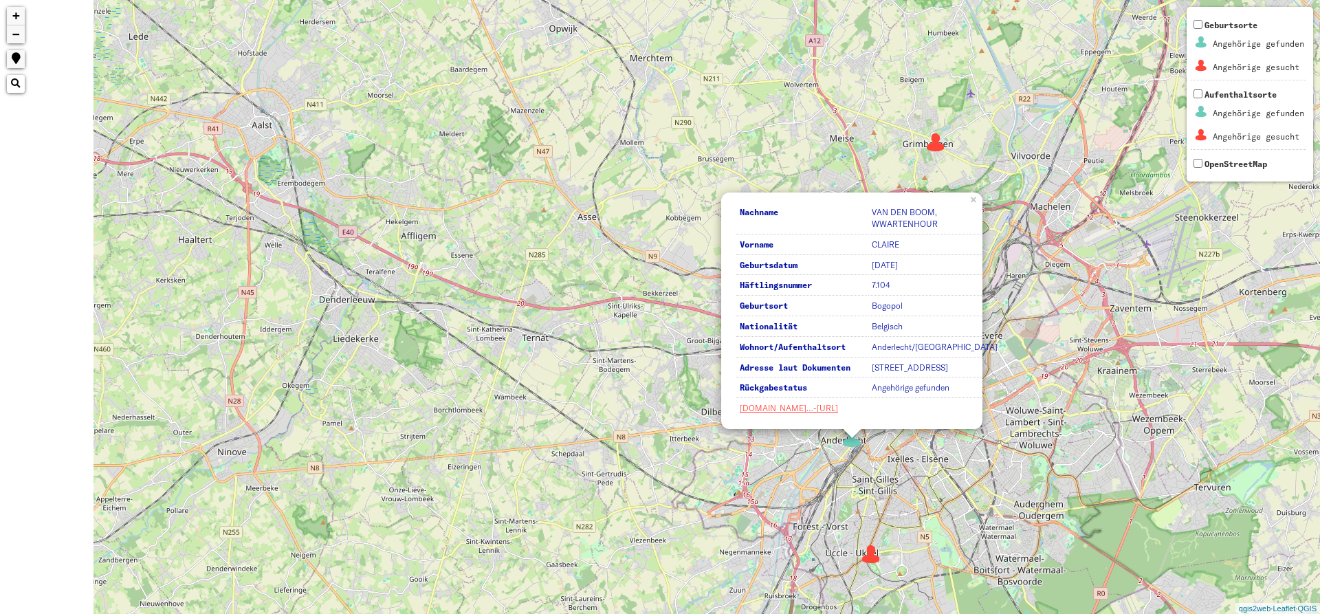
drag, startPoint x: 236, startPoint y: 174, endPoint x: 744, endPoint y: 270, distance: 517.3
click at [772, 262] on div "2 3 Nachname VAN DEN BOOM, WWARTENHOUR Vorname [PERSON_NAME] Geburtsdatum [DATE…" at bounding box center [660, 307] width 1320 height 614
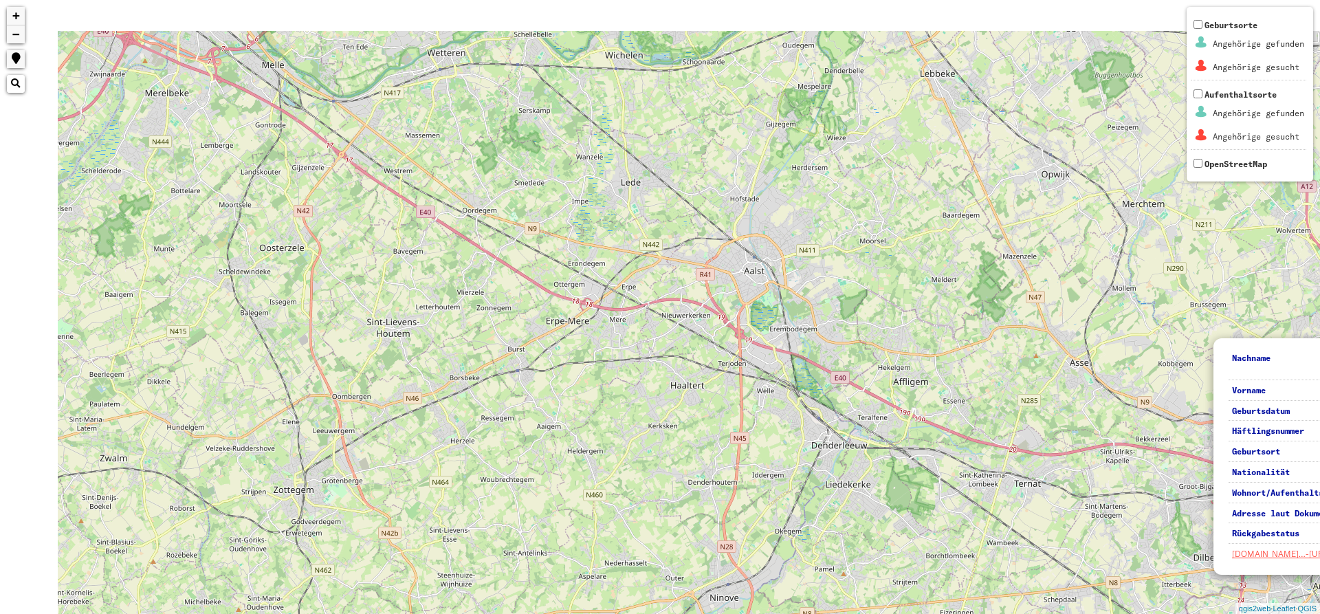
drag, startPoint x: 621, startPoint y: 273, endPoint x: 668, endPoint y: 304, distance: 56.7
click at [686, 302] on div "2 3 2 3 Nachname VAN DEN BOOM, WWARTENHOUR Vorname [PERSON_NAME] Geburtsdatum […" at bounding box center [660, 307] width 1320 height 614
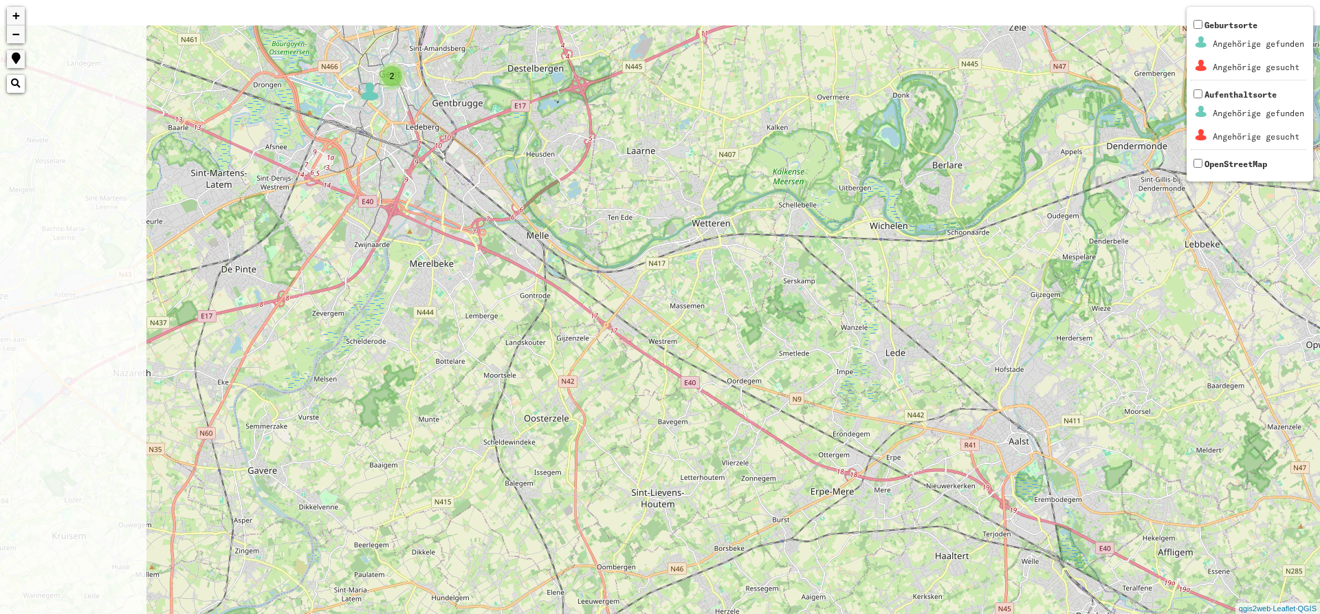
click at [713, 409] on div "2 3 2 3 2 Nachname VAN DEN BOOM, WWARTENHOUR Vorname [PERSON_NAME] Geburtsdatum…" at bounding box center [660, 307] width 1320 height 614
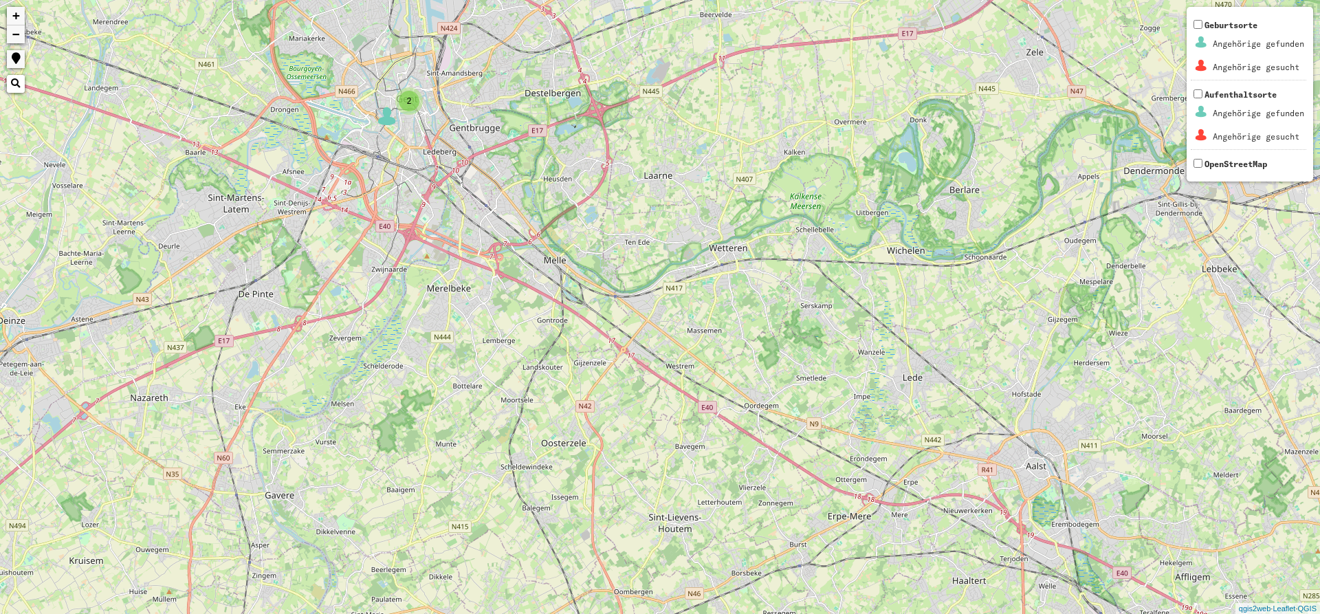
click at [390, 124] on img at bounding box center [387, 116] width 21 height 21
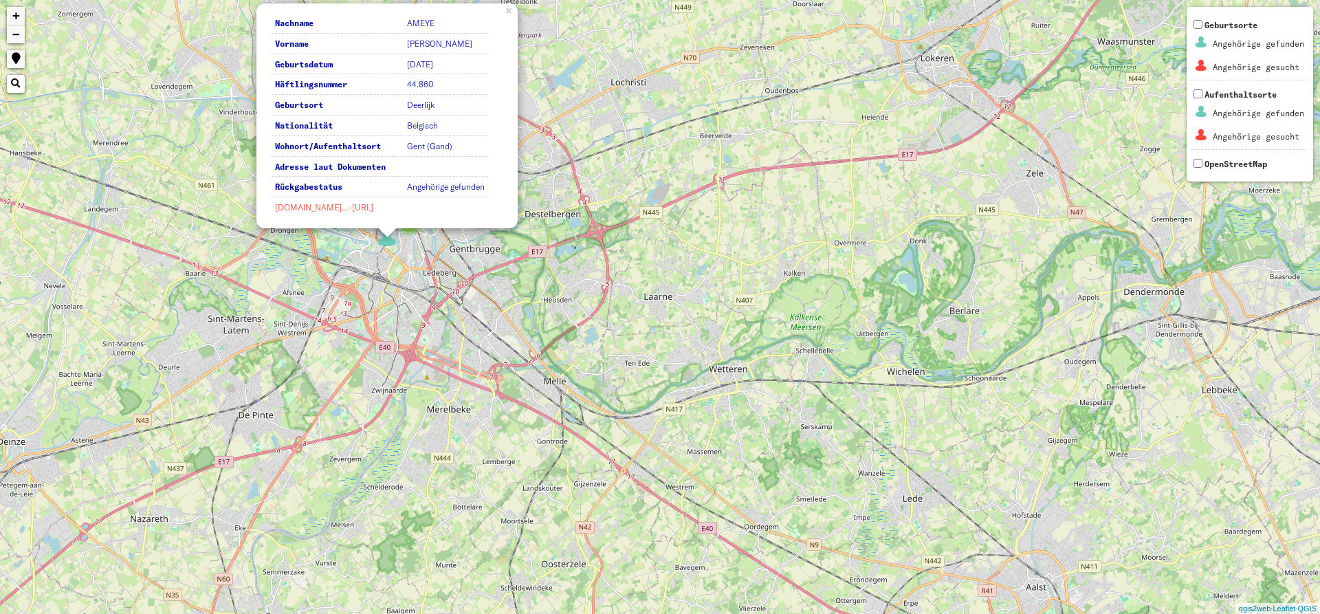
click at [359, 208] on link "[DOMAIN_NAME]…-[URL]" at bounding box center [324, 207] width 98 height 10
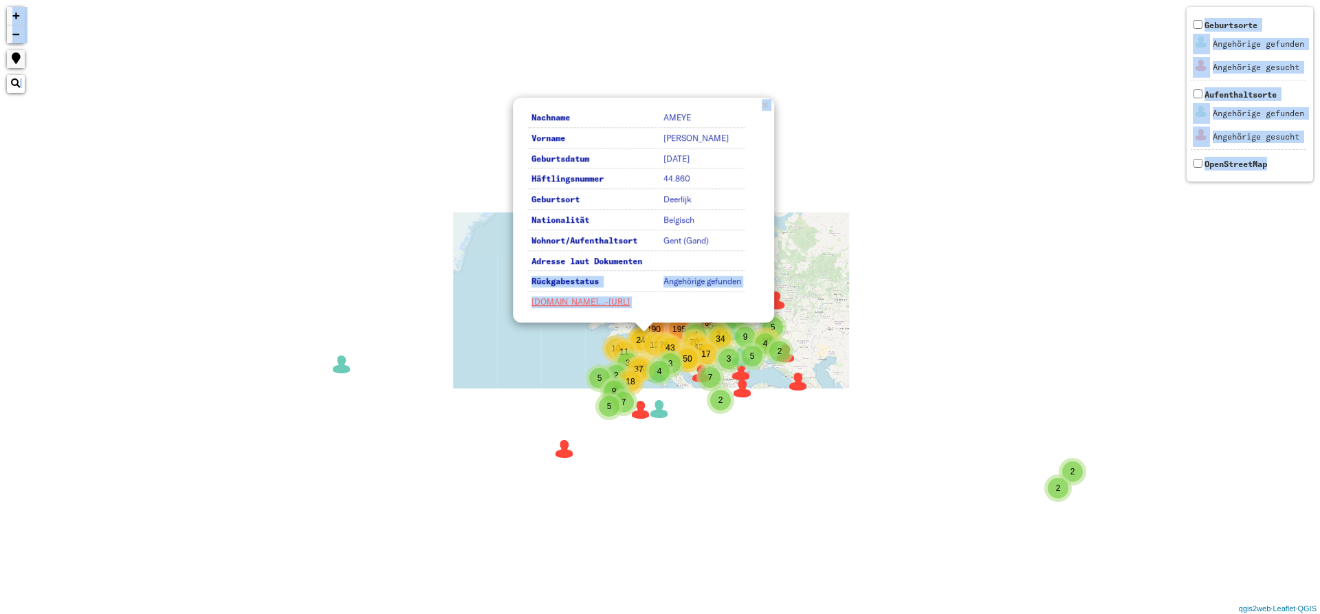
drag, startPoint x: 744, startPoint y: 468, endPoint x: 690, endPoint y: 238, distance: 236.0
click at [693, 240] on div "3 2 10 2 3 3 35 6 5 2 4 2 5 4 2 17 2 2 2 3 3 2 3 2 8 2 2 4 13 6 8 3 6 6 2 7 2 2…" at bounding box center [660, 307] width 1320 height 614
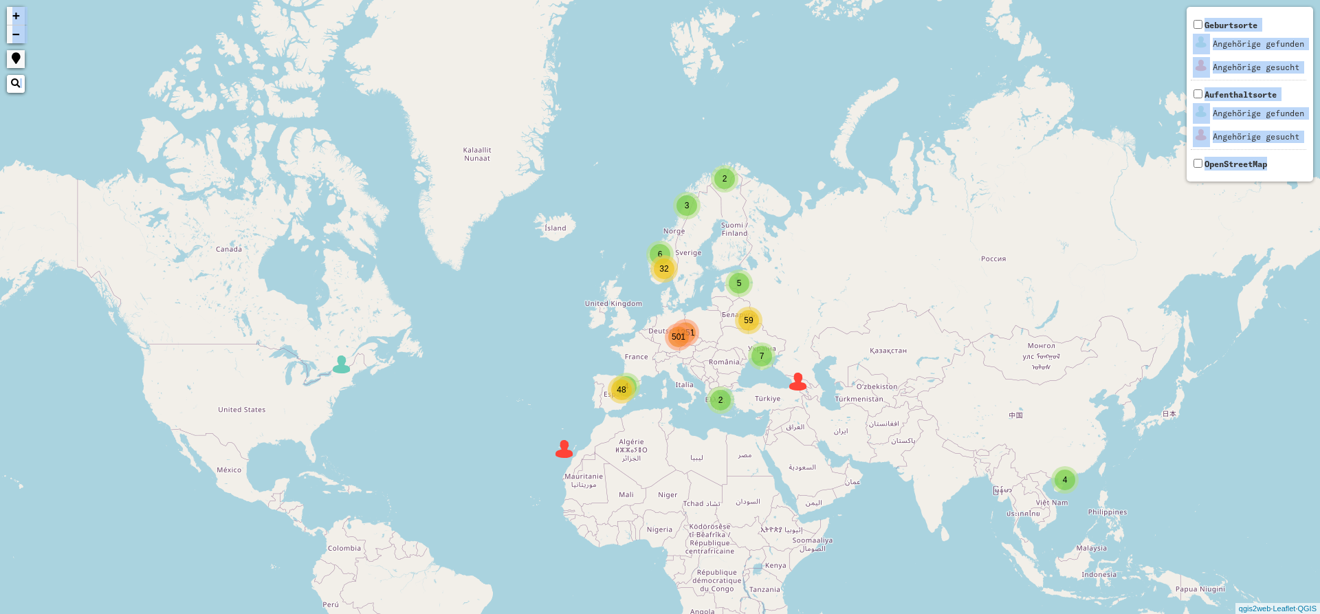
click at [728, 459] on div "2 7 6 5 4 501 4 3 2 32 59 48 1351 + − Nothing found. Geburtsorte Angehörige gef…" at bounding box center [660, 307] width 1320 height 614
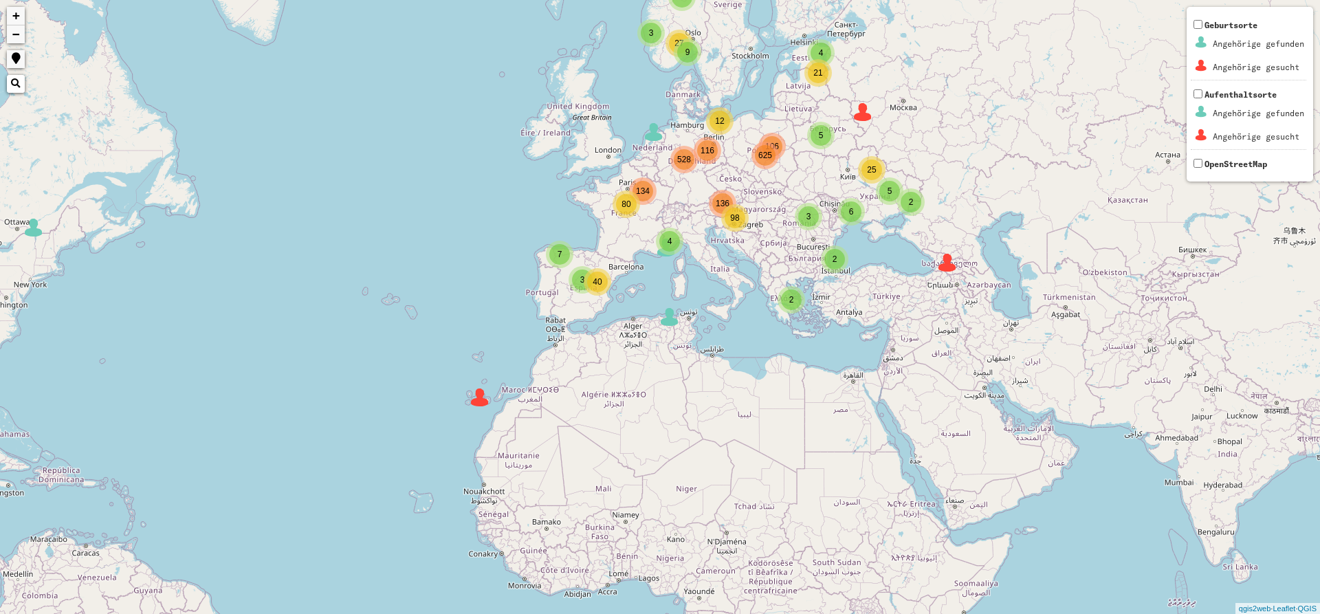
drag, startPoint x: 649, startPoint y: 406, endPoint x: 466, endPoint y: 192, distance: 282.4
click at [464, 191] on div "2 7 6 5 4 501 3 32 59 48 1351 2 5 3 3 4 3 9 106 116 136 134 4 2 2 5 27 6 5 2 21…" at bounding box center [660, 307] width 1320 height 614
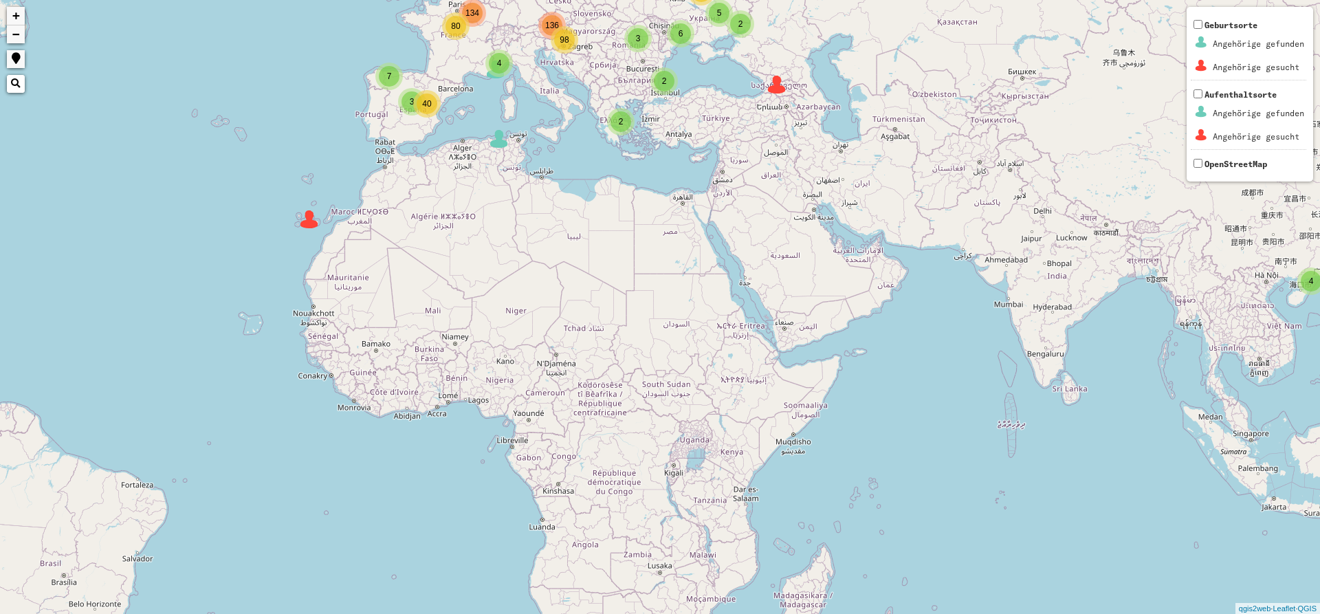
drag, startPoint x: 722, startPoint y: 504, endPoint x: 717, endPoint y: 351, distance: 153.5
click at [716, 351] on div "2 5 3 3 4 3 9 106 116 136 134 4 2 2 5 27 6 5 2 21 25 7 40 3 4 12 80 528 625 98 …" at bounding box center [660, 307] width 1320 height 614
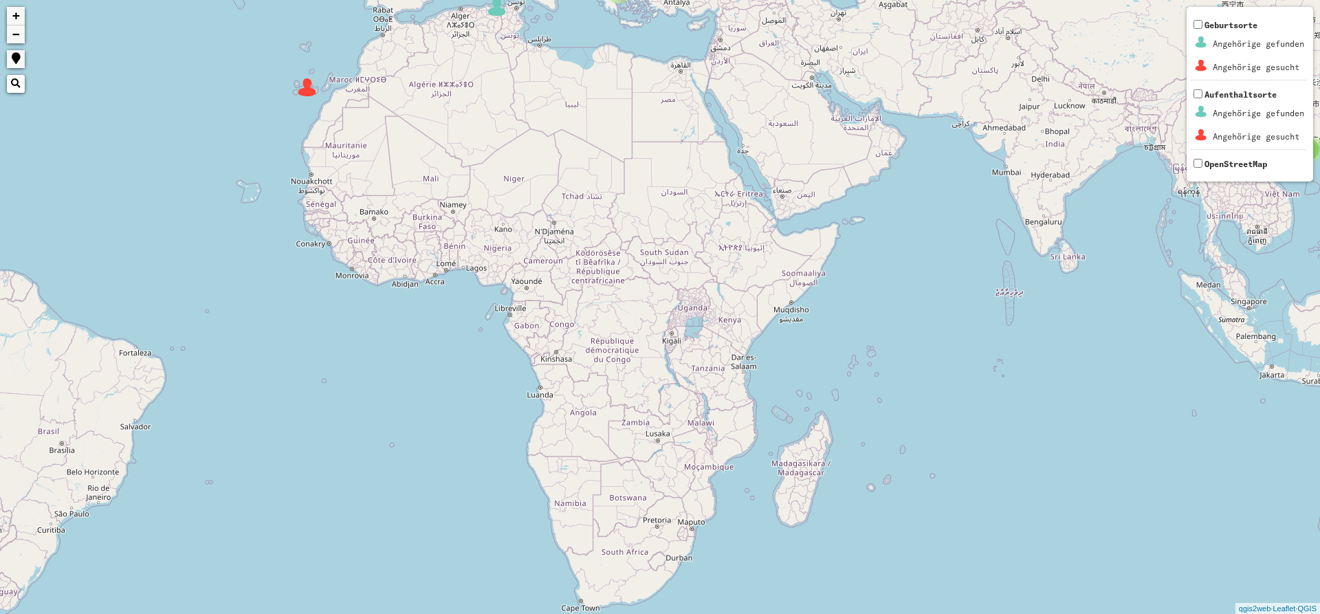
drag, startPoint x: 661, startPoint y: 500, endPoint x: 668, endPoint y: 323, distance: 177.6
click at [668, 323] on div "2 5 3 3 4 3 9 106 116 136 134 4 2 2 5 27 6 5 2 21 25 7 40 3 4 12 80 528 625 98 …" at bounding box center [660, 307] width 1320 height 614
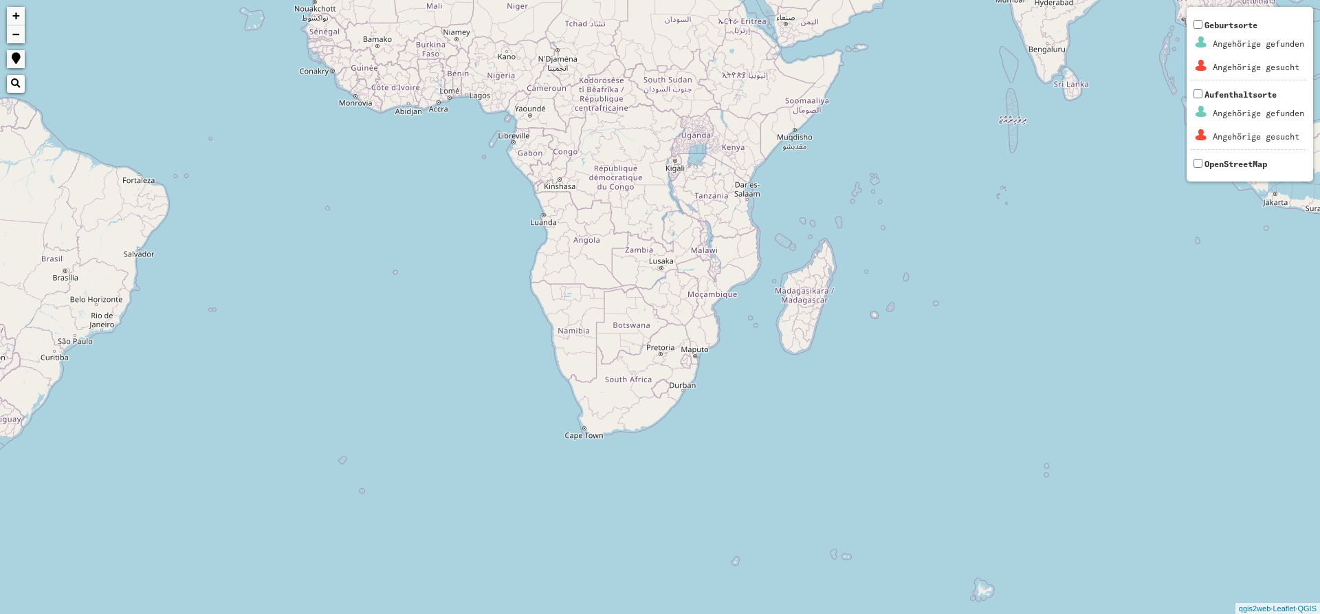
drag, startPoint x: 736, startPoint y: 349, endPoint x: 1133, endPoint y: 494, distance: 423.4
click at [1133, 494] on div "2 5 3 3 4 3 9 106 116 136 134 4 2 2 5 27 6 5 2 21 25 7 40 3 4 12 80 528 625 98 …" at bounding box center [660, 307] width 1320 height 614
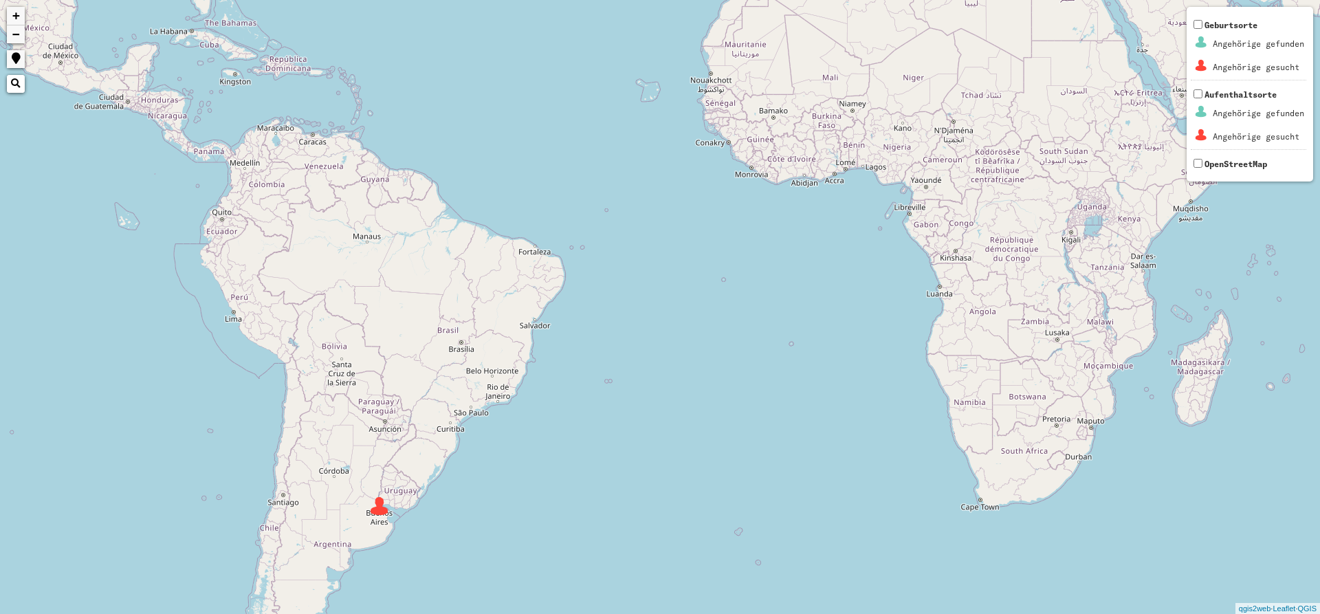
drag, startPoint x: 533, startPoint y: 415, endPoint x: 723, endPoint y: 293, distance: 225.9
click at [723, 293] on div "2 5 3 3 4 3 9 106 116 136 134 4 2 2 5 27 6 5 2 21 25 7 40 3 4 12 80 528 625 98 …" at bounding box center [660, 307] width 1320 height 614
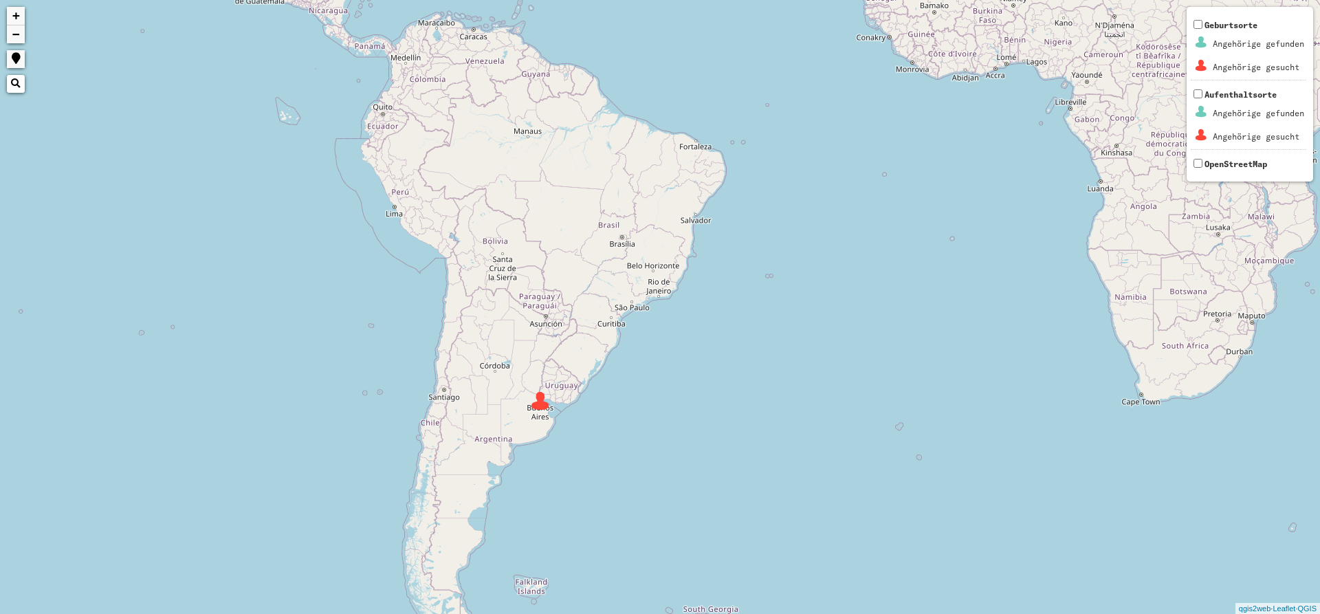
click at [543, 418] on div "2 5 3 3 4 3 9 106 116 136 134 4 2 2 5 27 6 5 2 21 25 7 40 3 4 12 80 528 625 98 …" at bounding box center [660, 307] width 1320 height 614
click at [542, 402] on img at bounding box center [540, 401] width 21 height 21
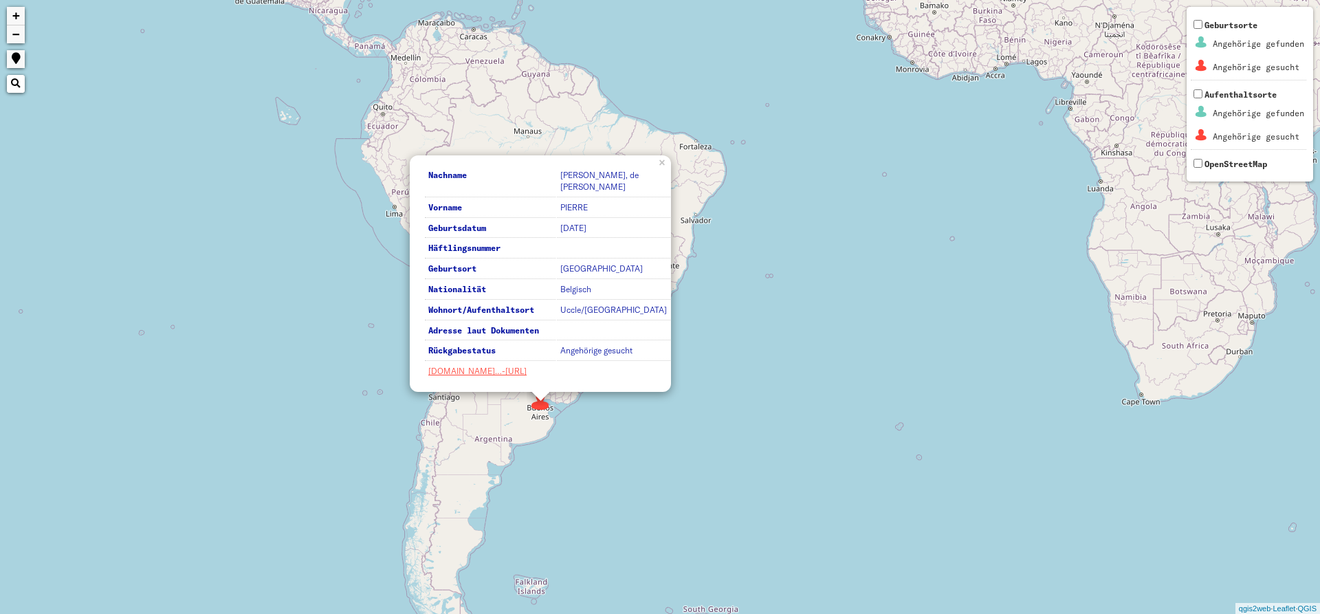
click at [493, 395] on div "2 5 3 3 4 3 9 106 116 136 134 4 2 2 5 27 6 5 2 21 25 7 40 3 4 12 80 528 625 98 …" at bounding box center [660, 307] width 1320 height 614
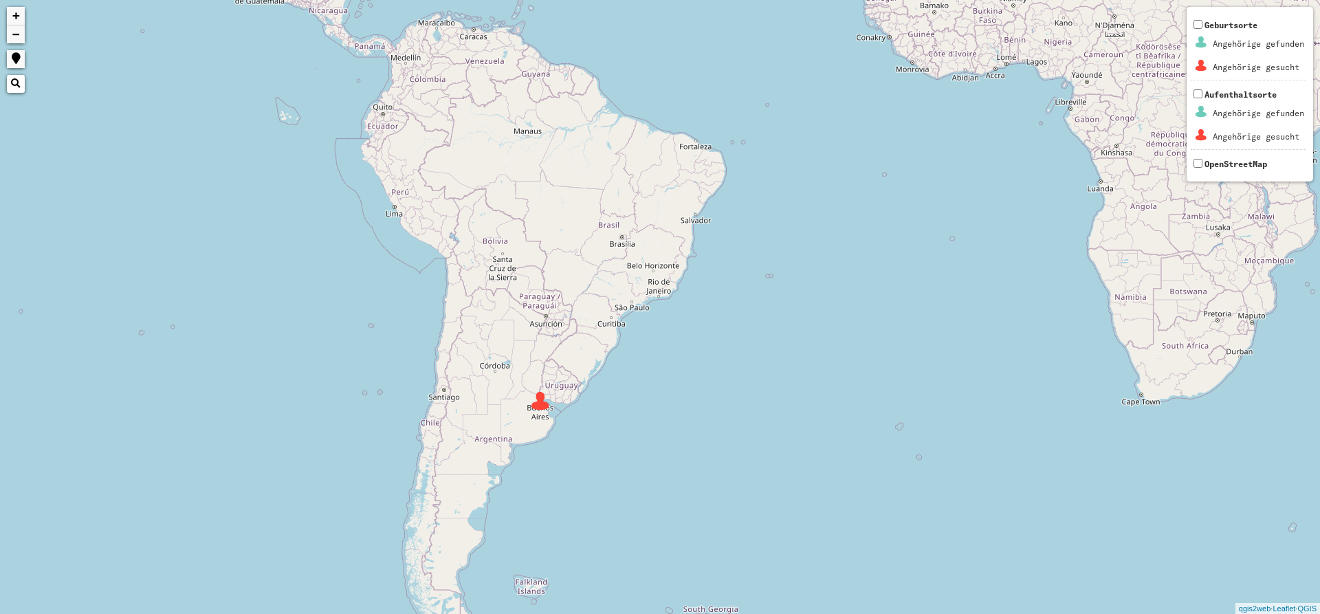
click at [543, 415] on div "2 5 3 3 4 3 9 106 116 136 134 4 2 2 5 27 6 5 2 21 25 7 40 3 4 12 80 528 625 98 …" at bounding box center [660, 307] width 1320 height 614
click at [540, 406] on img at bounding box center [540, 401] width 21 height 21
click at [540, 406] on img at bounding box center [540, 403] width 21 height 21
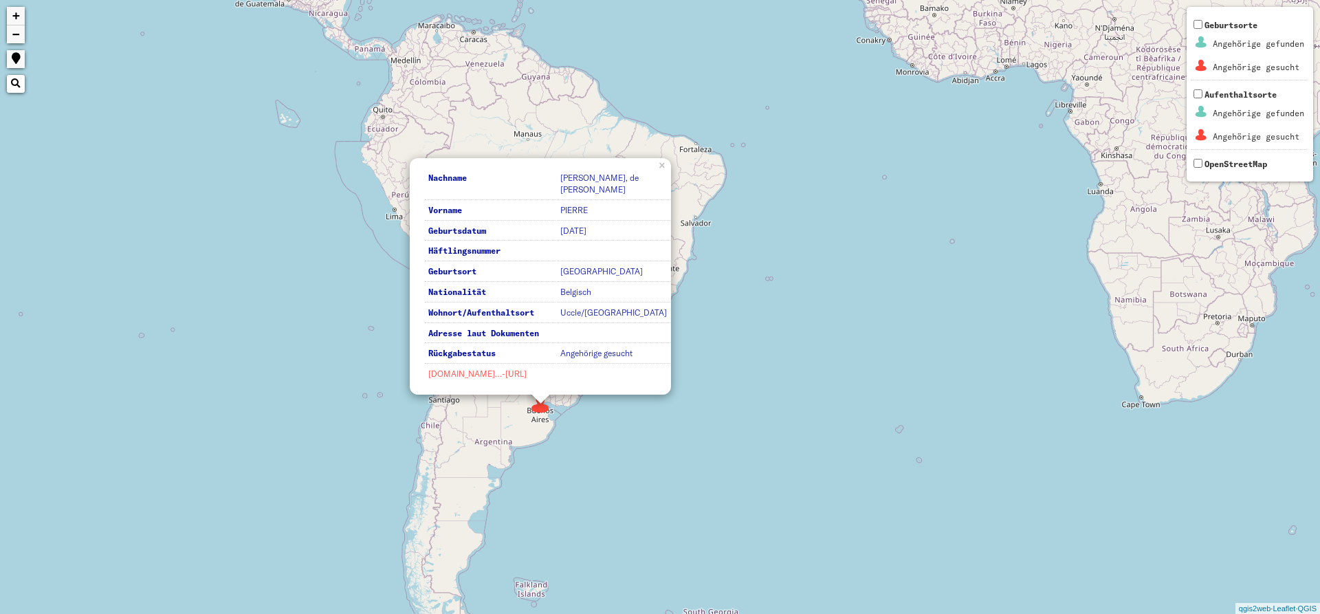
click at [506, 374] on link "[DOMAIN_NAME]…-[URL]" at bounding box center [477, 374] width 98 height 10
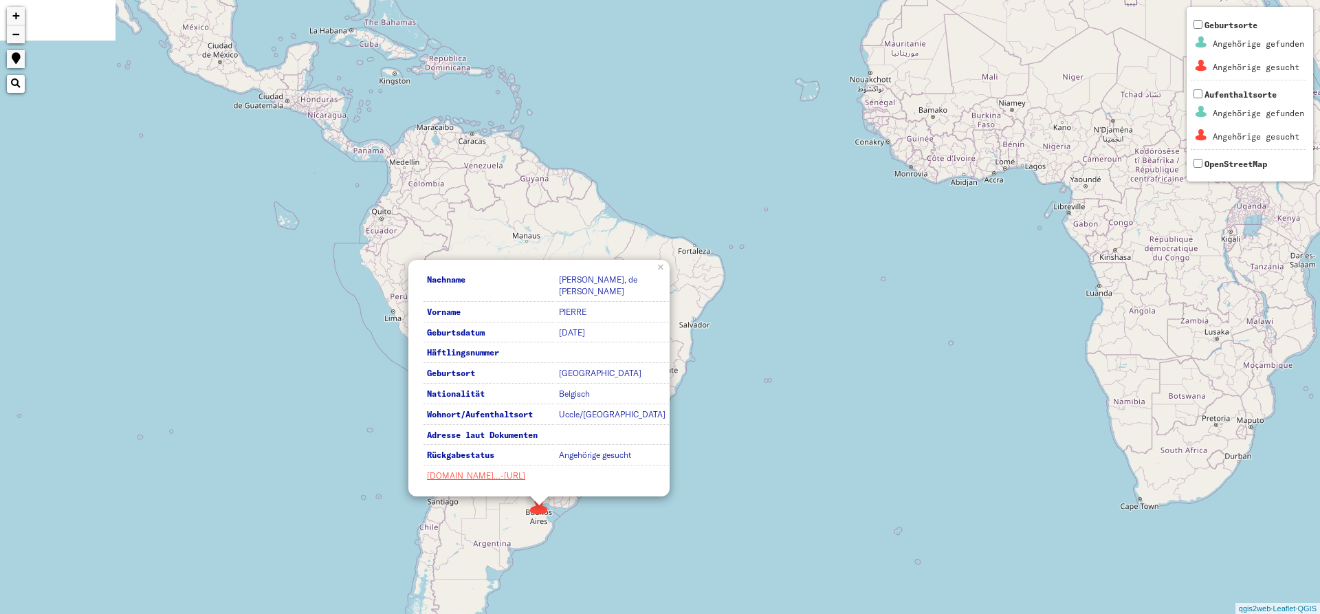
drag, startPoint x: 822, startPoint y: 215, endPoint x: 824, endPoint y: 362, distance: 147.2
click at [824, 362] on div "2 5 3 3 4 3 9 106 116 136 134 4 2 2 5 27 6 5 2 21 25 7 40 3 4 12 80 528 625 98 …" at bounding box center [660, 307] width 1320 height 614
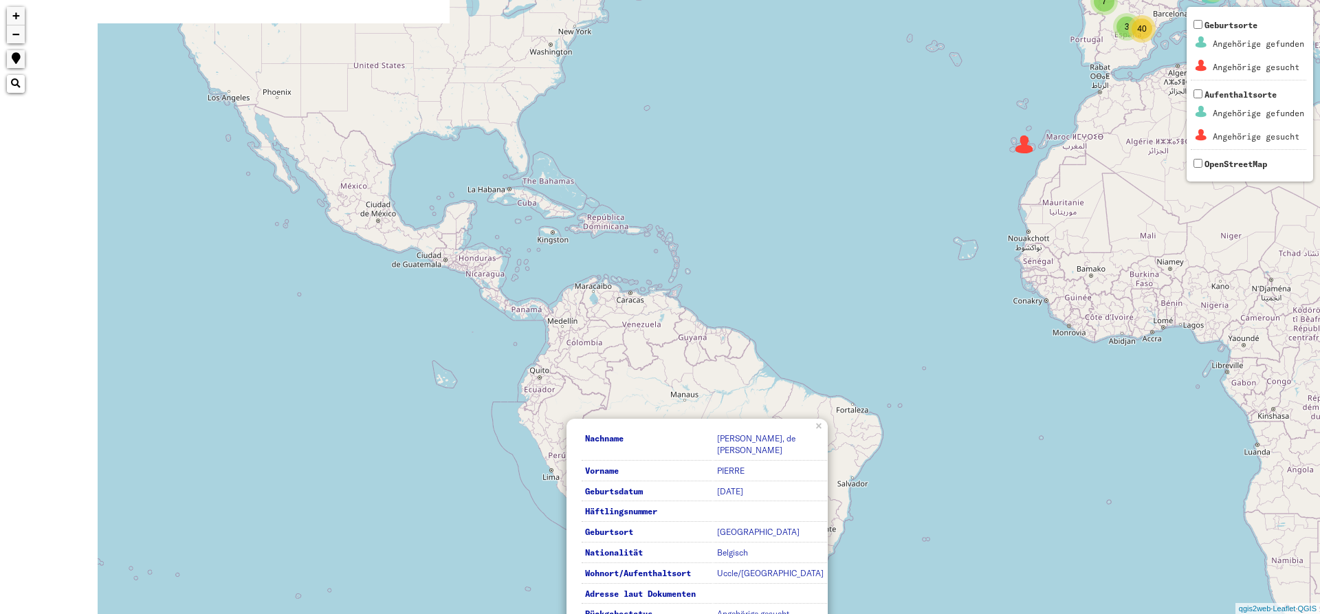
drag, startPoint x: 378, startPoint y: 207, endPoint x: 505, endPoint y: 302, distance: 158.2
click at [506, 296] on div "2 5 3 3 4 3 9 106 116 136 134 4 2 2 5 27 6 5 2 21 25 7 40 3 4 12 80 528 625 98 …" at bounding box center [660, 307] width 1320 height 614
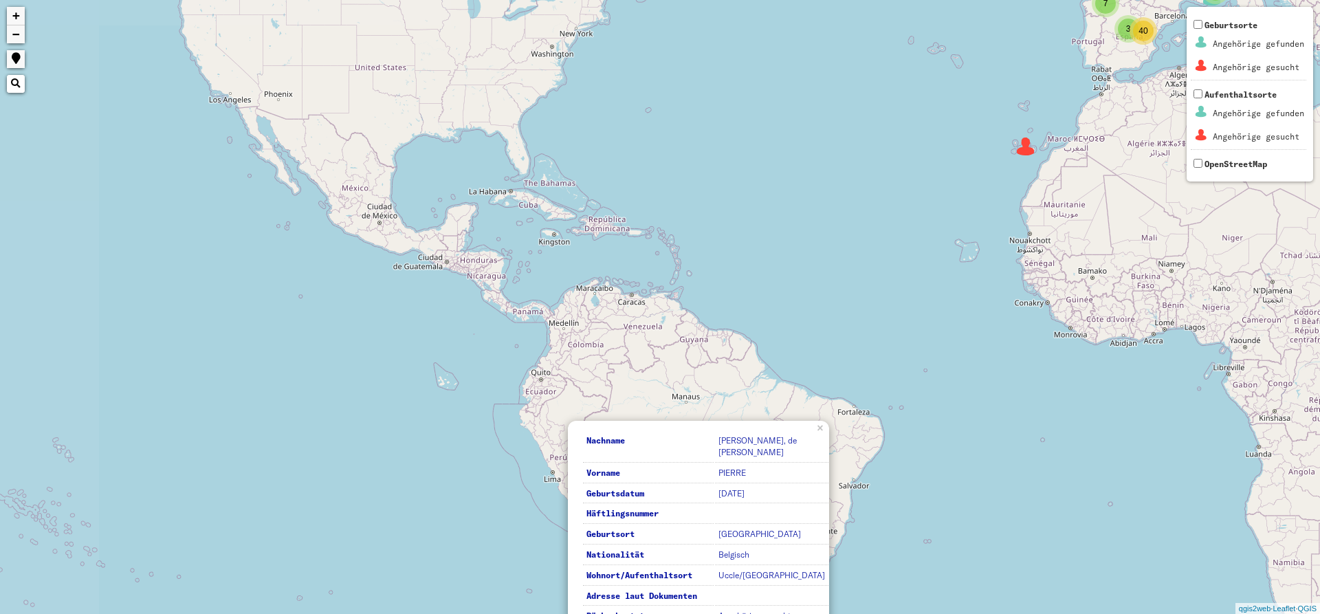
drag, startPoint x: 396, startPoint y: 384, endPoint x: 361, endPoint y: 482, distance: 104.4
click at [361, 482] on div "2 5 3 3 4 3 9 106 116 136 134 4 2 2 5 27 6 5 2 21 25 7 40 3 4 12 80 528 625 98 …" at bounding box center [660, 307] width 1320 height 614
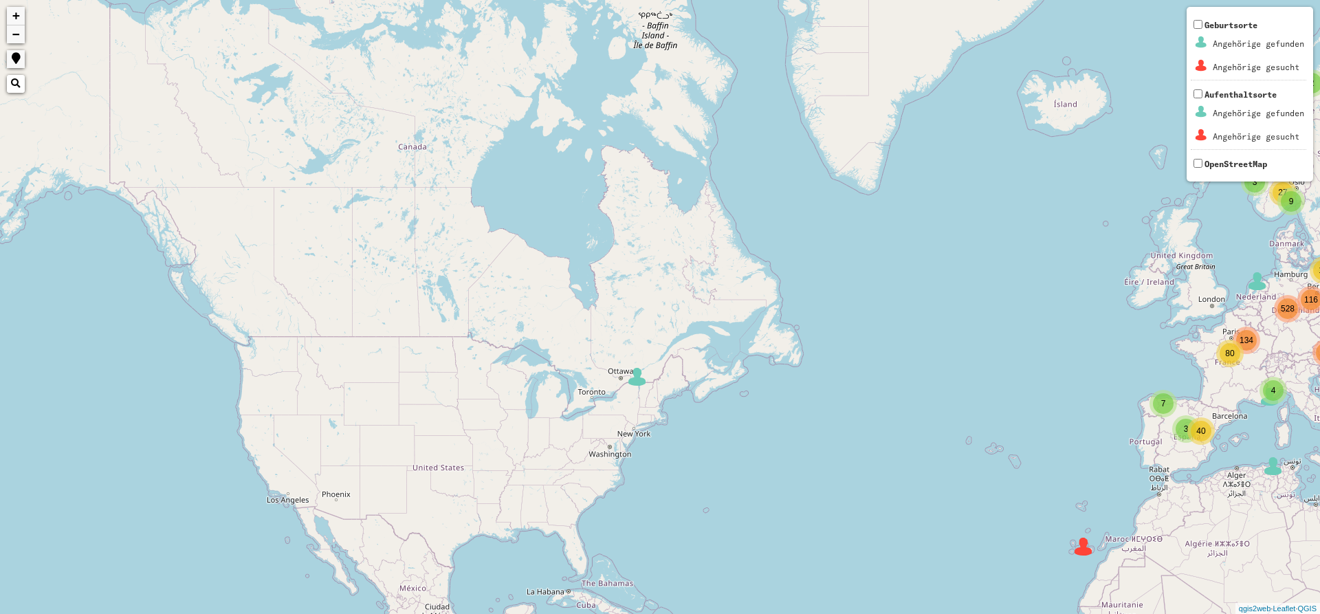
drag, startPoint x: 617, startPoint y: 349, endPoint x: 671, endPoint y: 329, distance: 57.5
click at [671, 331] on div "2 5 3 3 4 3 9 106 116 136 134 4 2 2 5 27 6 5 2 21 25 7 40 3 4 12 80 528 625 98 …" at bounding box center [660, 307] width 1320 height 614
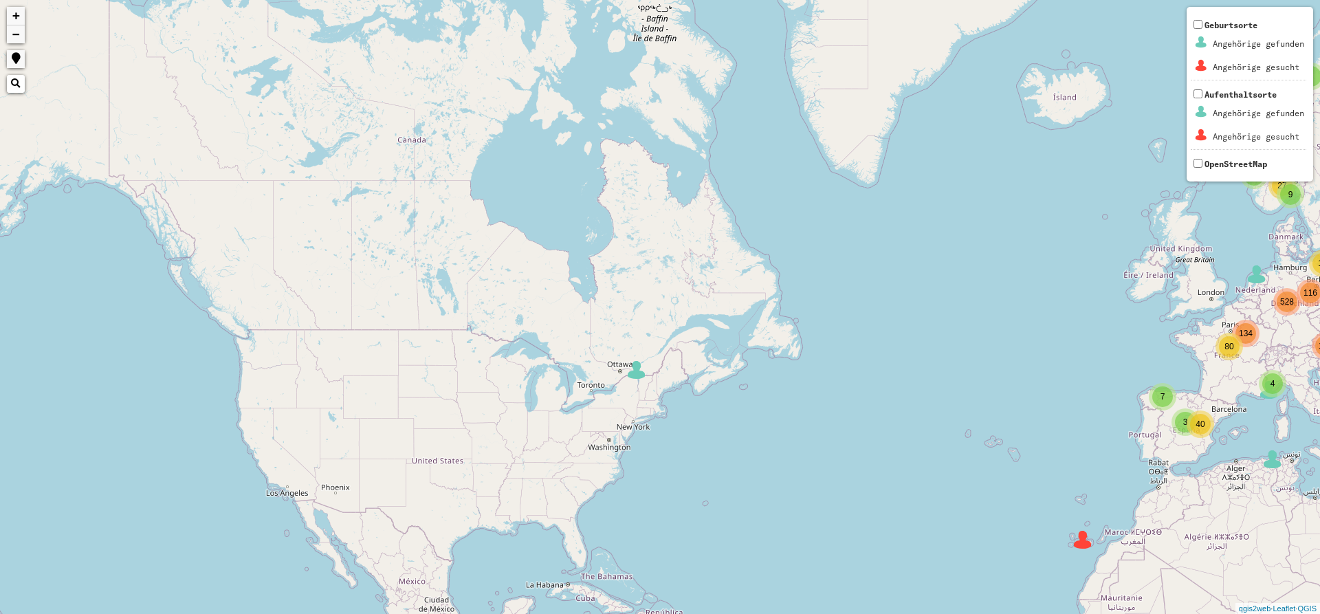
click at [642, 376] on img at bounding box center [637, 370] width 21 height 21
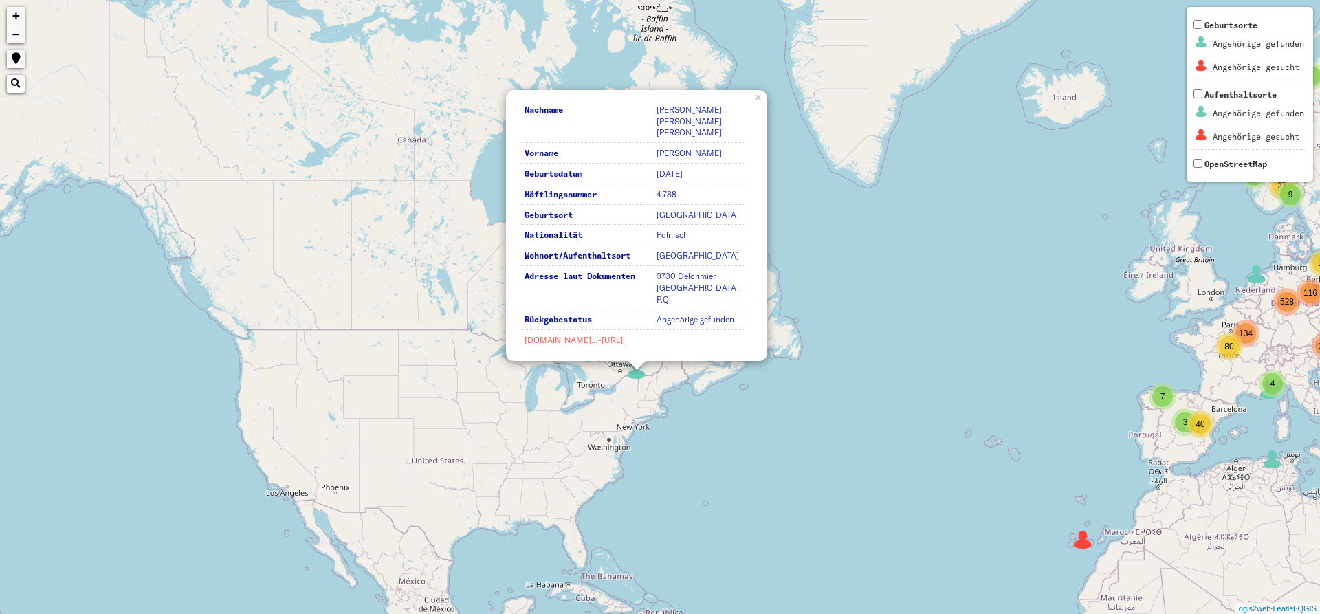
click at [609, 345] on link "[DOMAIN_NAME]…-[URL]" at bounding box center [574, 340] width 98 height 10
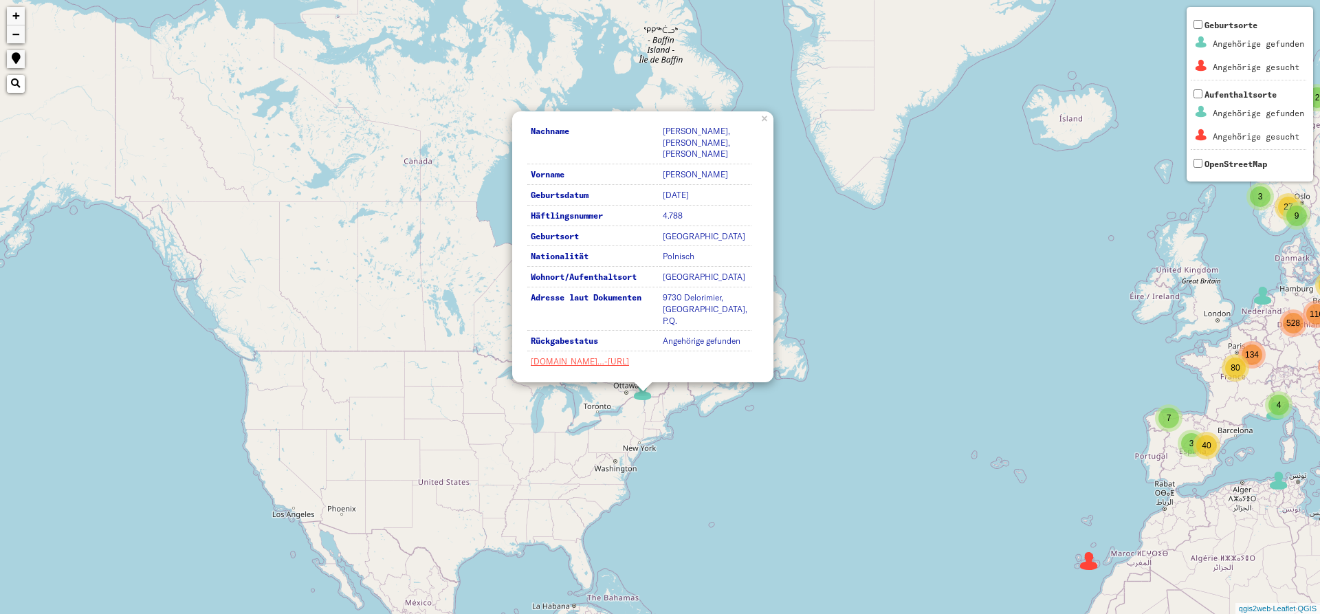
drag, startPoint x: 612, startPoint y: 535, endPoint x: 619, endPoint y: 562, distance: 27.7
click at [619, 562] on div "2 5 3 3 4 3 9 106 116 136 134 4 2 2 5 27 6 5 2 21 25 7 40 3 4 12 80 528 625 98 …" at bounding box center [660, 307] width 1320 height 614
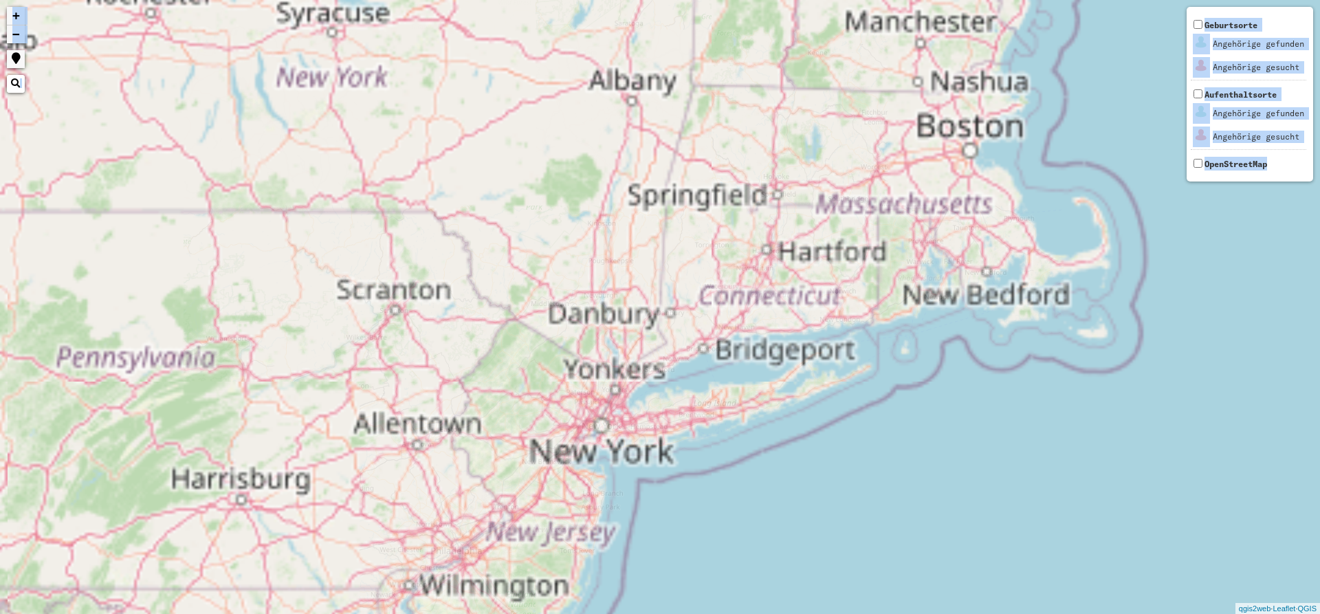
drag, startPoint x: 704, startPoint y: 354, endPoint x: 624, endPoint y: 526, distance: 189.5
click at [627, 613] on html "Nachname [PERSON_NAME], [PERSON_NAME], [PERSON_NAME] Vorname [PERSON_NAME], [PE…" at bounding box center [660, 307] width 1320 height 614
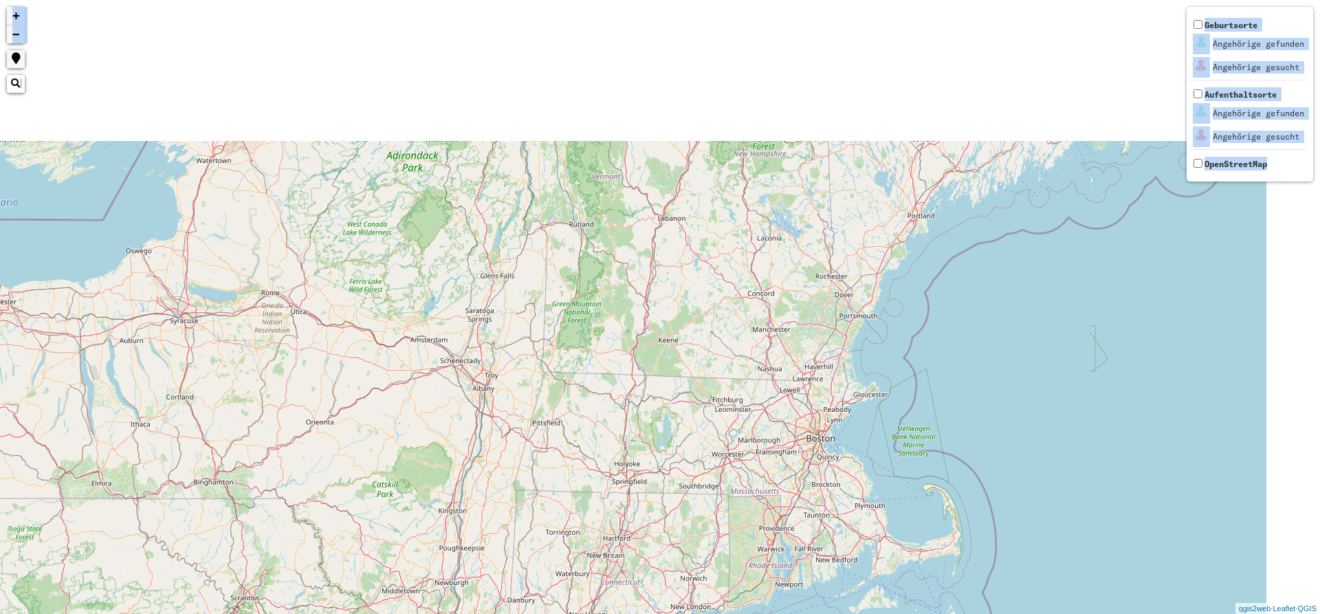
drag, startPoint x: 639, startPoint y: 139, endPoint x: 472, endPoint y: 472, distance: 373.1
click at [472, 472] on div "Nachname [PERSON_NAME], [PERSON_NAME], [PERSON_NAME] Vorname [PERSON_NAME], [PE…" at bounding box center [660, 307] width 1320 height 614
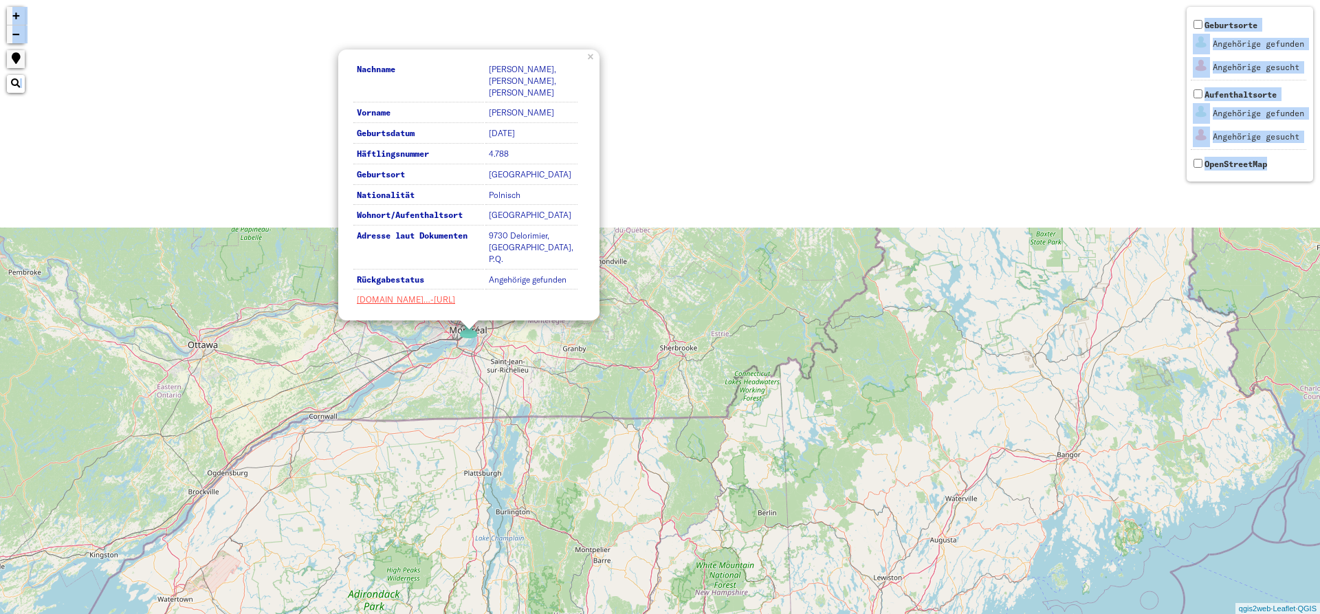
drag, startPoint x: 539, startPoint y: 193, endPoint x: 521, endPoint y: 580, distance: 387.6
click at [521, 580] on div "Nachname [PERSON_NAME], [PERSON_NAME], [PERSON_NAME] Vorname [PERSON_NAME], [PE…" at bounding box center [660, 307] width 1320 height 614
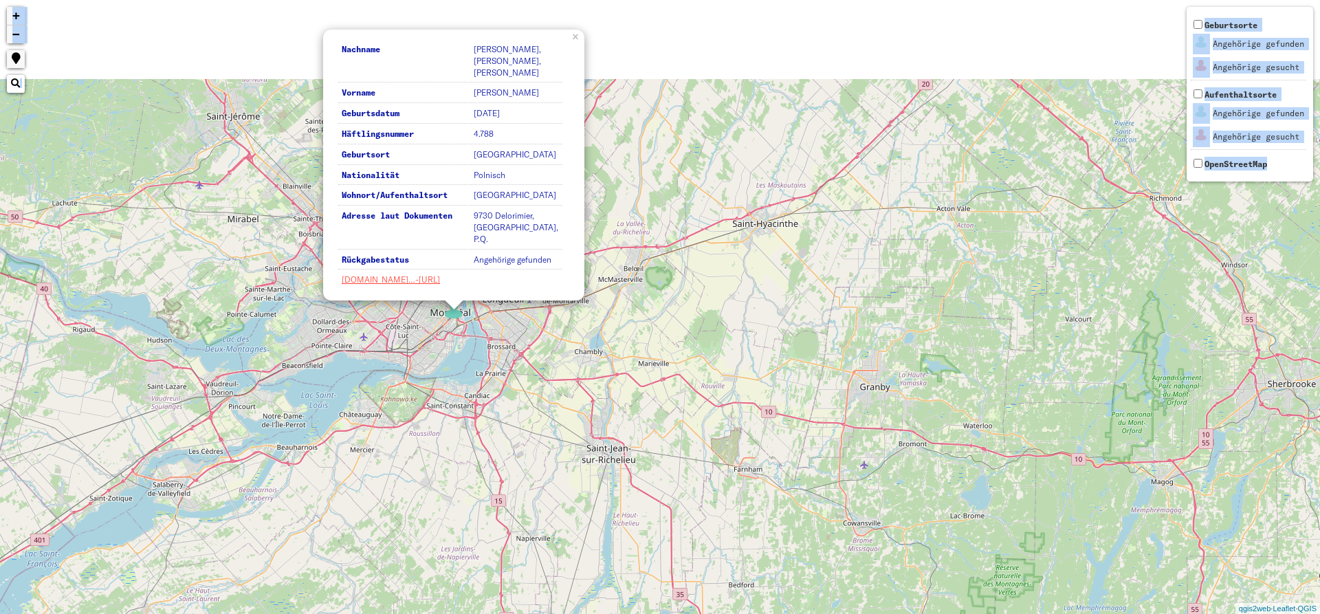
drag, startPoint x: 521, startPoint y: 431, endPoint x: 734, endPoint y: 97, distance: 396.1
click at [519, 439] on div "Nachname [PERSON_NAME], [PERSON_NAME], [PERSON_NAME] Vorname [PERSON_NAME], [PE…" at bounding box center [660, 307] width 1320 height 614
